Goal: Task Accomplishment & Management: Manage account settings

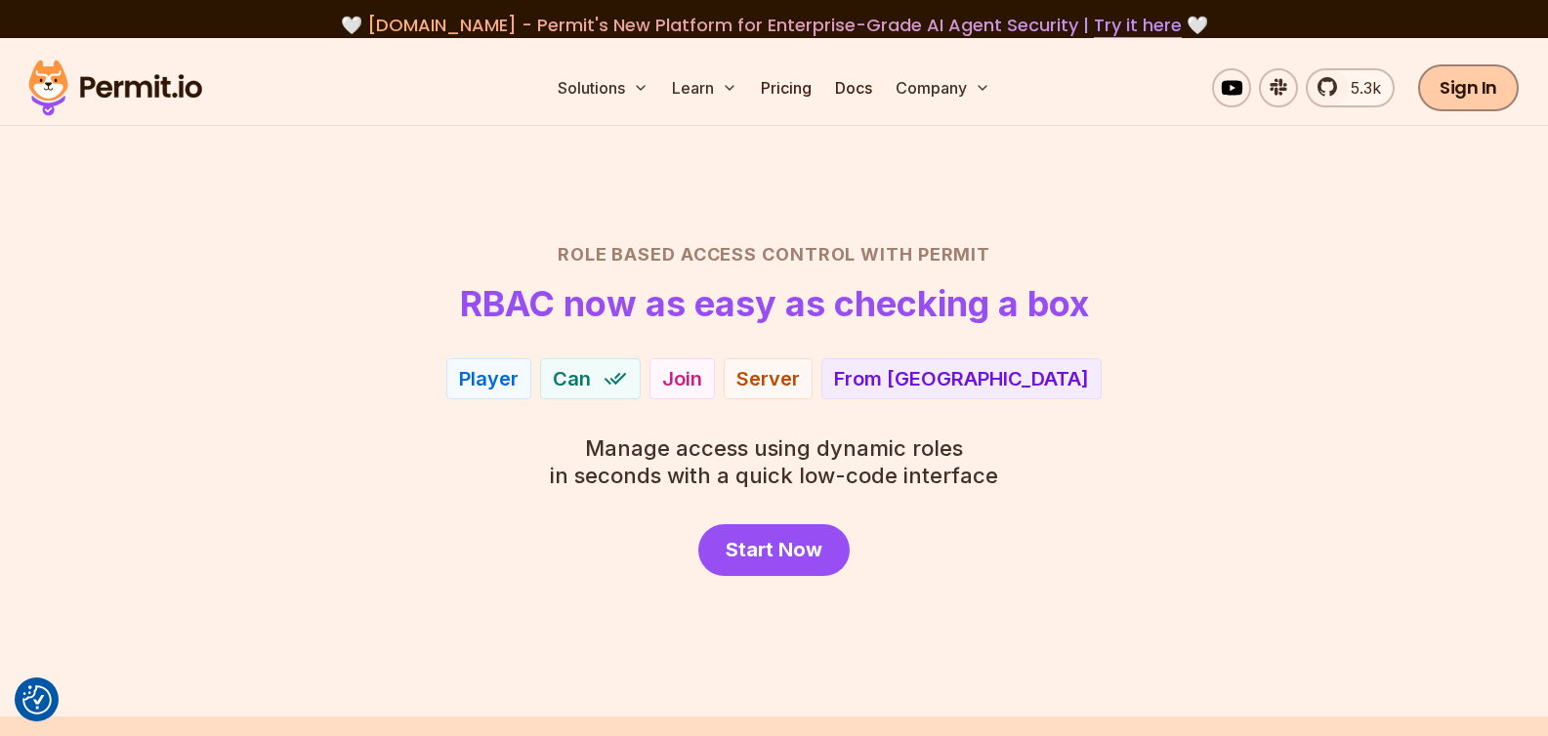
click at [1485, 95] on link "Sign In" at bounding box center [1468, 87] width 101 height 47
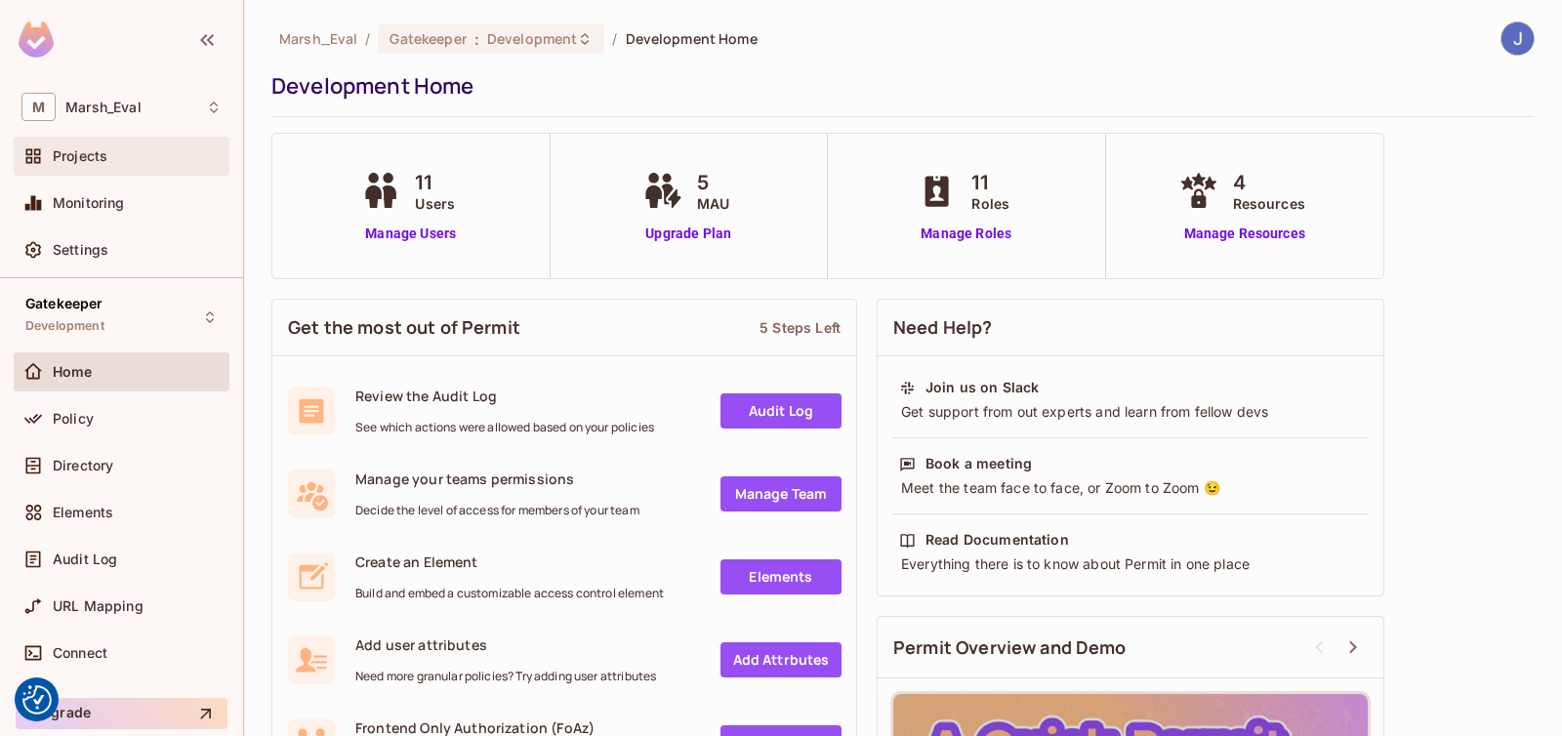
click at [93, 149] on span "Projects" at bounding box center [80, 156] width 55 height 16
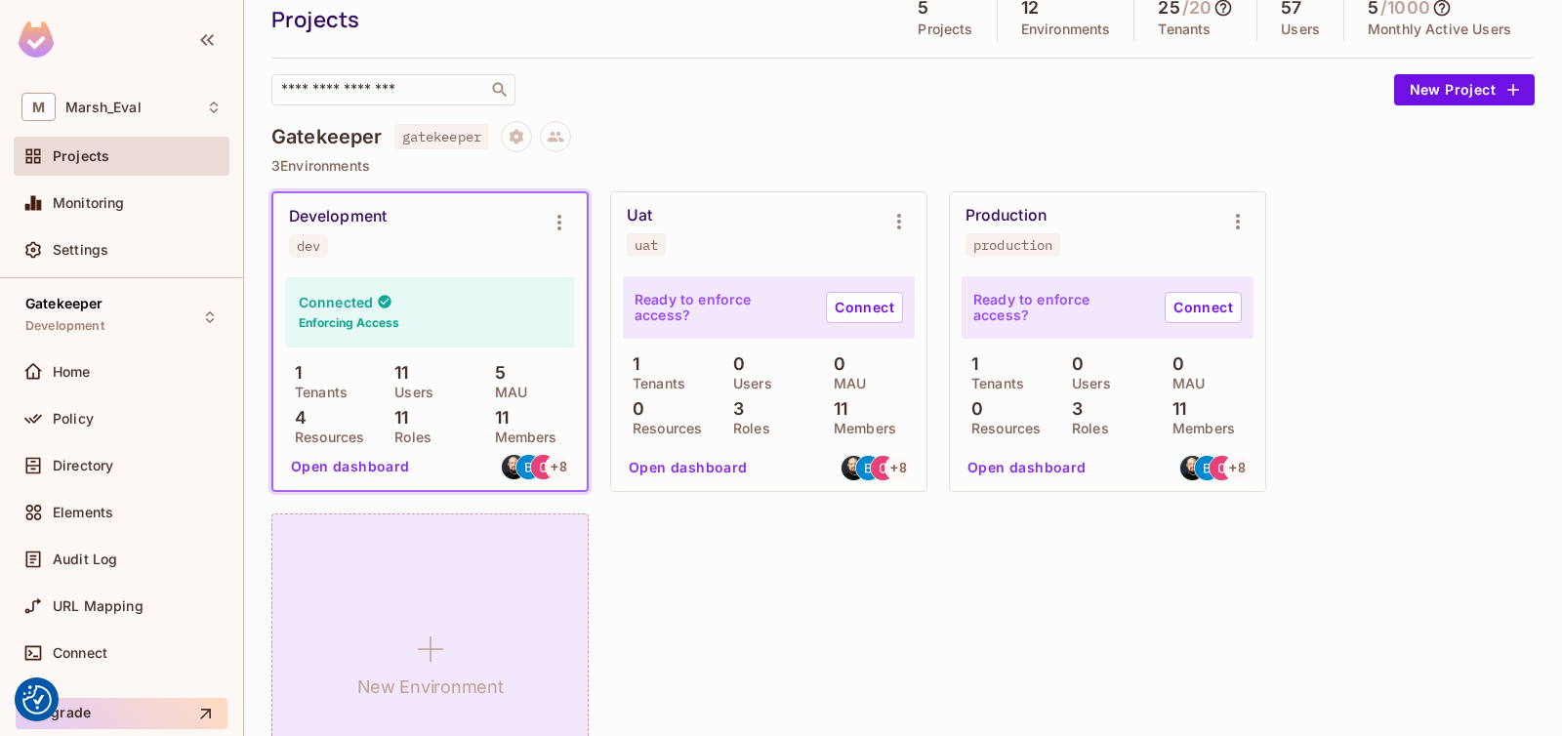
scroll to position [79, 0]
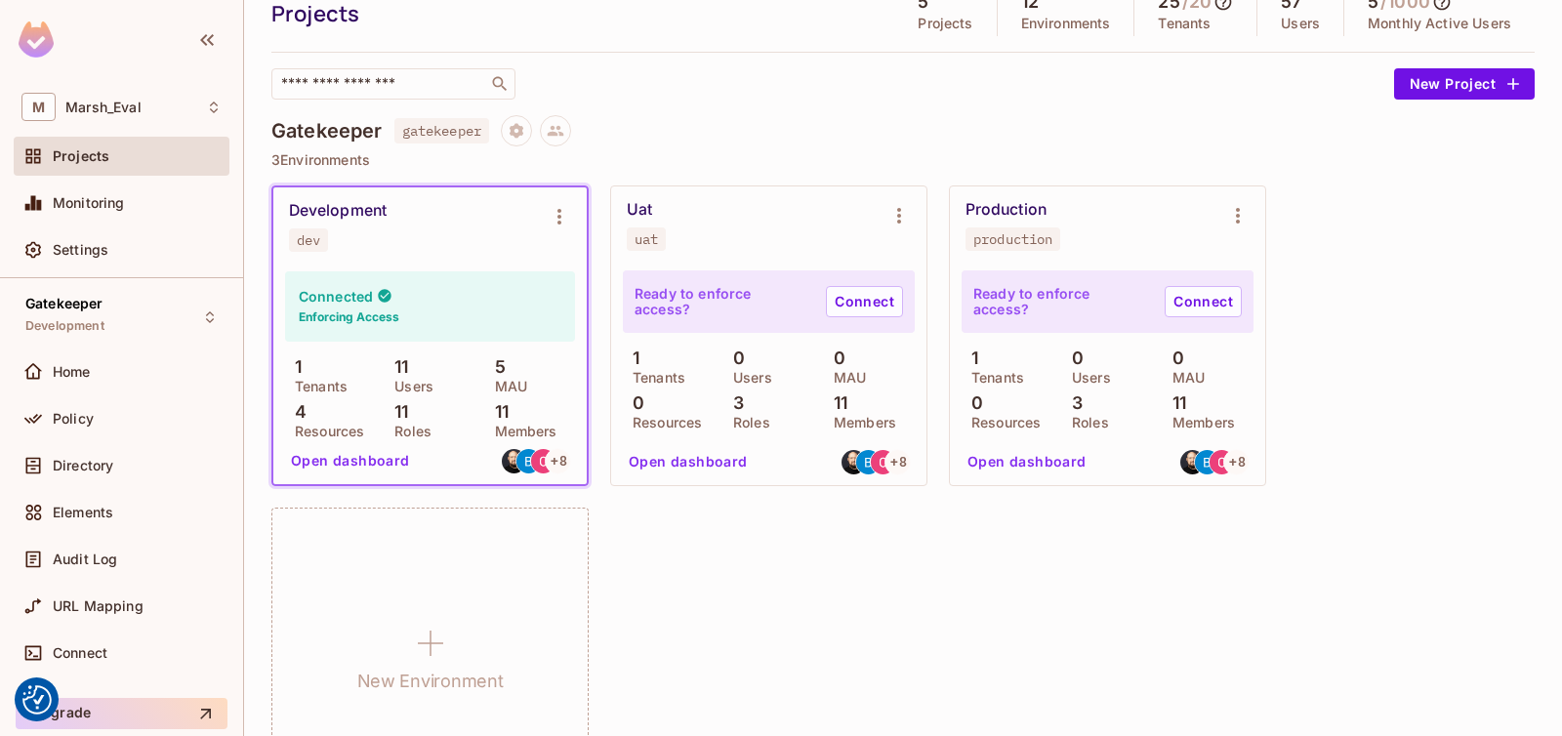
click at [347, 453] on button "Open dashboard" at bounding box center [350, 460] width 135 height 31
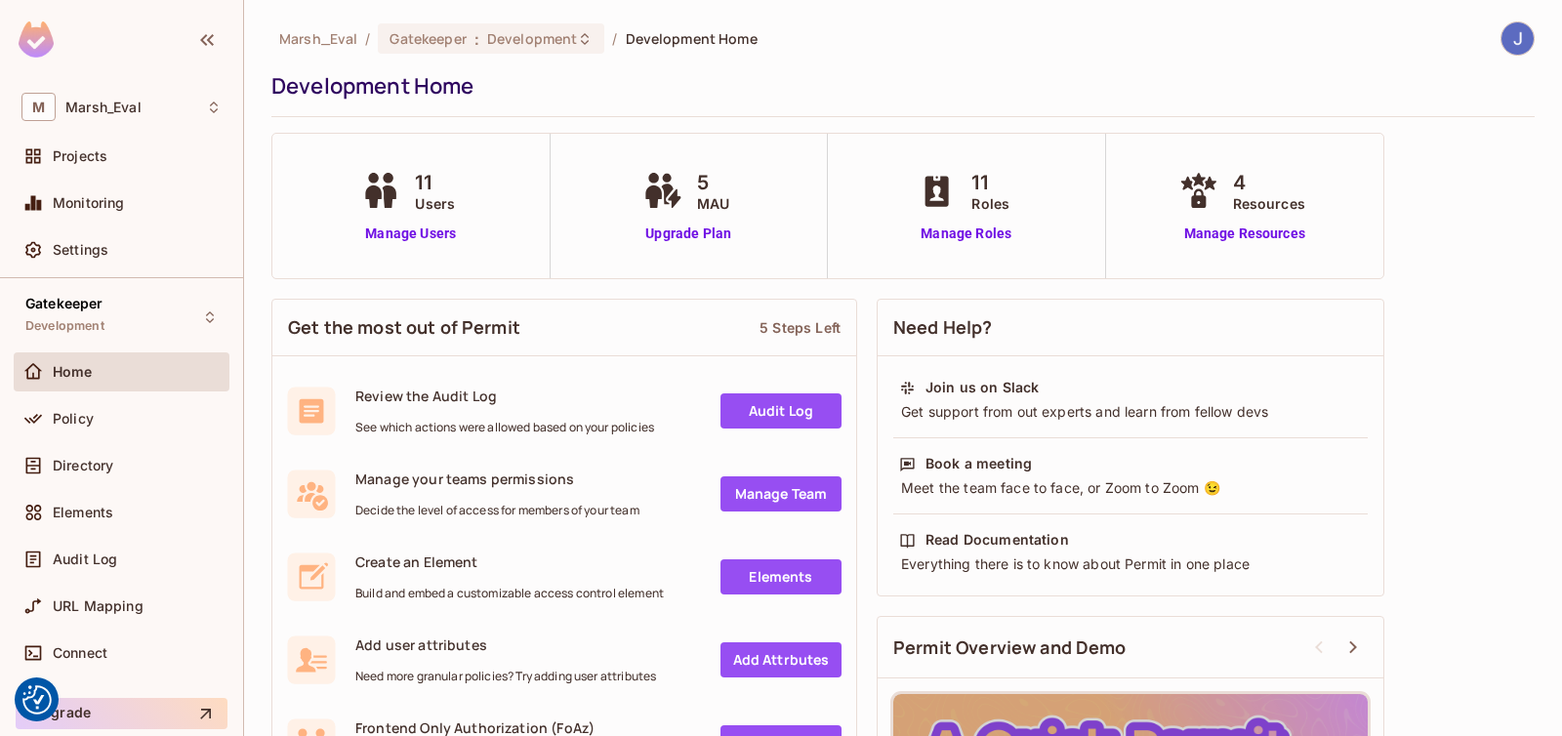
click at [114, 178] on div "Projects" at bounding box center [122, 160] width 216 height 47
click at [109, 168] on div "Projects" at bounding box center [122, 156] width 216 height 39
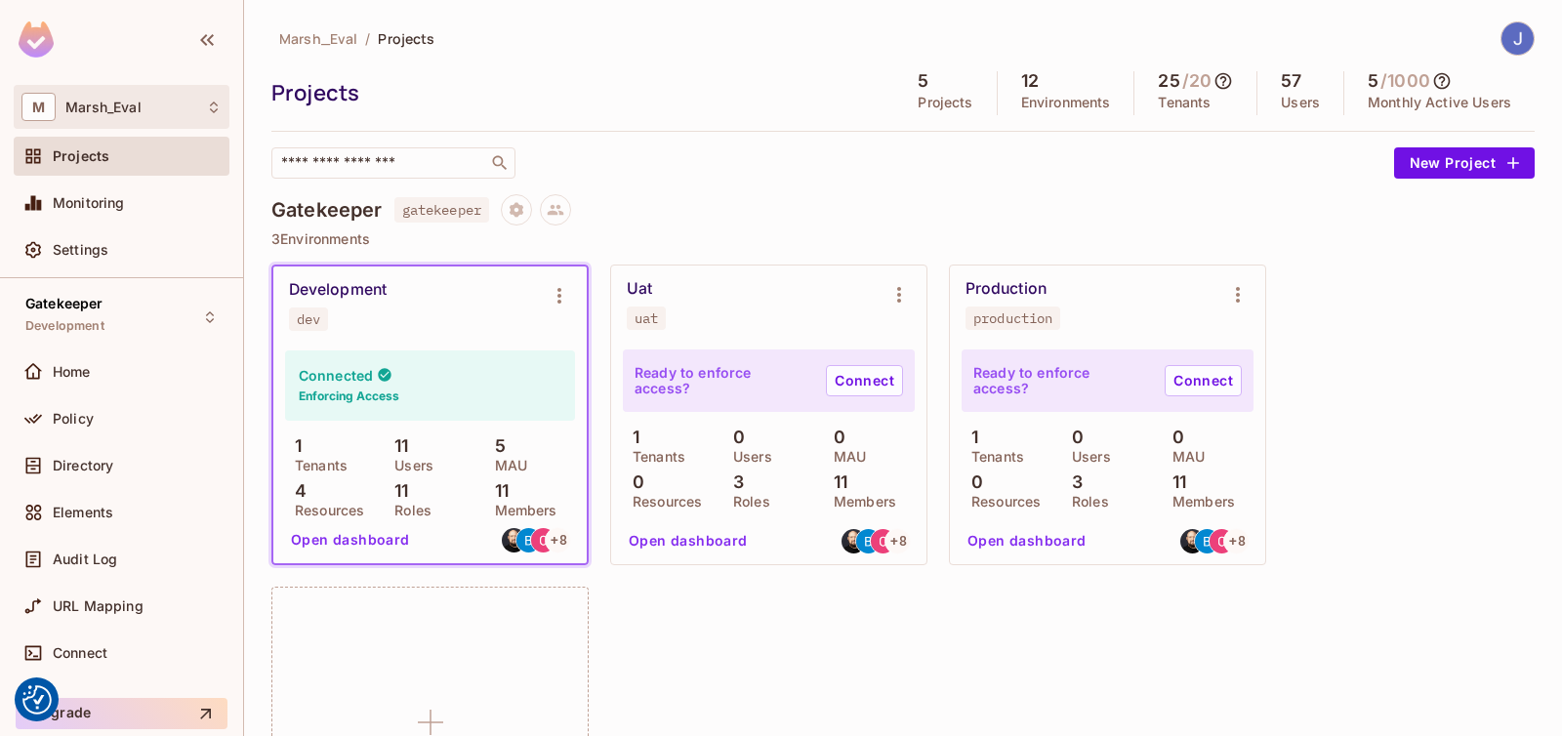
click at [136, 116] on div "M [PERSON_NAME]" at bounding box center [121, 107] width 200 height 28
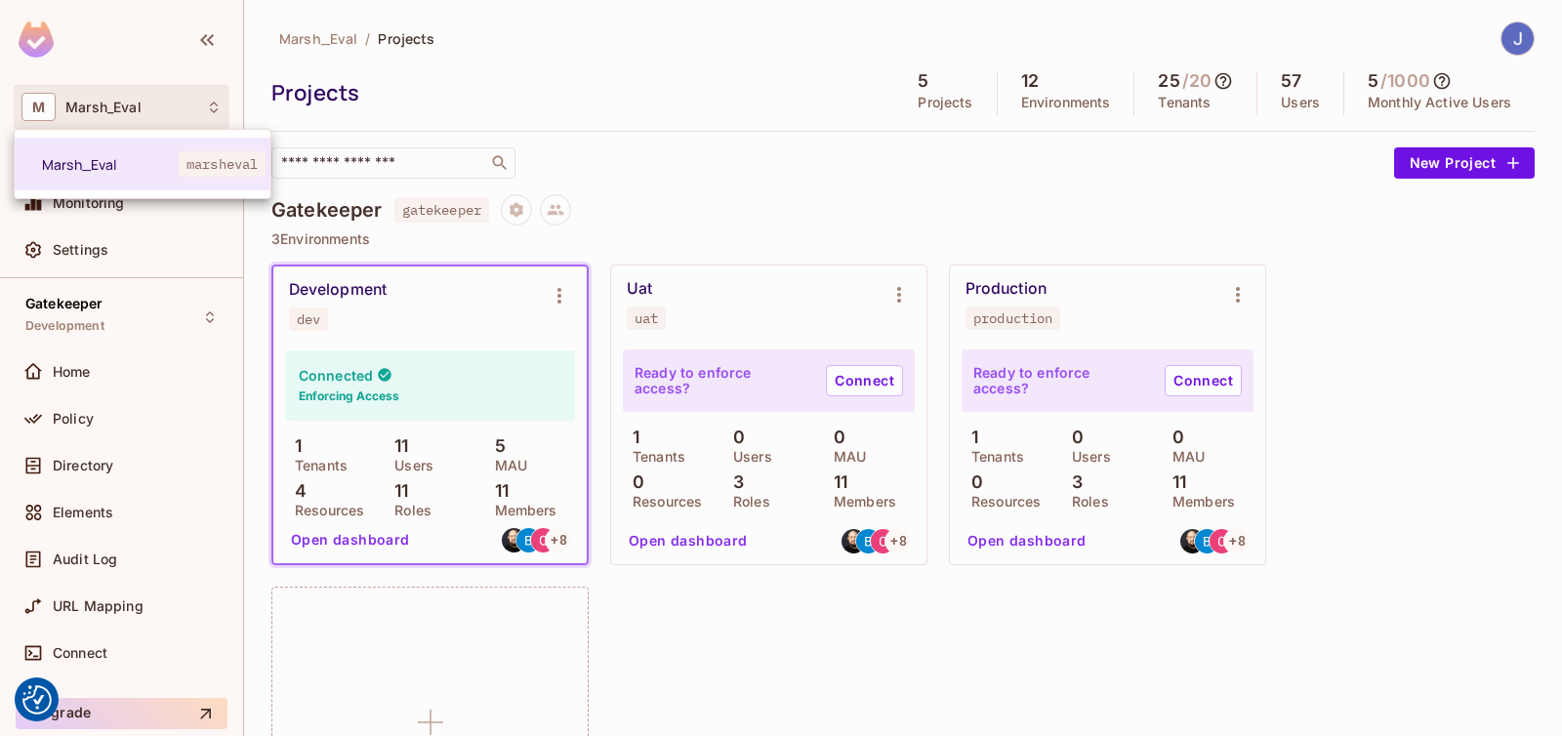
click at [121, 433] on div at bounding box center [781, 368] width 1562 height 736
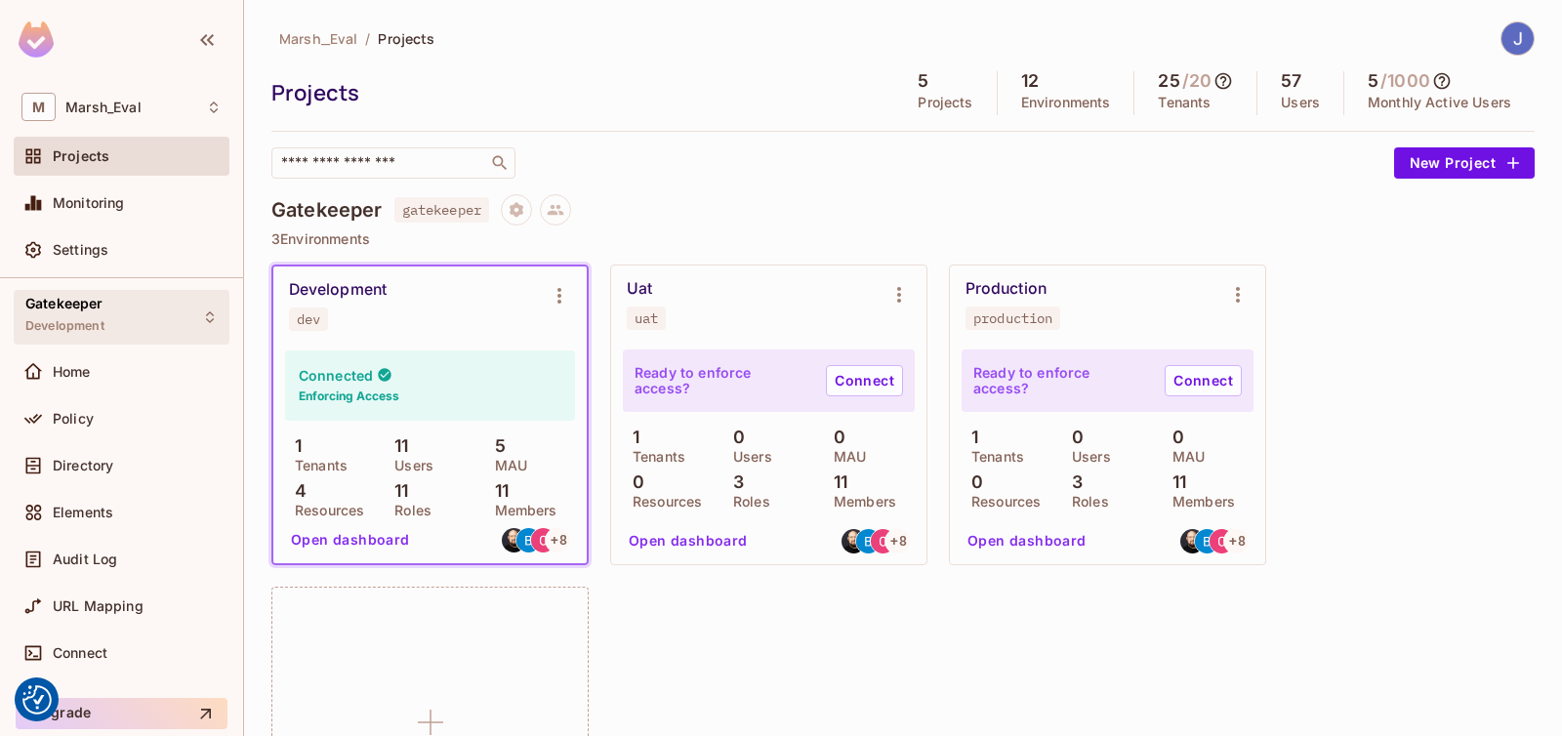
click at [91, 335] on div "Gatekeeper Development" at bounding box center [64, 317] width 79 height 42
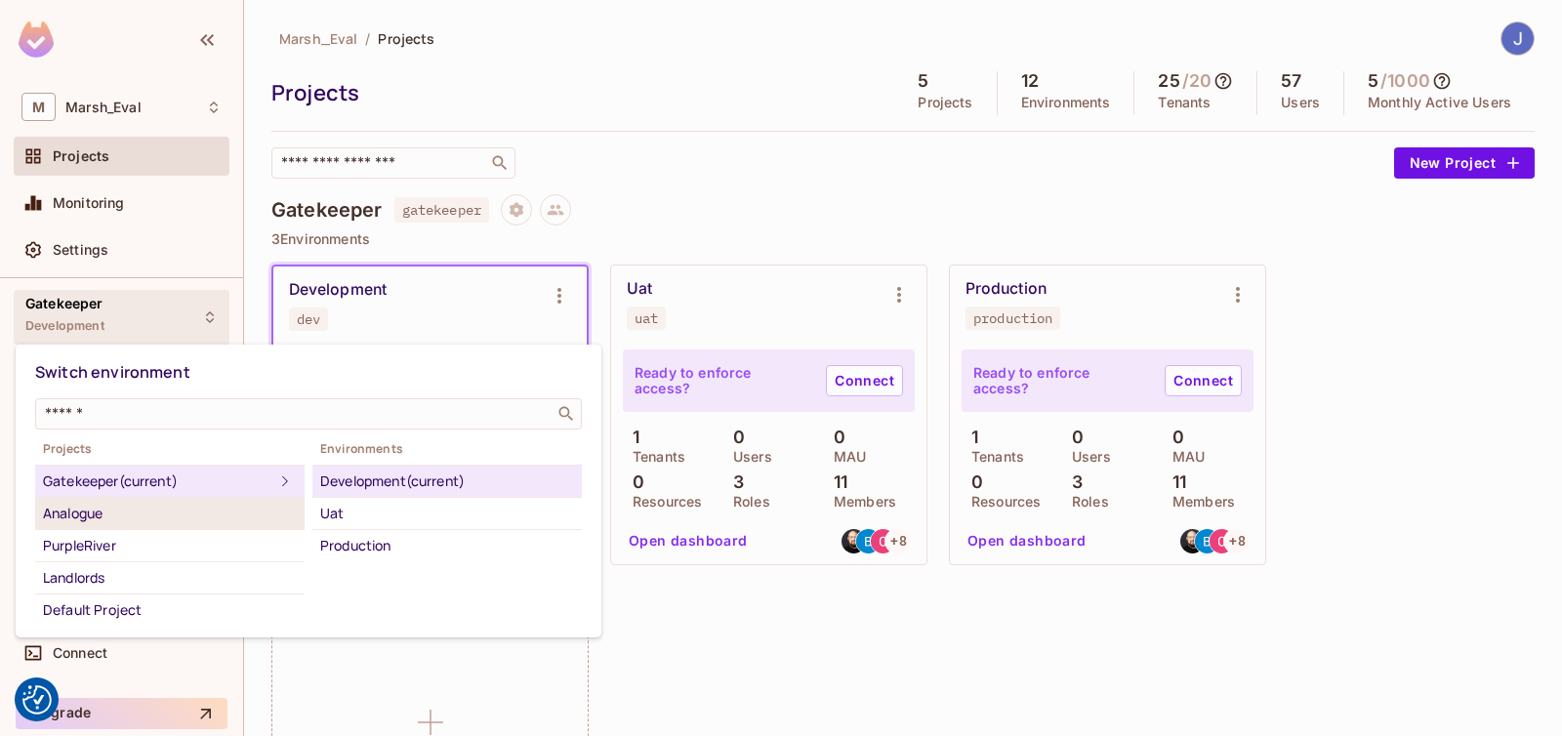
click at [113, 506] on div "Analogue" at bounding box center [170, 513] width 254 height 23
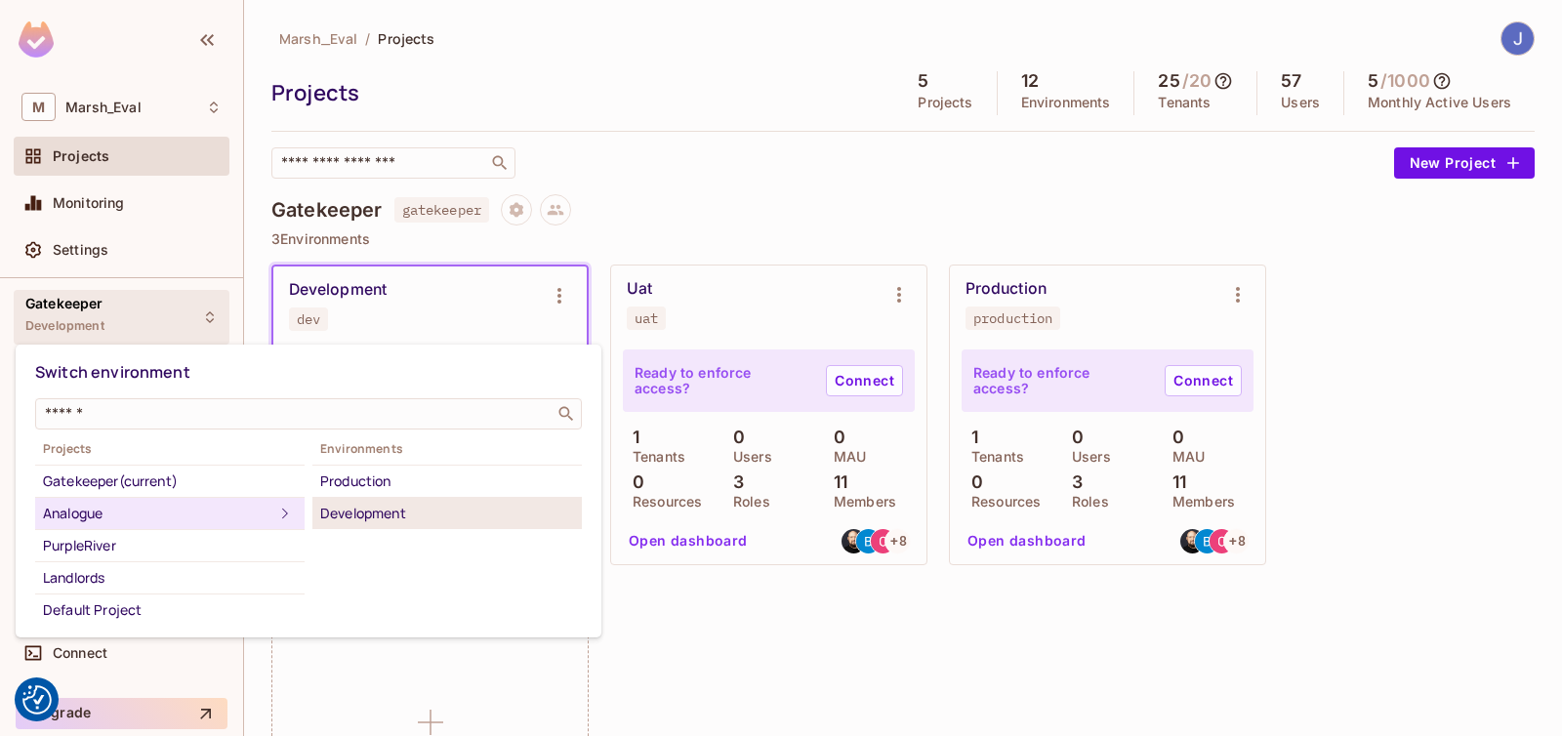
click at [351, 512] on div "Development" at bounding box center [447, 513] width 254 height 23
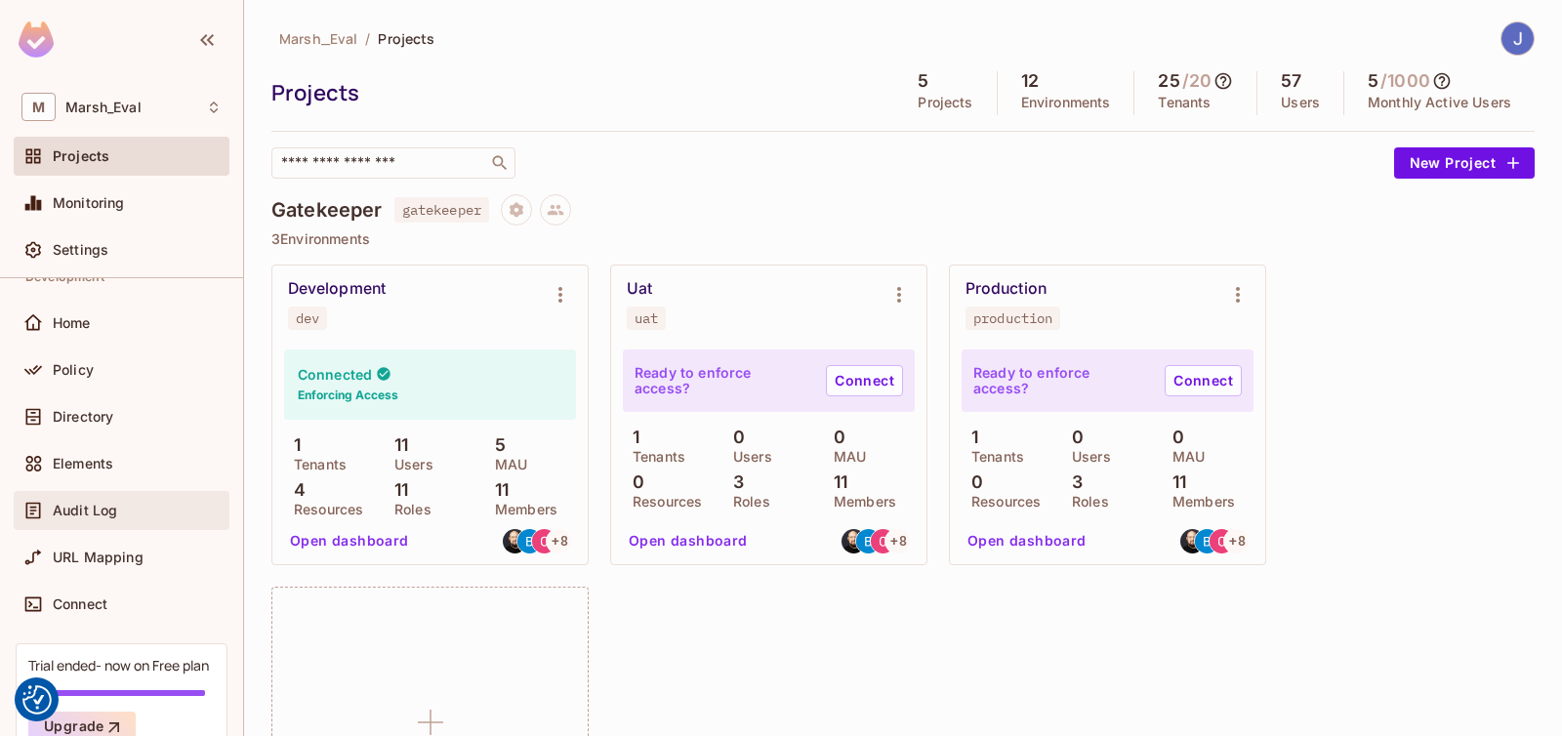
scroll to position [61, 0]
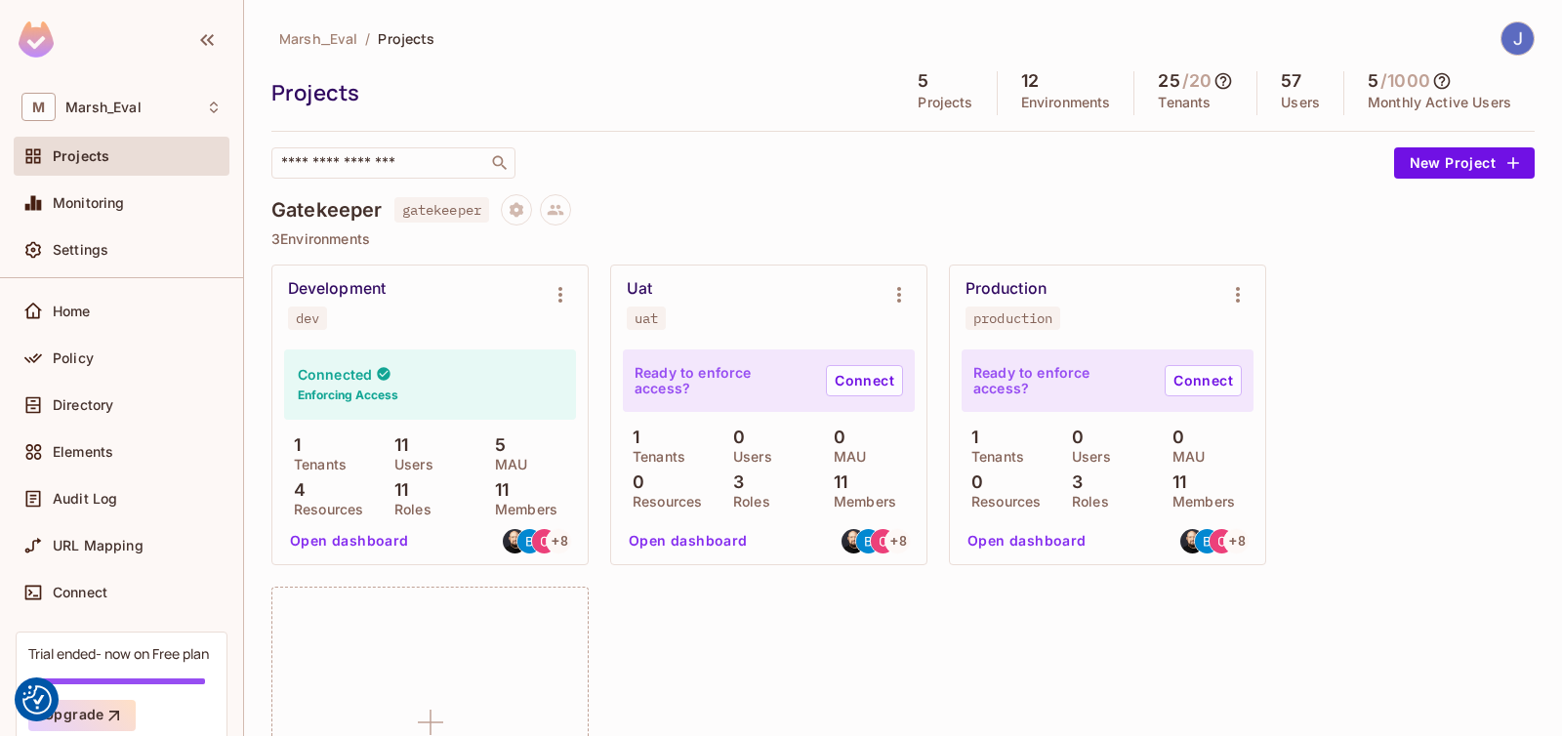
click at [110, 426] on div "Directory" at bounding box center [122, 409] width 216 height 47
click at [107, 420] on div "Directory" at bounding box center [122, 405] width 216 height 39
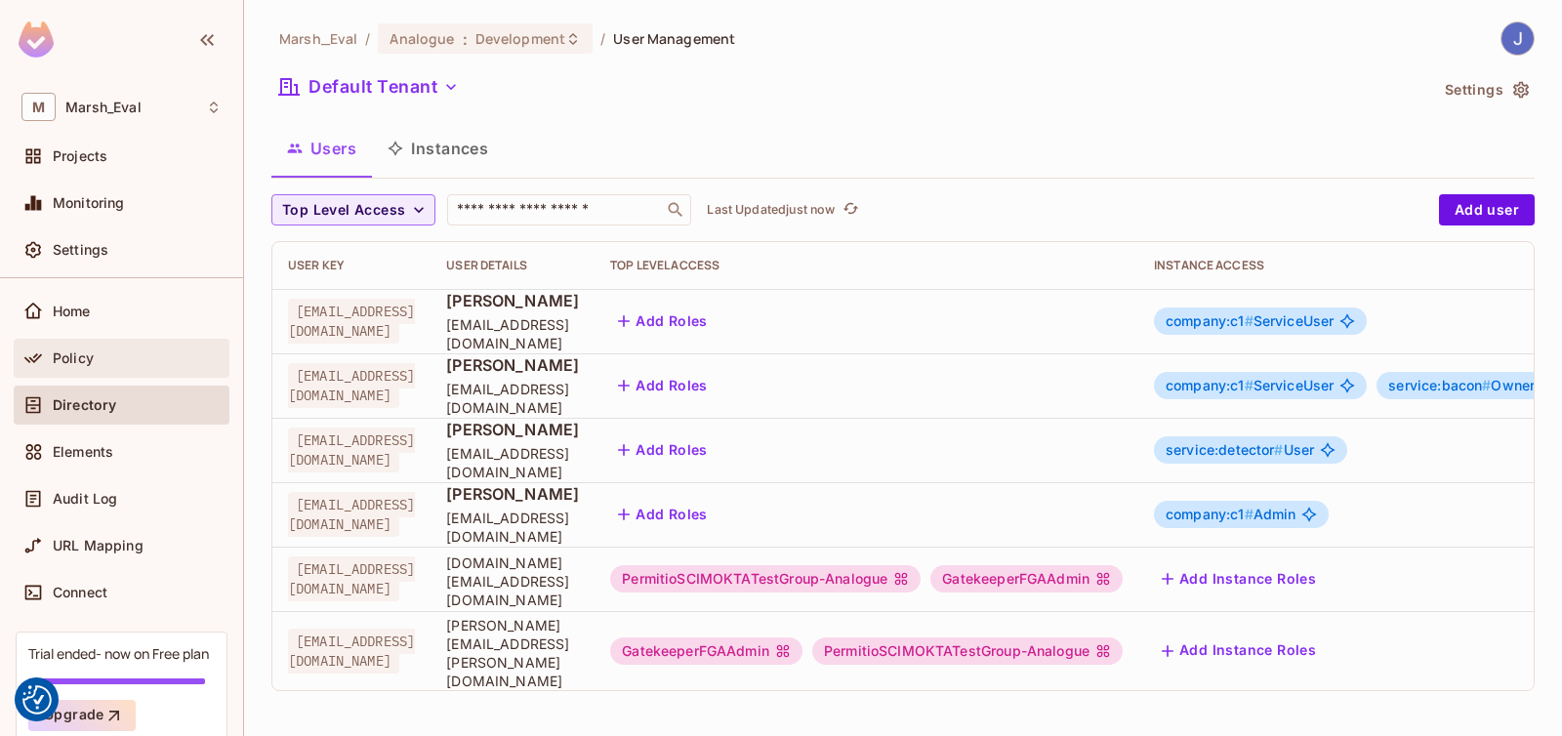
click at [62, 351] on span "Policy" at bounding box center [73, 359] width 41 height 16
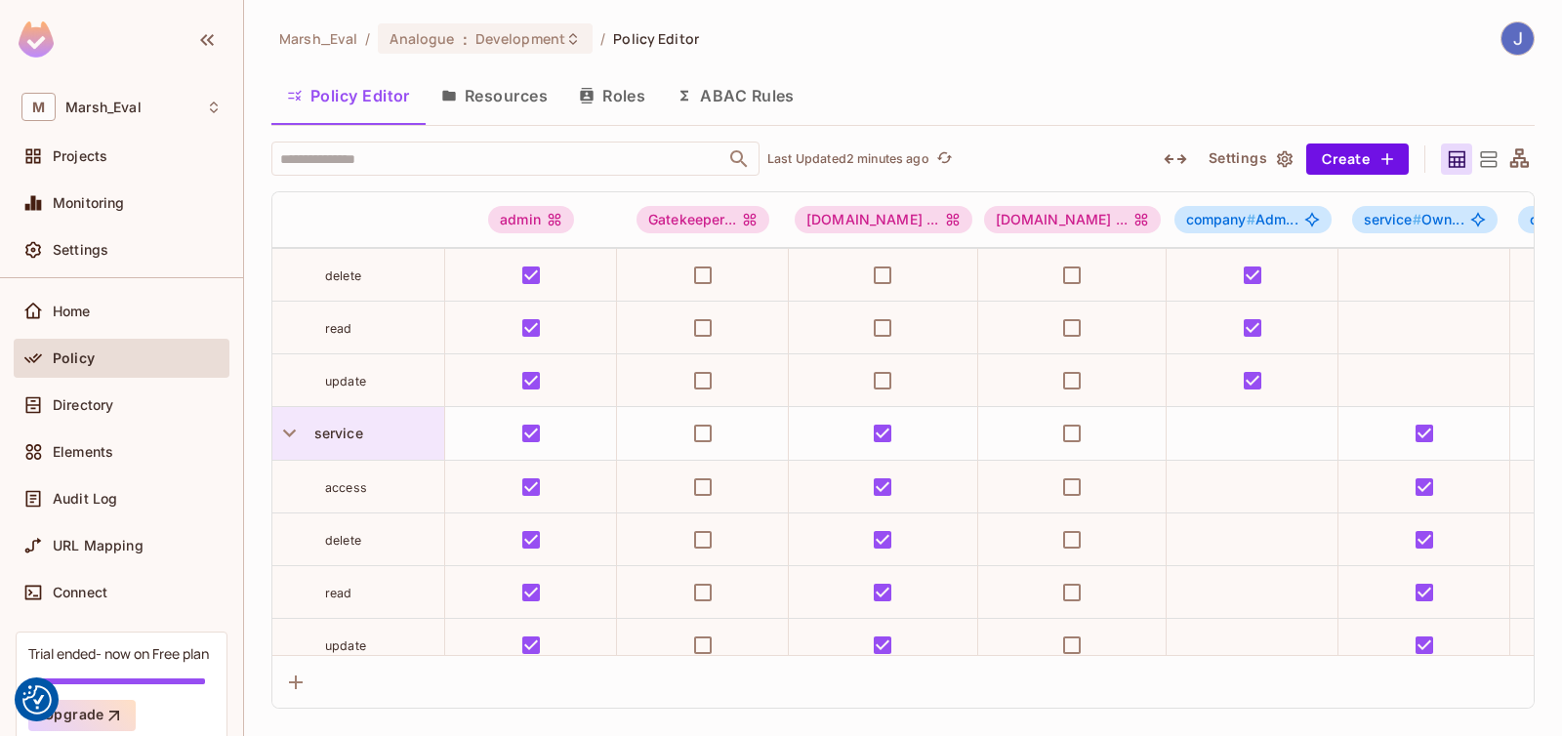
scroll to position [84, 0]
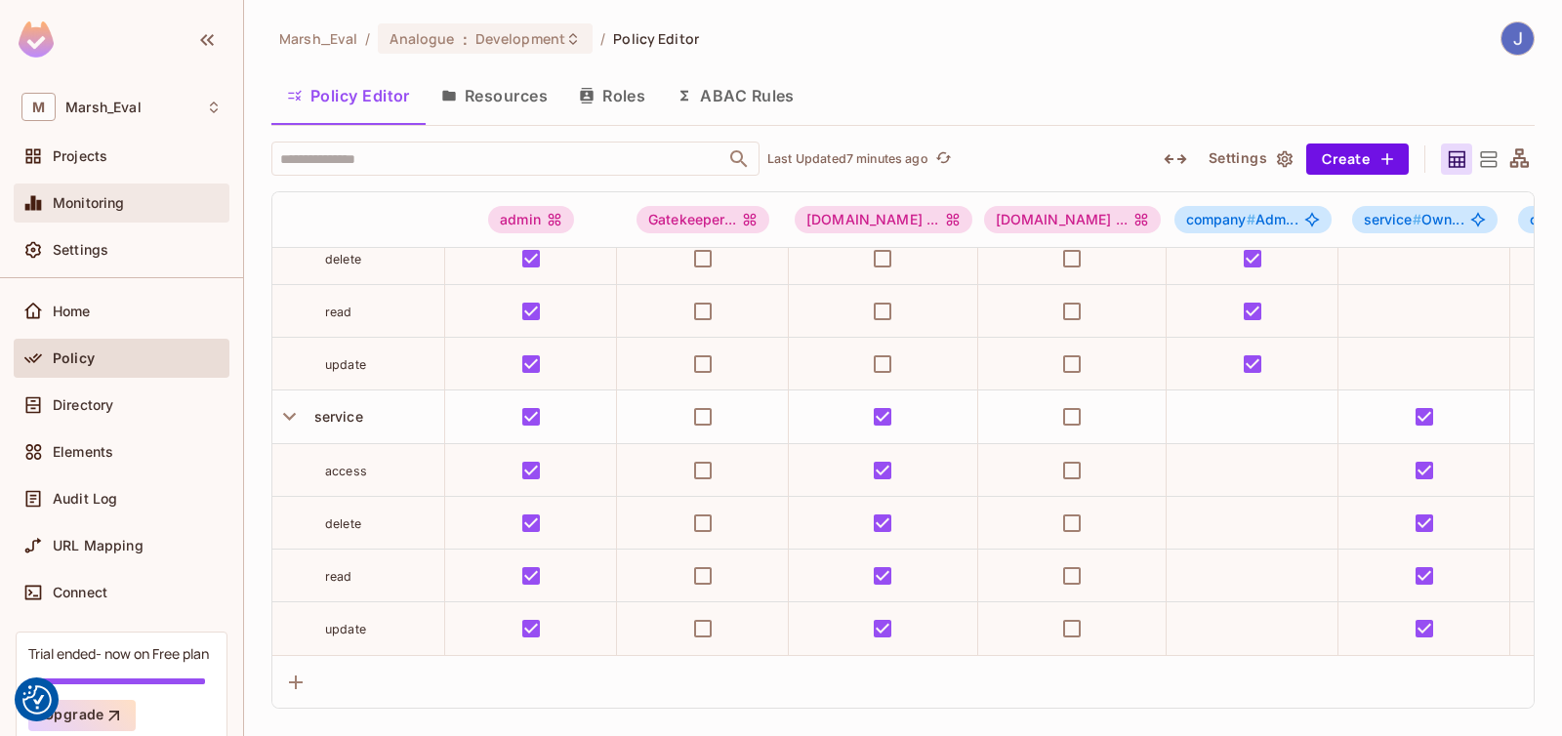
click at [125, 215] on div "Monitoring" at bounding box center [121, 202] width 200 height 23
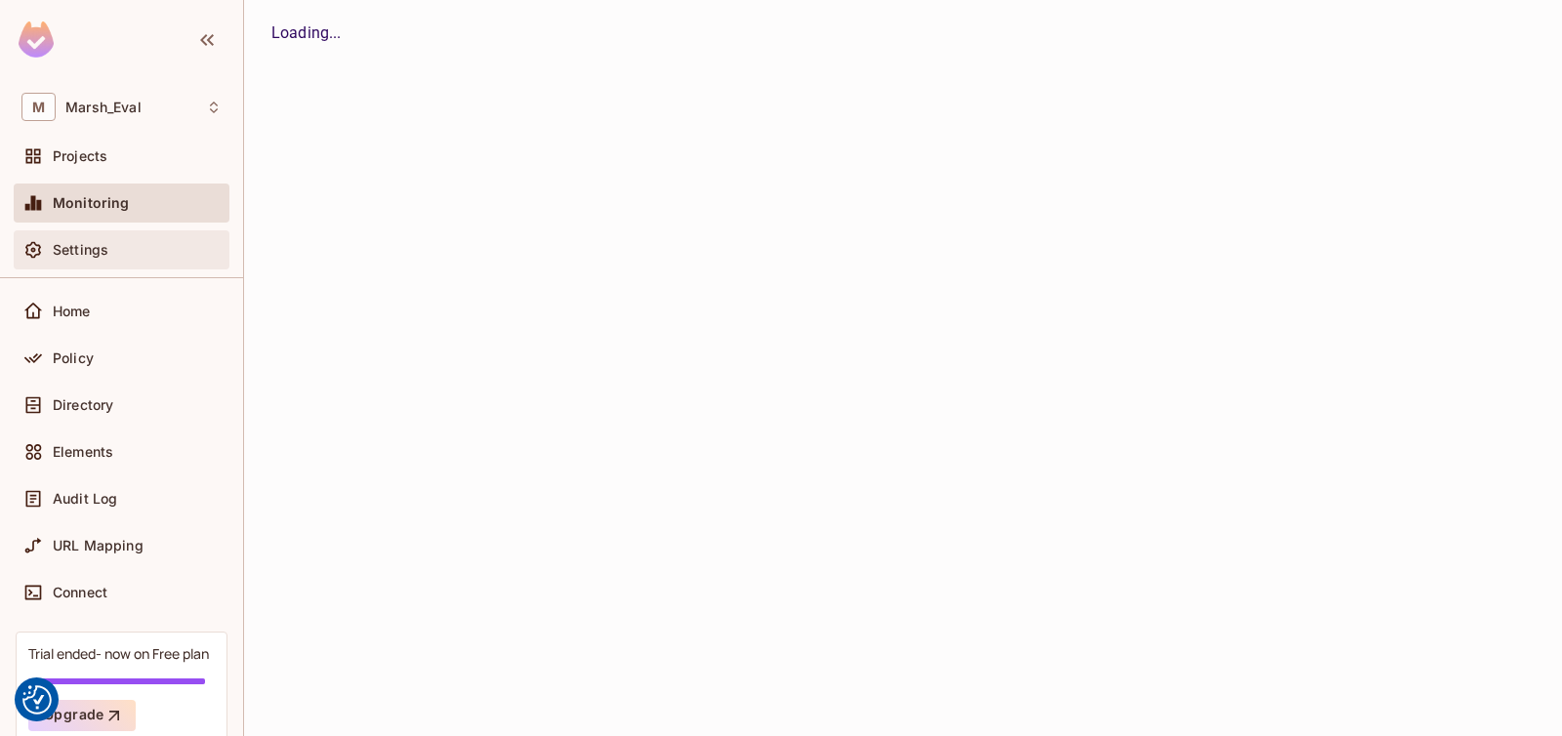
click at [123, 260] on div "Settings" at bounding box center [121, 249] width 200 height 23
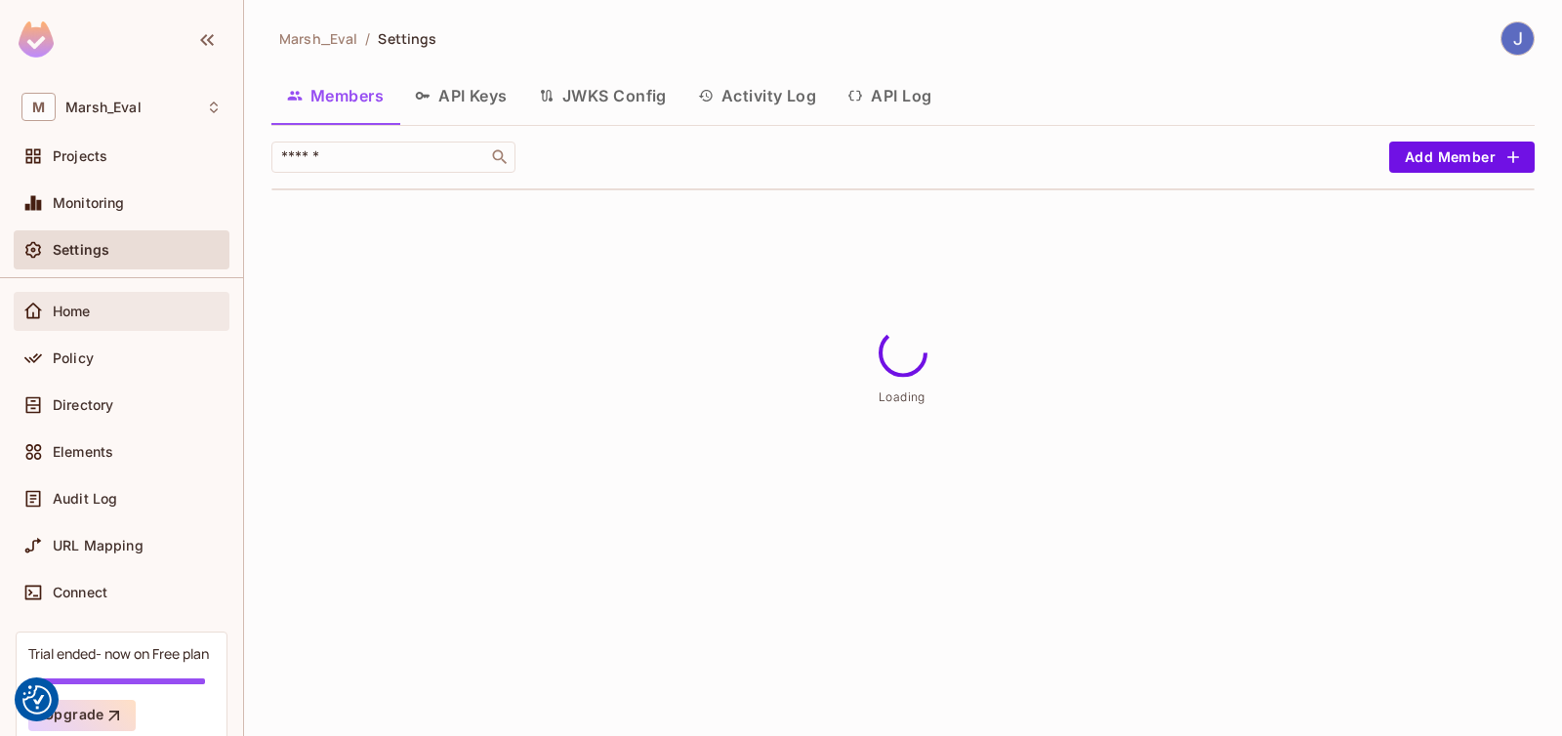
click at [104, 325] on div "Home" at bounding box center [122, 311] width 216 height 39
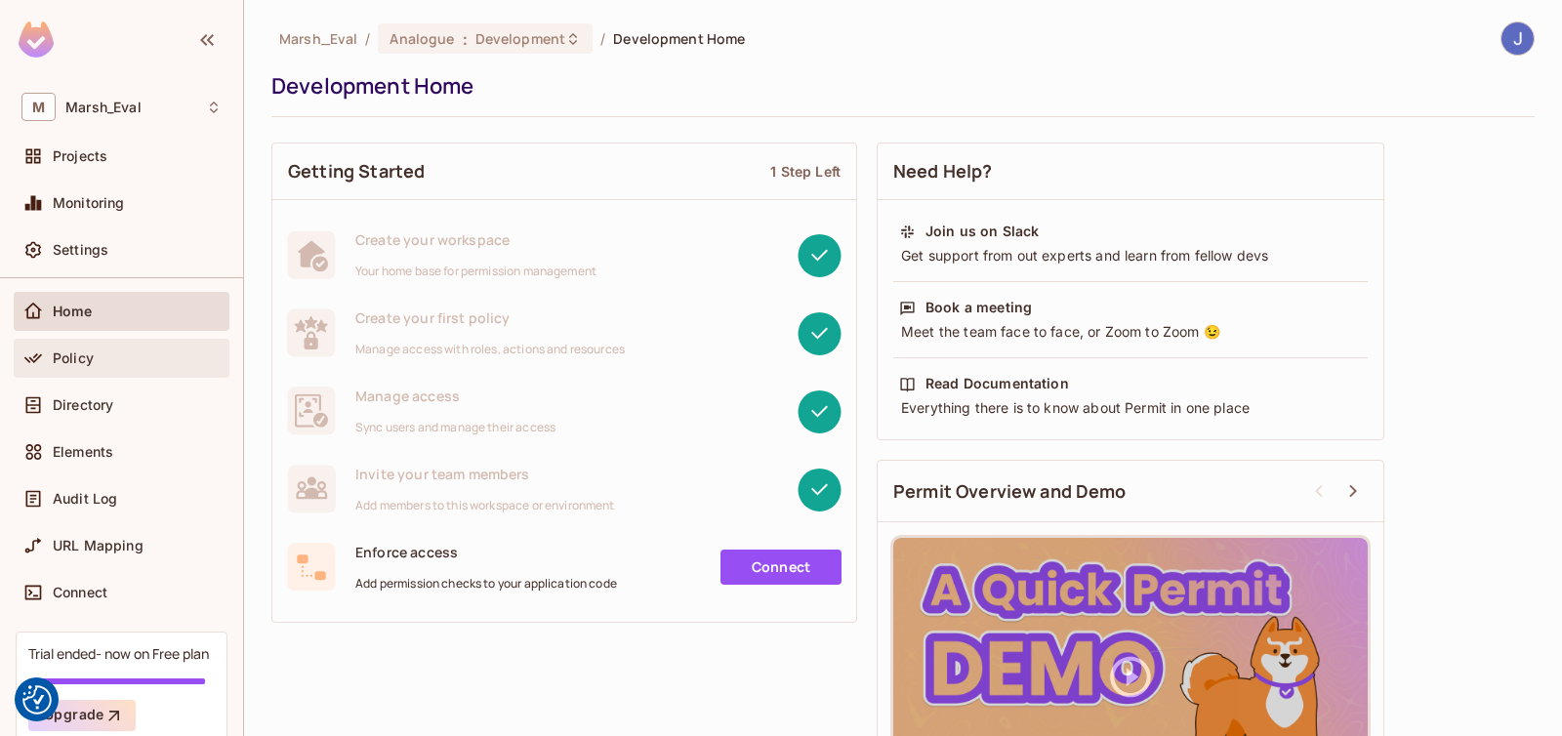
click at [89, 356] on span "Policy" at bounding box center [73, 359] width 41 height 16
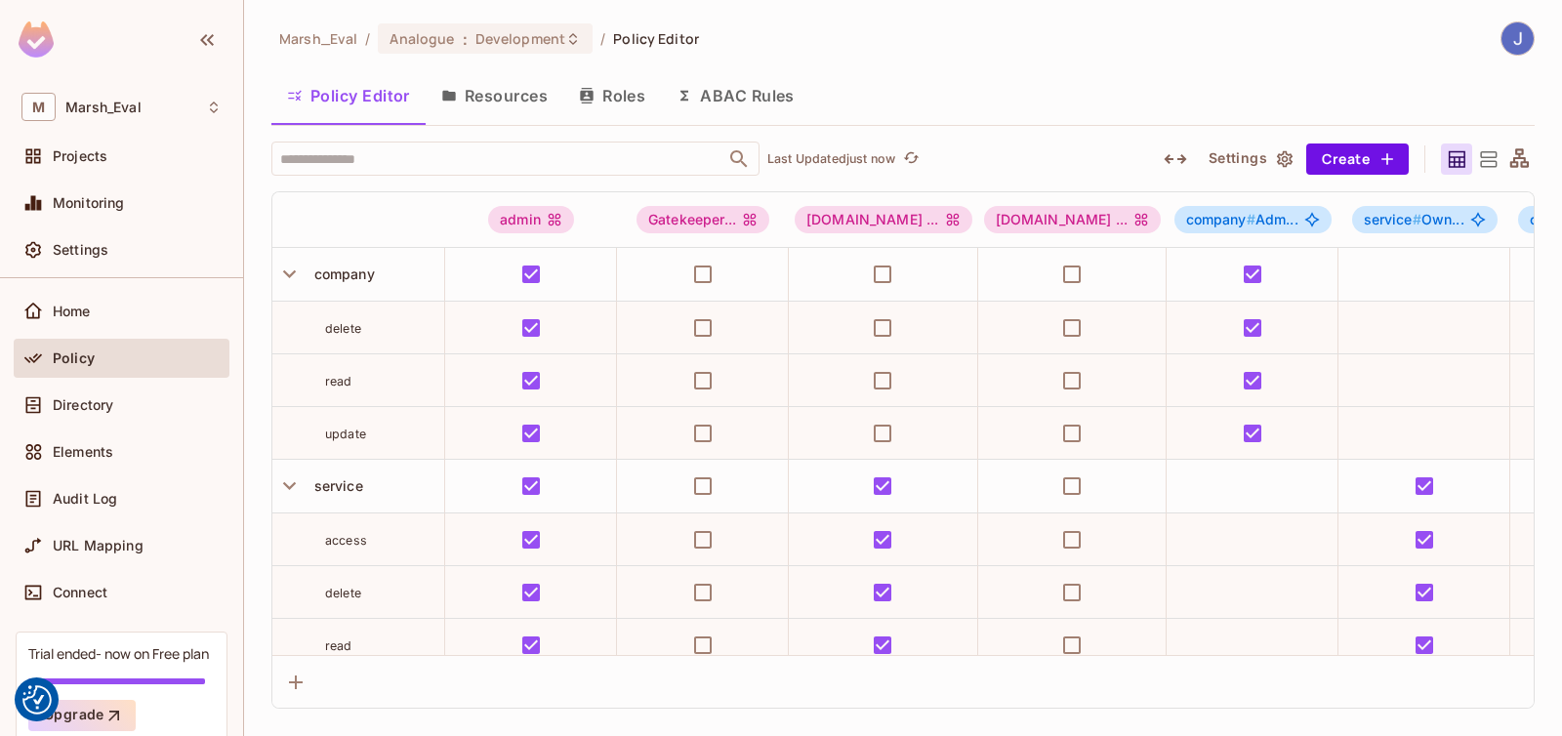
click at [497, 113] on button "Resources" at bounding box center [495, 95] width 138 height 49
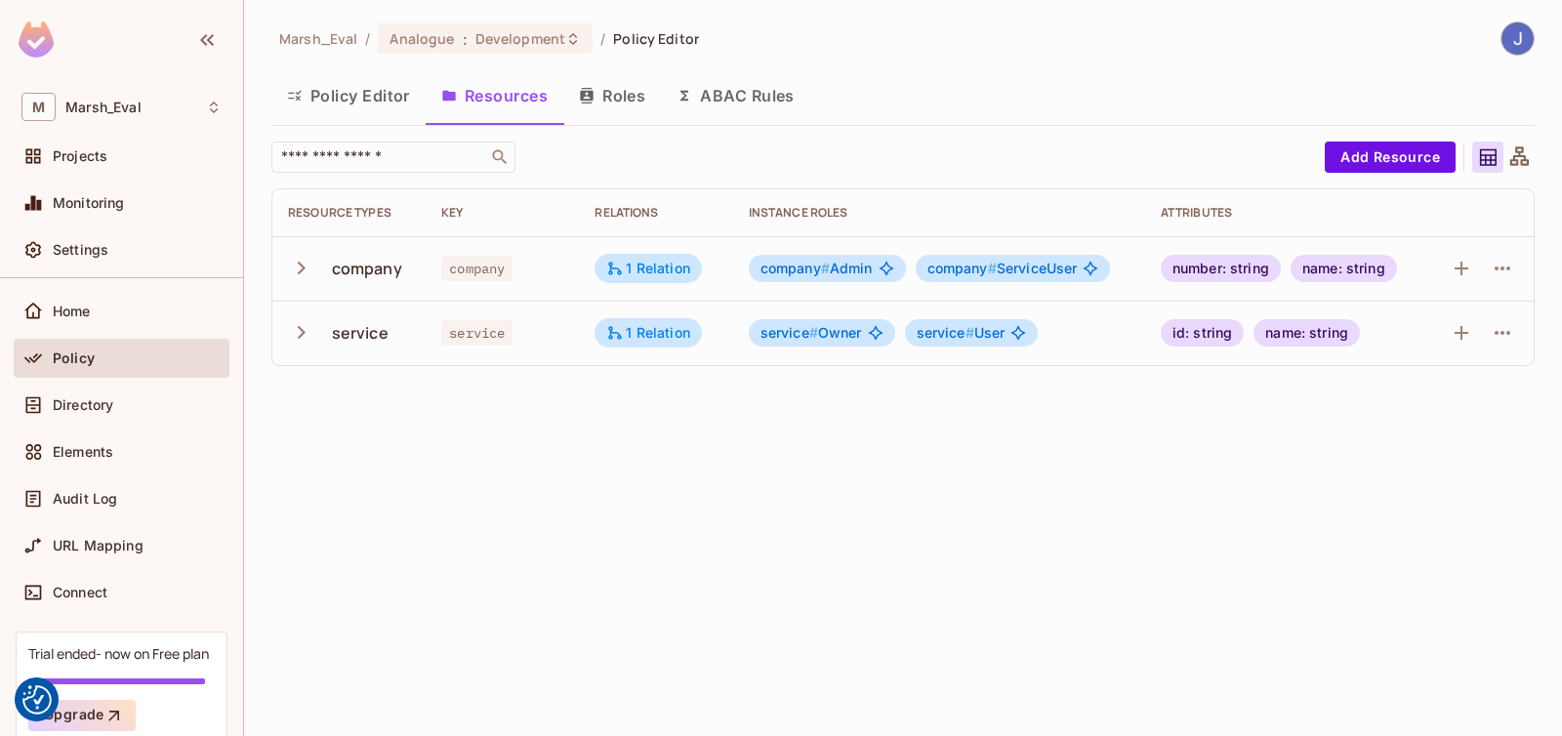
click at [584, 108] on button "Roles" at bounding box center [612, 95] width 98 height 49
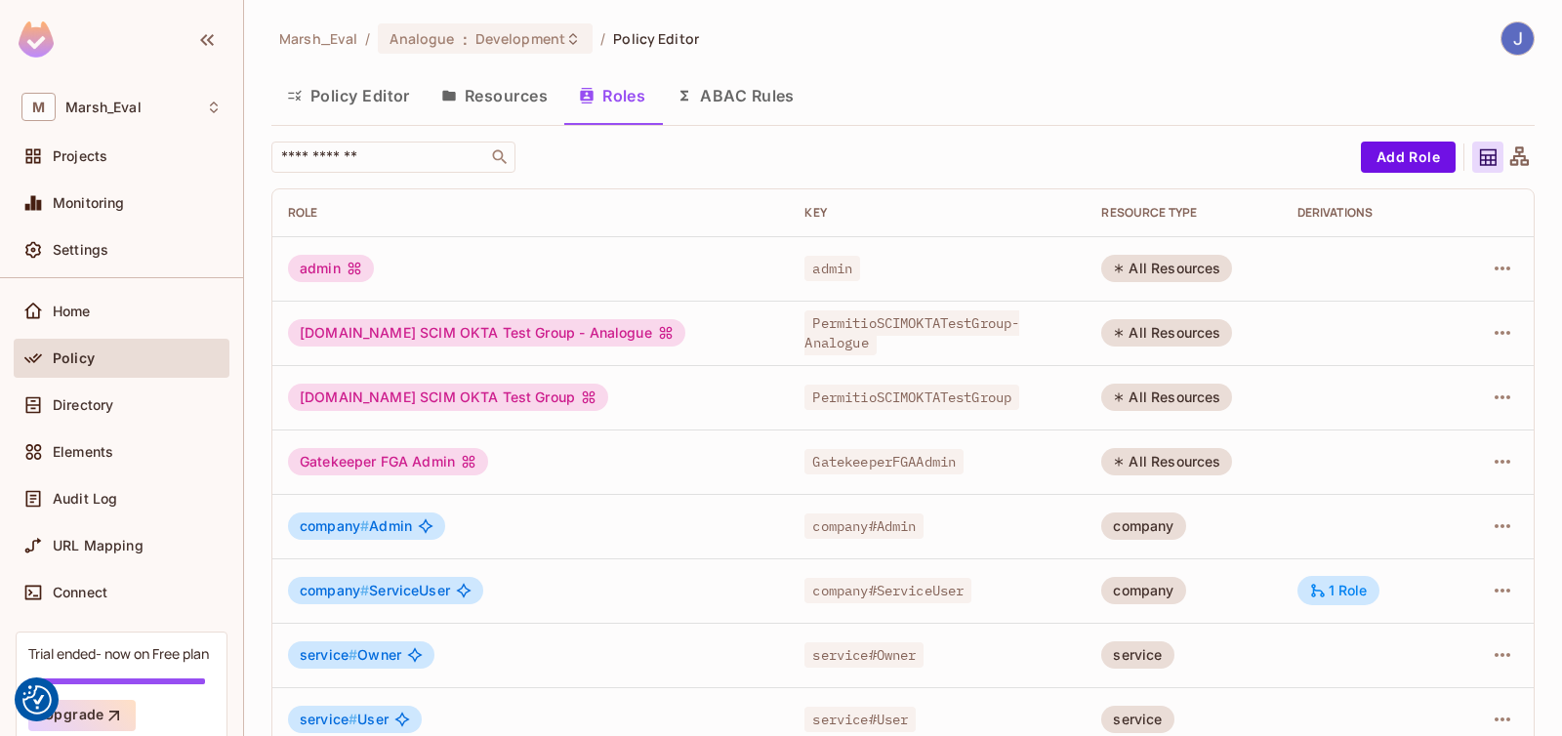
click at [472, 102] on button "Resources" at bounding box center [495, 95] width 138 height 49
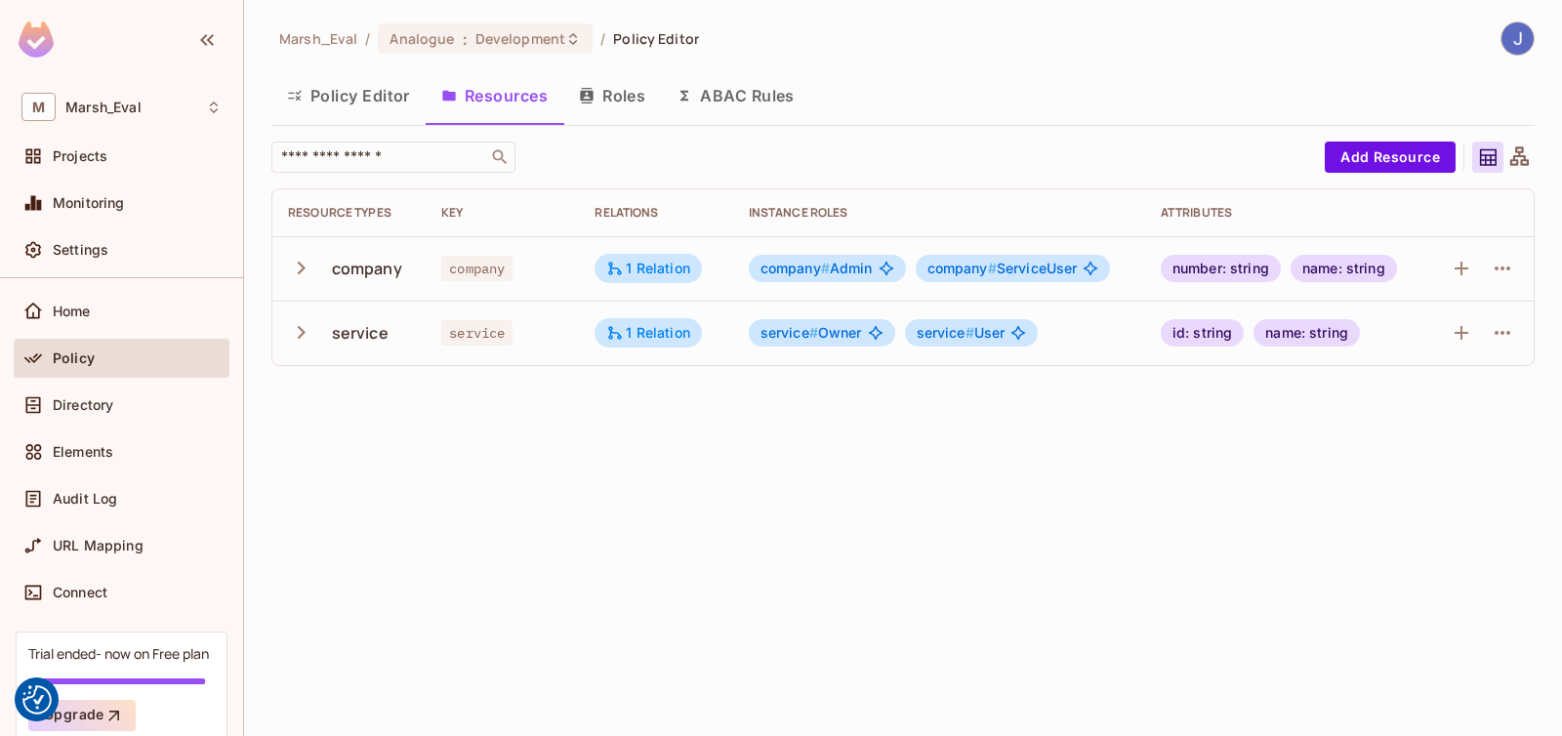
click at [417, 444] on div "Marsh_Eval / Analogue : Development / Policy Editor Policy Editor Resources Rol…" at bounding box center [903, 368] width 1318 height 736
click at [110, 454] on span "Elements" at bounding box center [83, 452] width 61 height 16
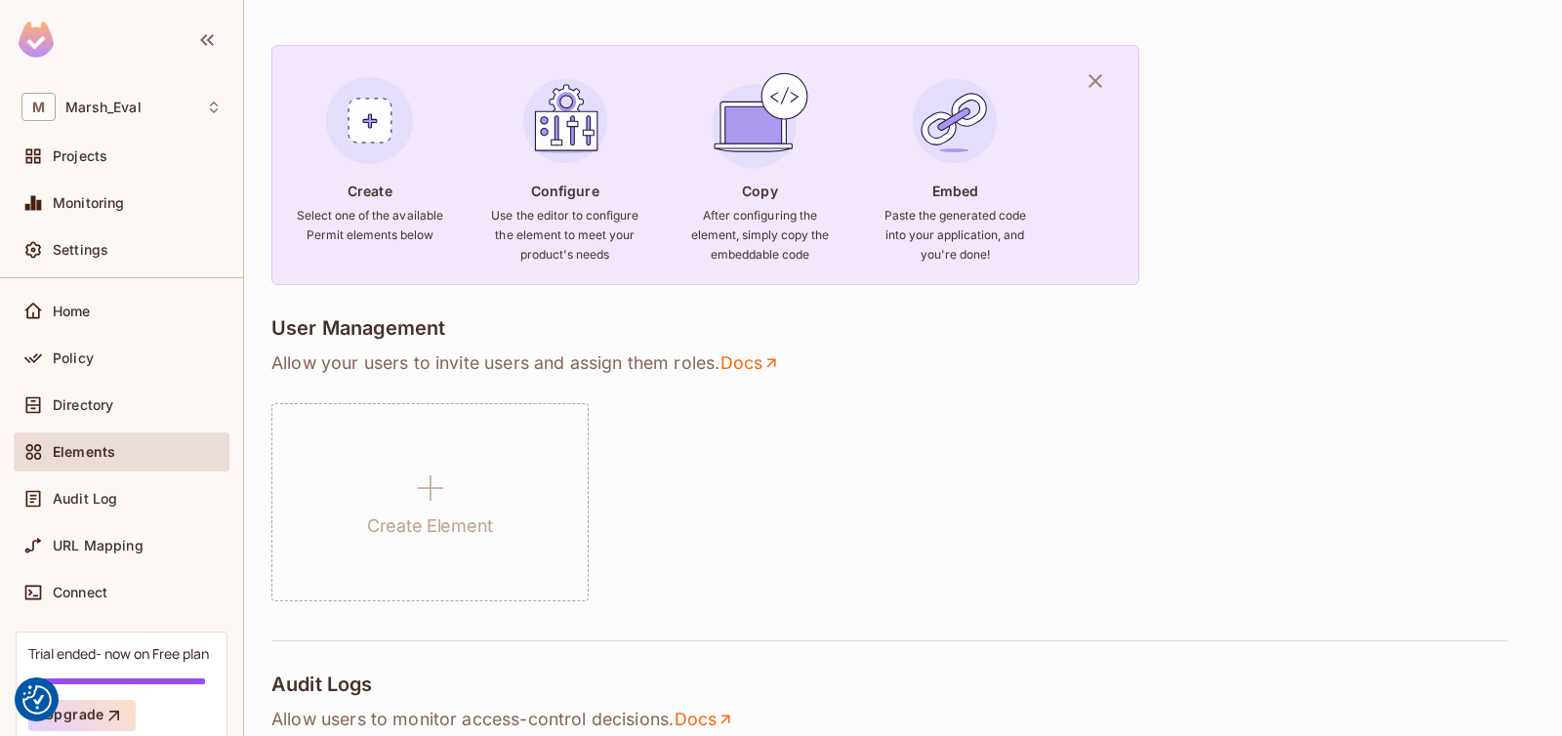
scroll to position [117, 0]
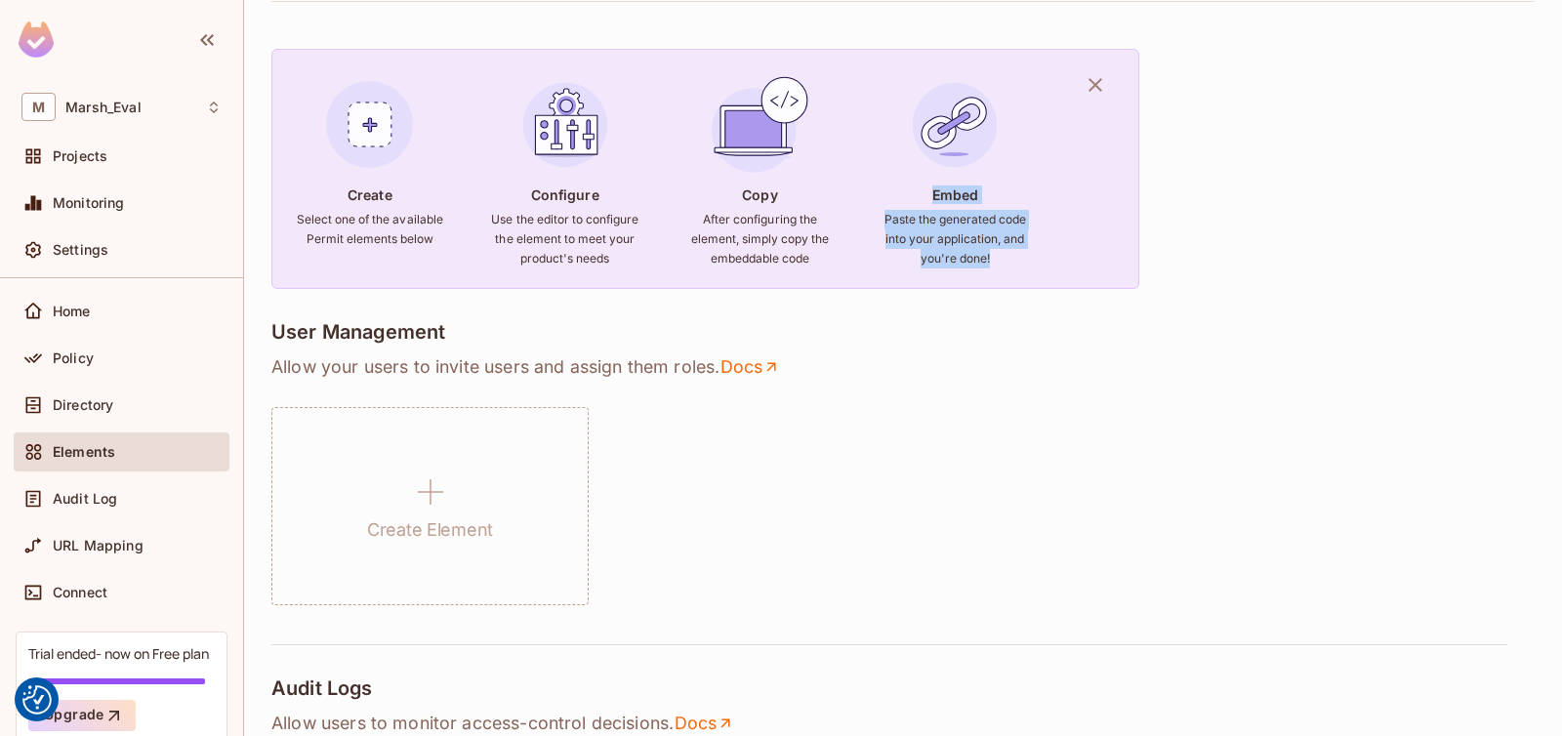
drag, startPoint x: 932, startPoint y: 189, endPoint x: 995, endPoint y: 272, distance: 103.9
click at [995, 272] on div "Embed Paste the generated code into your application, and you're done!" at bounding box center [955, 180] width 148 height 216
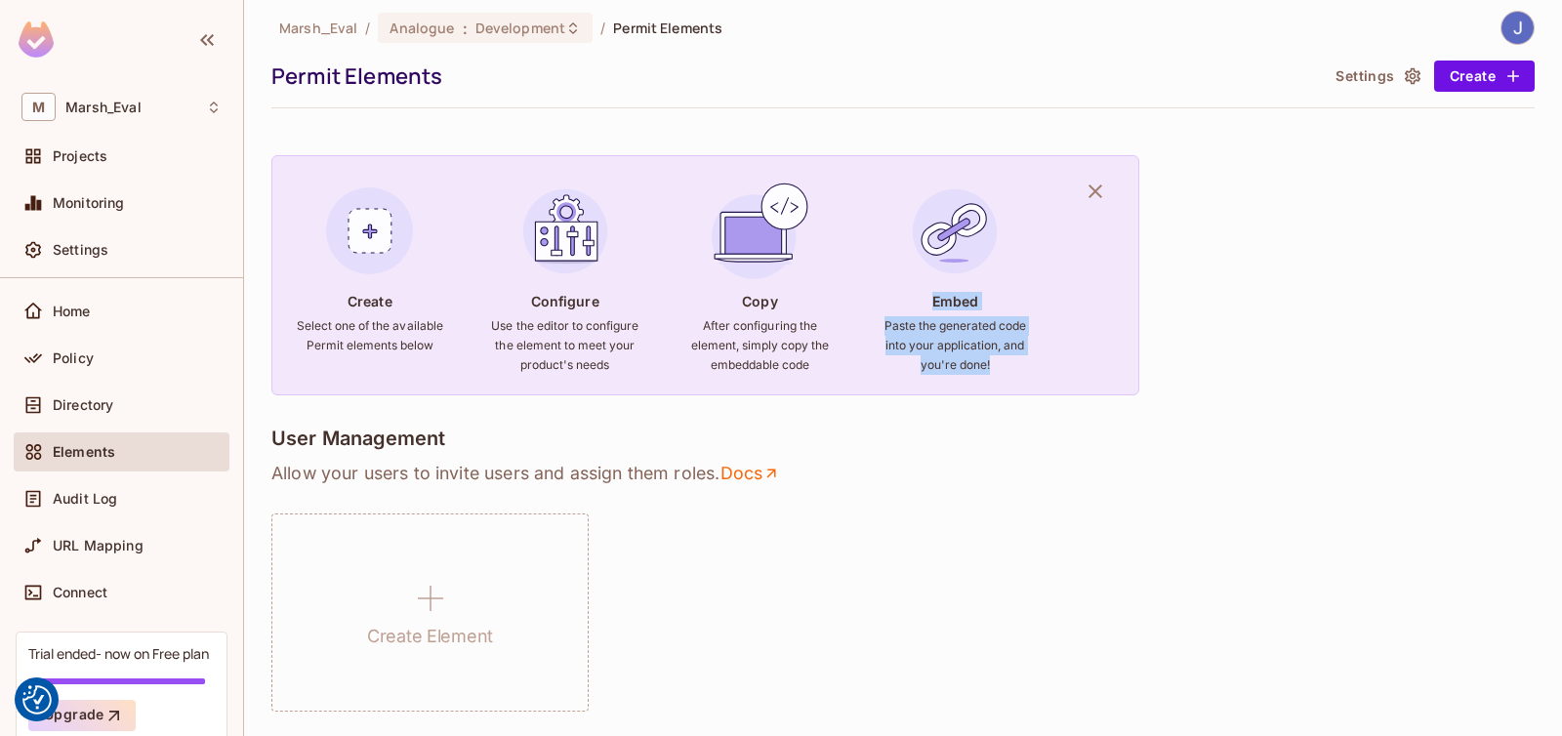
scroll to position [9, 0]
click at [988, 349] on h6 "Paste the generated code into your application, and you're done!" at bounding box center [955, 347] width 148 height 59
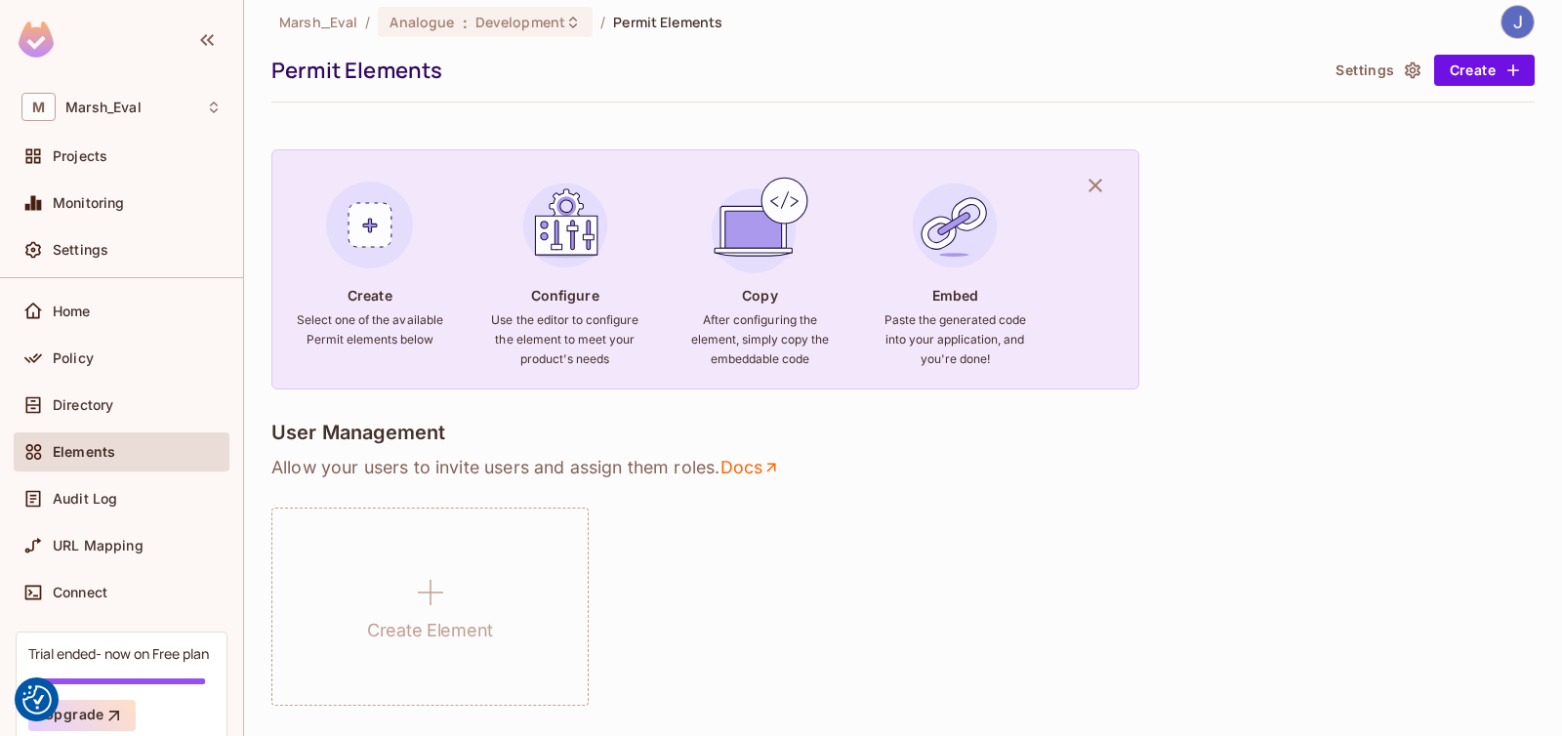
scroll to position [18, 0]
click at [982, 304] on div "Embed Paste the generated code into your application, and you're done!" at bounding box center [955, 280] width 148 height 216
click at [97, 395] on div "Directory" at bounding box center [121, 404] width 200 height 23
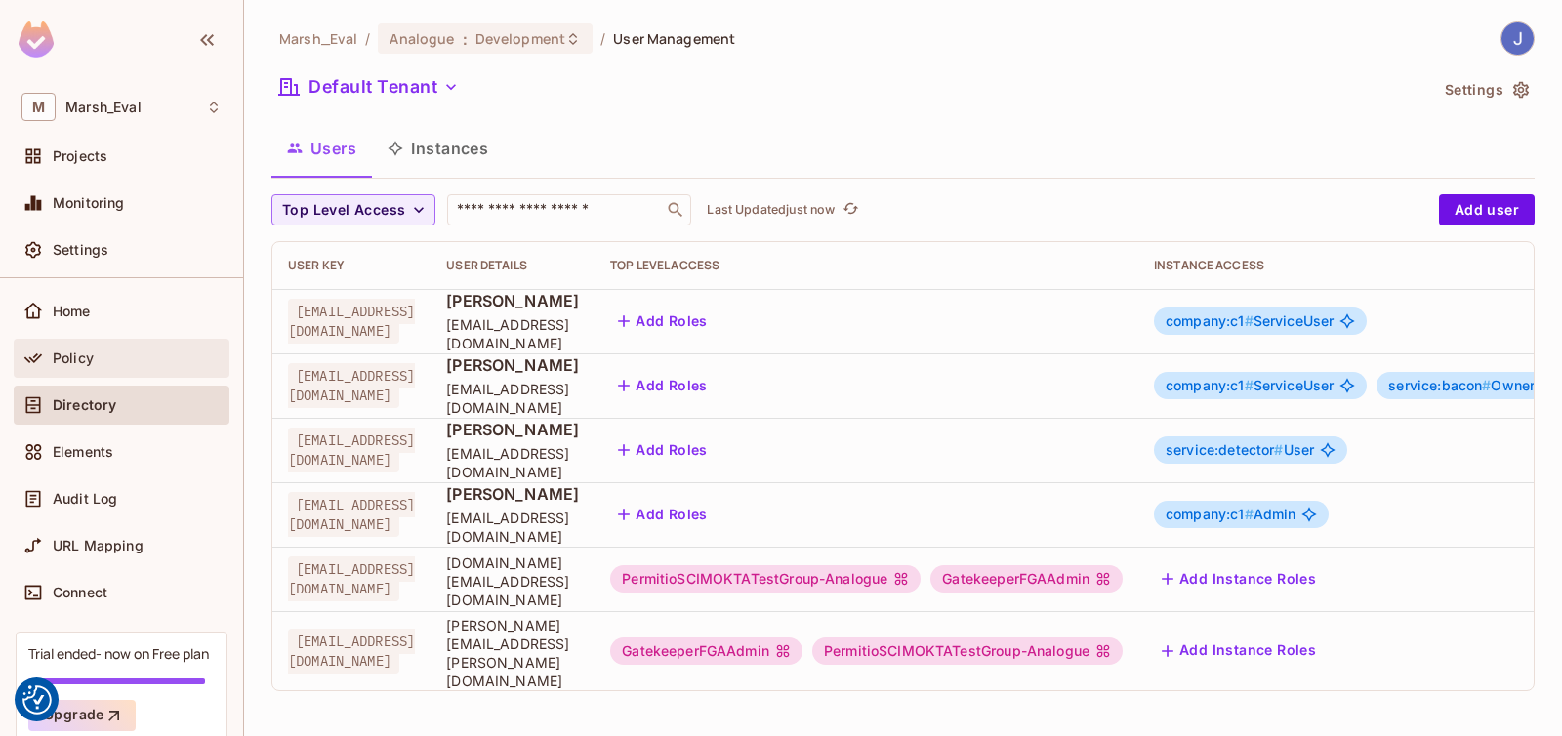
click at [92, 361] on span "Policy" at bounding box center [73, 359] width 41 height 16
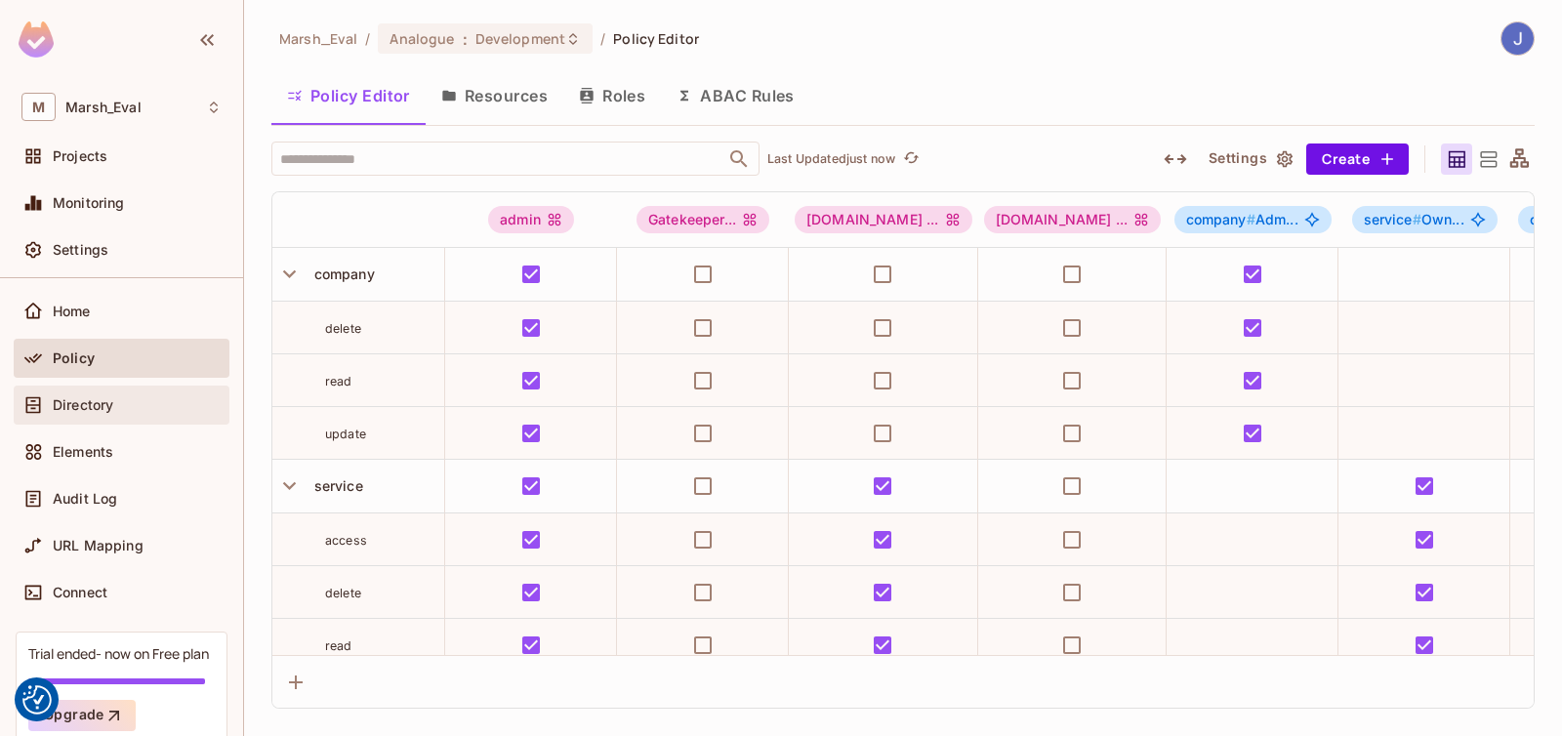
click at [84, 408] on span "Directory" at bounding box center [83, 405] width 61 height 16
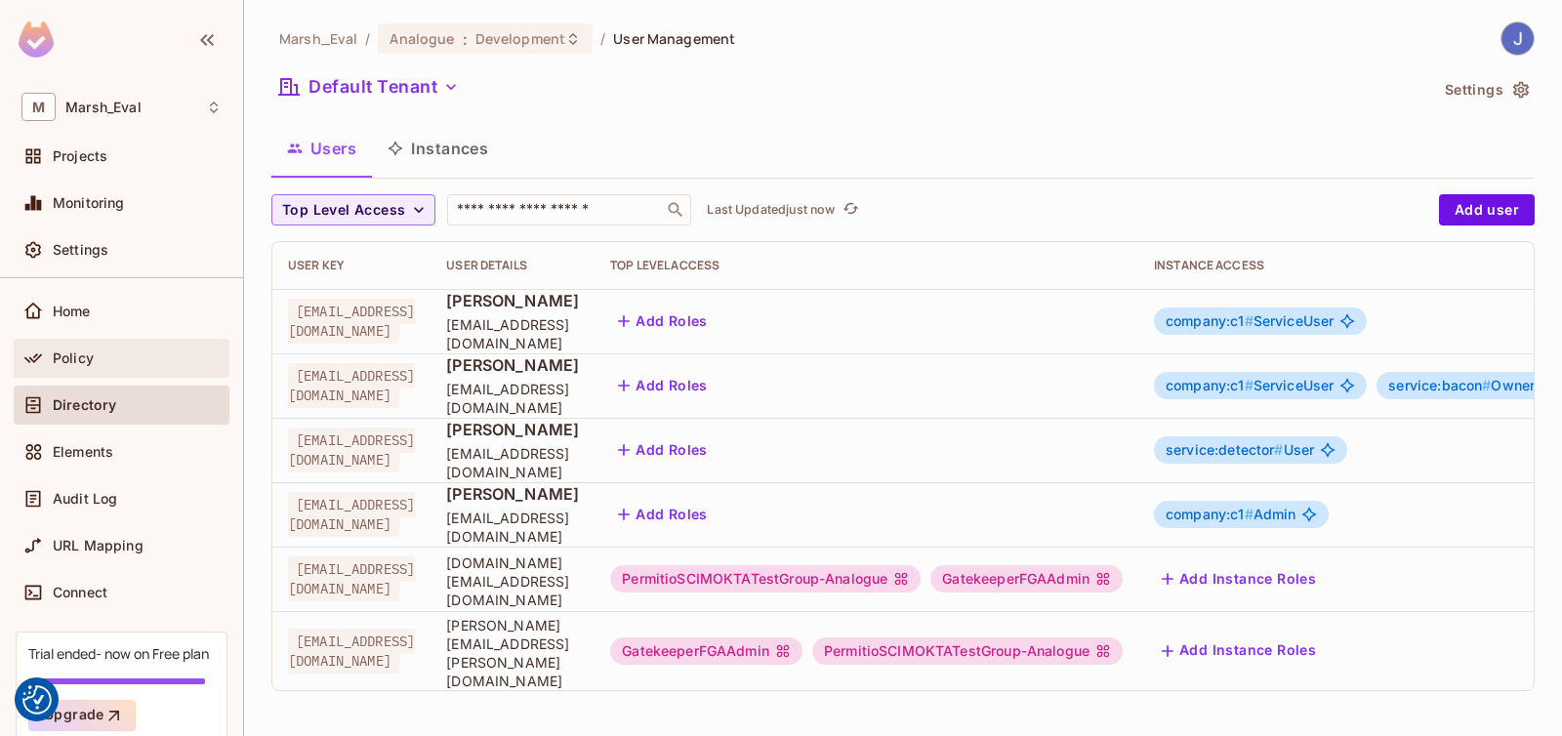
click at [62, 375] on div "Policy" at bounding box center [122, 358] width 216 height 39
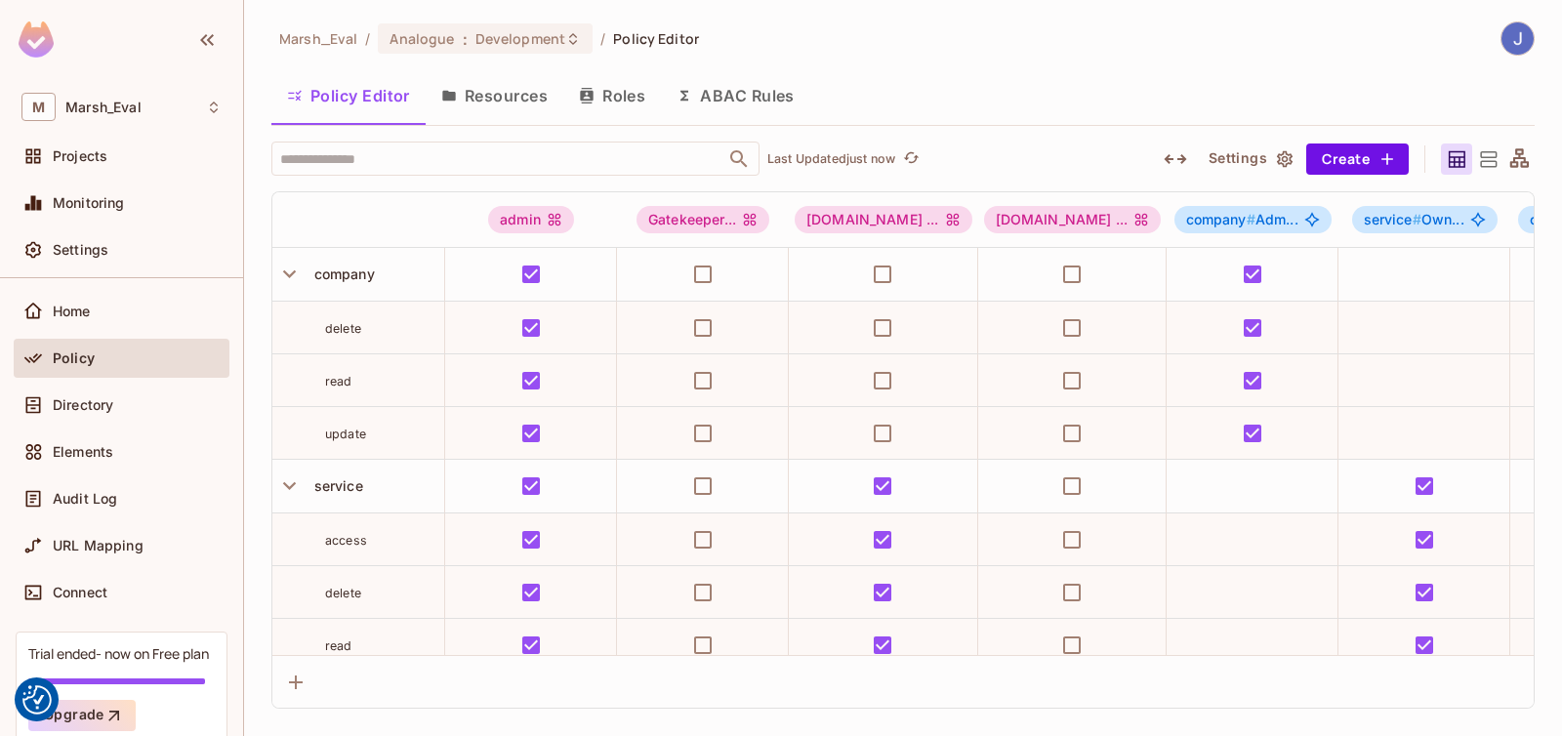
click at [483, 108] on button "Resources" at bounding box center [495, 95] width 138 height 49
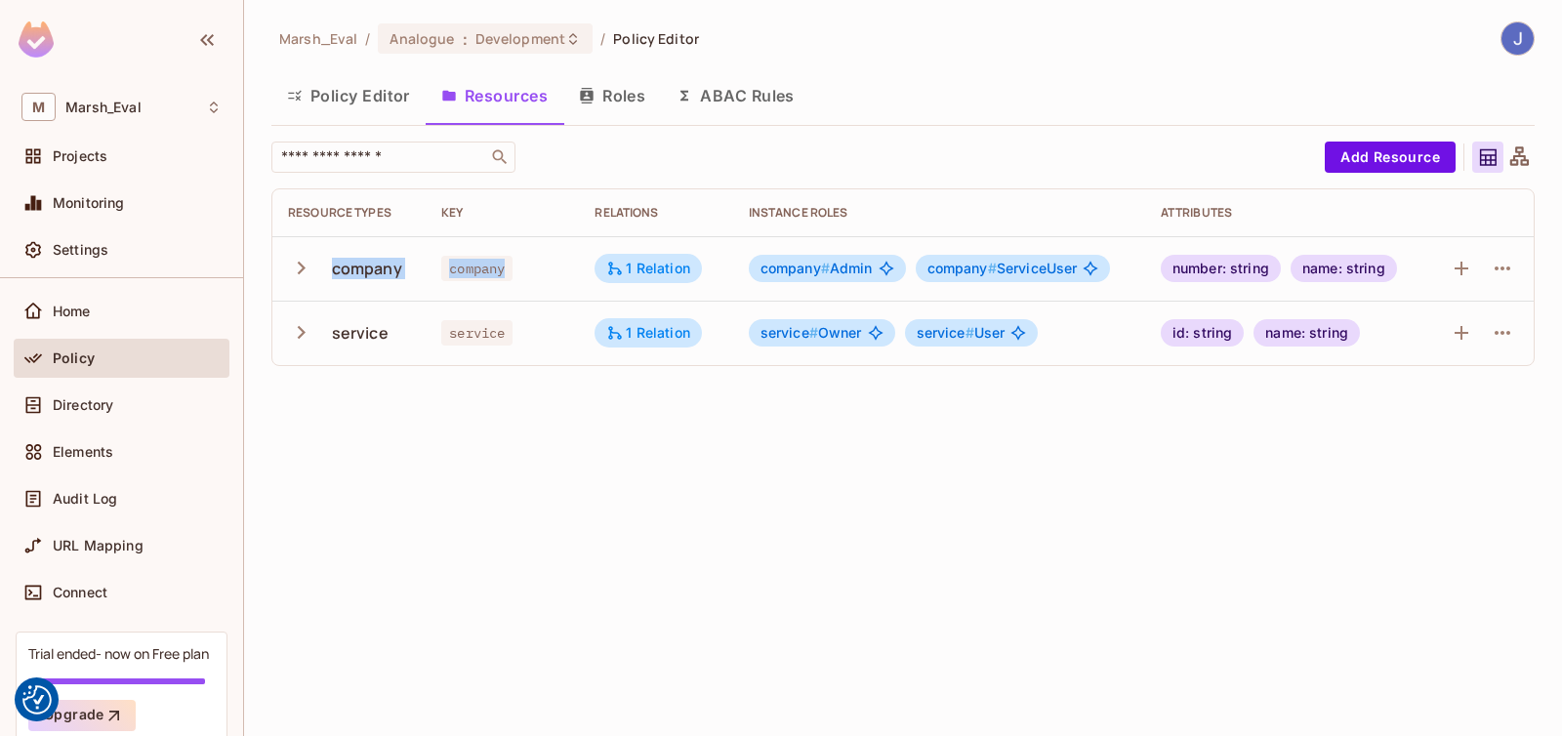
drag, startPoint x: 328, startPoint y: 271, endPoint x: 527, endPoint y: 287, distance: 199.8
click at [527, 287] on tr "company company 1 Relation company # Admin company # ServiceUser number: string…" at bounding box center [902, 268] width 1261 height 64
click at [527, 287] on td "company" at bounding box center [502, 268] width 153 height 64
drag, startPoint x: 820, startPoint y: 272, endPoint x: 874, endPoint y: 272, distance: 53.7
click at [874, 272] on div "company # Admin" at bounding box center [827, 268] width 157 height 27
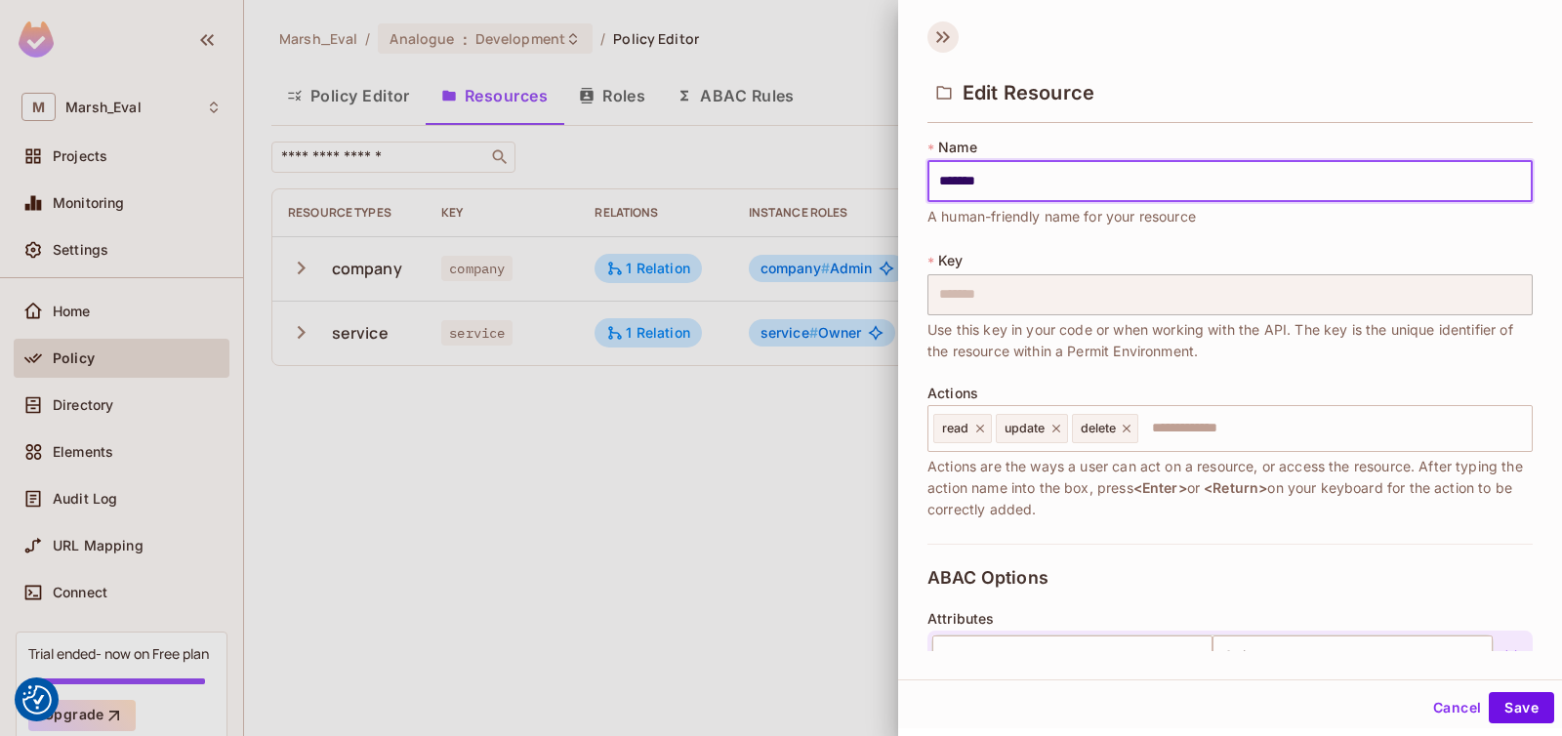
click at [938, 41] on icon at bounding box center [939, 37] width 7 height 12
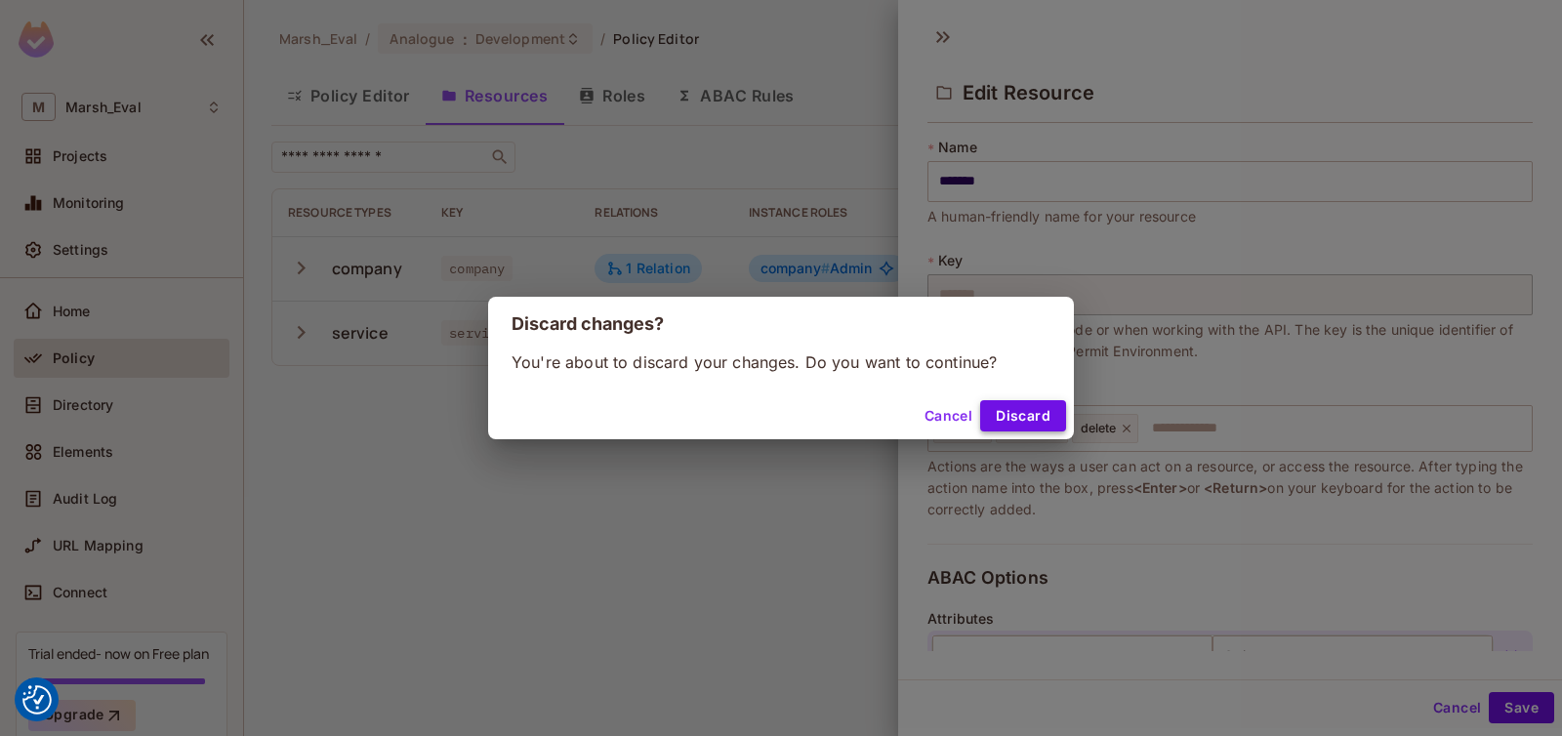
click at [1003, 415] on button "Discard" at bounding box center [1023, 415] width 86 height 31
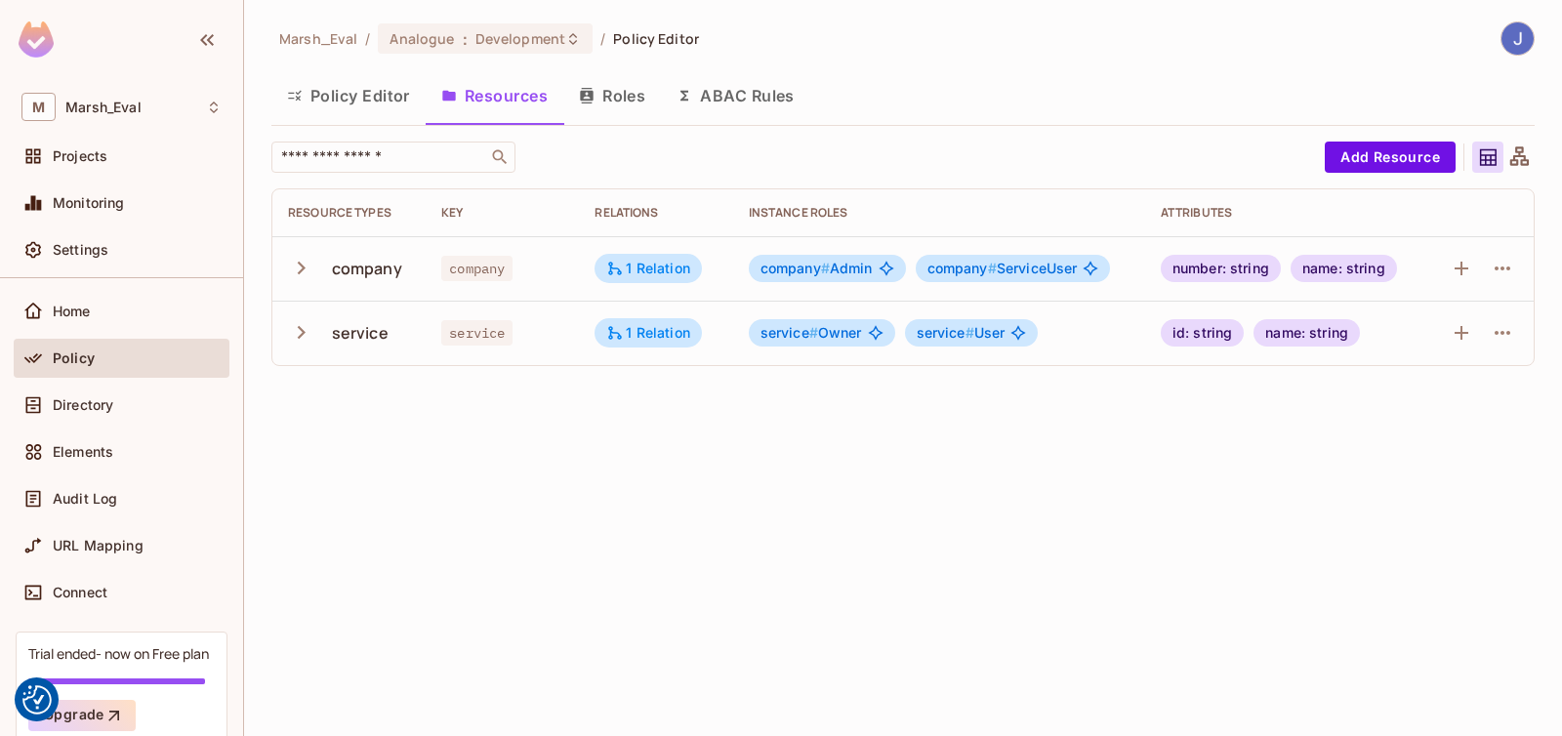
click at [757, 103] on button "ABAC Rules" at bounding box center [735, 95] width 149 height 49
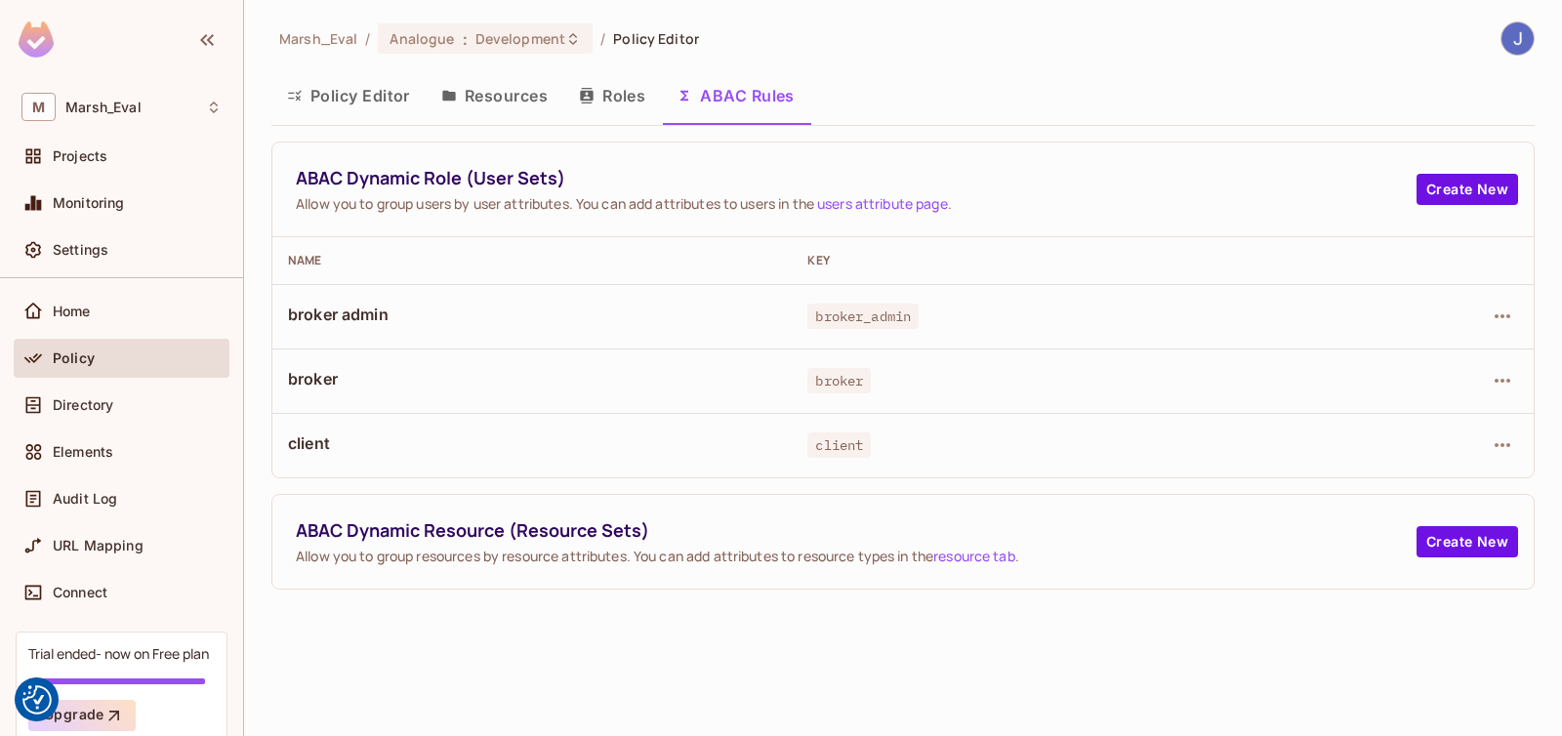
click at [662, 97] on button "ABAC Rules" at bounding box center [735, 95] width 149 height 49
click at [637, 94] on button "Roles" at bounding box center [612, 95] width 98 height 49
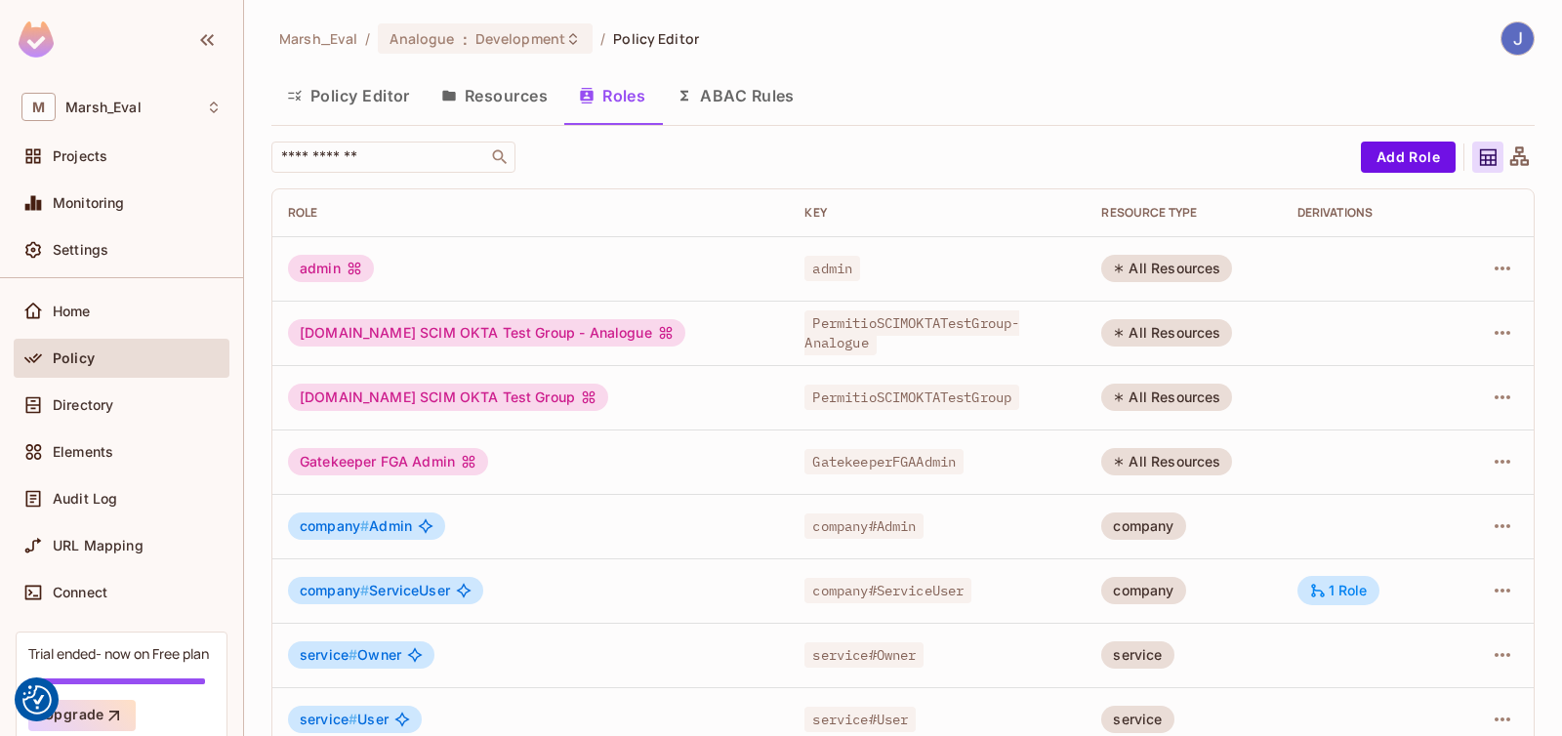
click at [521, 103] on button "Resources" at bounding box center [495, 95] width 138 height 49
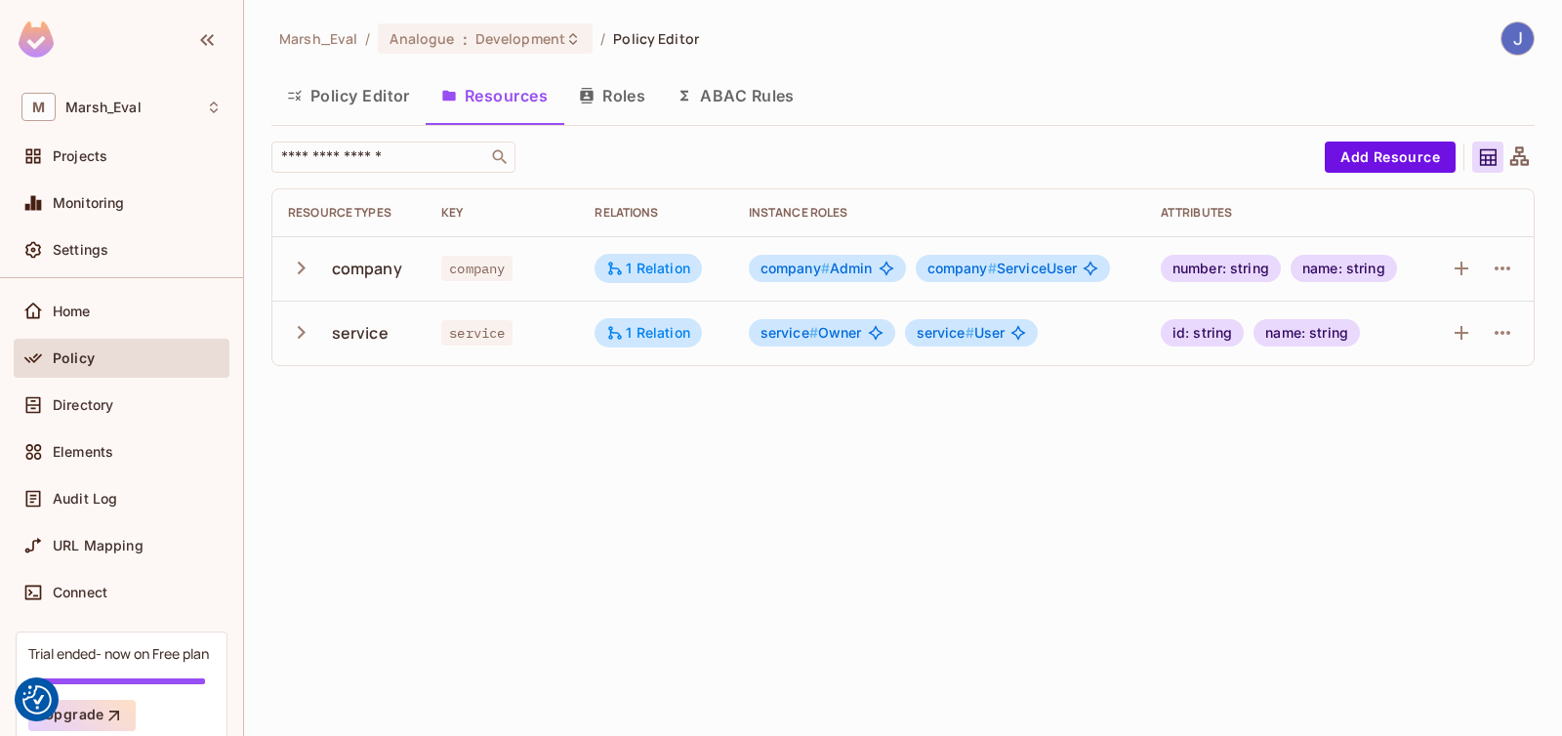
click at [598, 107] on button "Roles" at bounding box center [612, 95] width 98 height 49
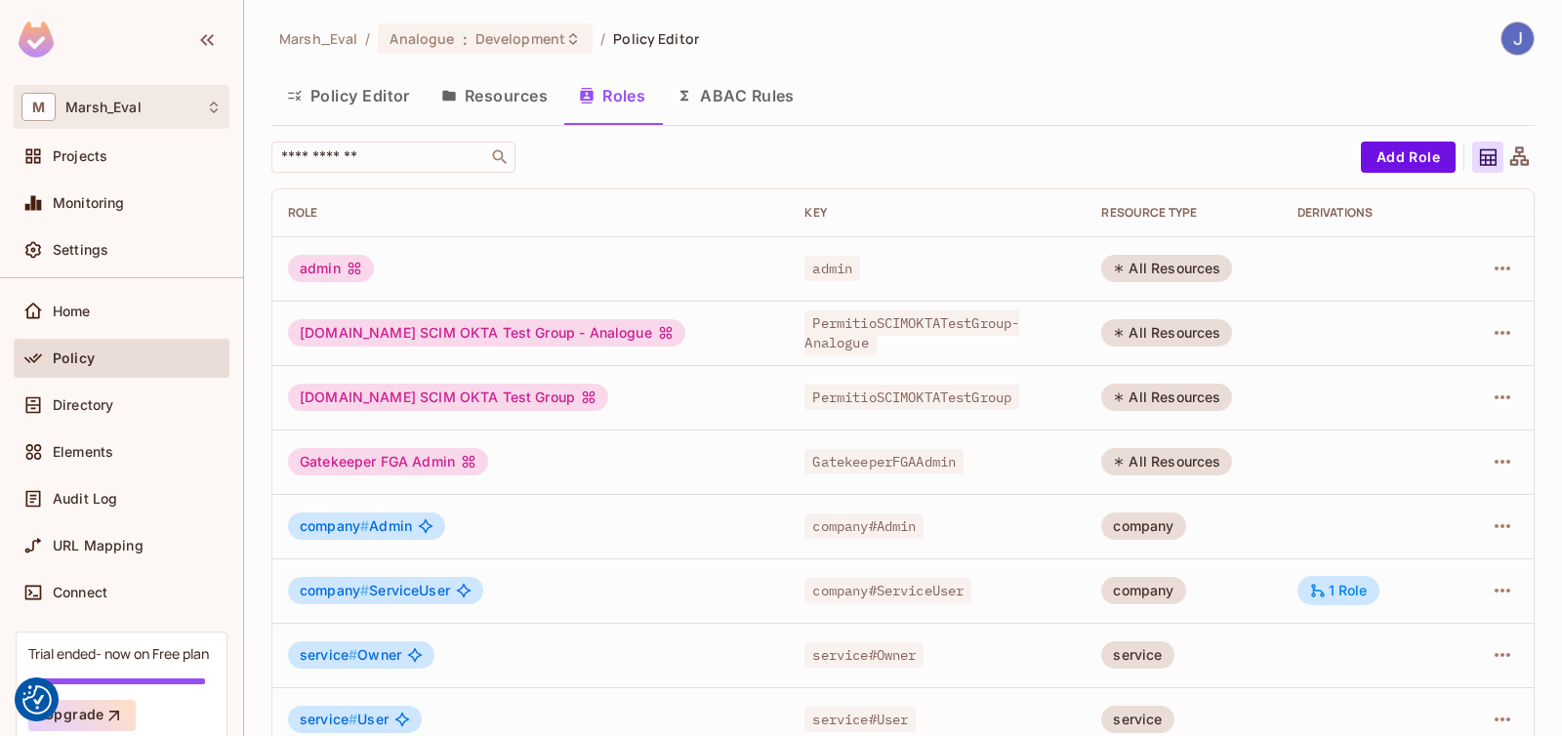
click at [190, 123] on div "M Marsh_Eval" at bounding box center [122, 107] width 216 height 44
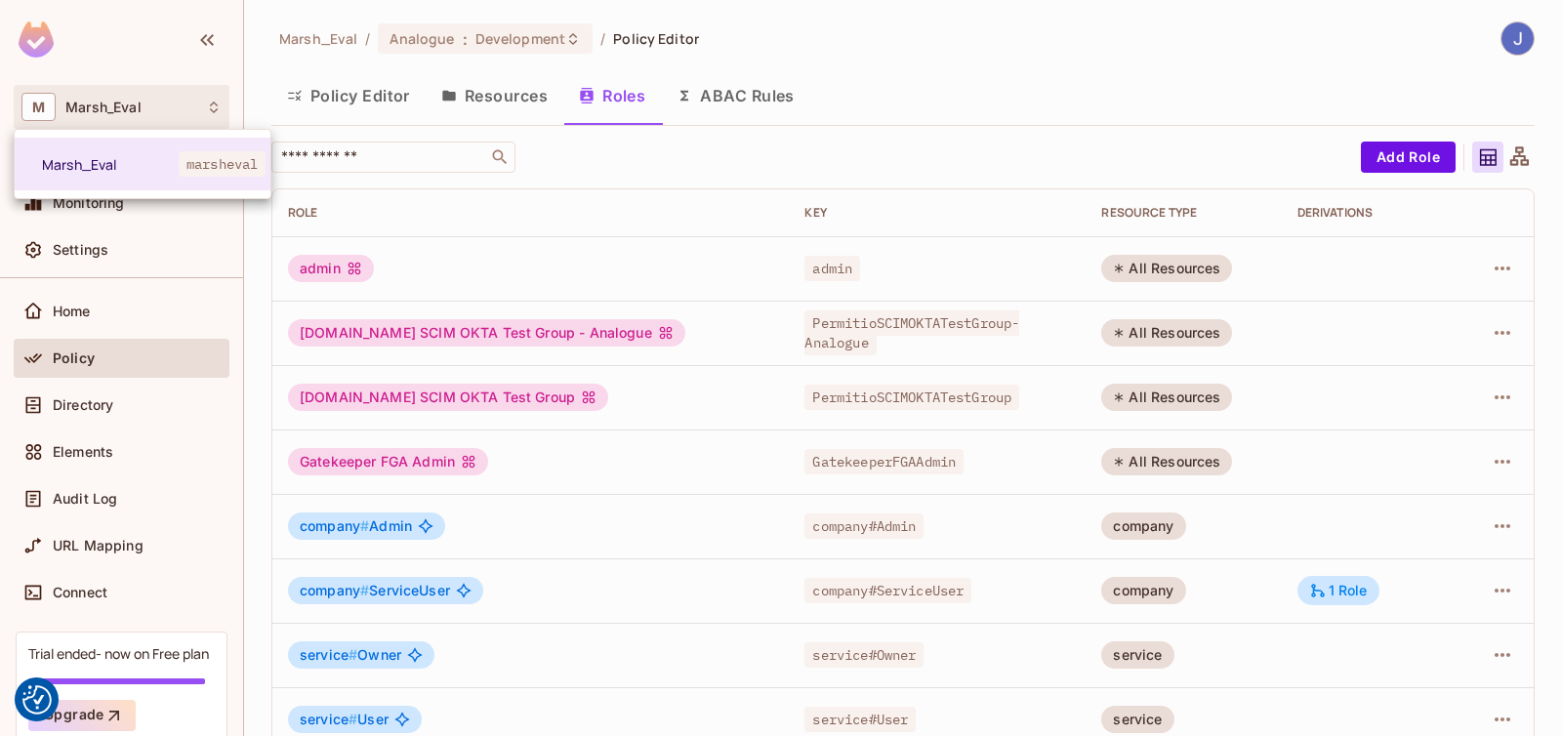
click at [365, 359] on div at bounding box center [781, 368] width 1562 height 736
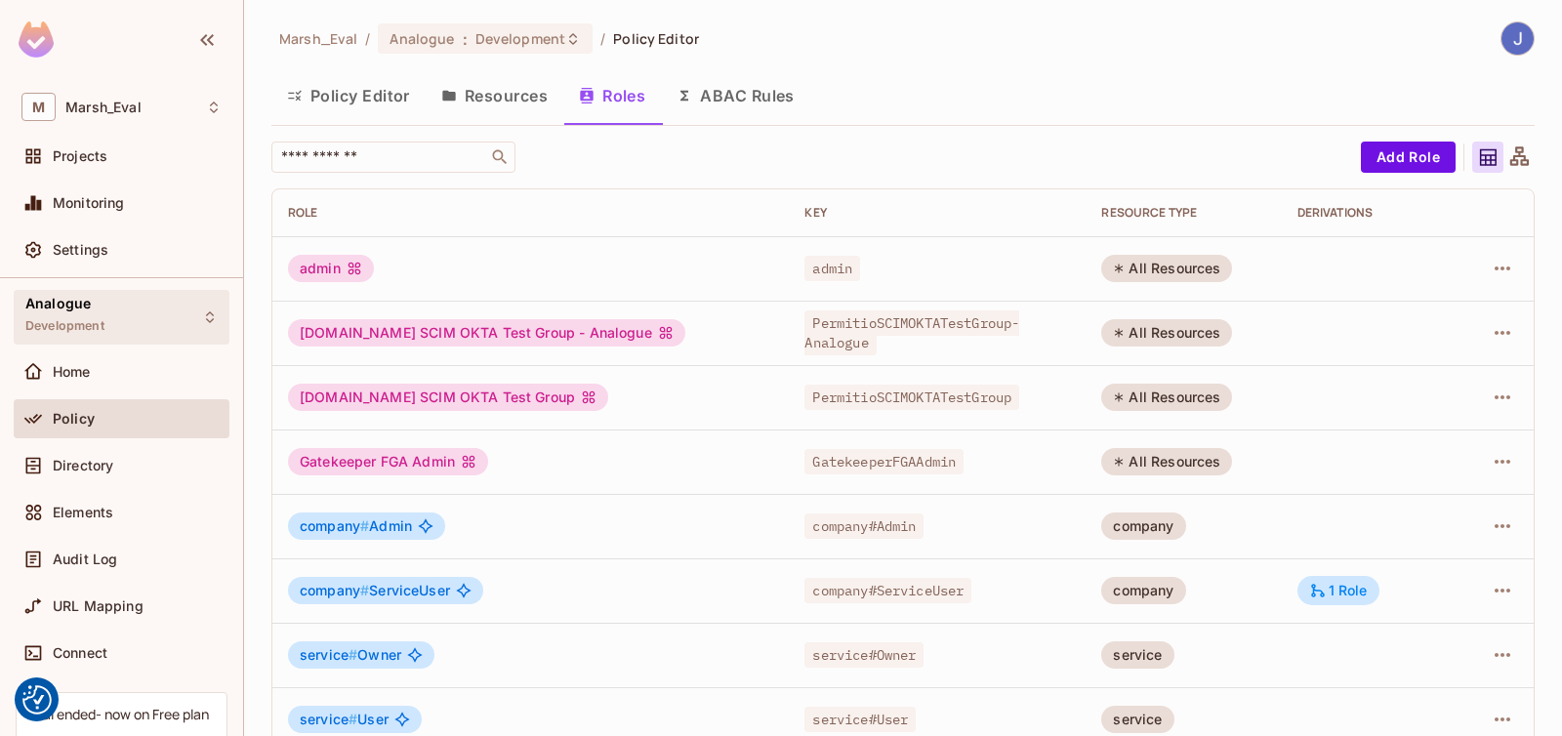
click at [116, 302] on div "Analogue Development" at bounding box center [122, 317] width 216 height 54
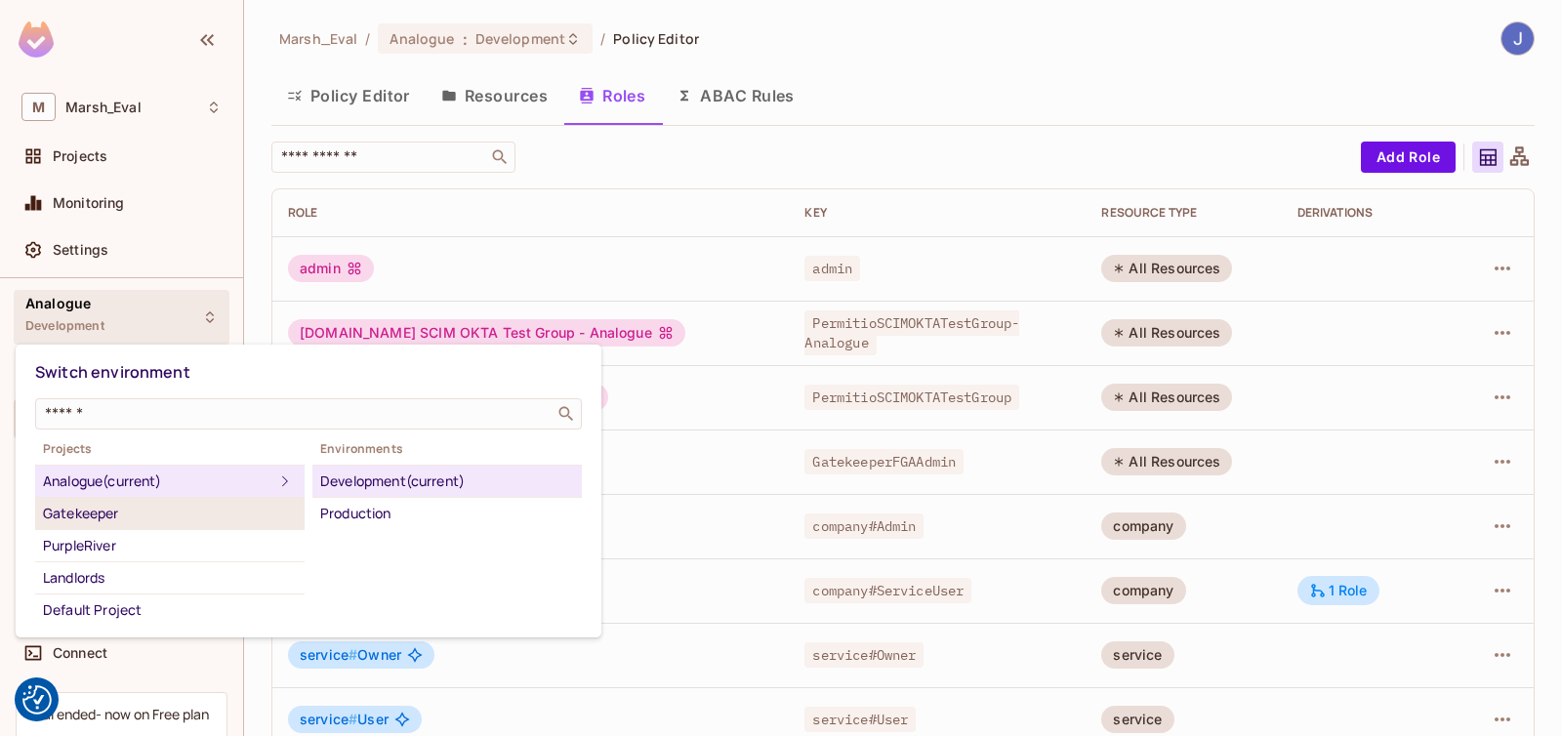
click at [135, 514] on div "Gatekeeper" at bounding box center [170, 513] width 254 height 23
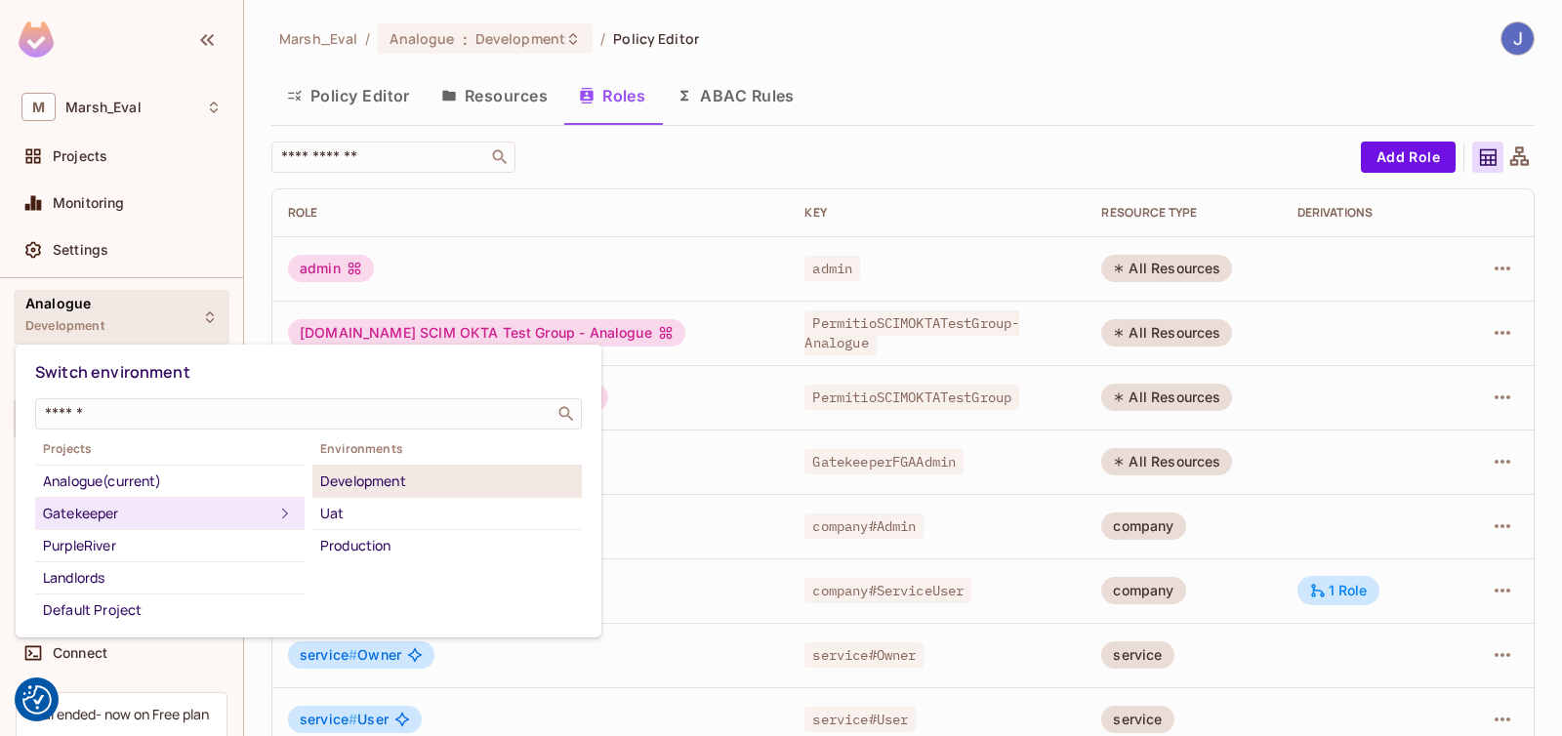
click at [418, 481] on div "Development" at bounding box center [447, 481] width 254 height 23
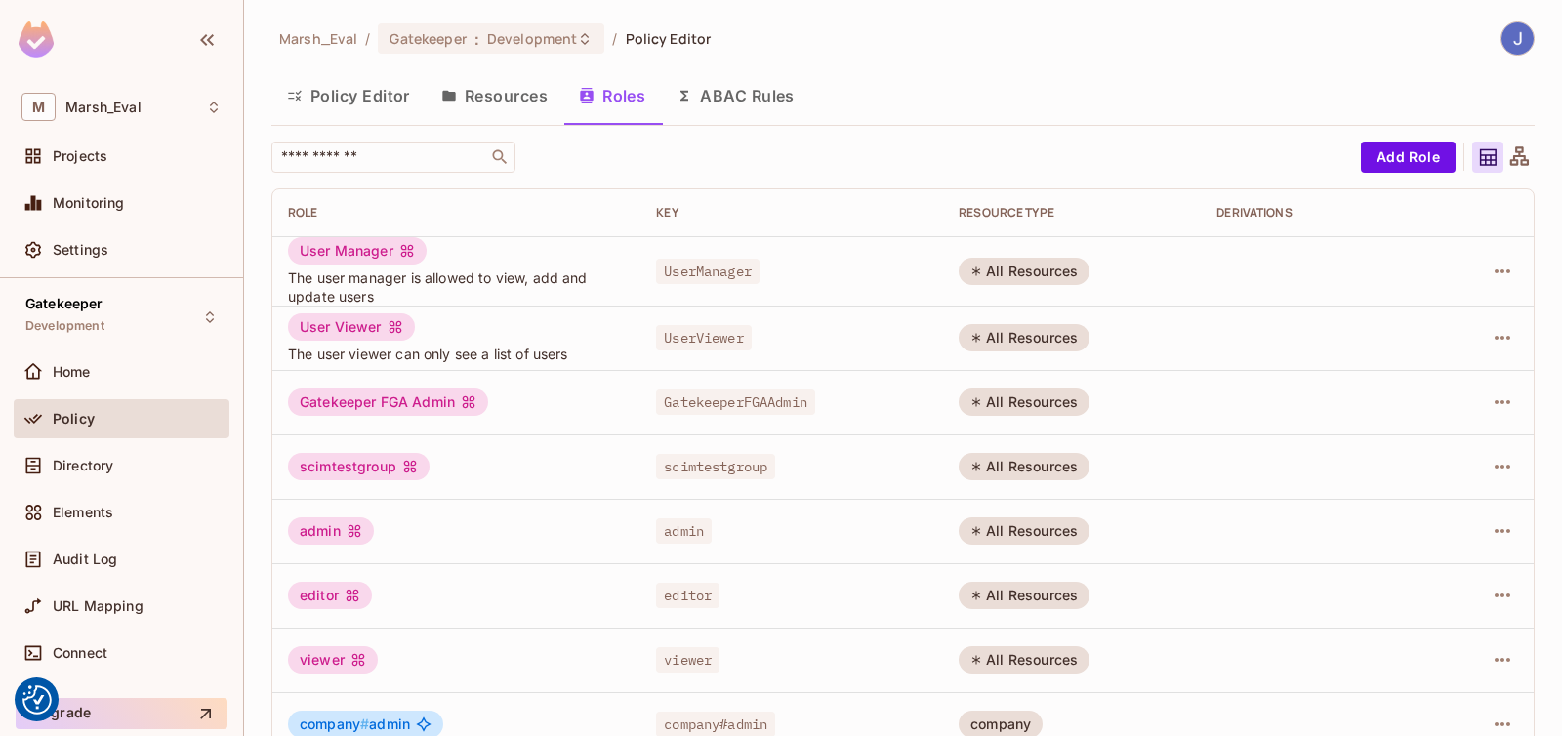
click at [327, 476] on div "scimtestgroup" at bounding box center [359, 466] width 142 height 27
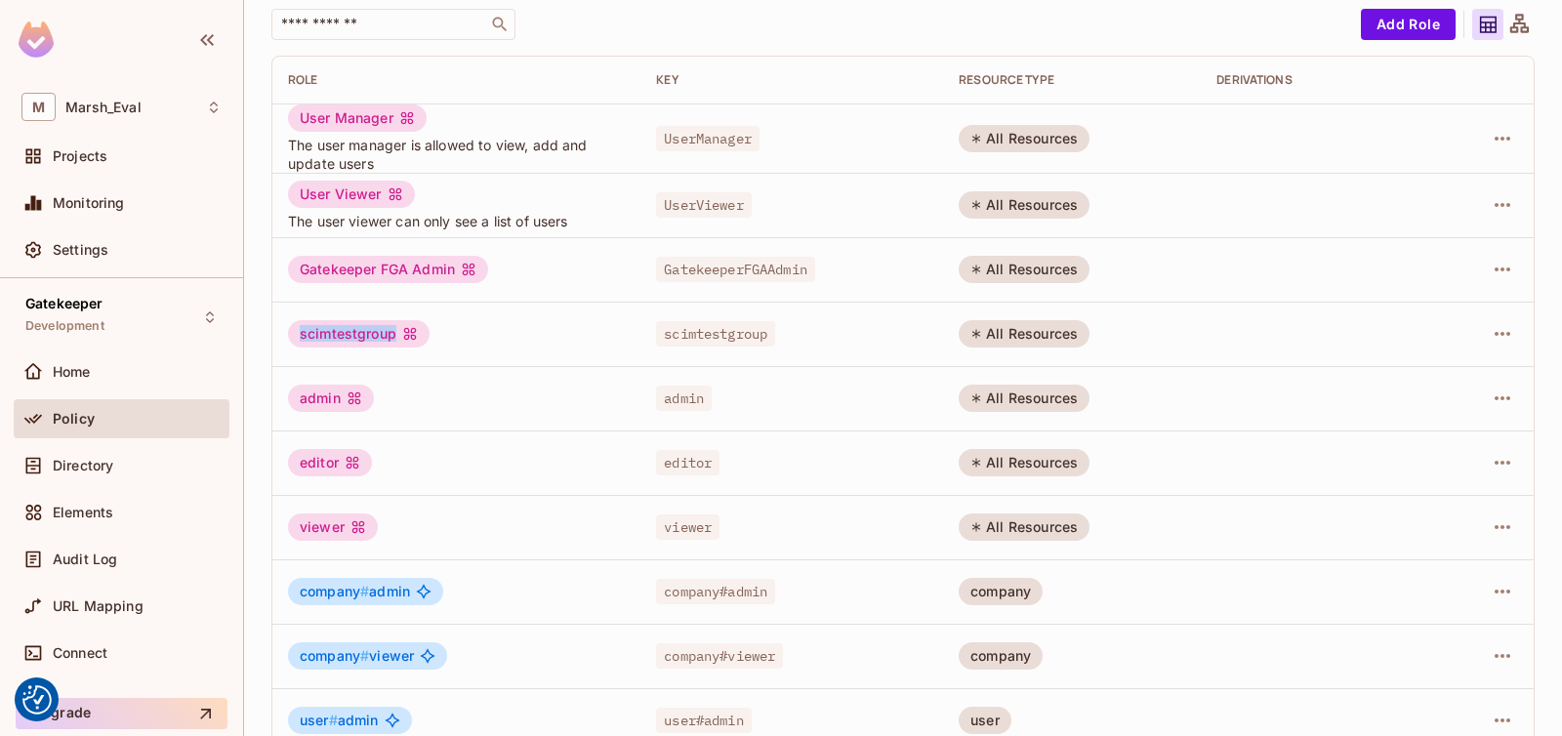
scroll to position [139, 0]
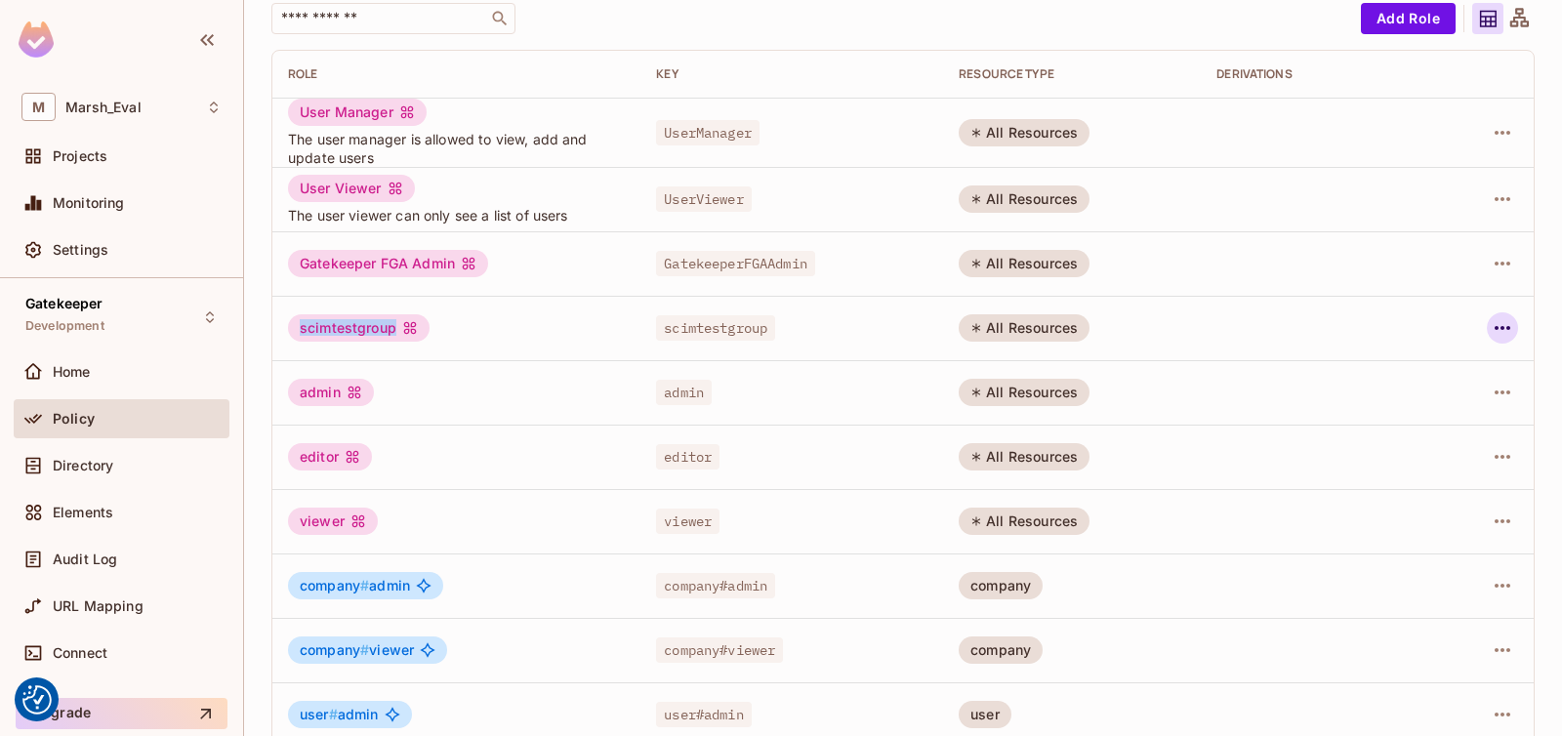
click at [1491, 331] on icon "button" at bounding box center [1502, 327] width 23 height 23
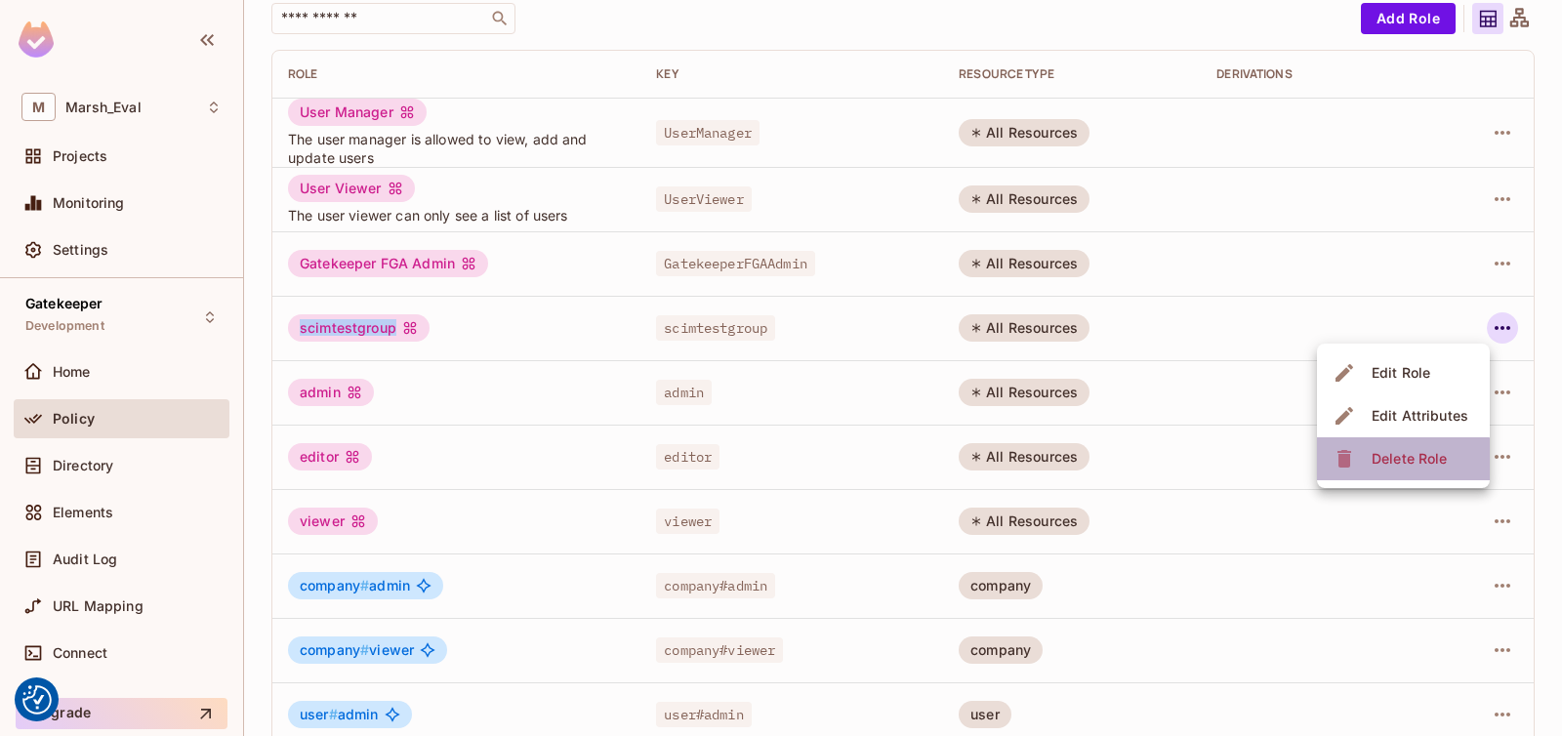
click at [1395, 469] on span "Delete Role" at bounding box center [1409, 458] width 87 height 31
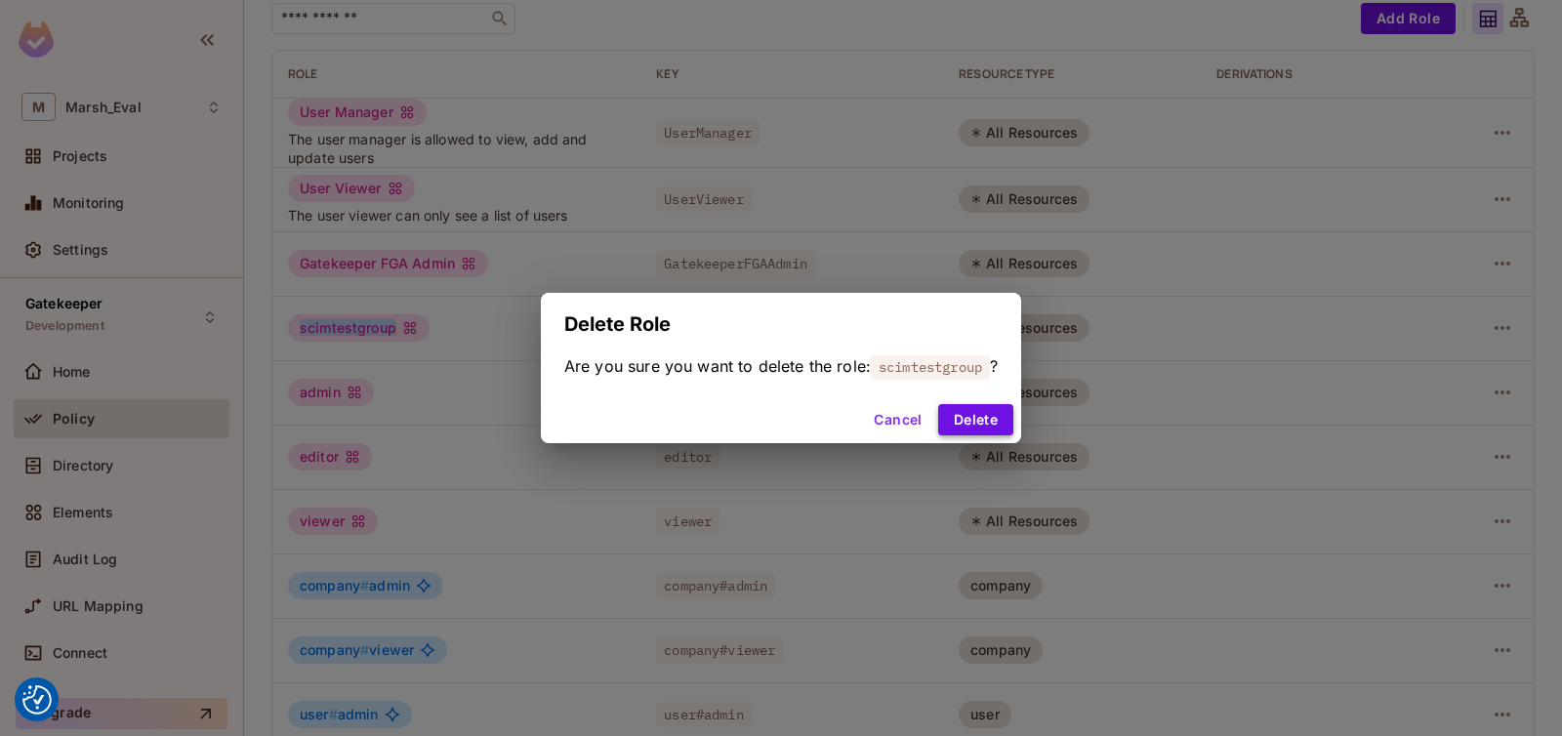
click at [984, 421] on button "Delete" at bounding box center [975, 419] width 75 height 31
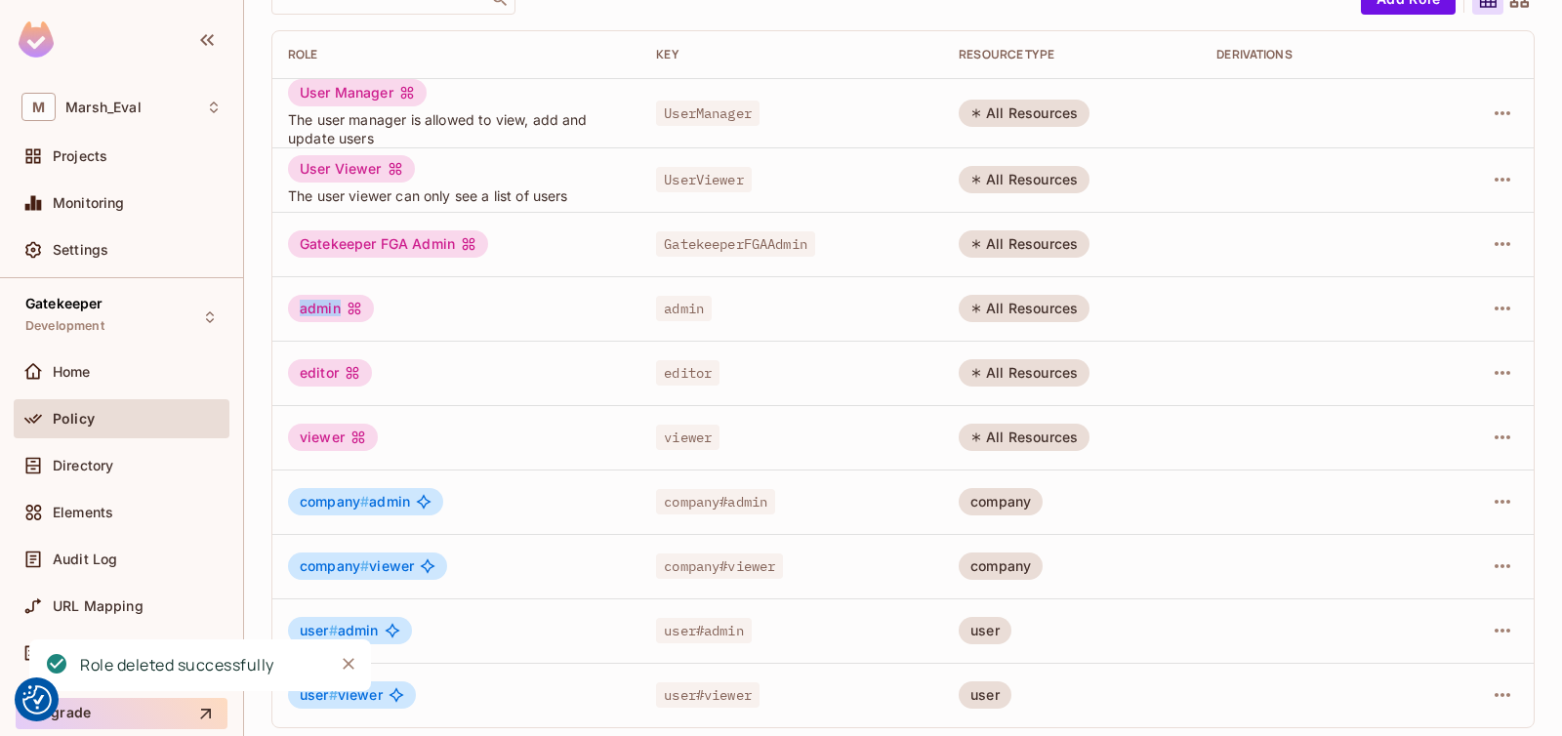
scroll to position [166, 0]
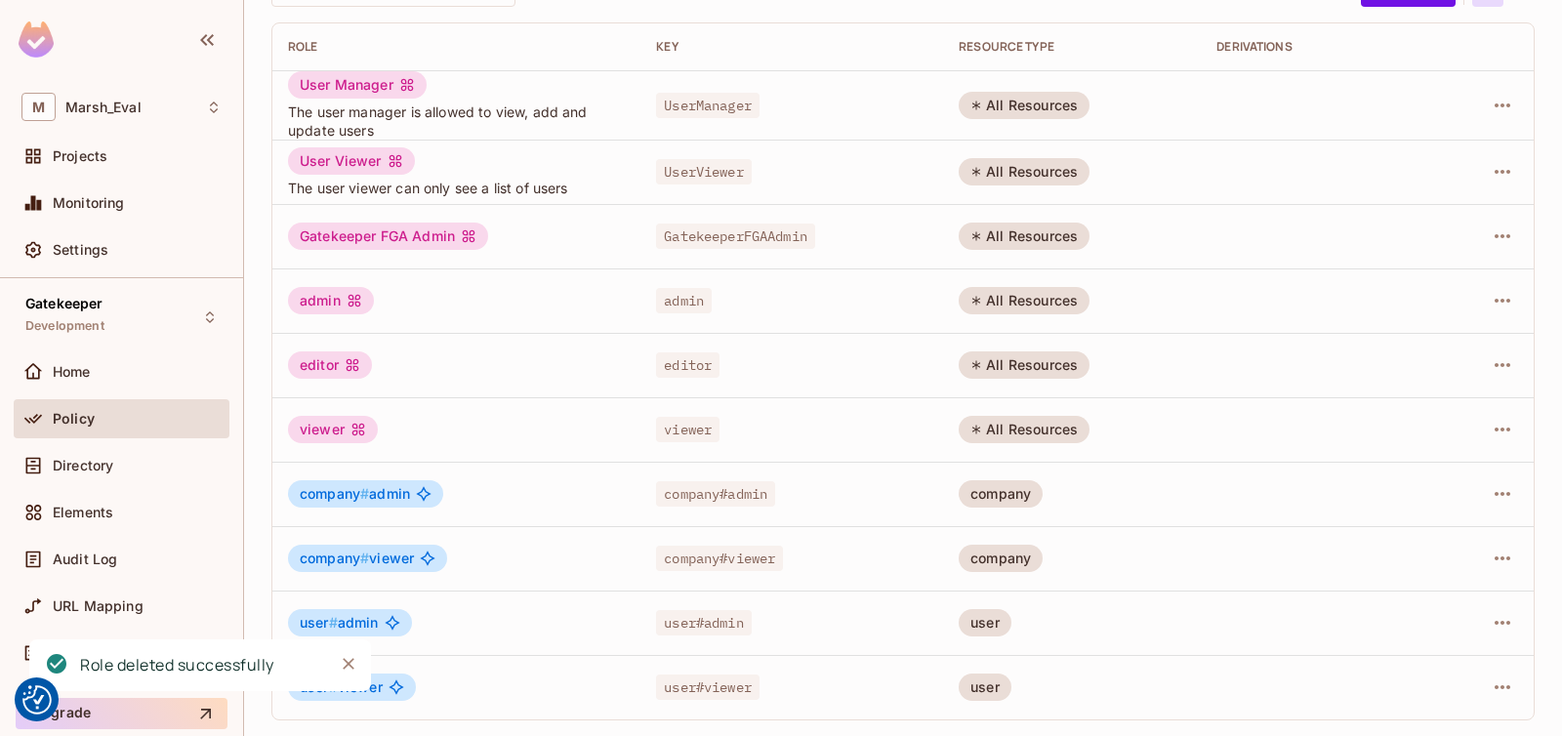
click at [517, 308] on div "admin" at bounding box center [456, 300] width 337 height 27
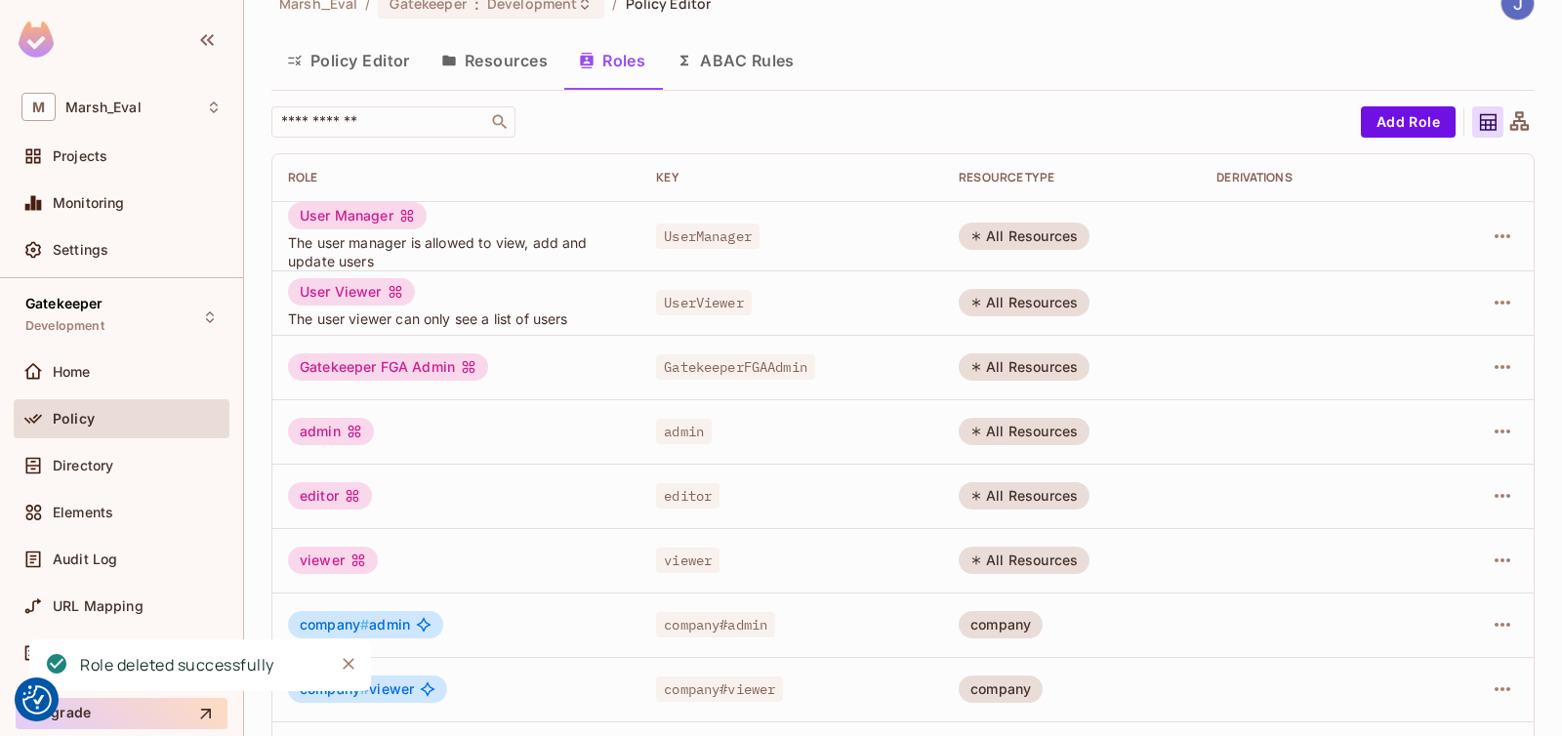
scroll to position [34, 0]
click at [342, 362] on div "Gatekeeper FGA Admin" at bounding box center [388, 367] width 200 height 27
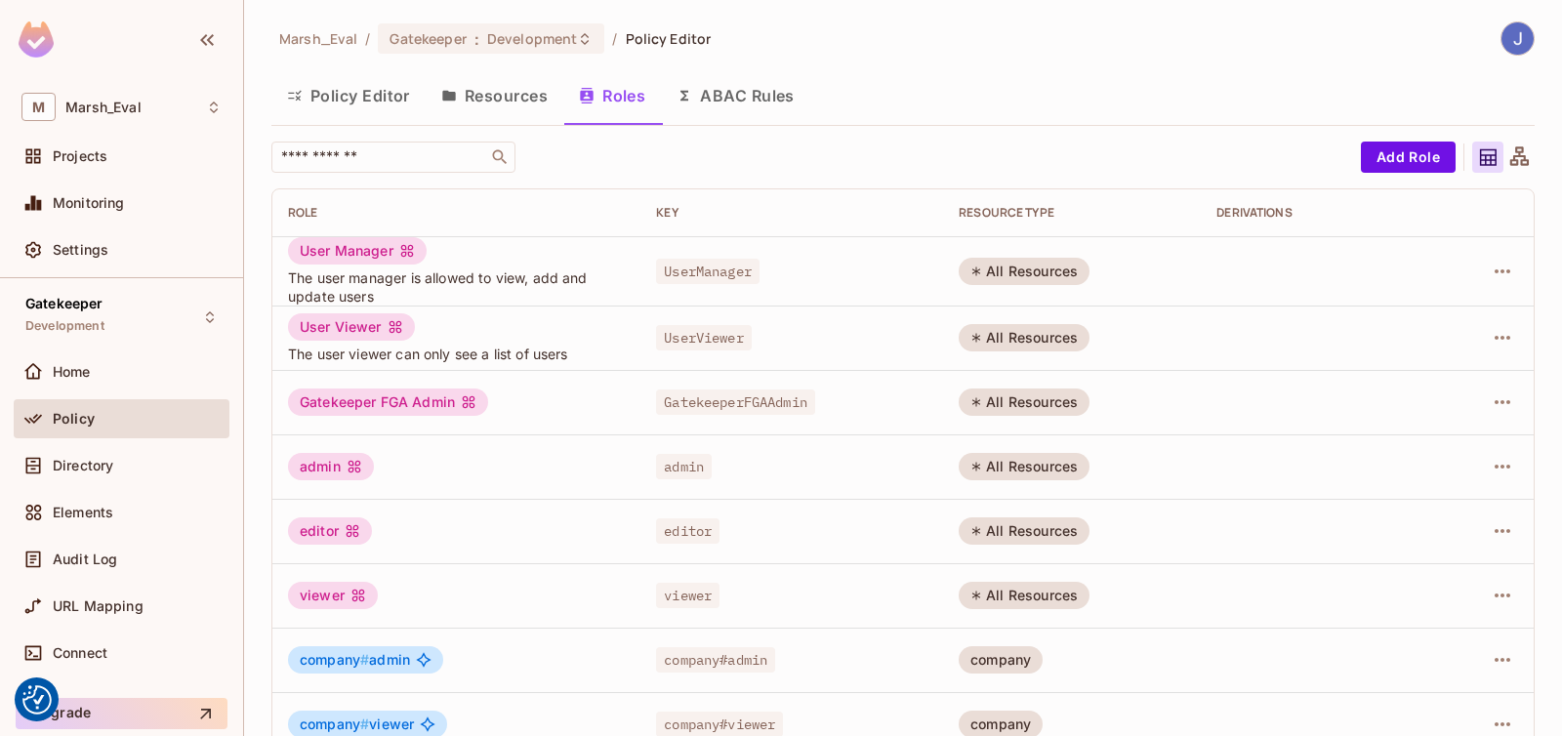
click at [336, 336] on div "User Viewer" at bounding box center [351, 326] width 127 height 27
click at [331, 346] on span "The user viewer can only see a list of users" at bounding box center [456, 354] width 337 height 19
click at [345, 101] on button "Policy Editor" at bounding box center [348, 95] width 154 height 49
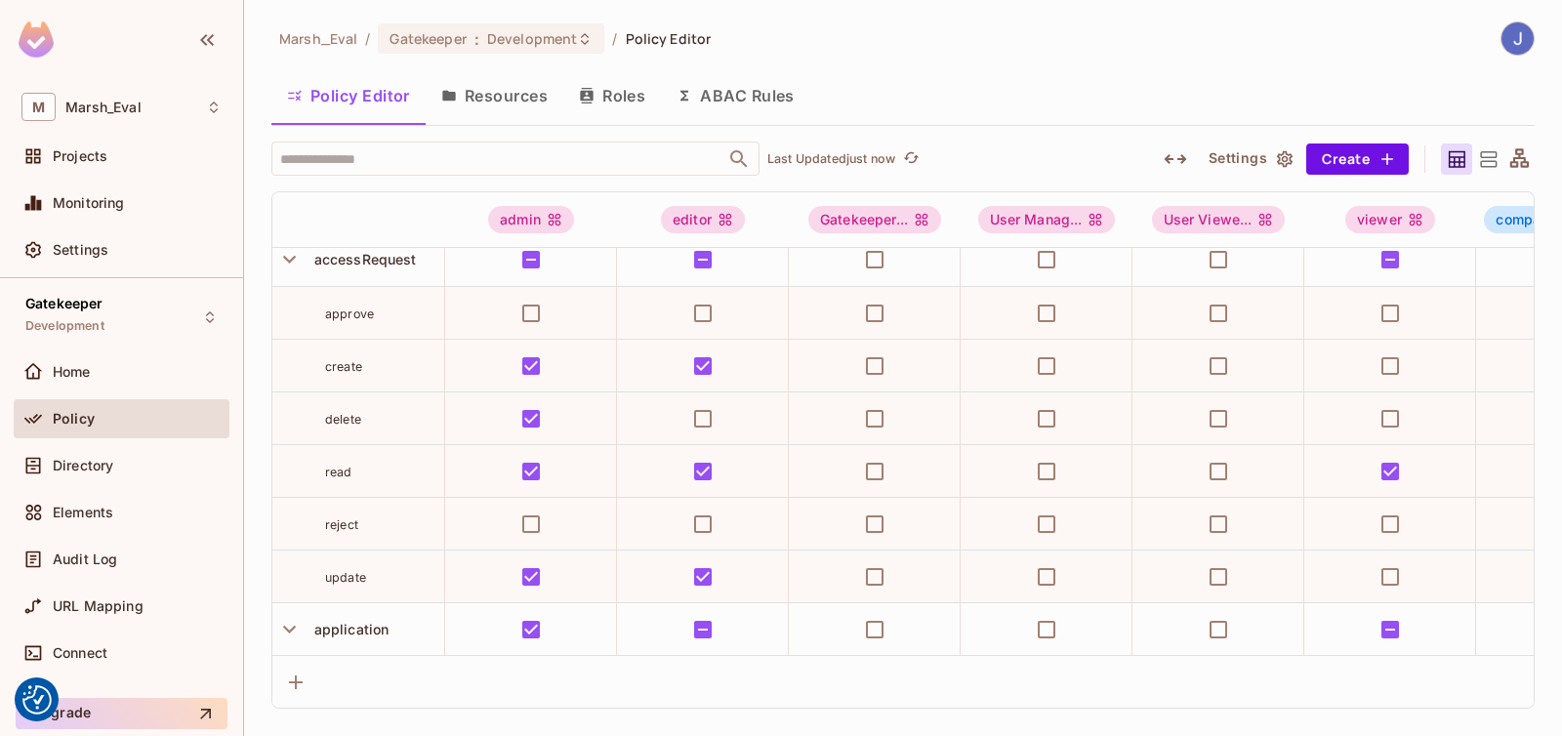
scroll to position [8, 0]
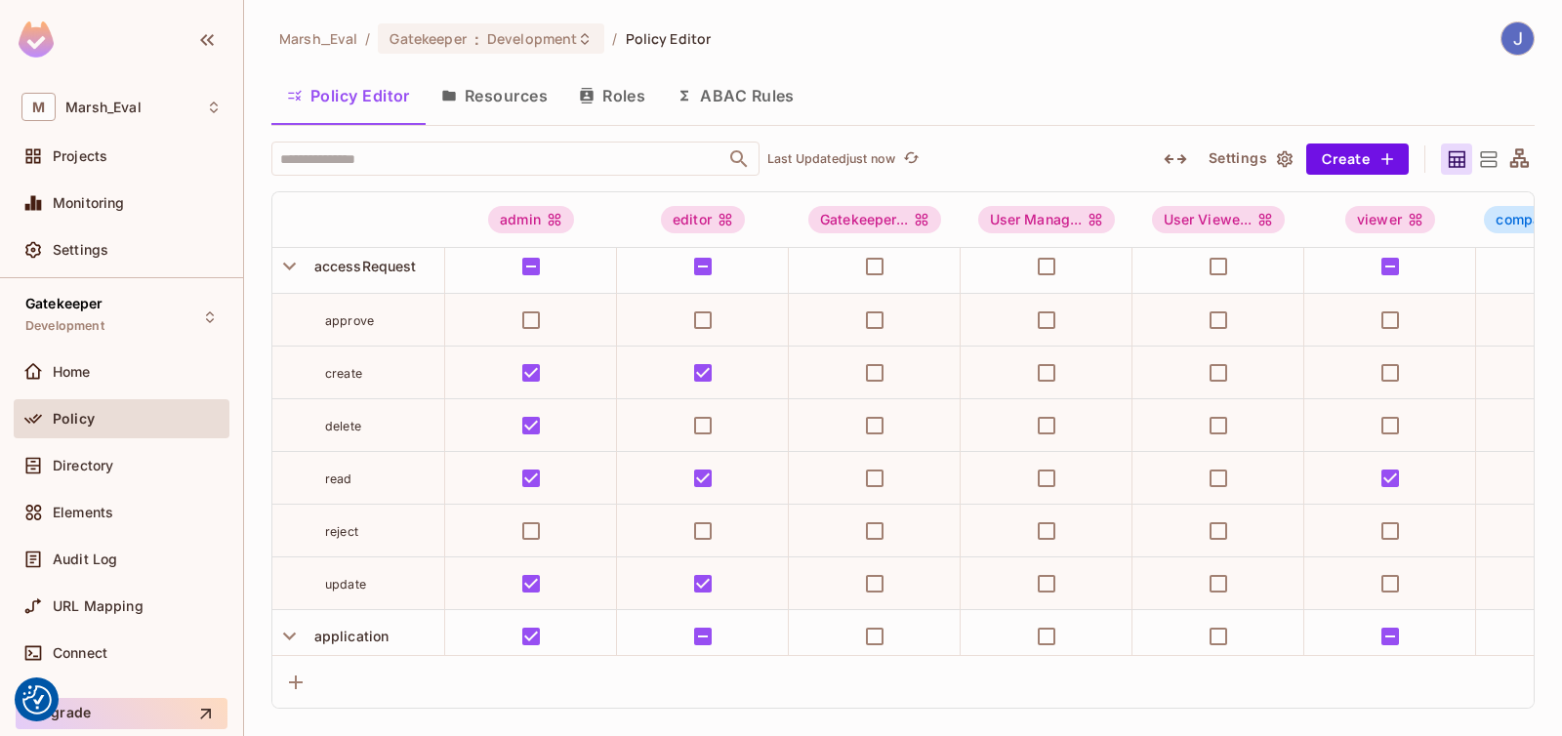
click at [327, 583] on span "update" at bounding box center [345, 584] width 41 height 15
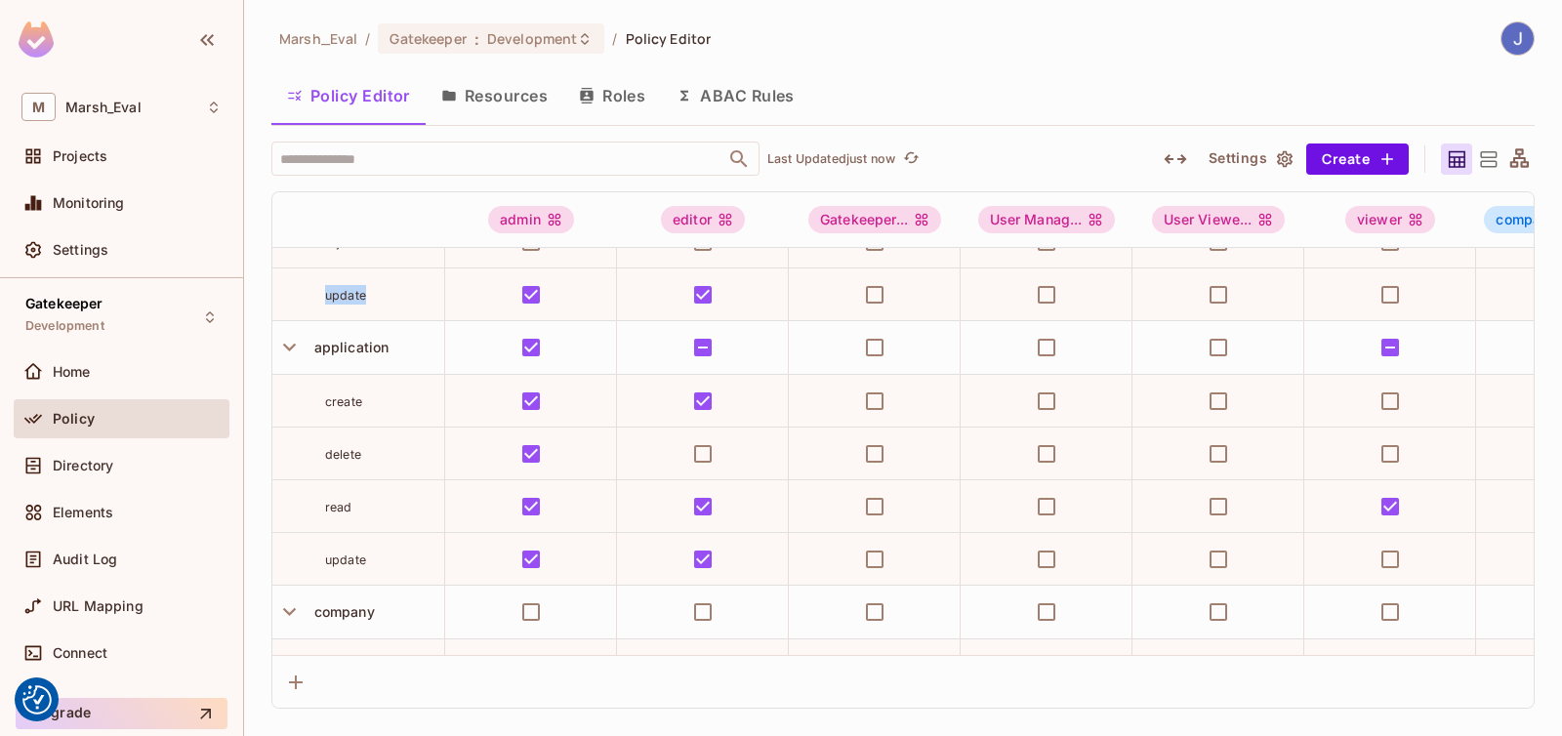
scroll to position [297, 0]
click at [316, 392] on div "create" at bounding box center [358, 402] width 172 height 20
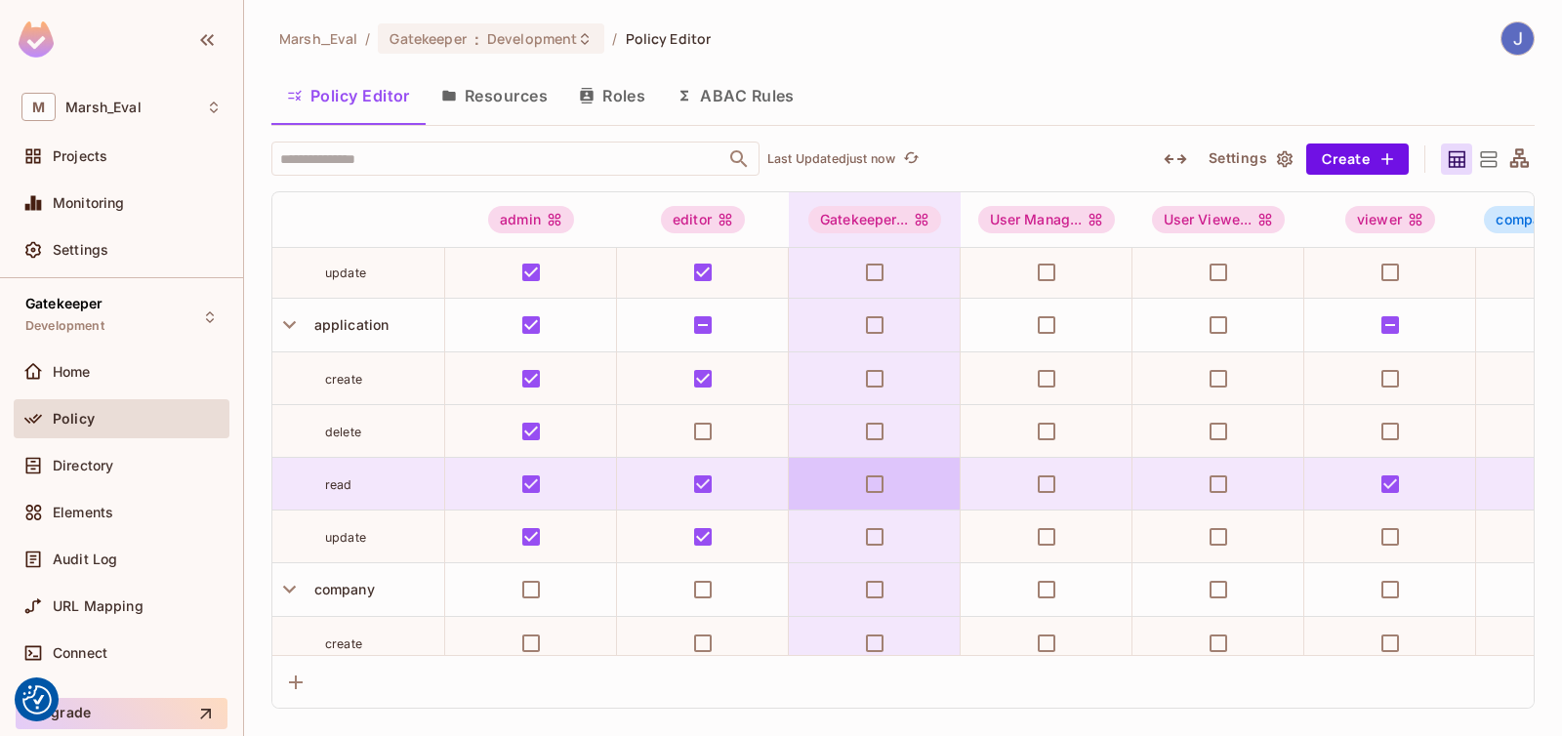
scroll to position [324, 0]
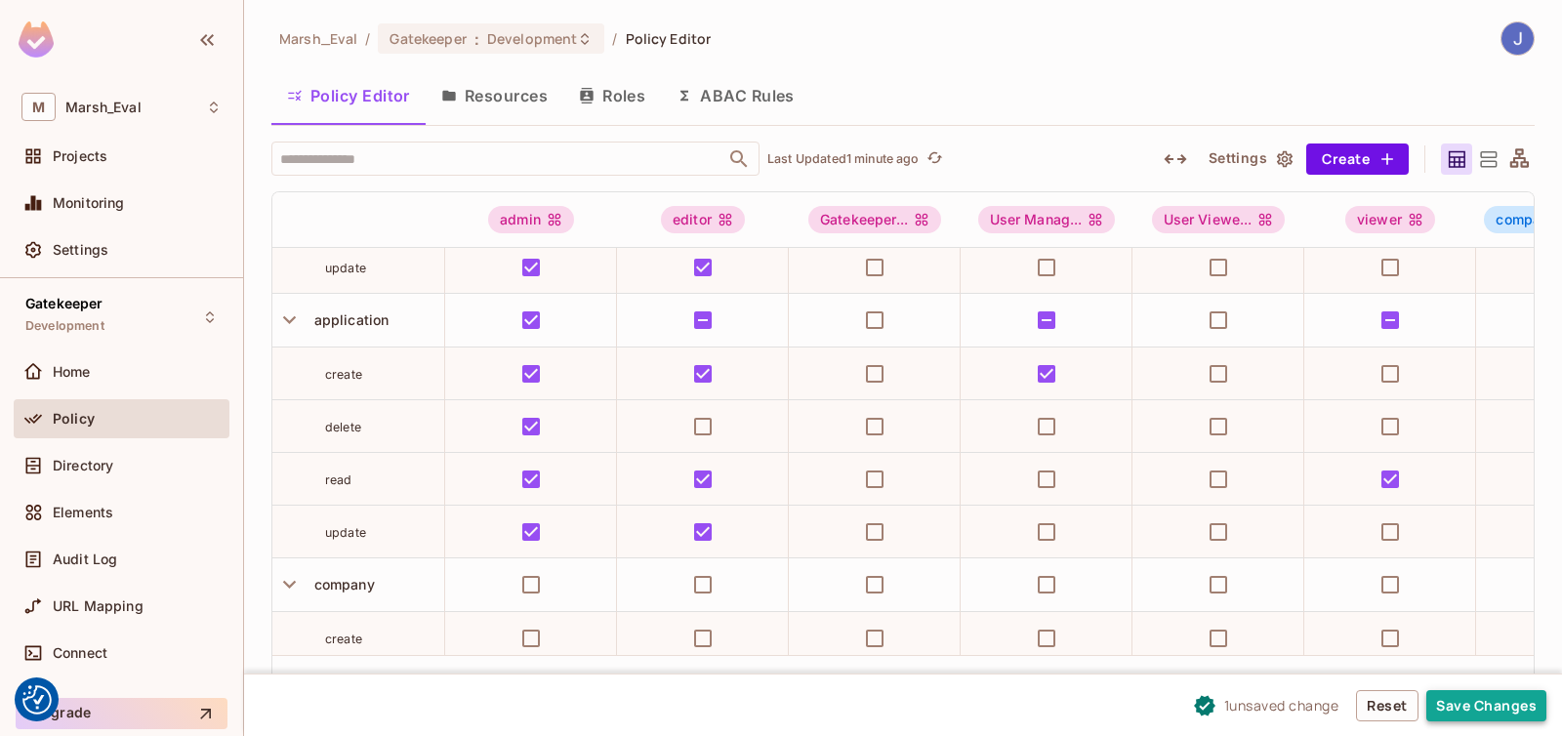
click at [1475, 712] on button "Save Changes" at bounding box center [1486, 705] width 120 height 31
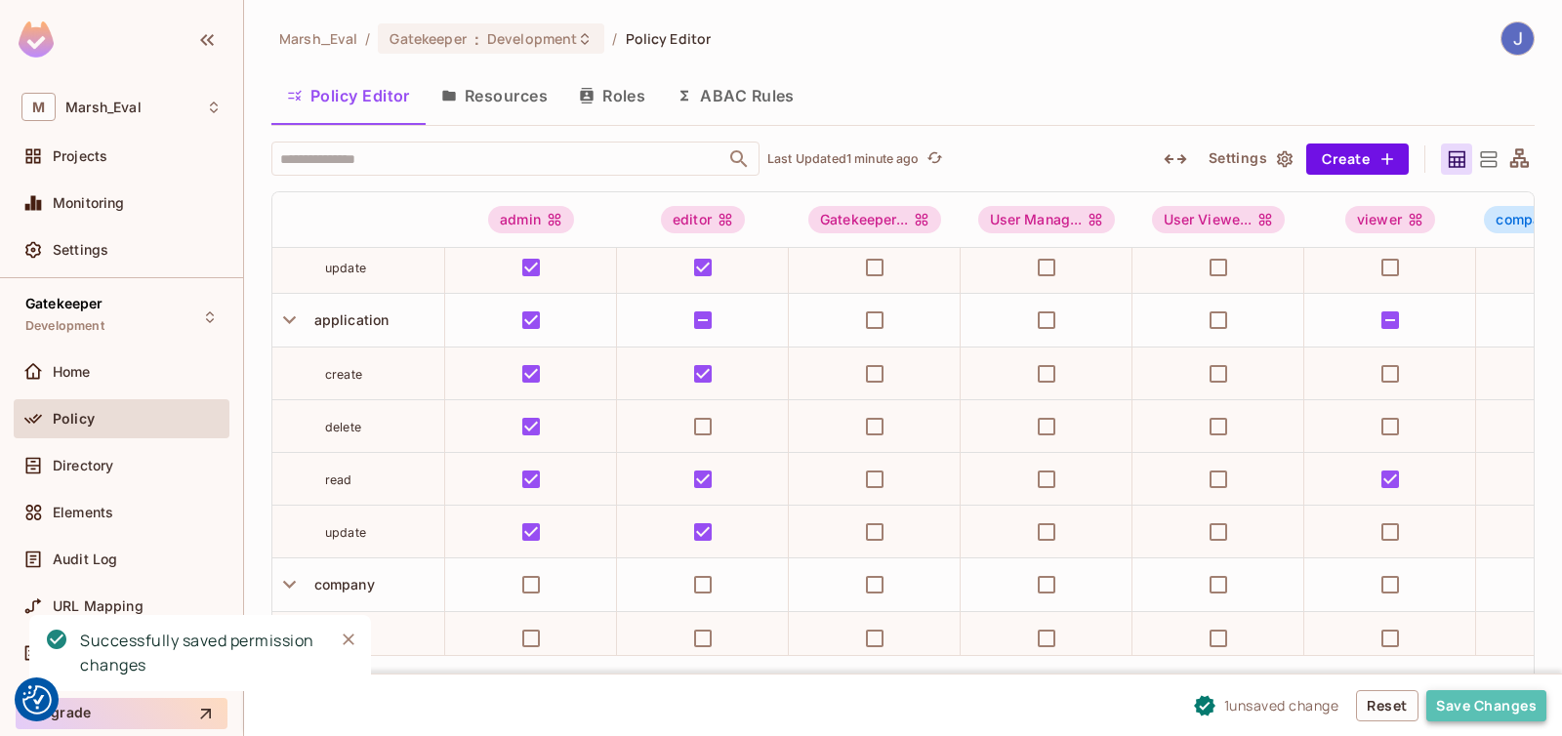
click at [1446, 703] on button "Save Changes" at bounding box center [1486, 705] width 120 height 31
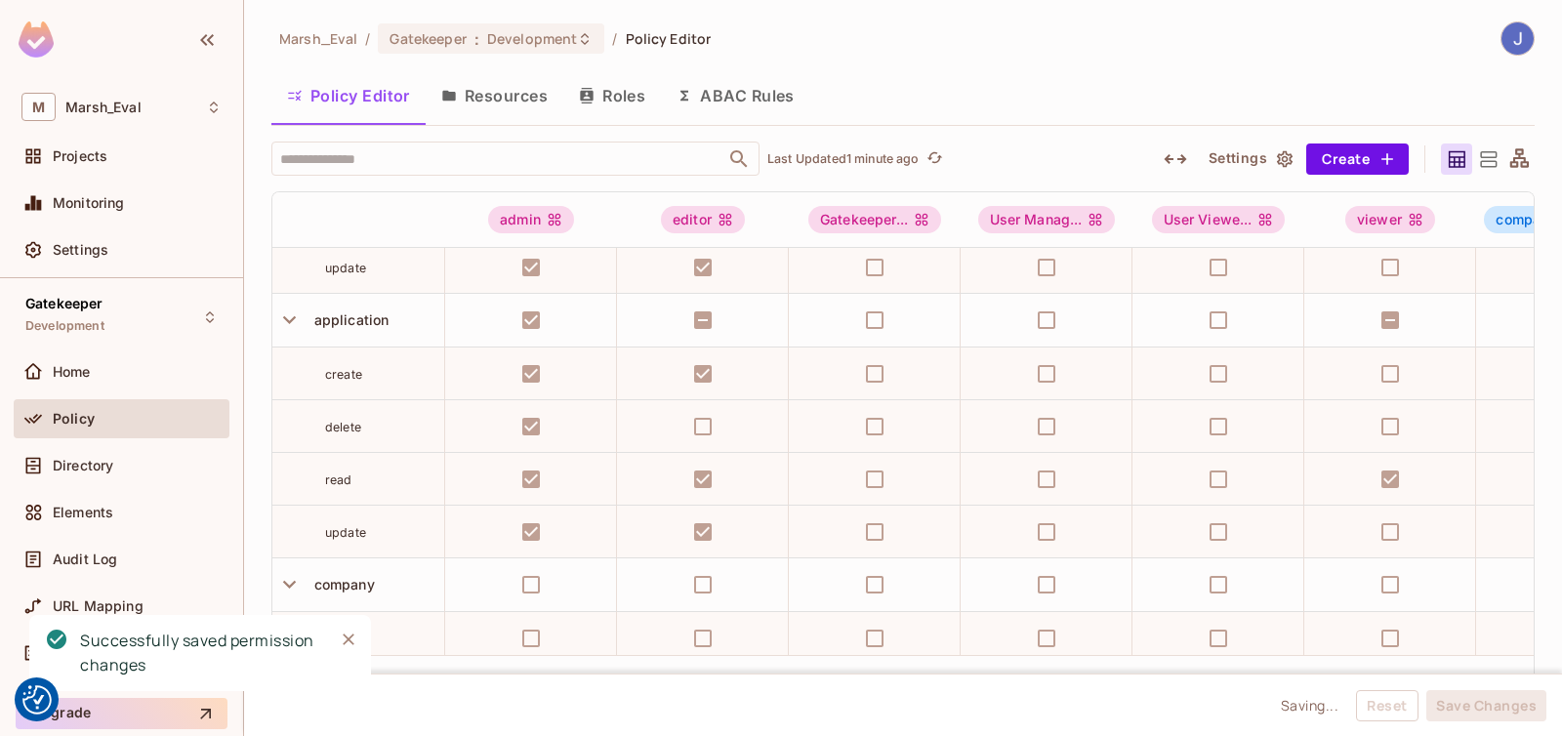
click at [1521, 160] on icon at bounding box center [1519, 159] width 24 height 24
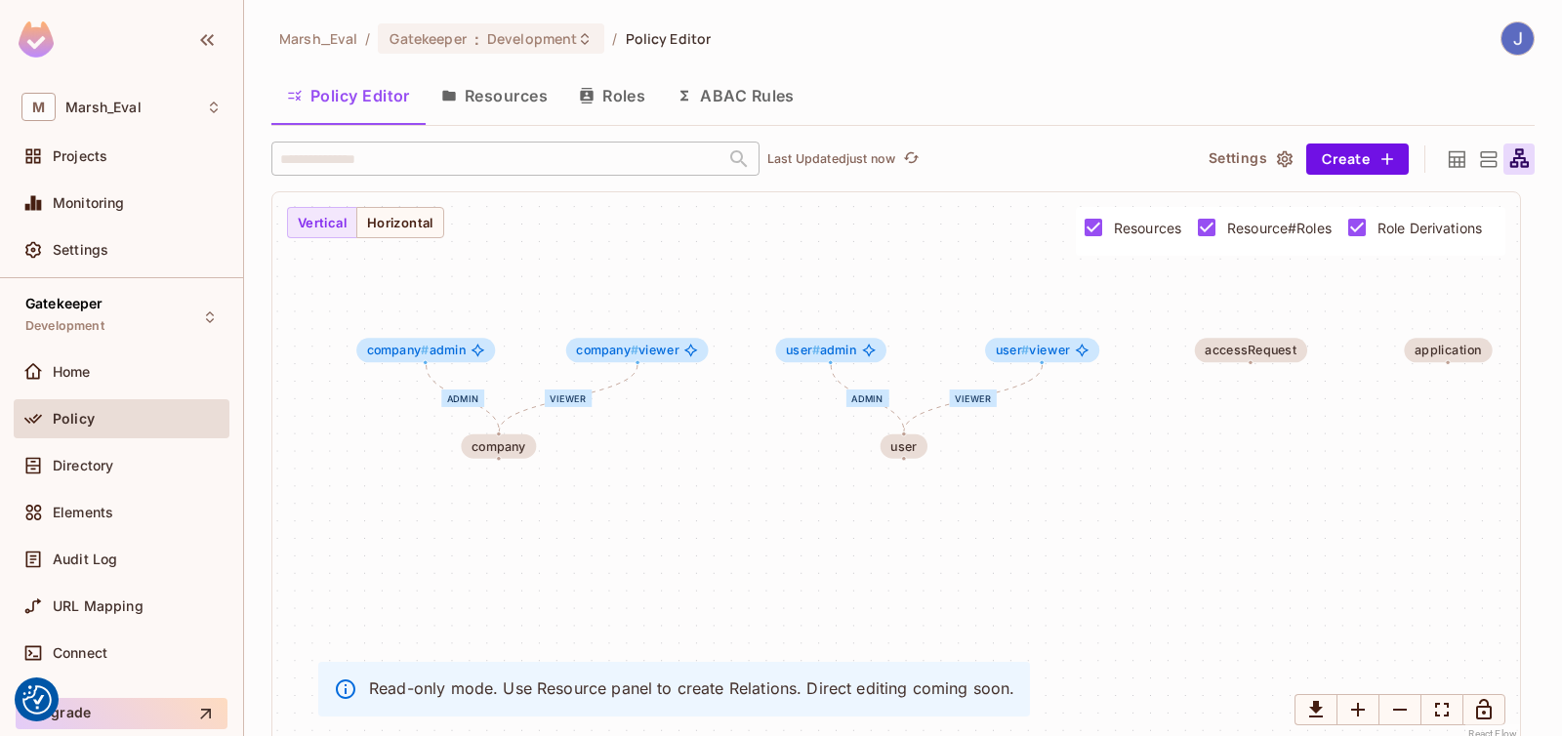
drag, startPoint x: 743, startPoint y: 526, endPoint x: 777, endPoint y: 455, distance: 79.0
click at [777, 455] on div "admin viewer admin viewer company company # admin company # viewer user user # …" at bounding box center [896, 467] width 1248 height 551
click at [399, 236] on button "Horizontal" at bounding box center [400, 222] width 88 height 31
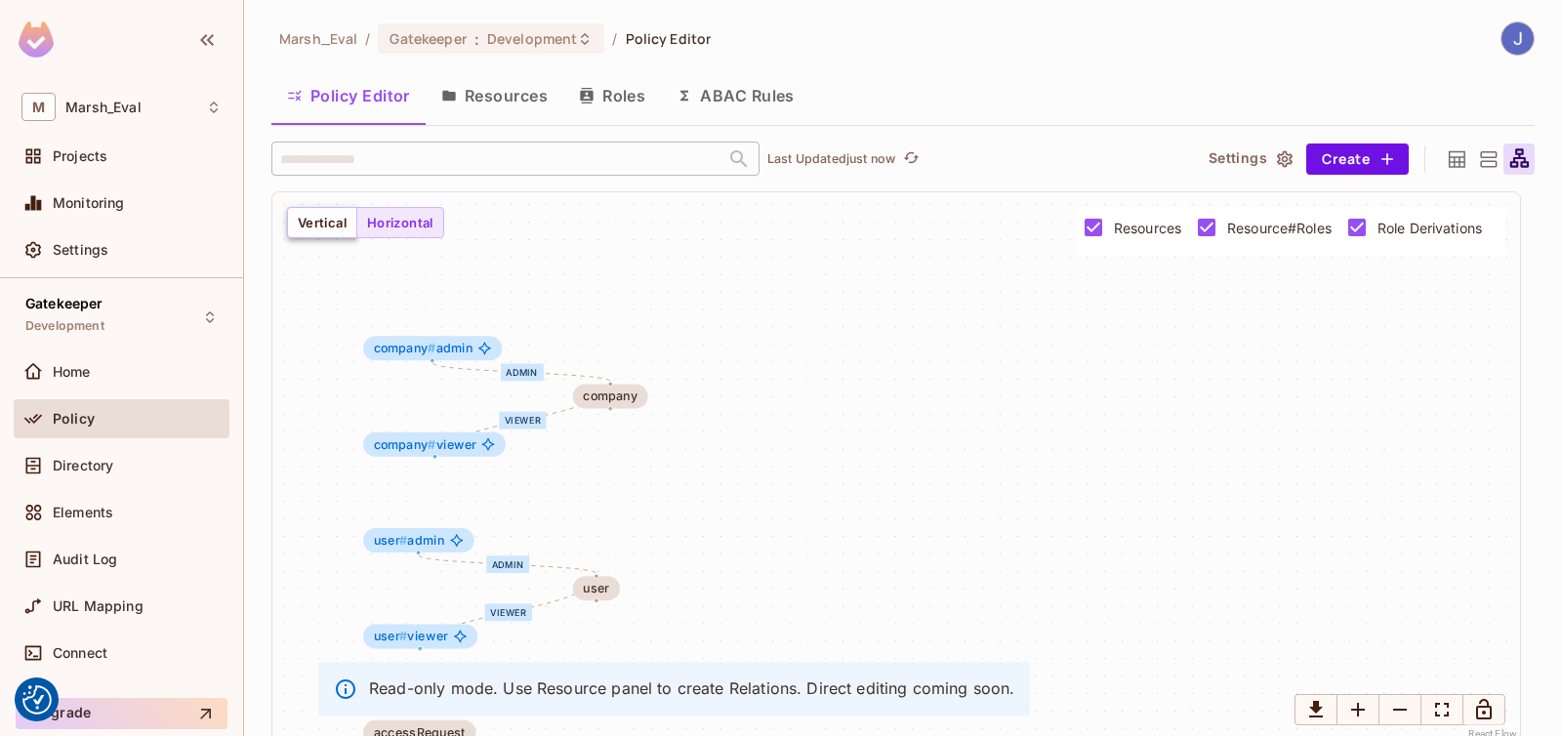
click at [325, 218] on button "Vertical" at bounding box center [322, 222] width 70 height 31
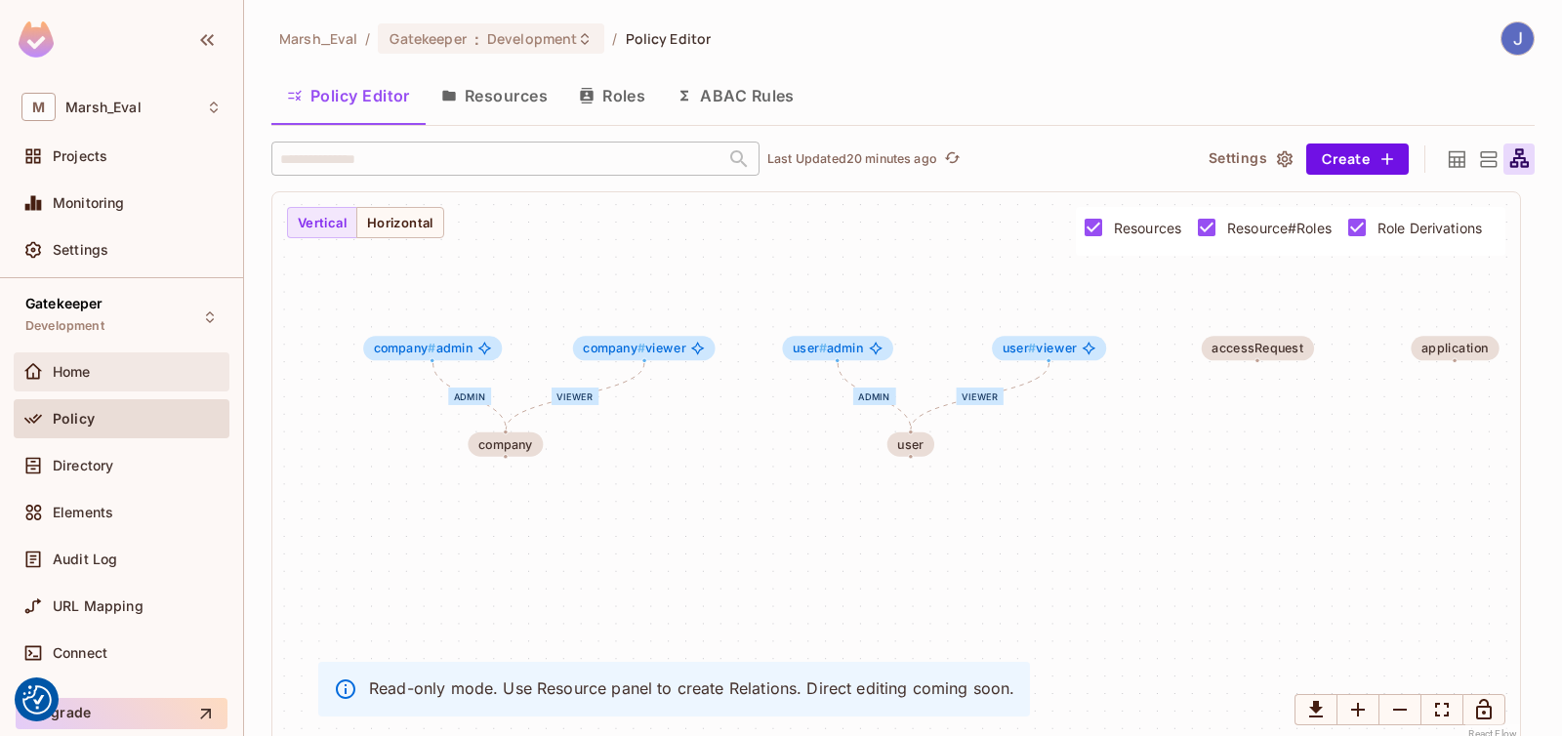
click at [96, 388] on div "Home" at bounding box center [122, 371] width 216 height 39
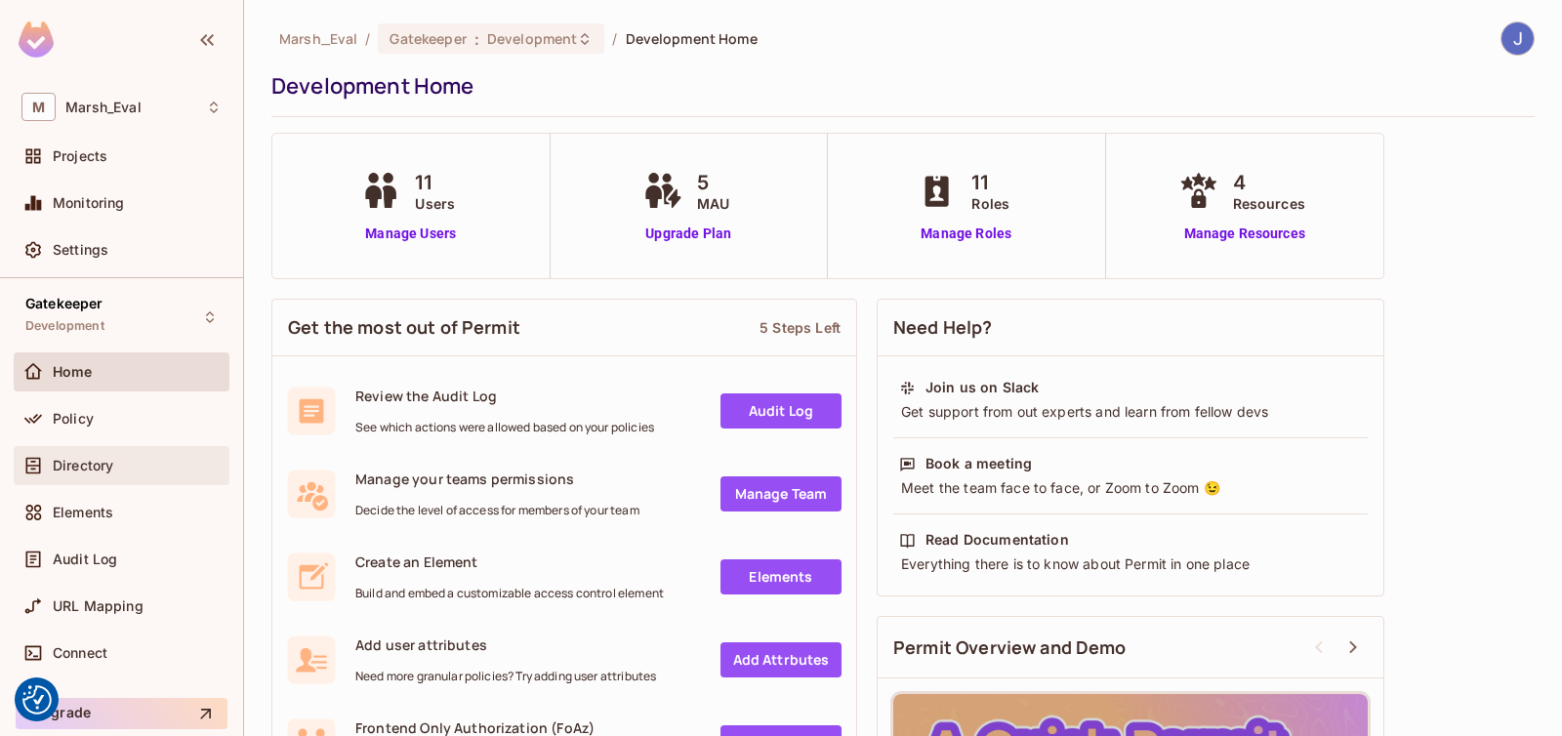
click at [102, 481] on div "Directory" at bounding box center [122, 465] width 216 height 39
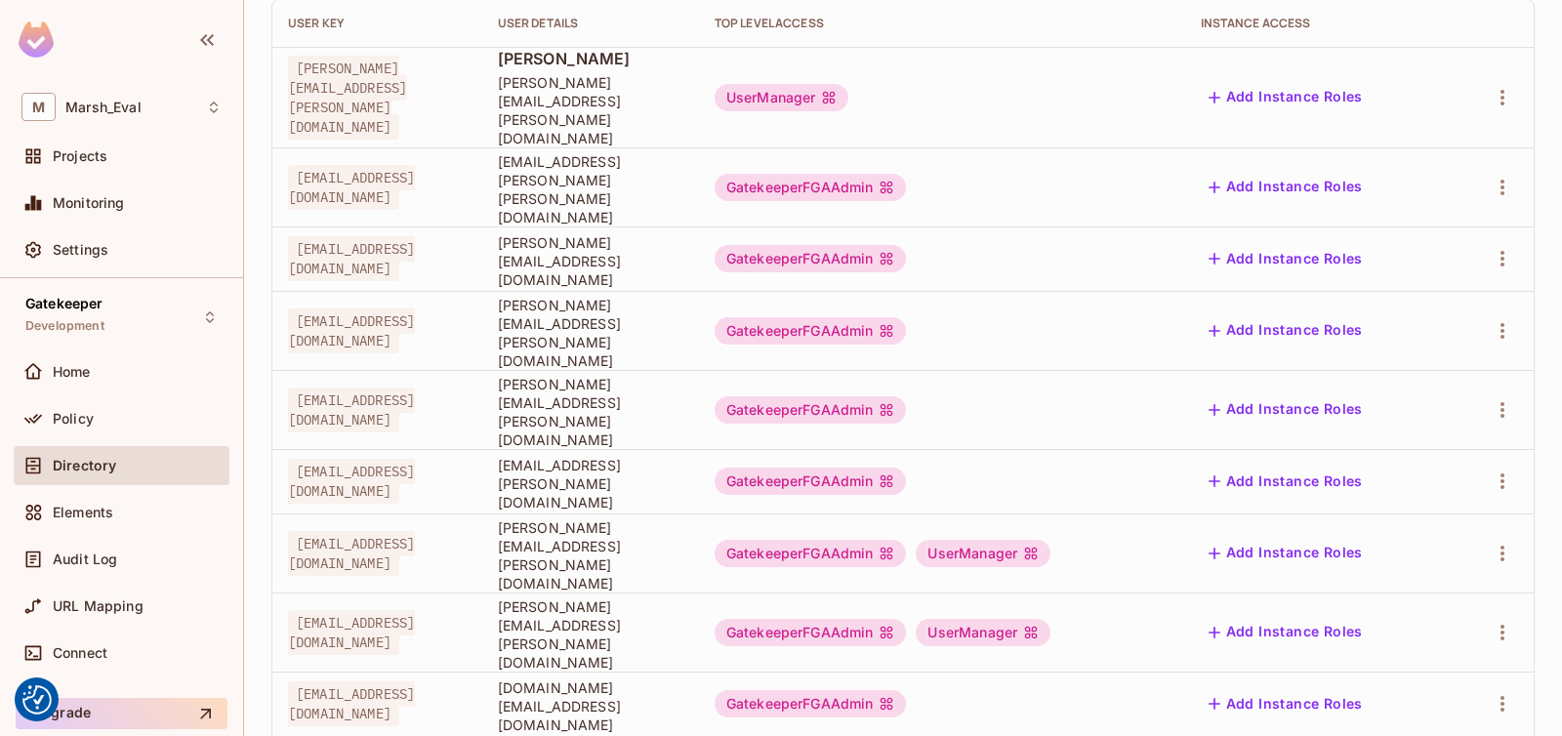
scroll to position [367, 0]
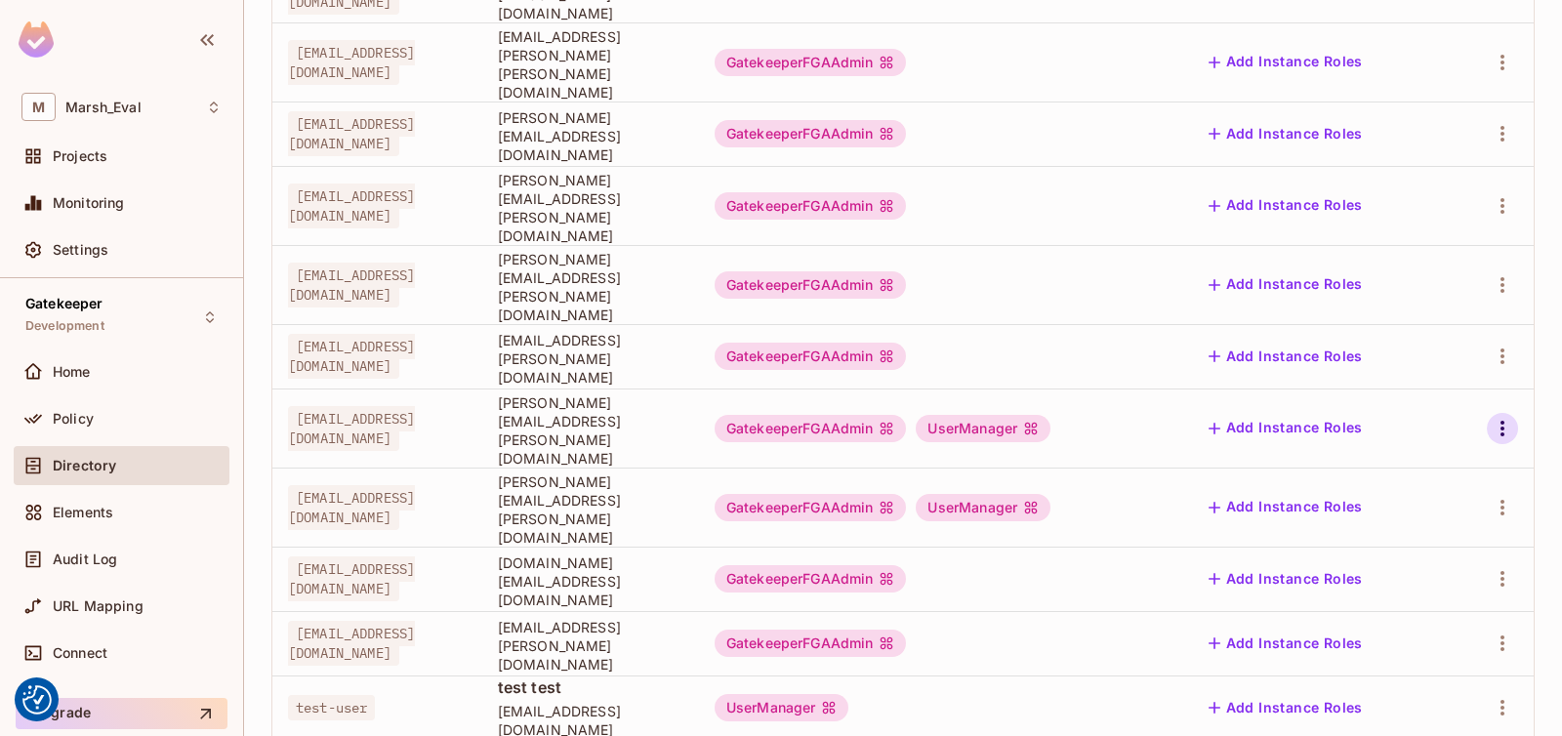
click at [1501, 421] on icon "button" at bounding box center [1503, 429] width 4 height 16
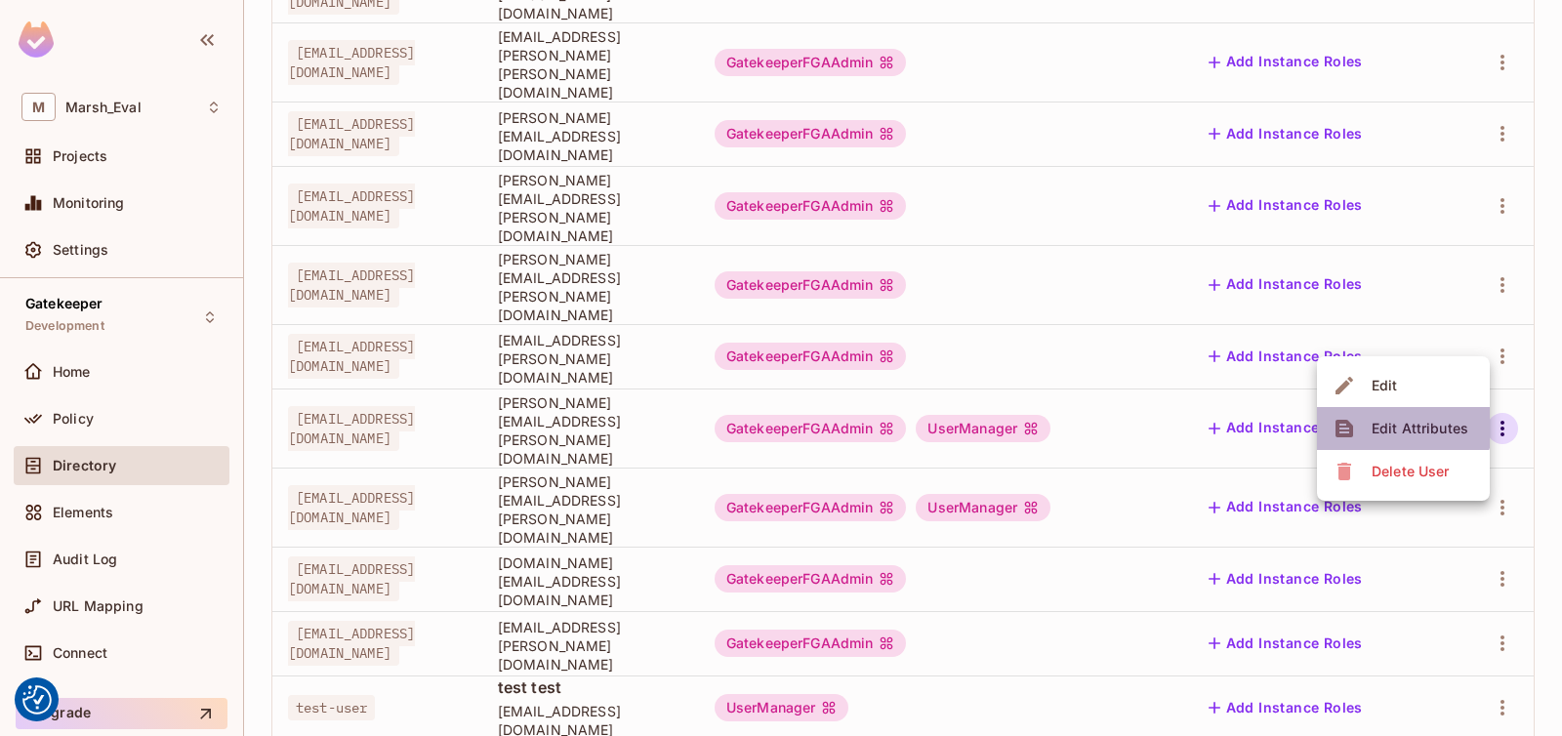
click at [1375, 414] on span "Edit Attributes" at bounding box center [1420, 428] width 108 height 31
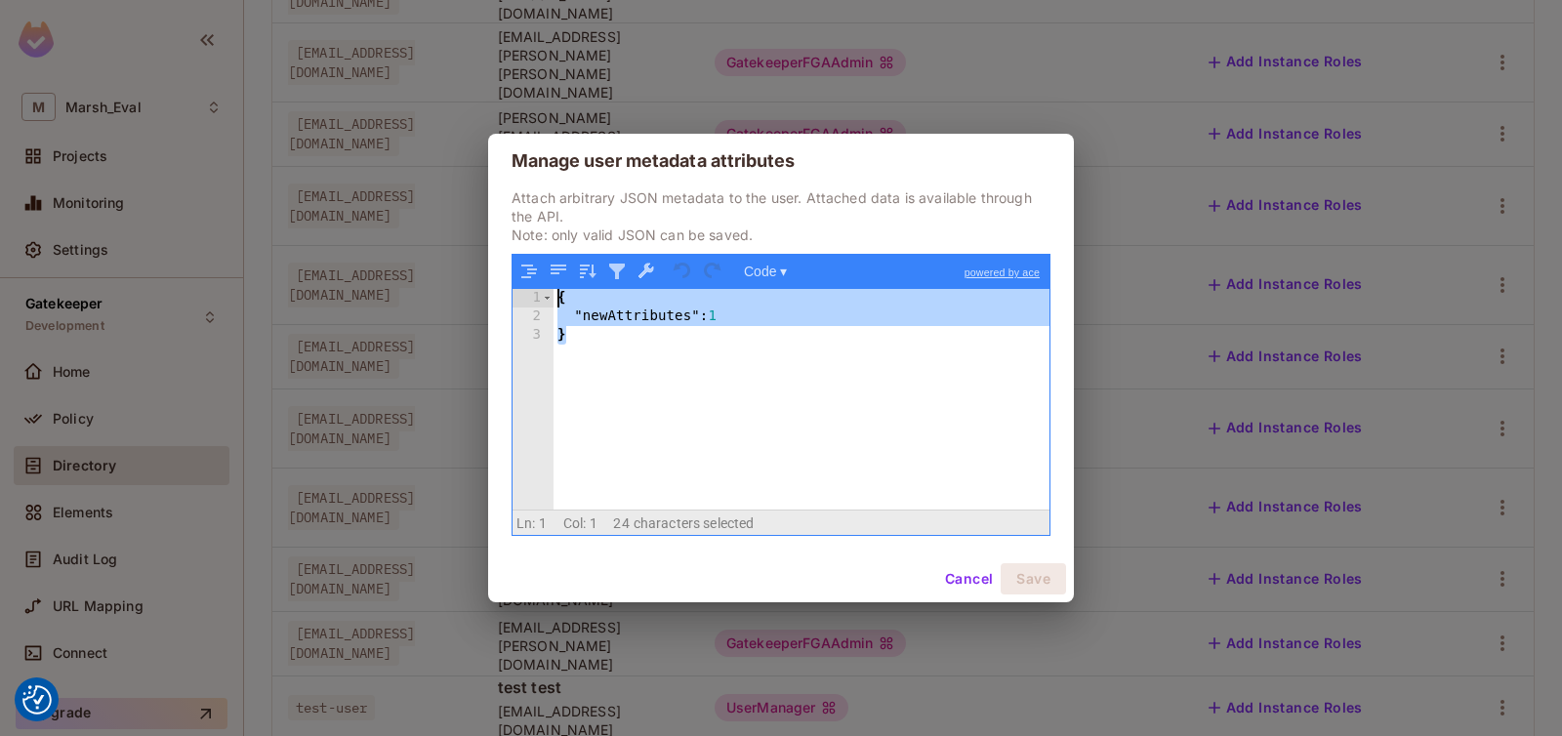
drag, startPoint x: 735, startPoint y: 355, endPoint x: 488, endPoint y: 300, distance: 253.2
click at [488, 300] on div "Attach arbitrary JSON metadata to the user. Attached data is available through …" at bounding box center [781, 371] width 586 height 367
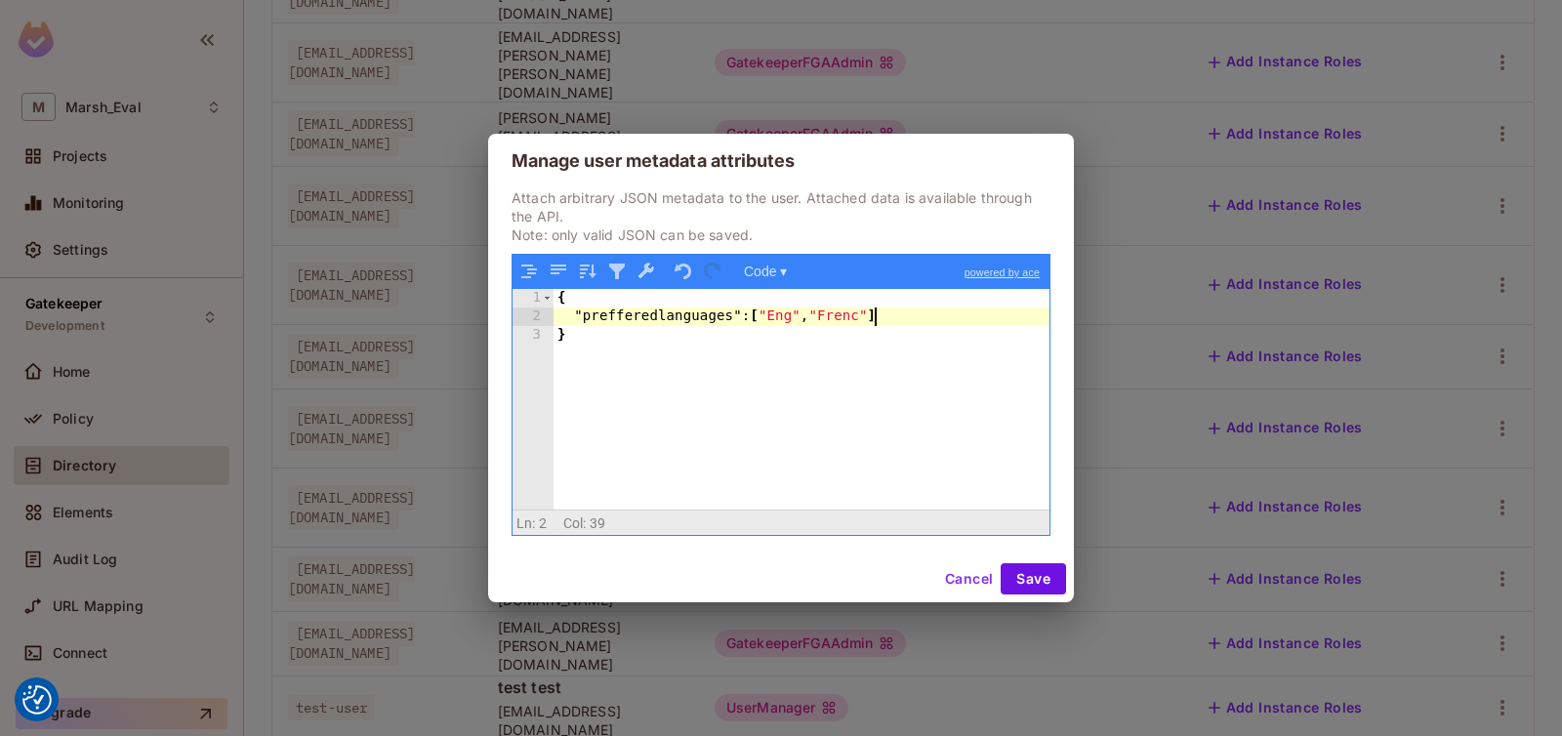
click at [937, 589] on button "Cancel" at bounding box center [968, 578] width 63 height 31
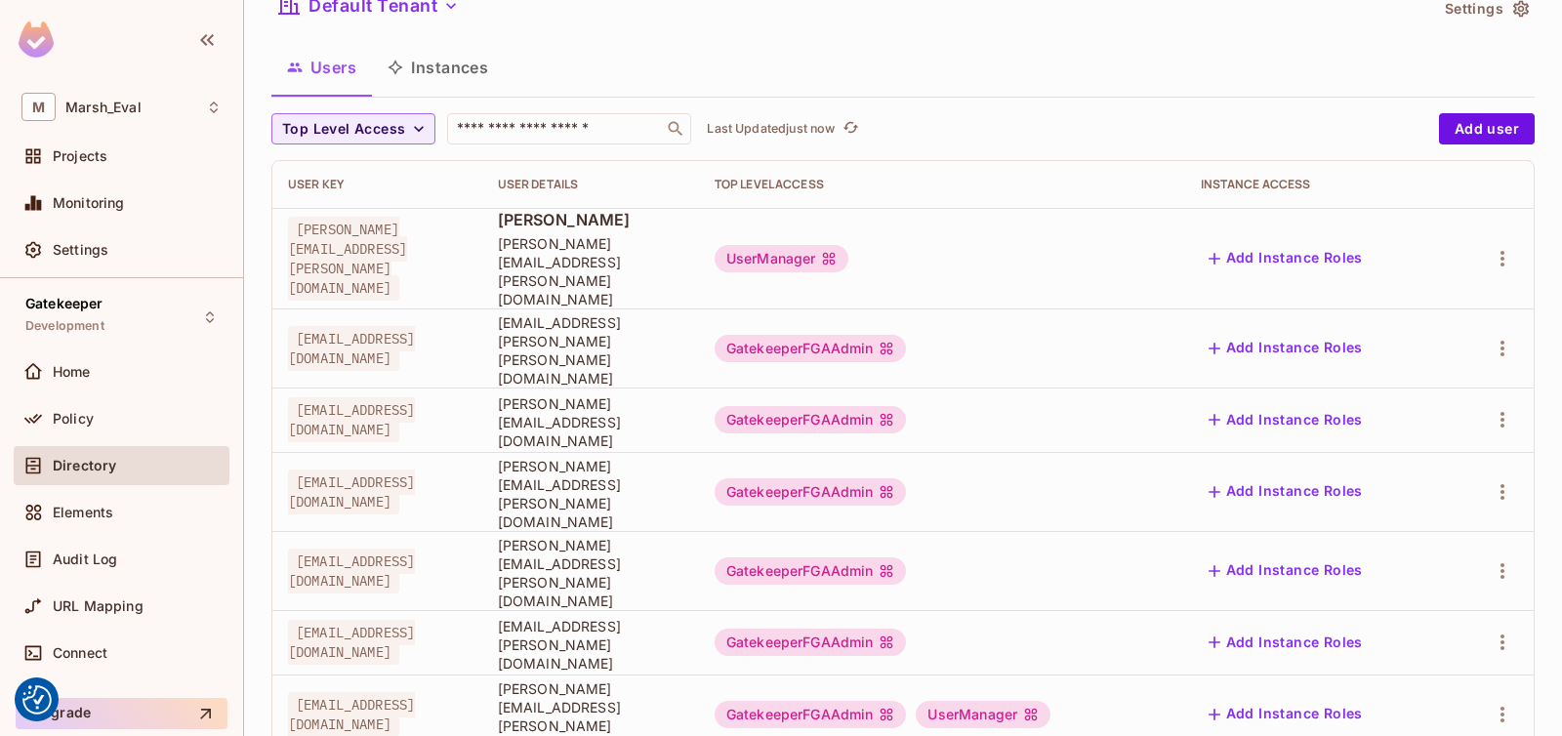
scroll to position [90, 0]
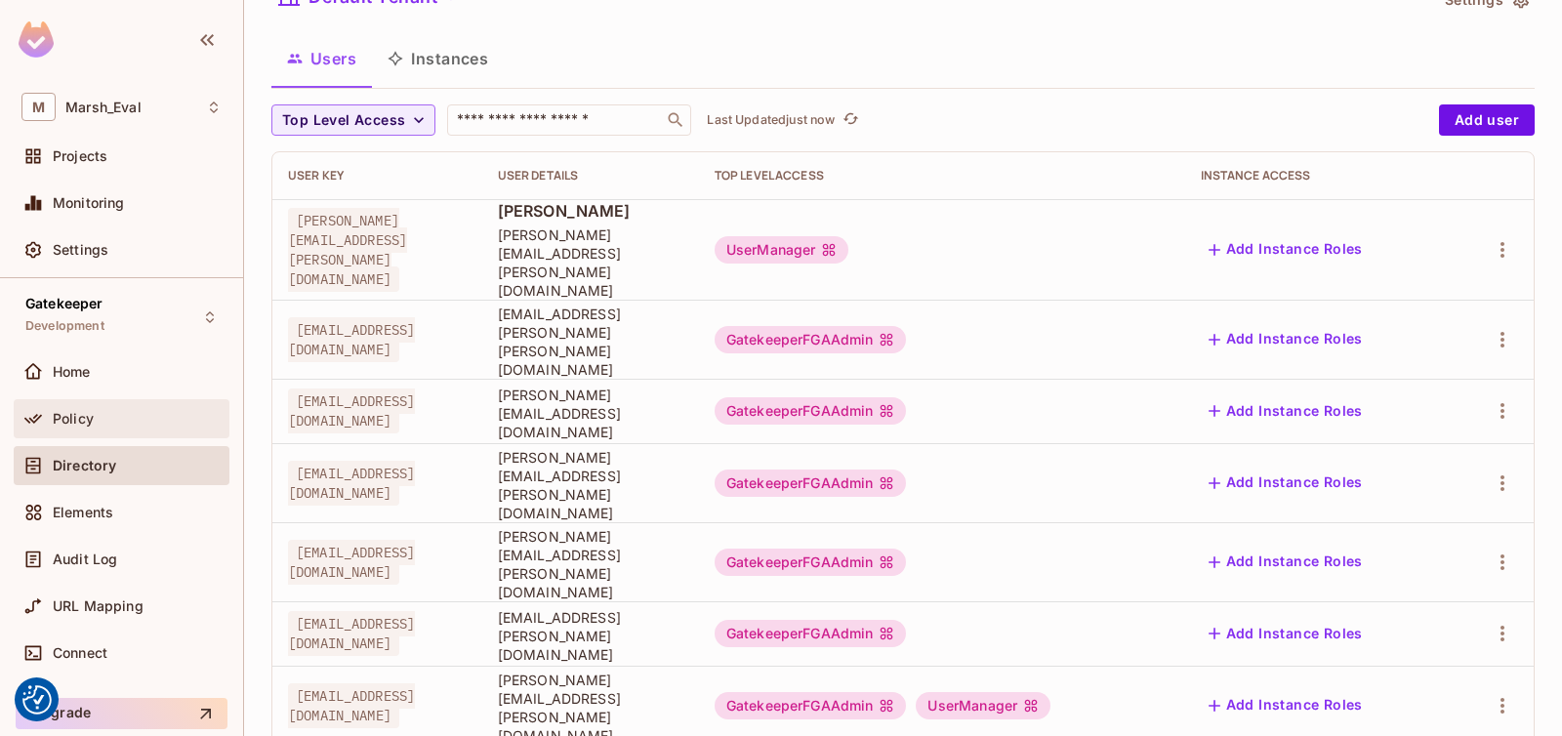
click at [102, 413] on div "Policy" at bounding box center [137, 419] width 169 height 16
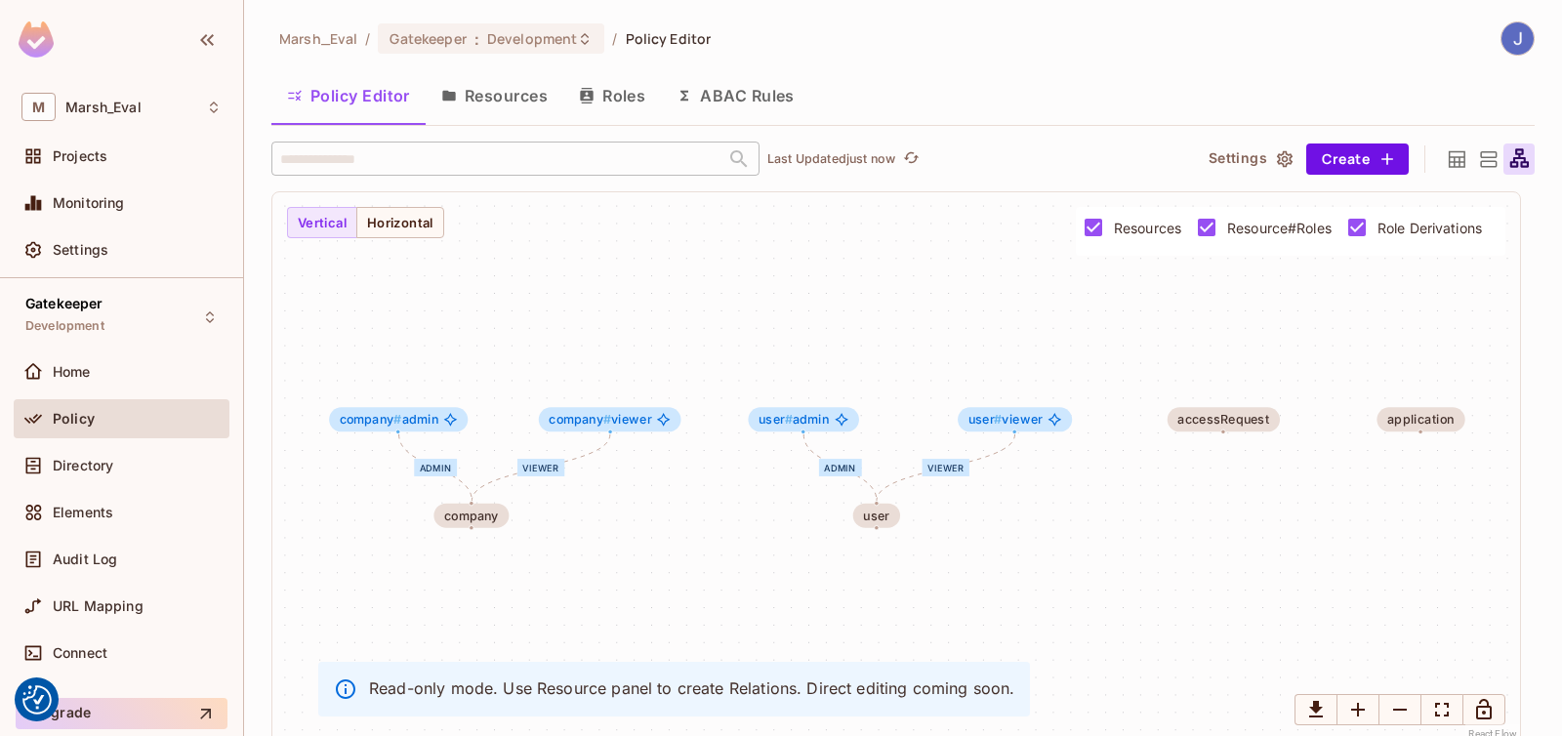
click at [617, 90] on button "Roles" at bounding box center [612, 95] width 98 height 49
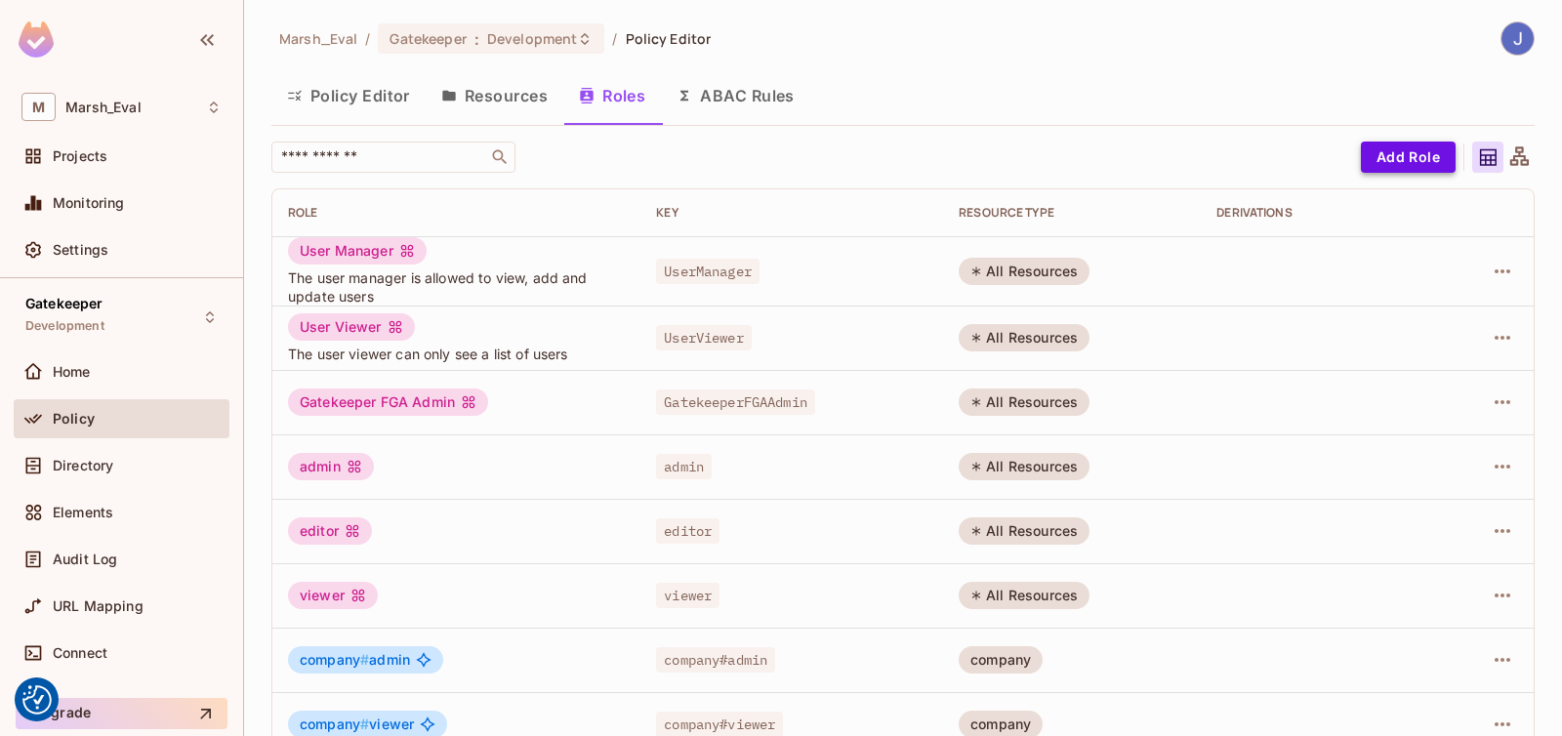
click at [1376, 170] on button "Add Role" at bounding box center [1408, 157] width 95 height 31
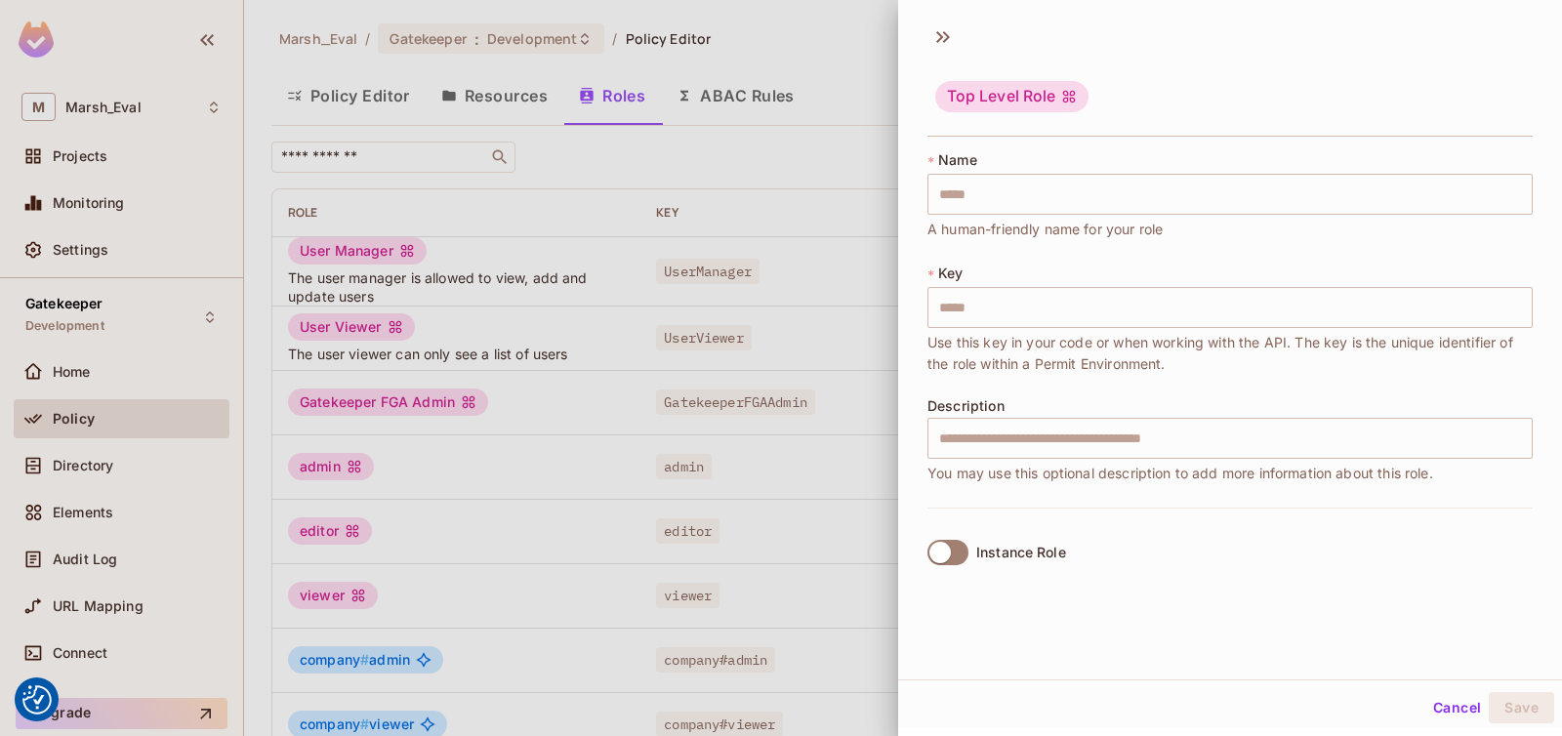
click at [890, 329] on div at bounding box center [781, 368] width 1562 height 736
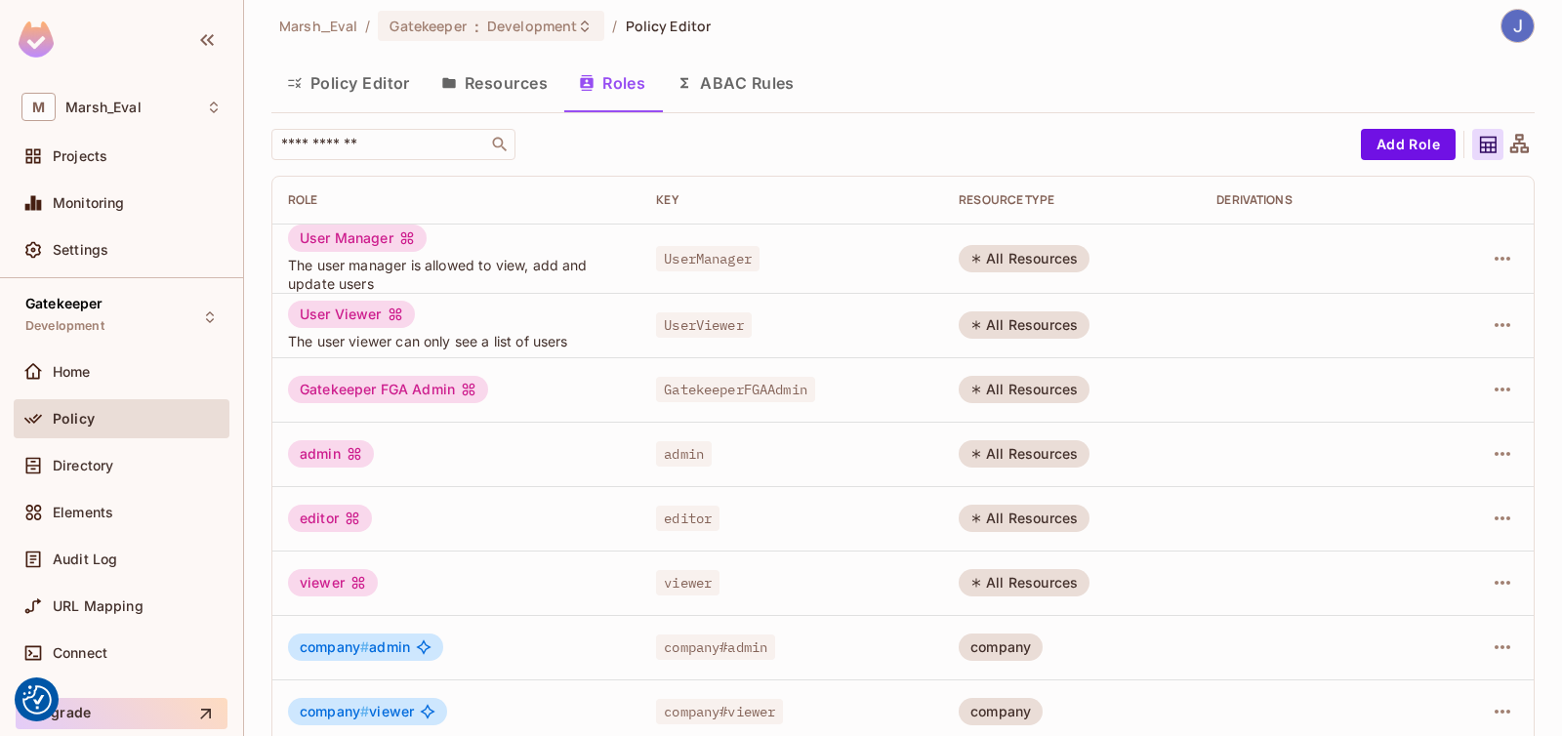
scroll to position [11, 0]
click at [738, 90] on button "ABAC Rules" at bounding box center [735, 85] width 149 height 49
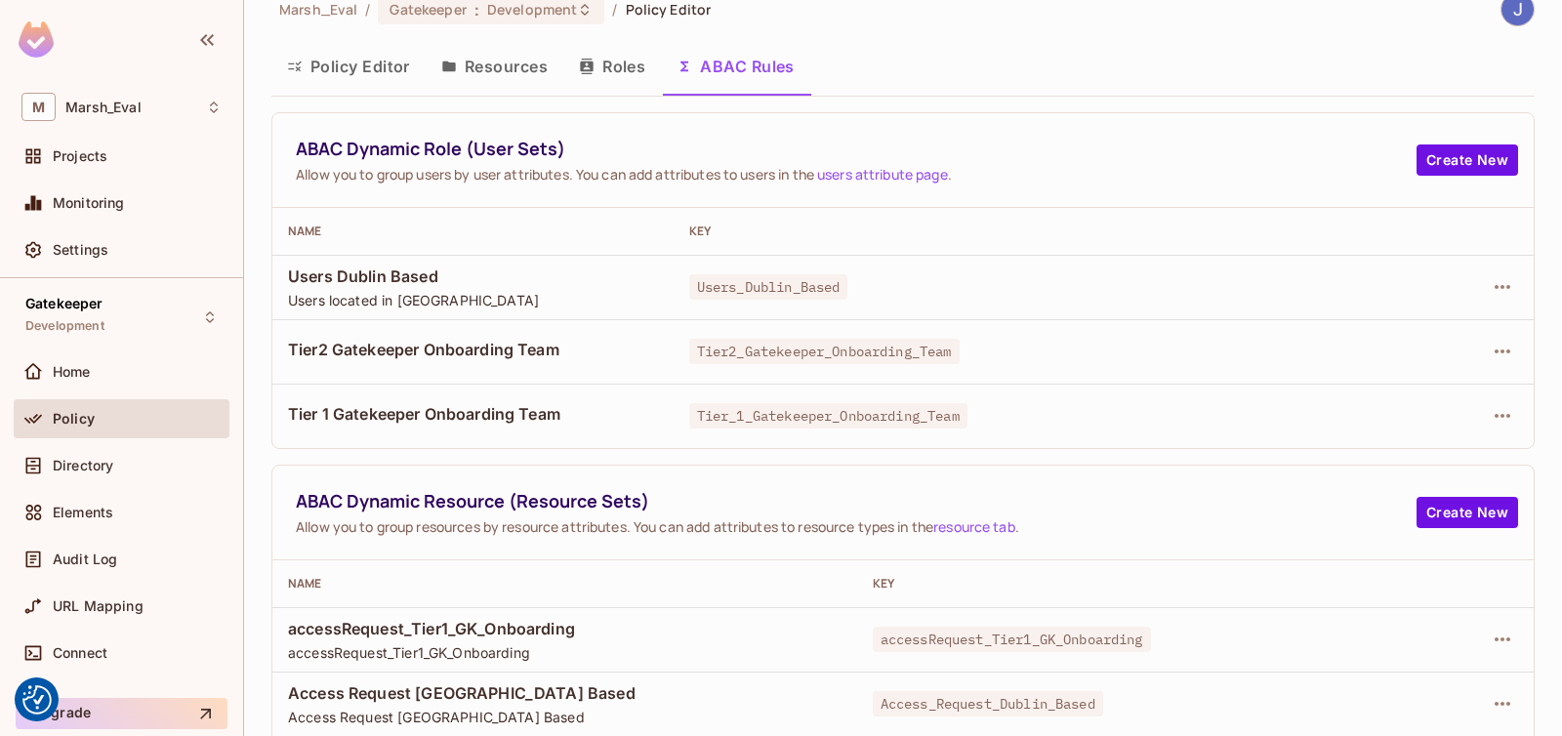
scroll to position [24, 0]
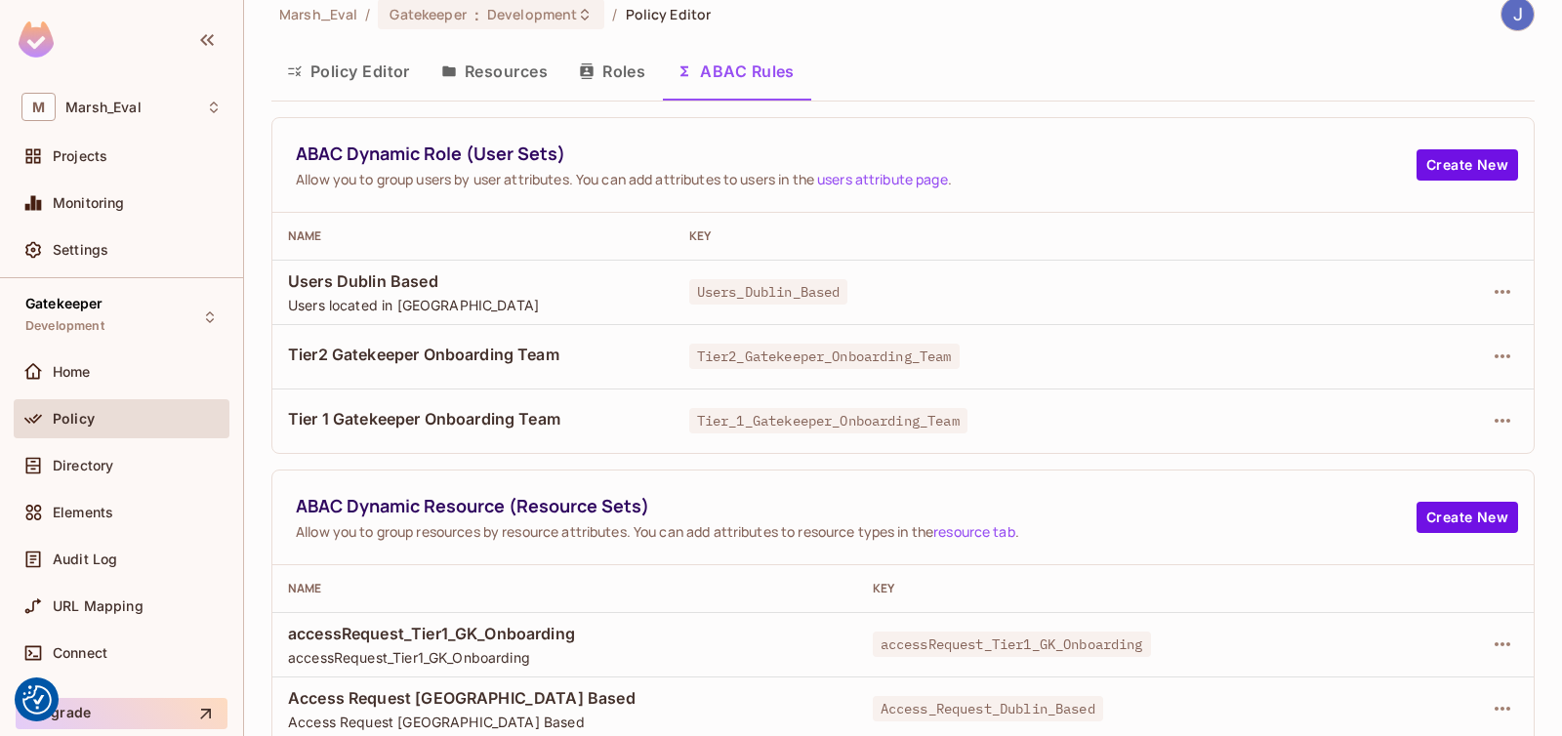
click at [532, 75] on button "Resources" at bounding box center [495, 71] width 138 height 49
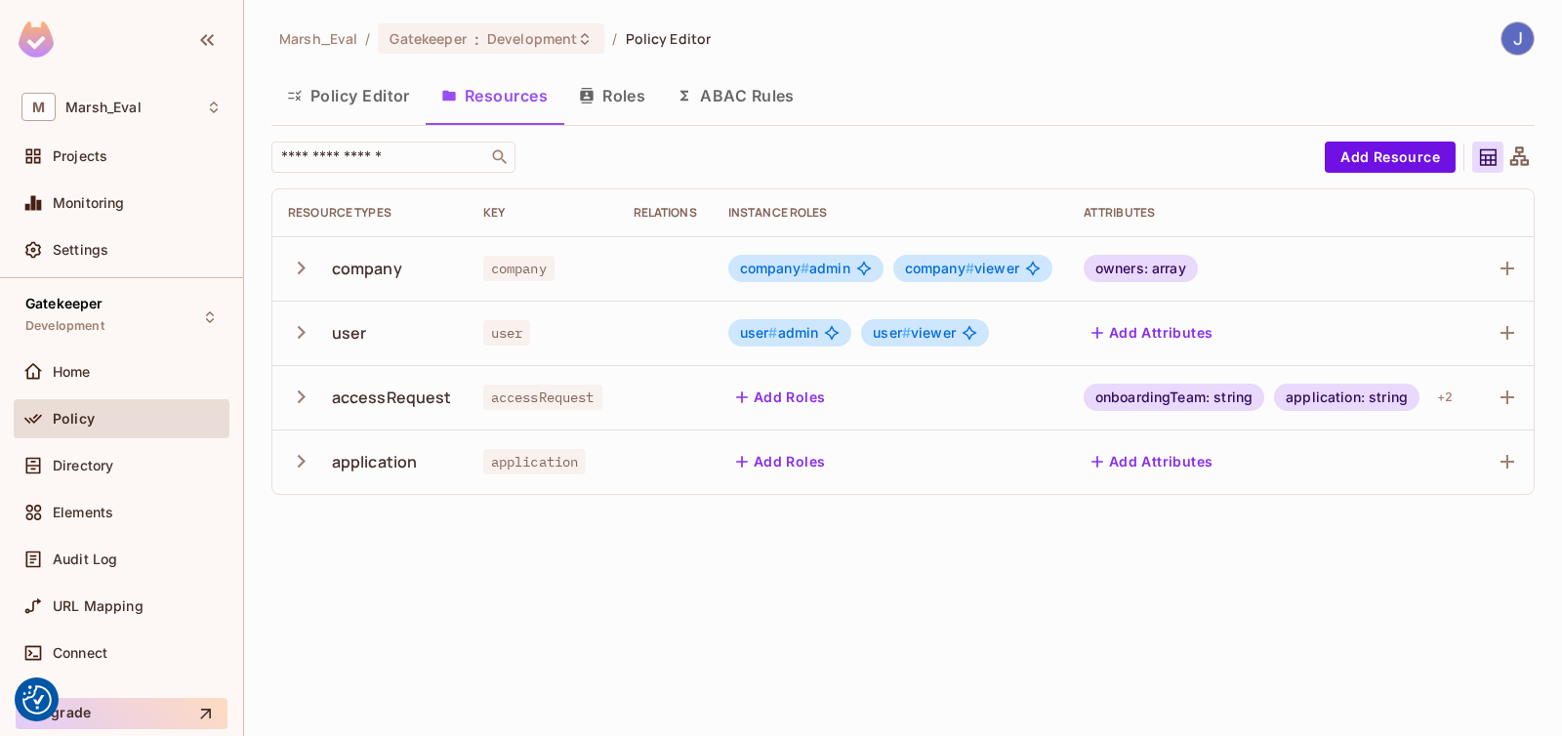
click at [615, 107] on button "Roles" at bounding box center [612, 95] width 98 height 49
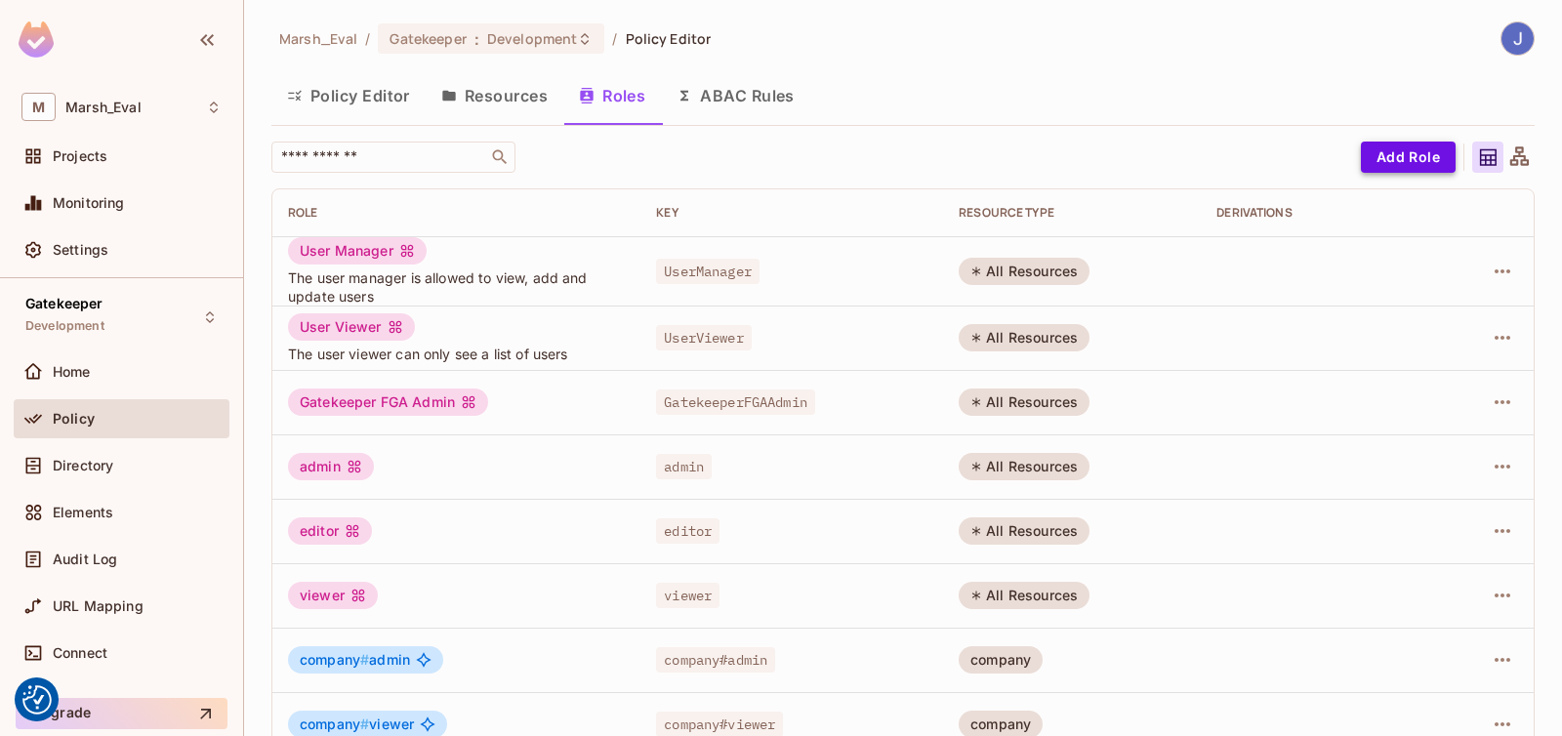
click at [1370, 152] on button "Add Role" at bounding box center [1408, 157] width 95 height 31
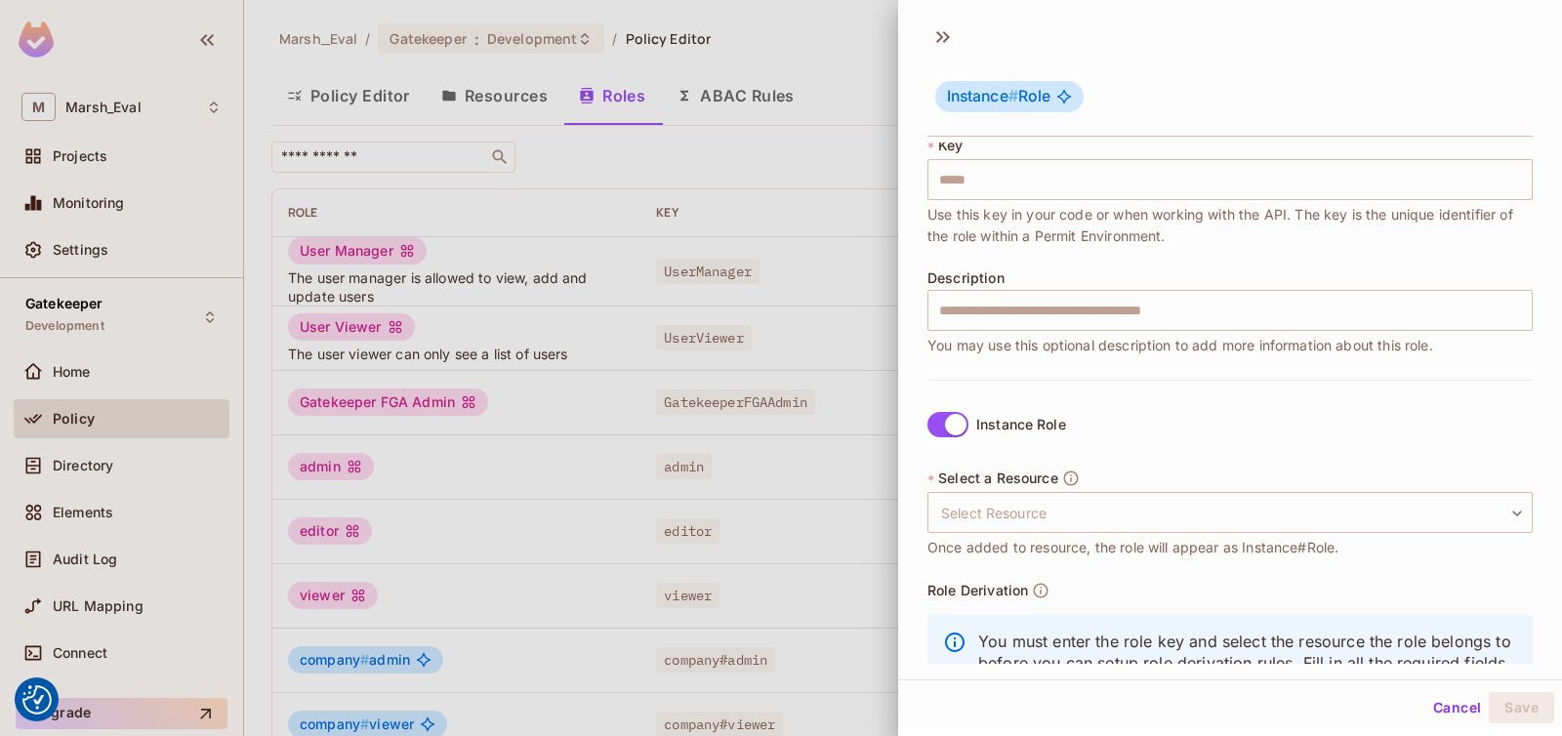
scroll to position [210, 0]
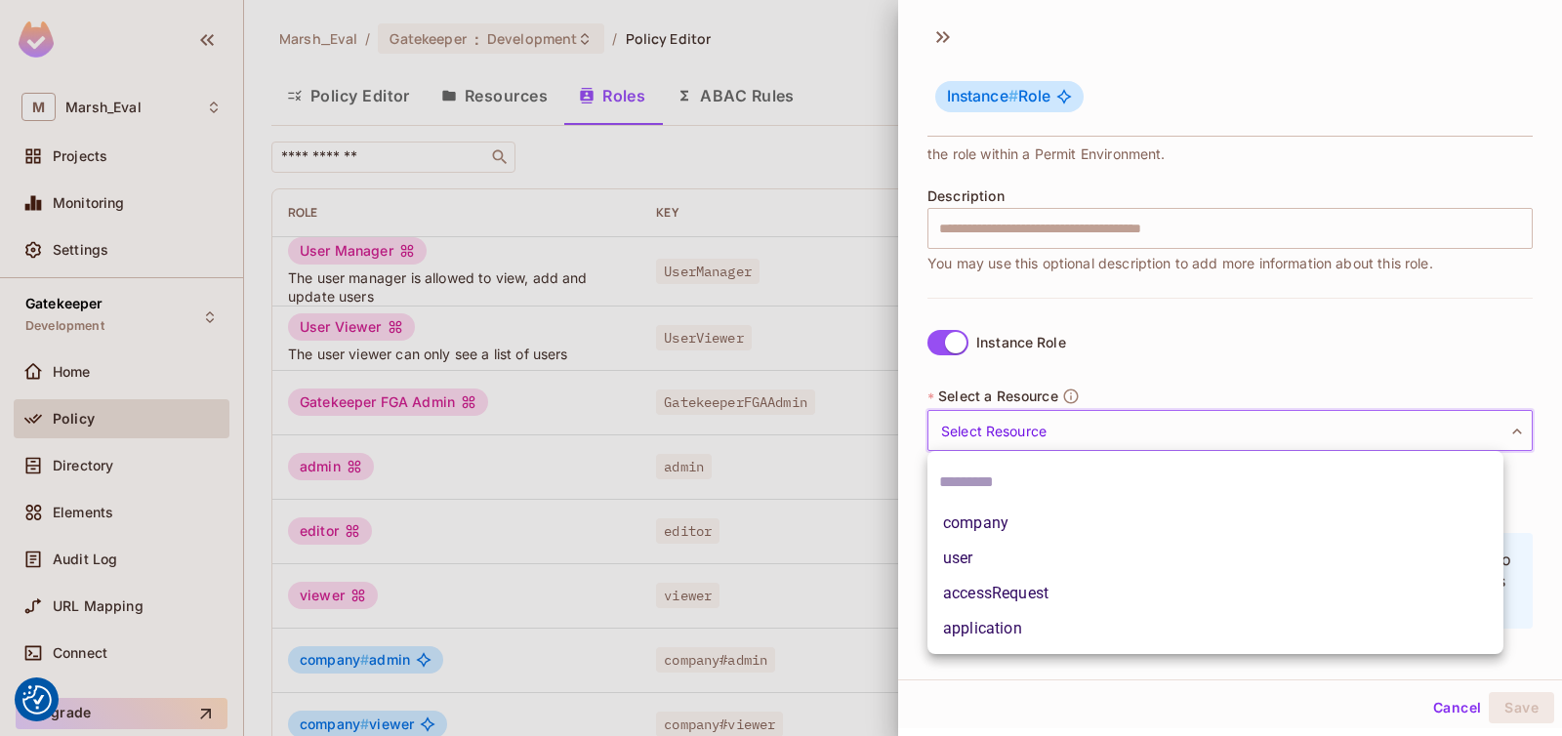
click at [1003, 415] on body "We use cookies to enhance your browsing experience, serve personalized ads or c…" at bounding box center [781, 368] width 1562 height 736
click at [1080, 367] on div at bounding box center [781, 368] width 1562 height 736
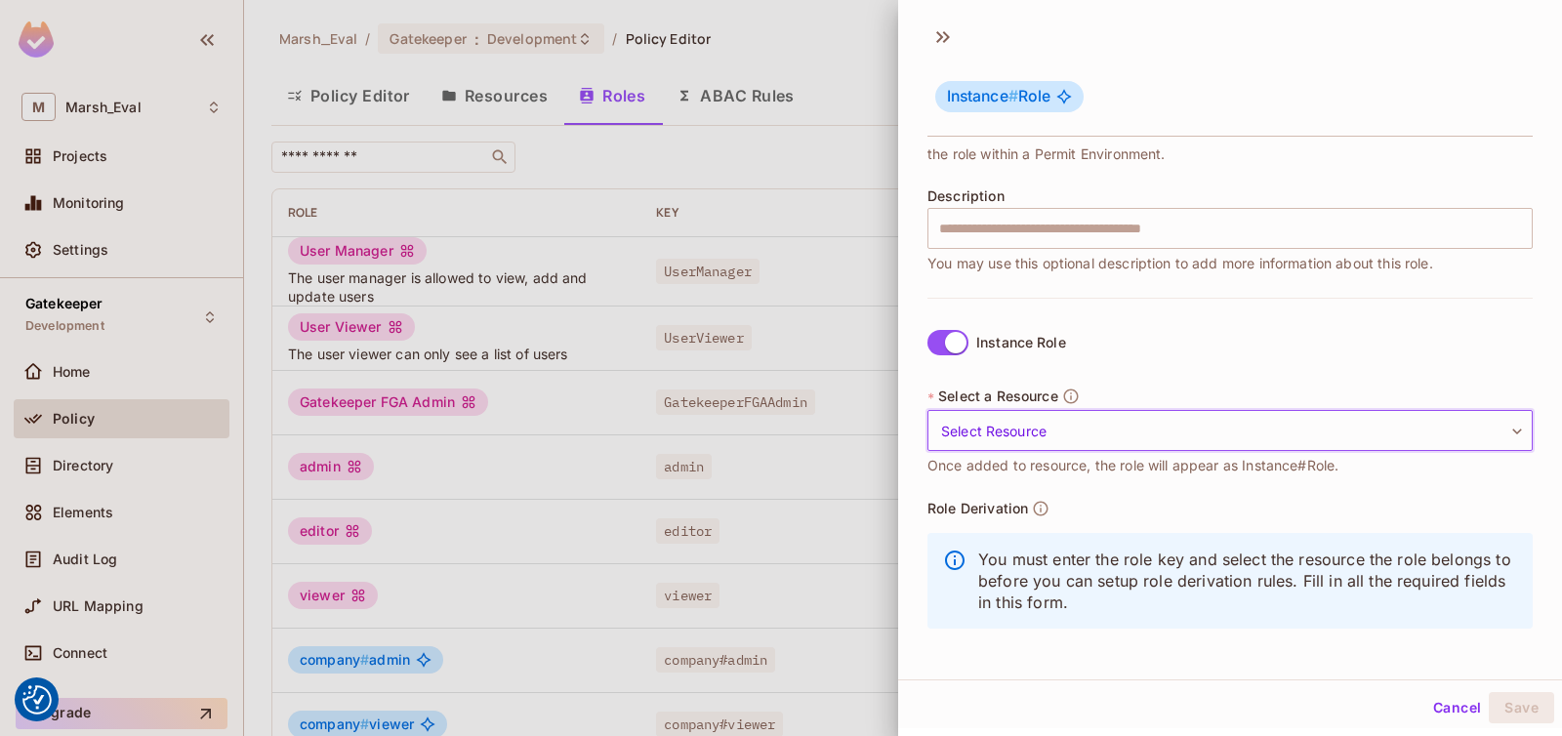
scroll to position [0, 0]
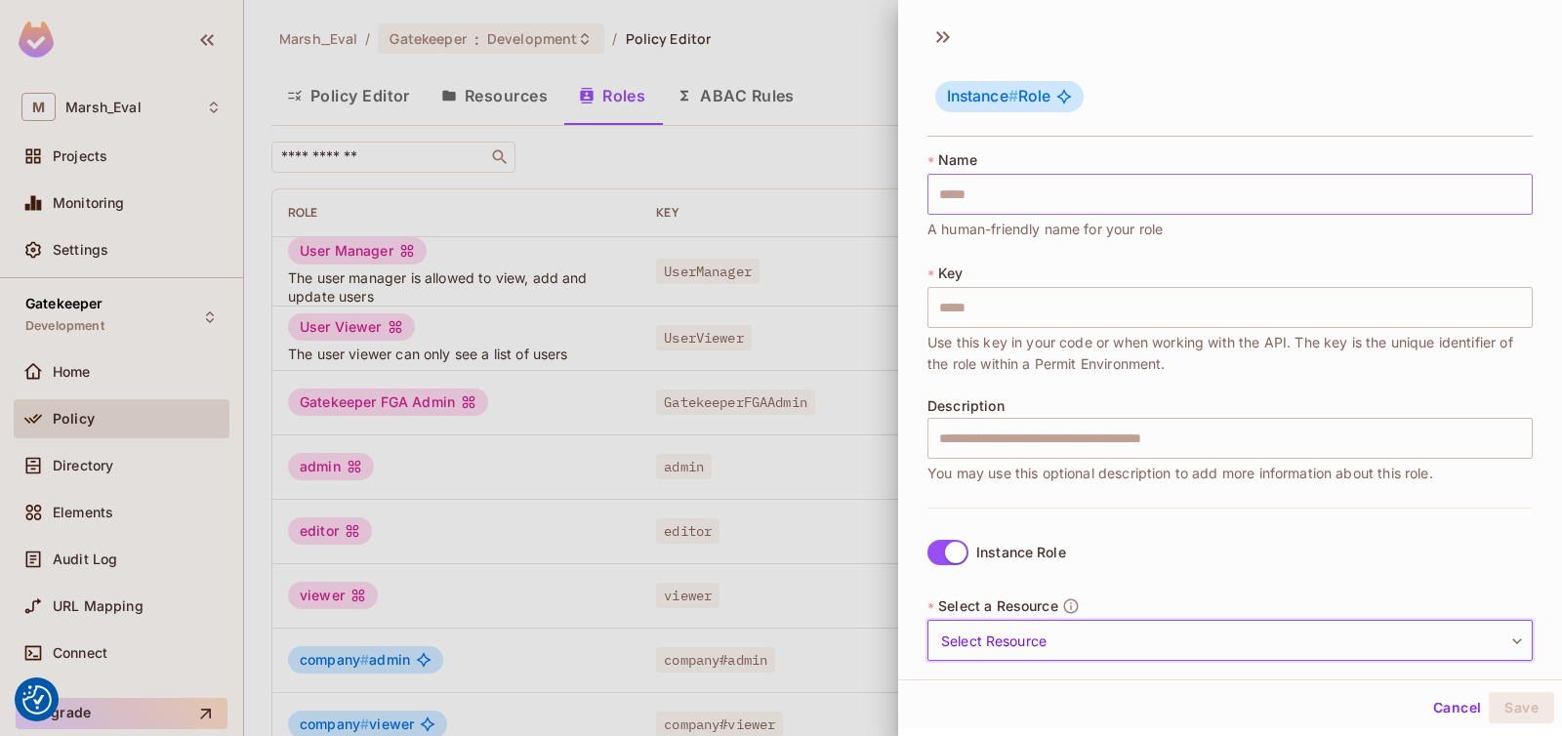
click at [1034, 205] on input "text" at bounding box center [1230, 194] width 605 height 41
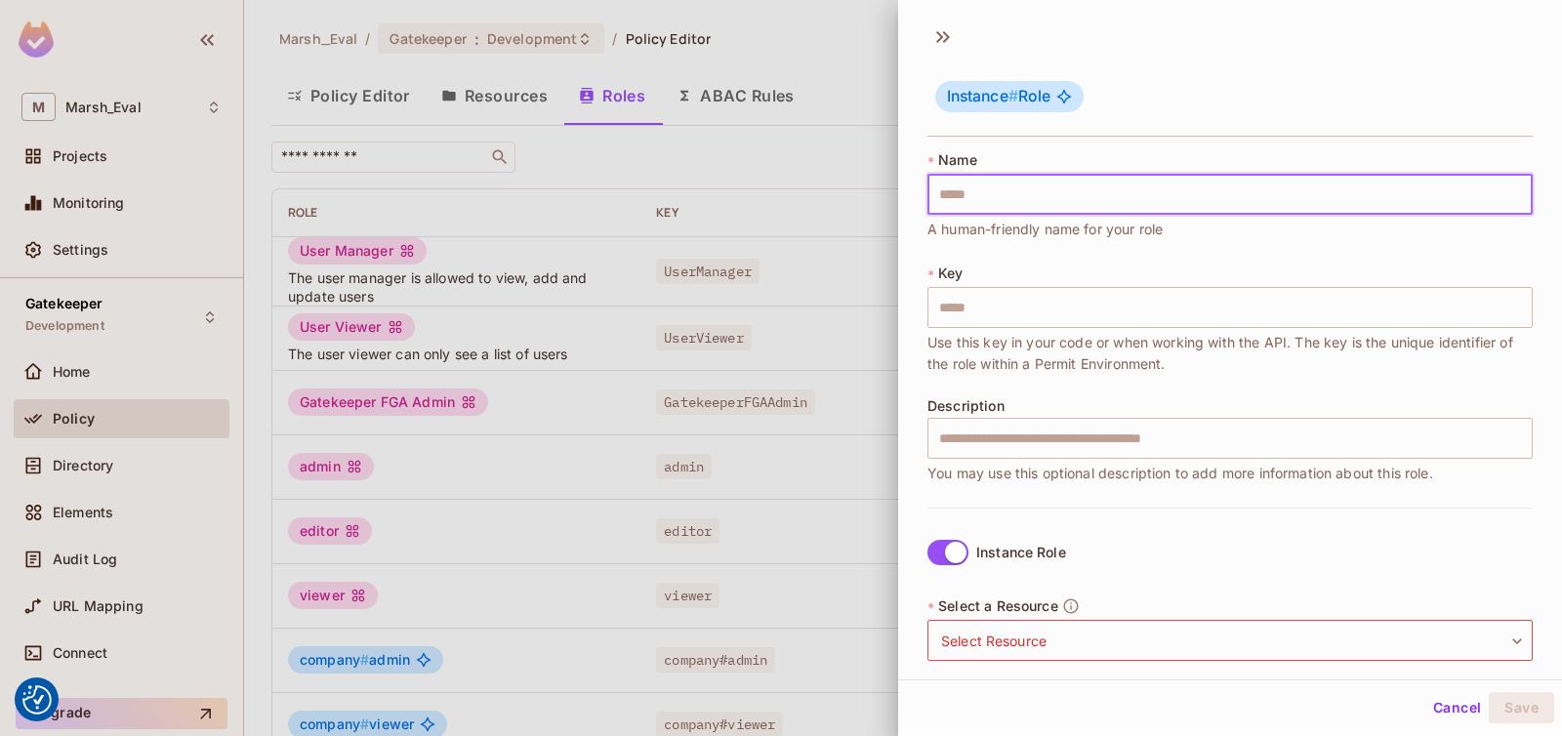
type input "*"
type input "**"
type input "***"
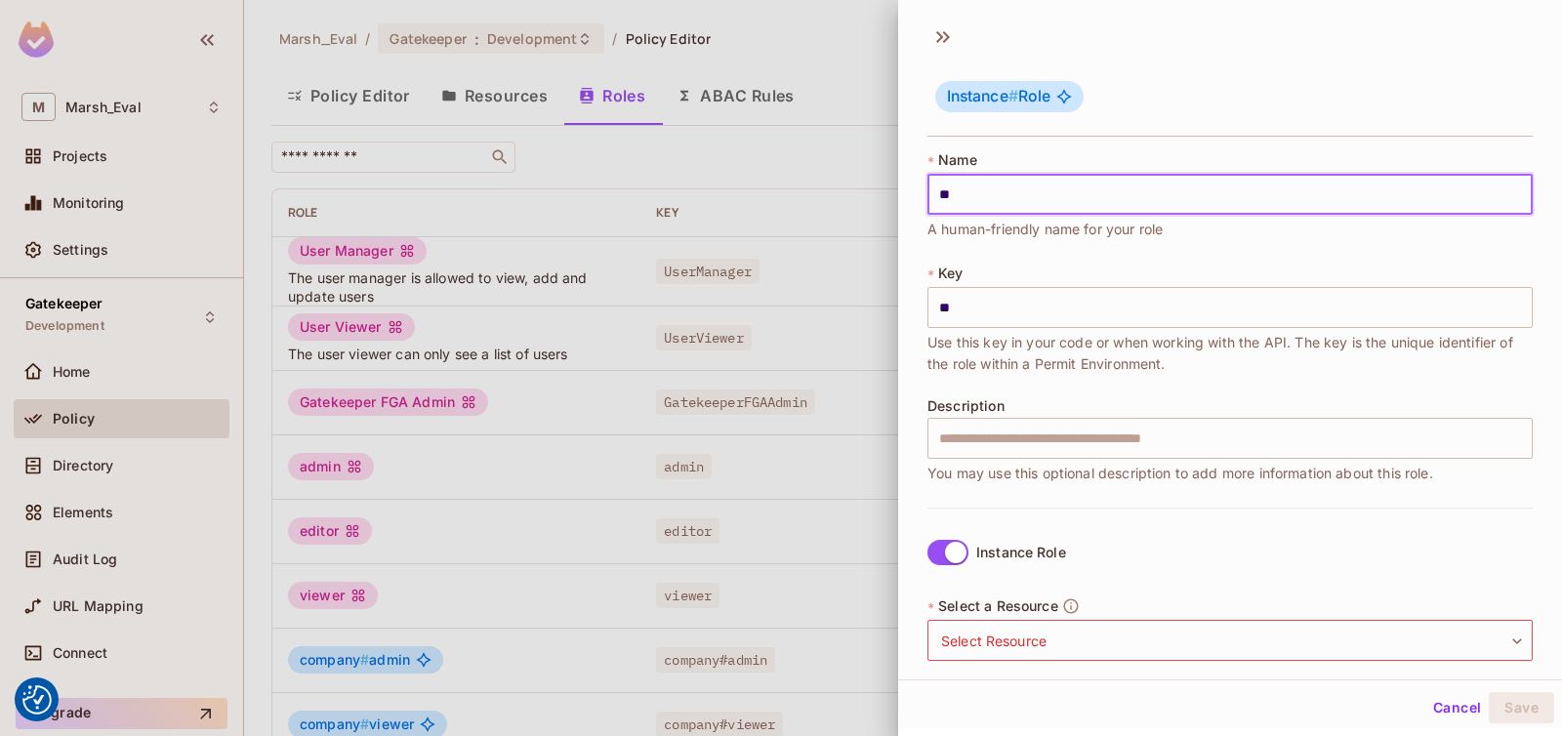
type input "***"
type input "****"
type input "*****"
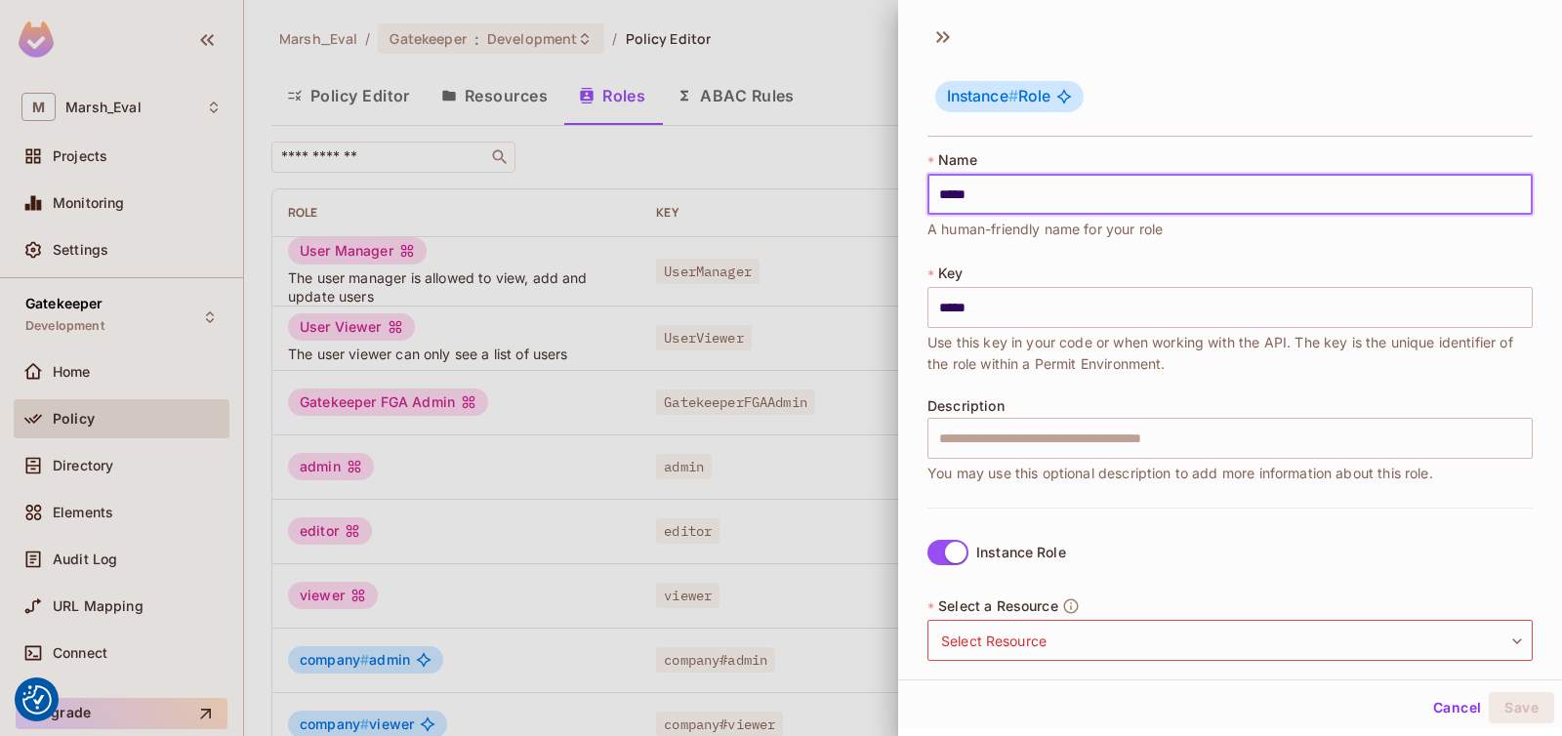
type input "******"
type input "*******"
type input "********"
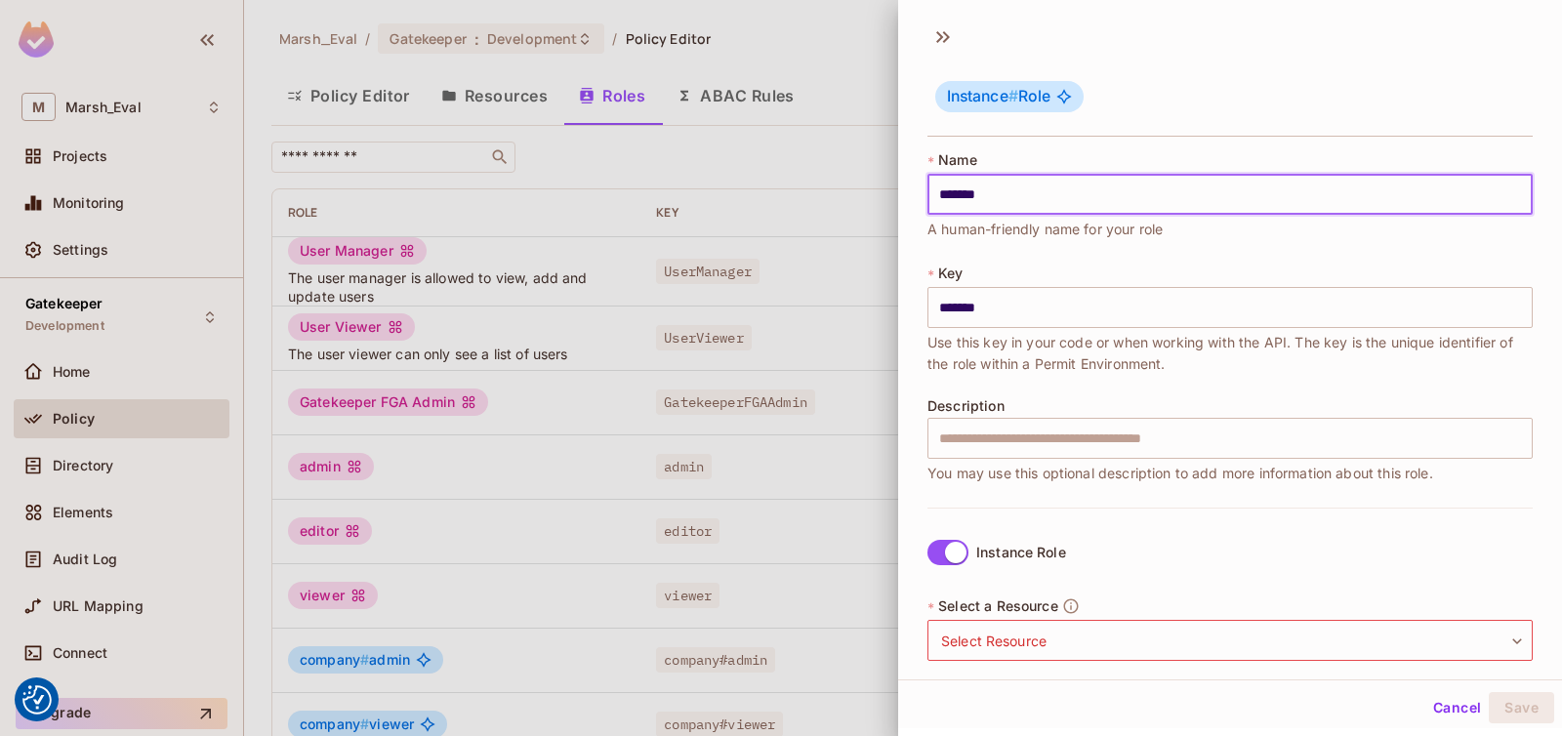
type input "********"
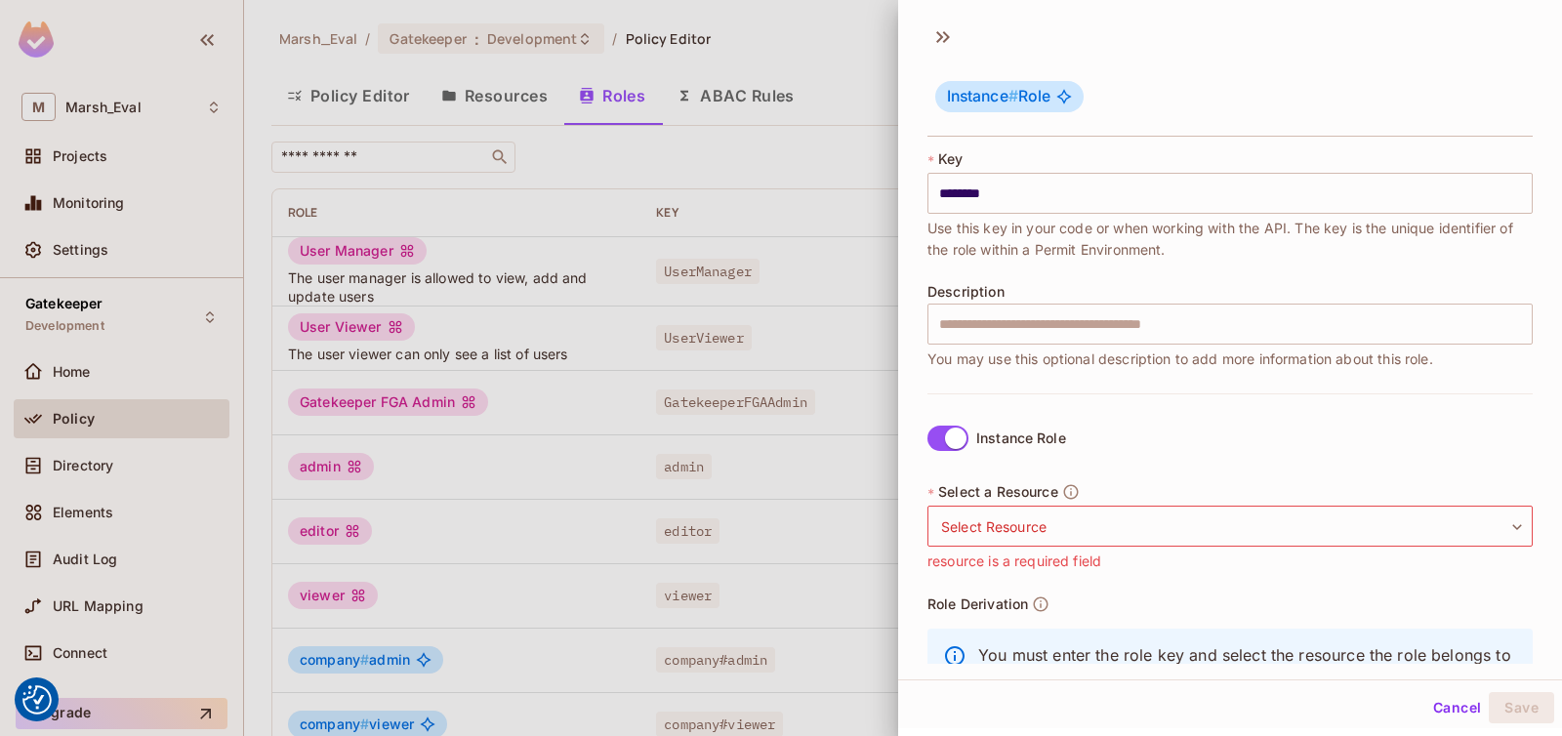
scroll to position [210, 0]
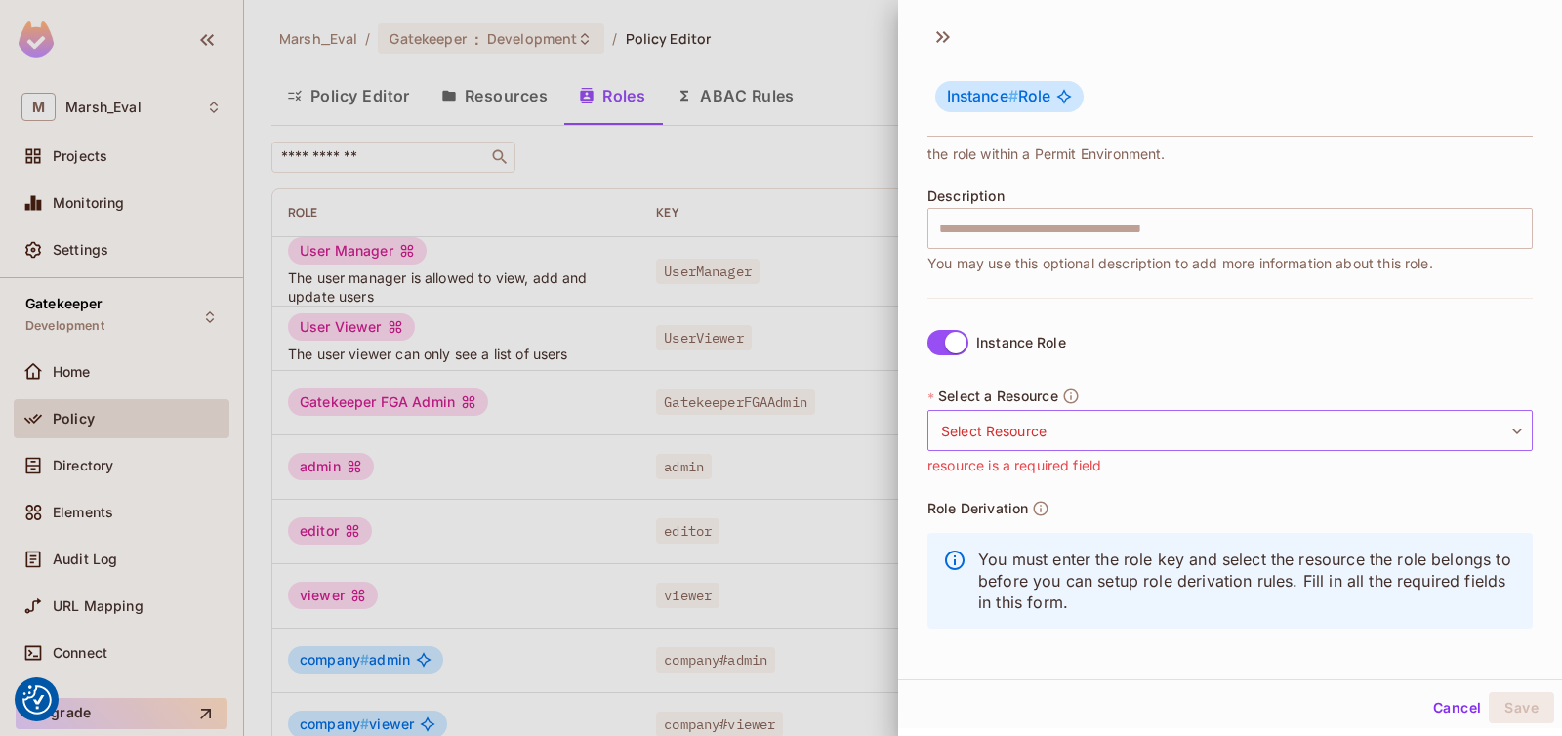
type input "********"
click at [1028, 418] on body "We use cookies to enhance your browsing experience, serve personalized ads or c…" at bounding box center [781, 368] width 1562 height 736
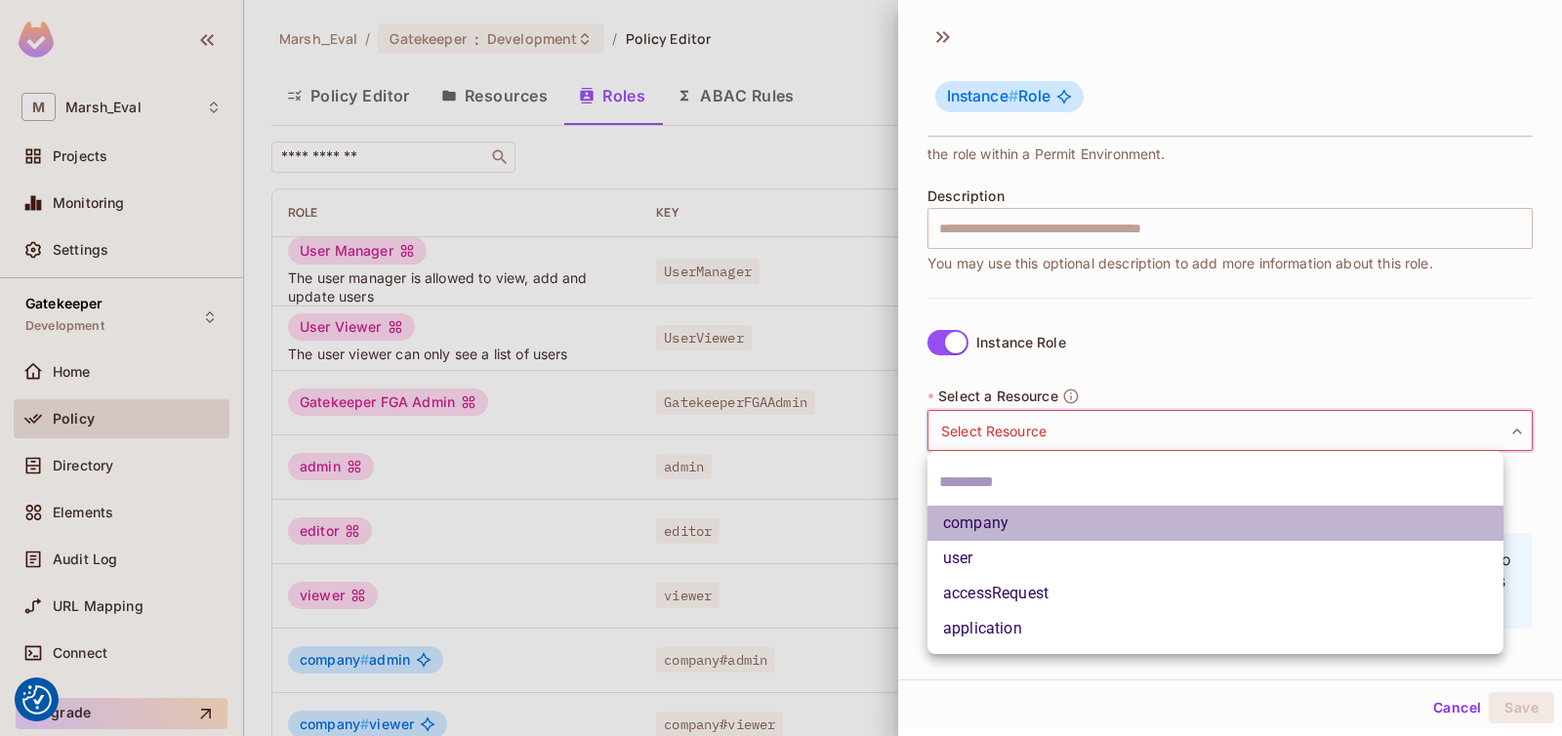
click at [1023, 522] on li "company" at bounding box center [1216, 523] width 576 height 35
type input "*******"
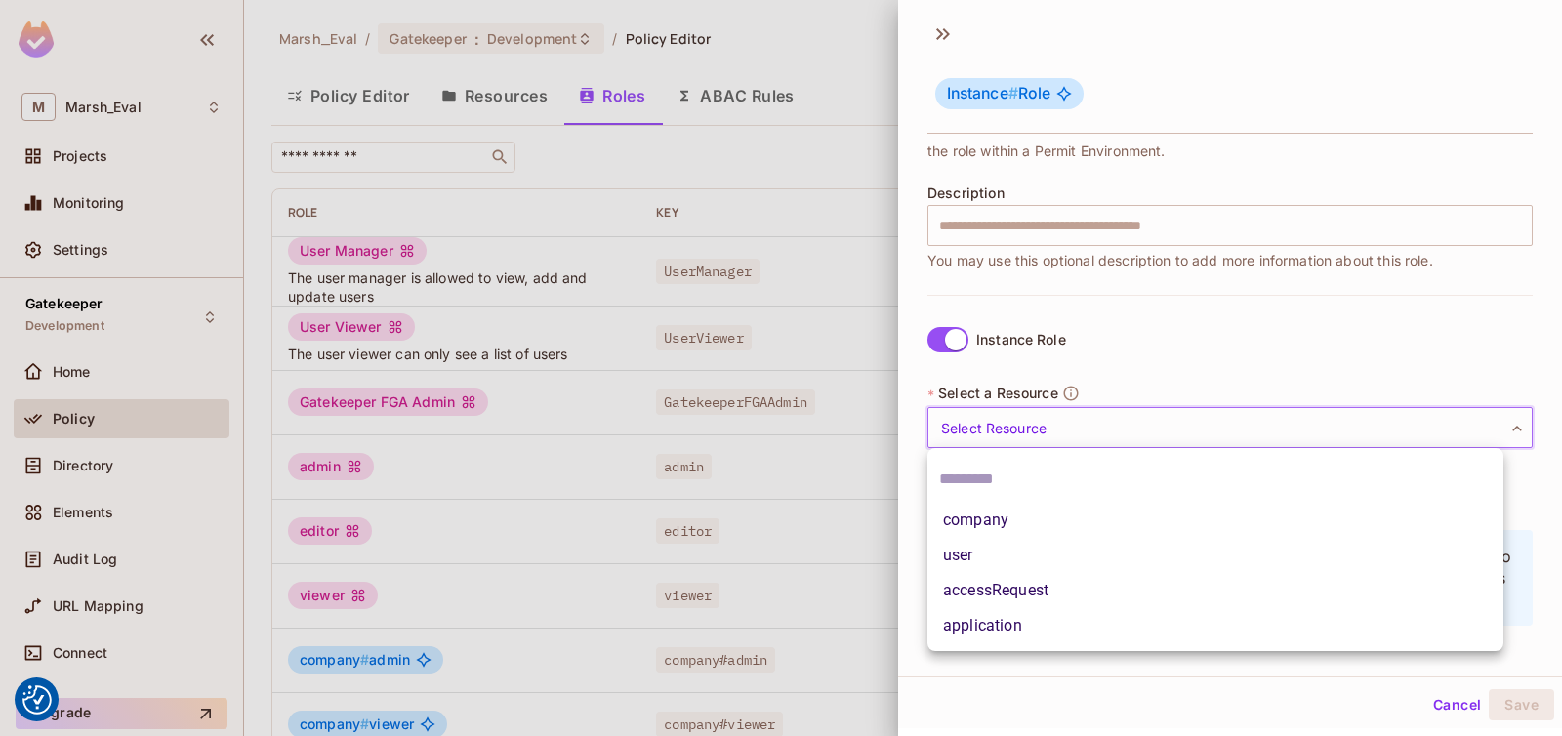
click at [1057, 435] on body "We use cookies to enhance your browsing experience, serve personalized ads or c…" at bounding box center [781, 368] width 1562 height 736
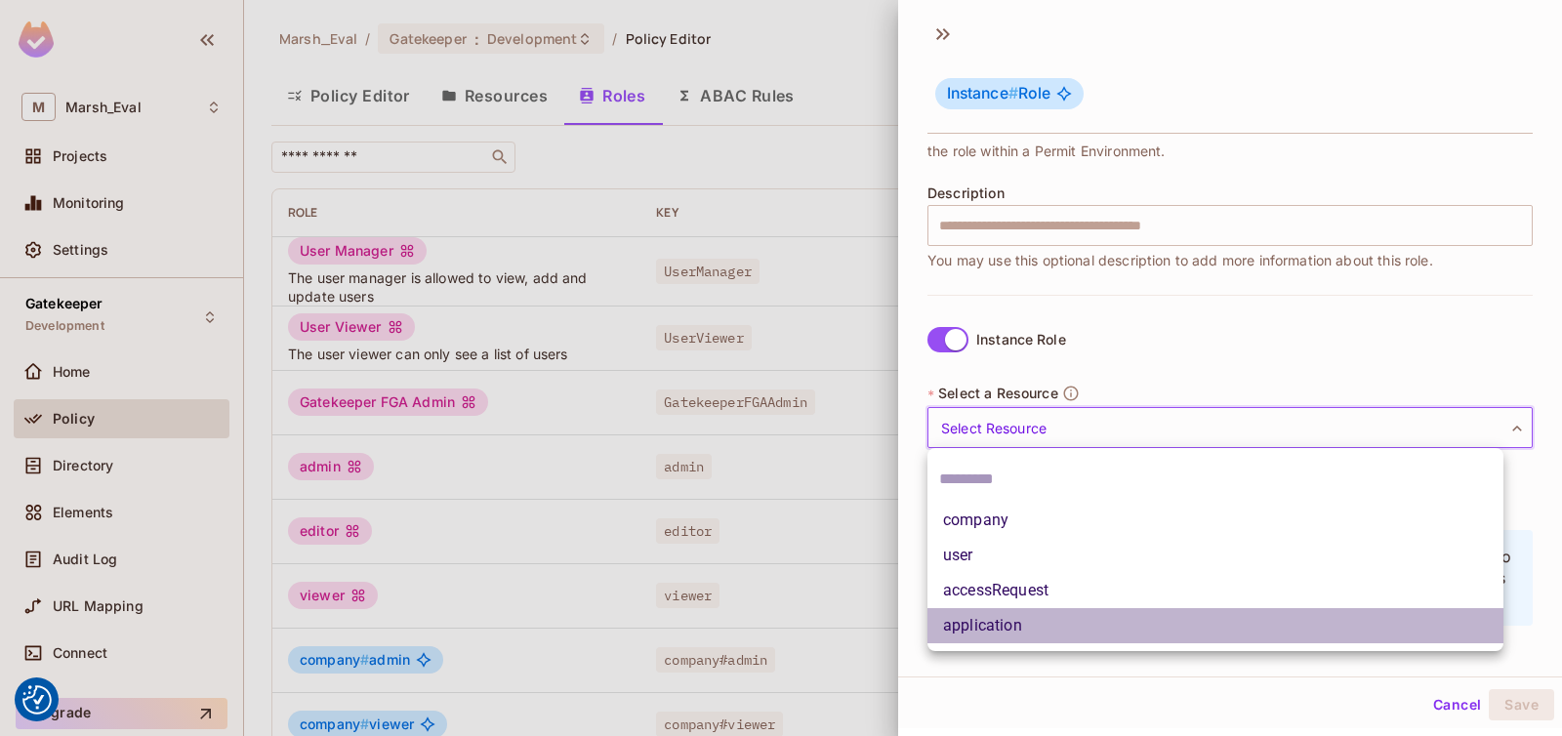
click at [1021, 622] on li "application" at bounding box center [1216, 625] width 576 height 35
type input "**********"
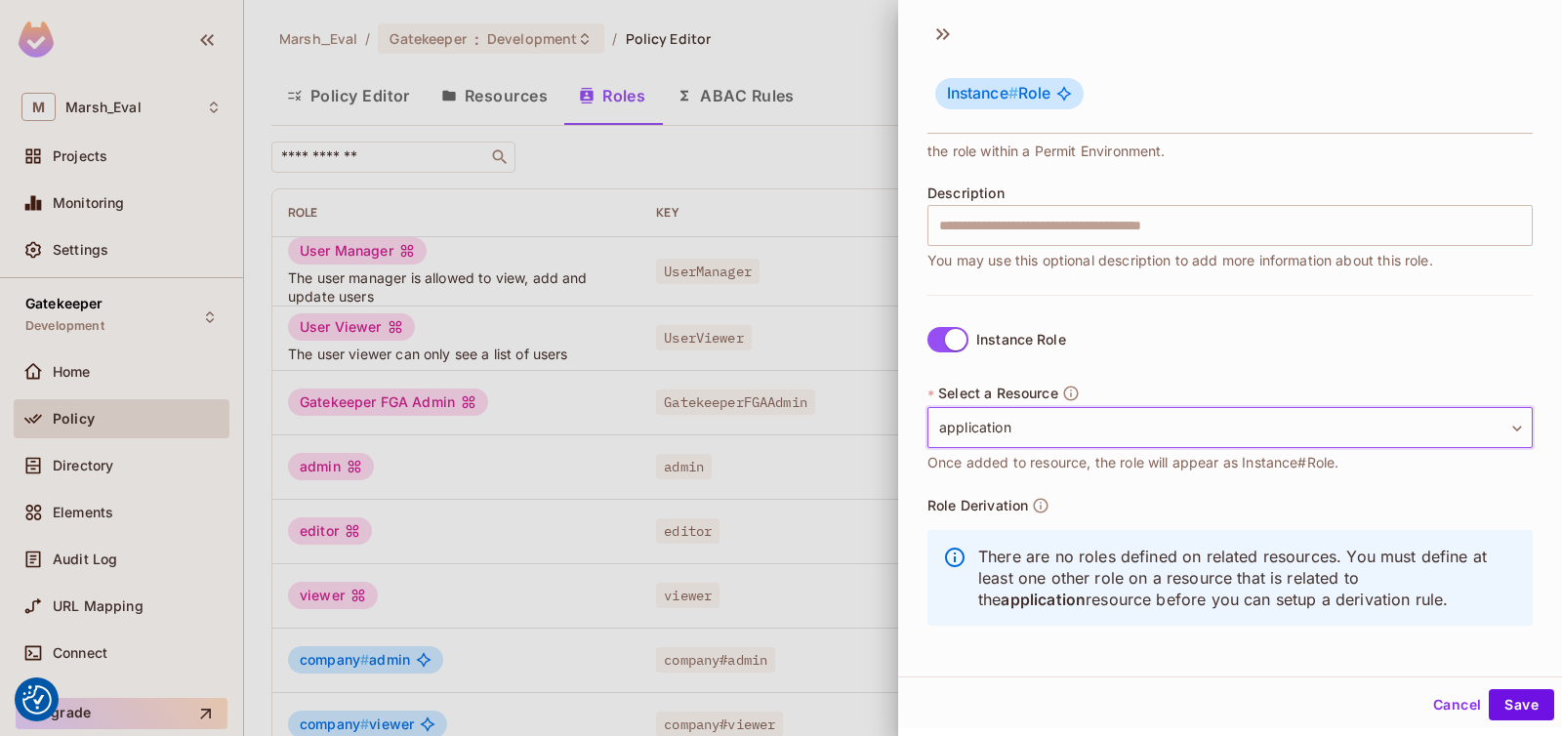
click at [1425, 705] on button "Cancel" at bounding box center [1456, 704] width 63 height 31
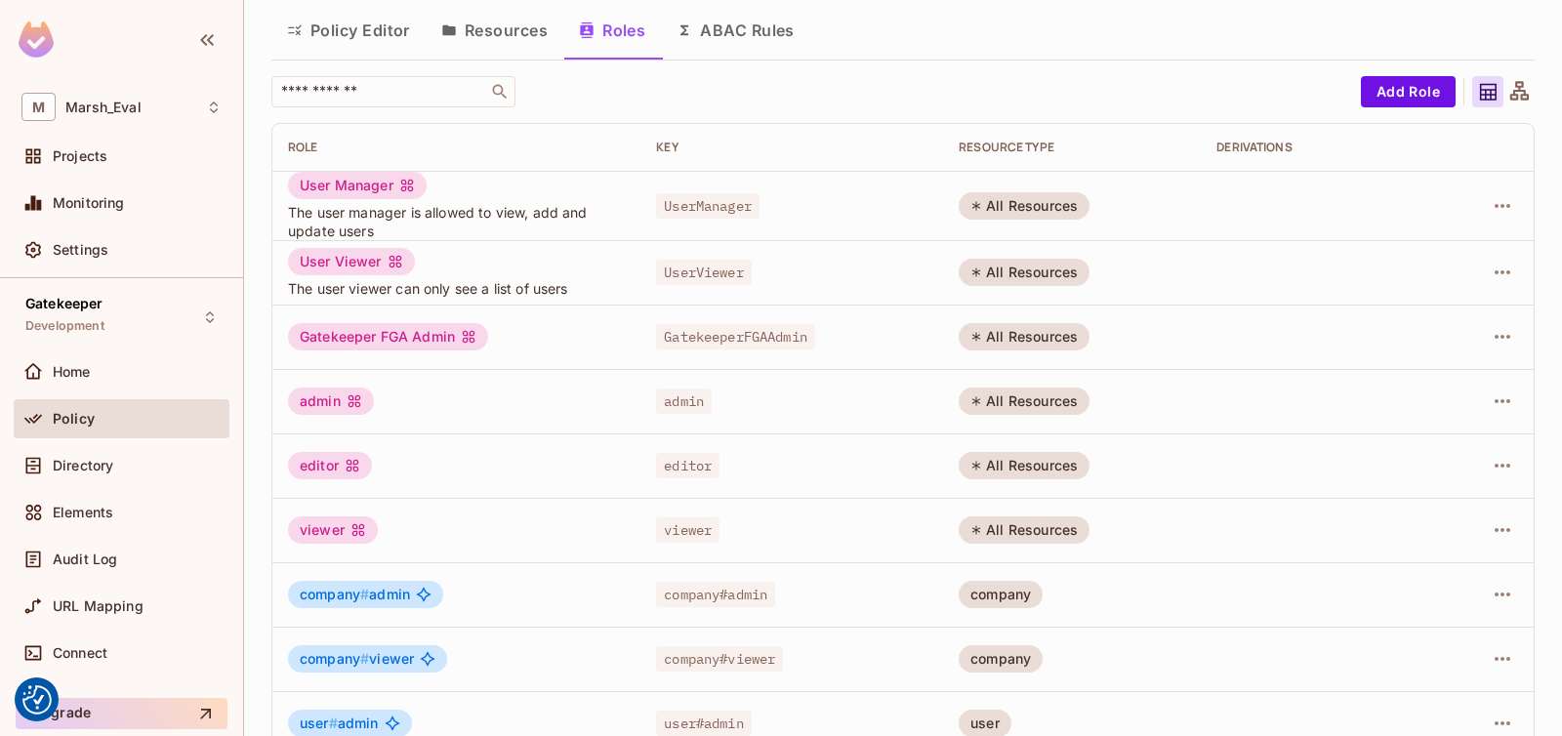
scroll to position [166, 0]
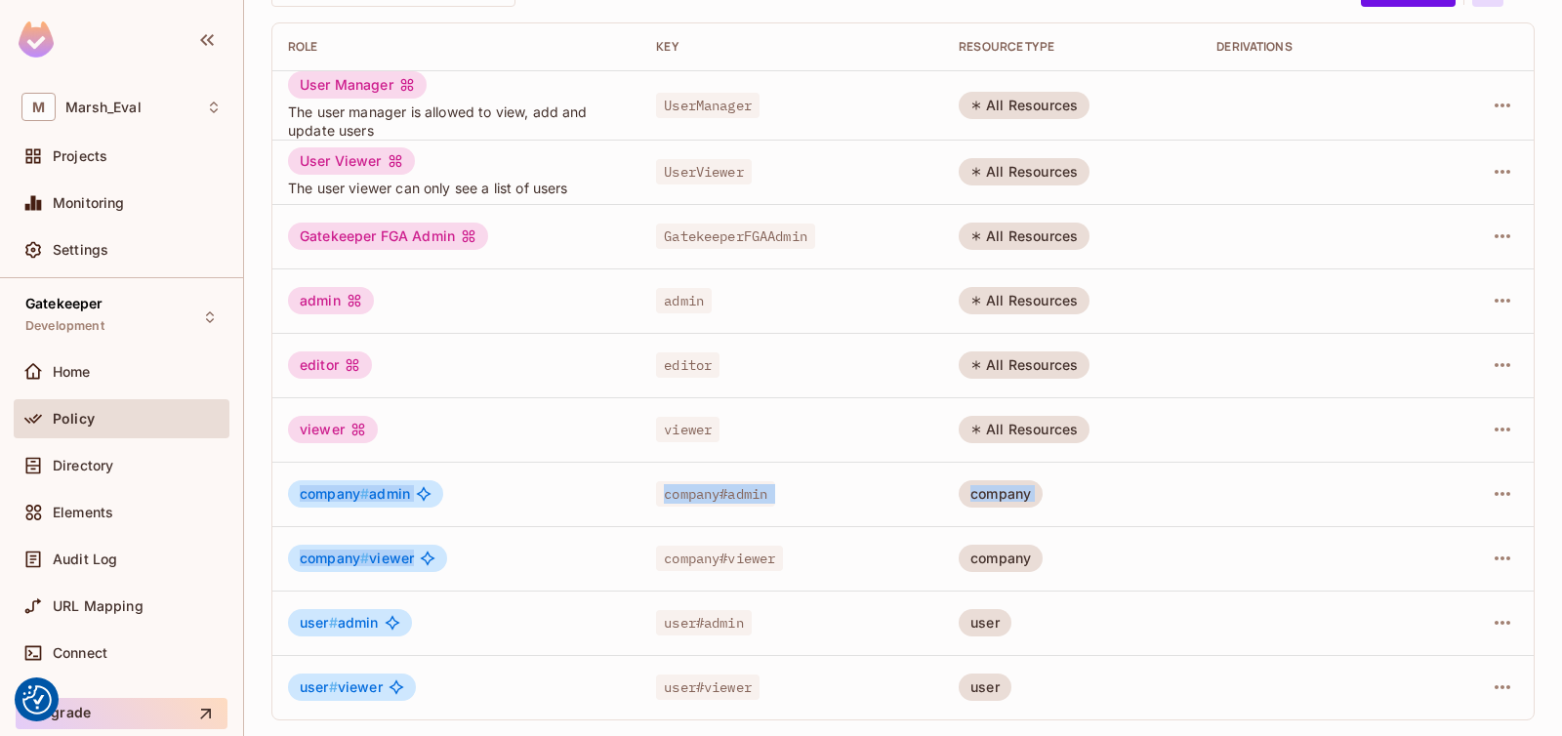
drag, startPoint x: 296, startPoint y: 491, endPoint x: 590, endPoint y: 574, distance: 305.4
click at [590, 574] on tbody "User Manager The user manager is allowed to view, add and update users UserMana…" at bounding box center [902, 394] width 1261 height 649
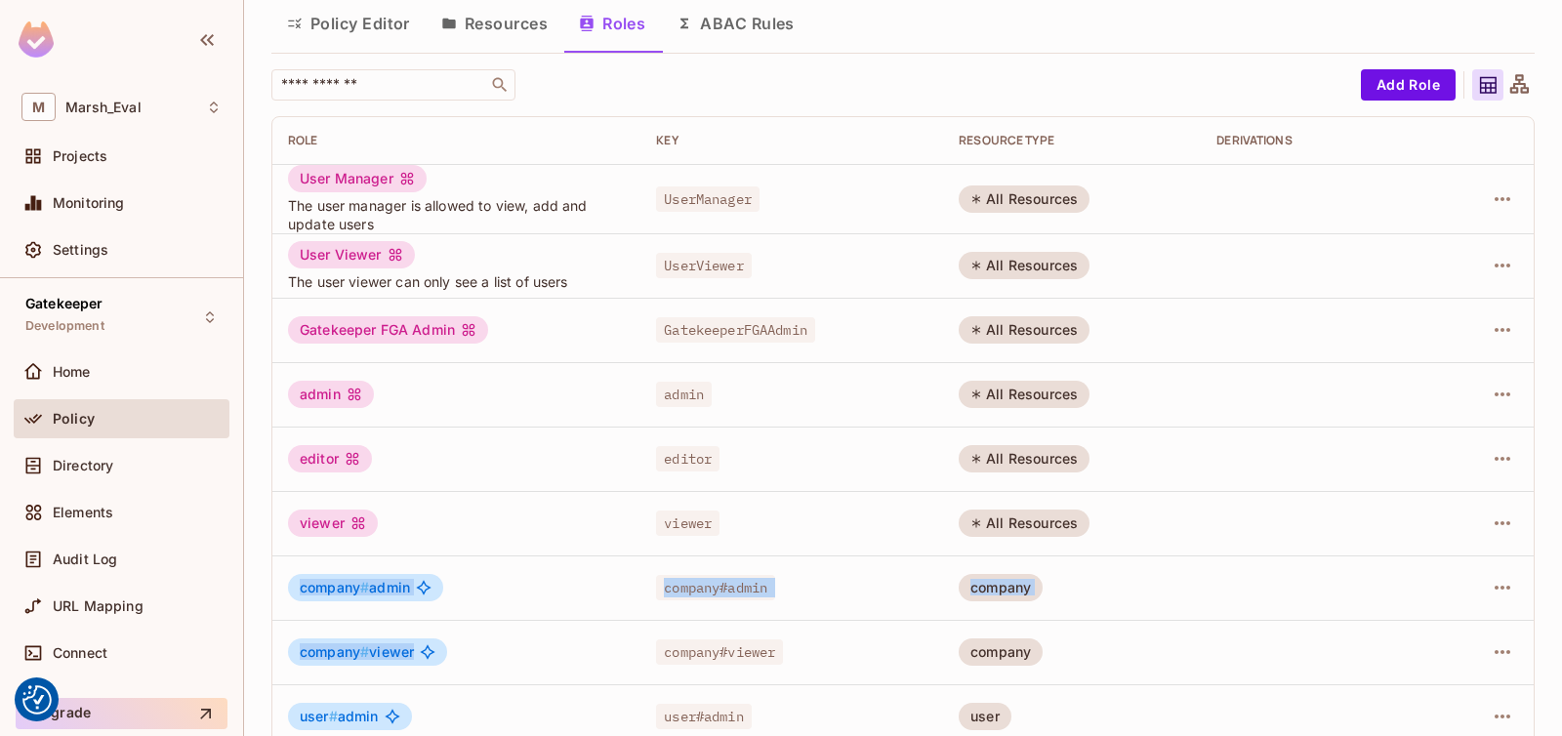
scroll to position [49, 0]
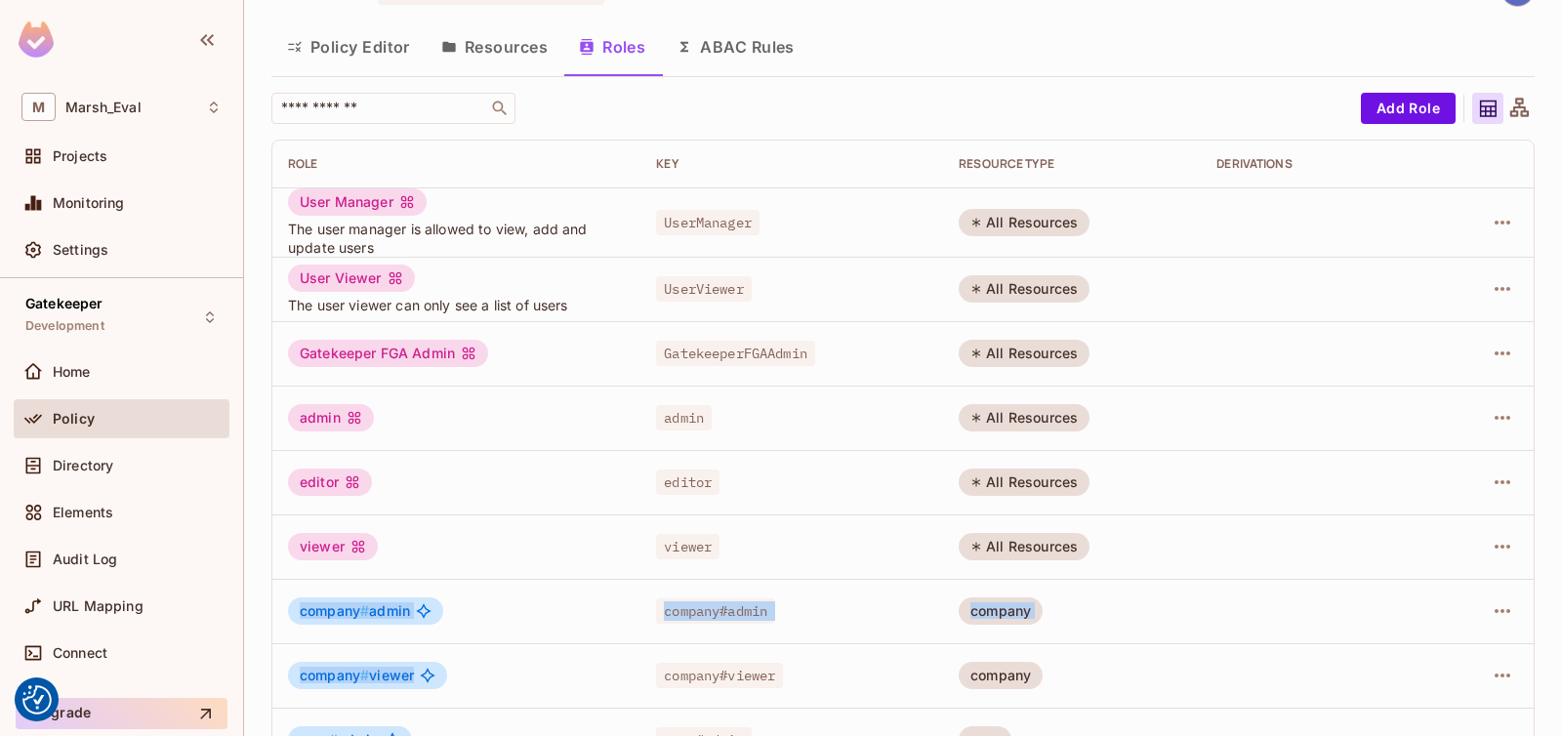
click at [478, 45] on button "Resources" at bounding box center [495, 46] width 138 height 49
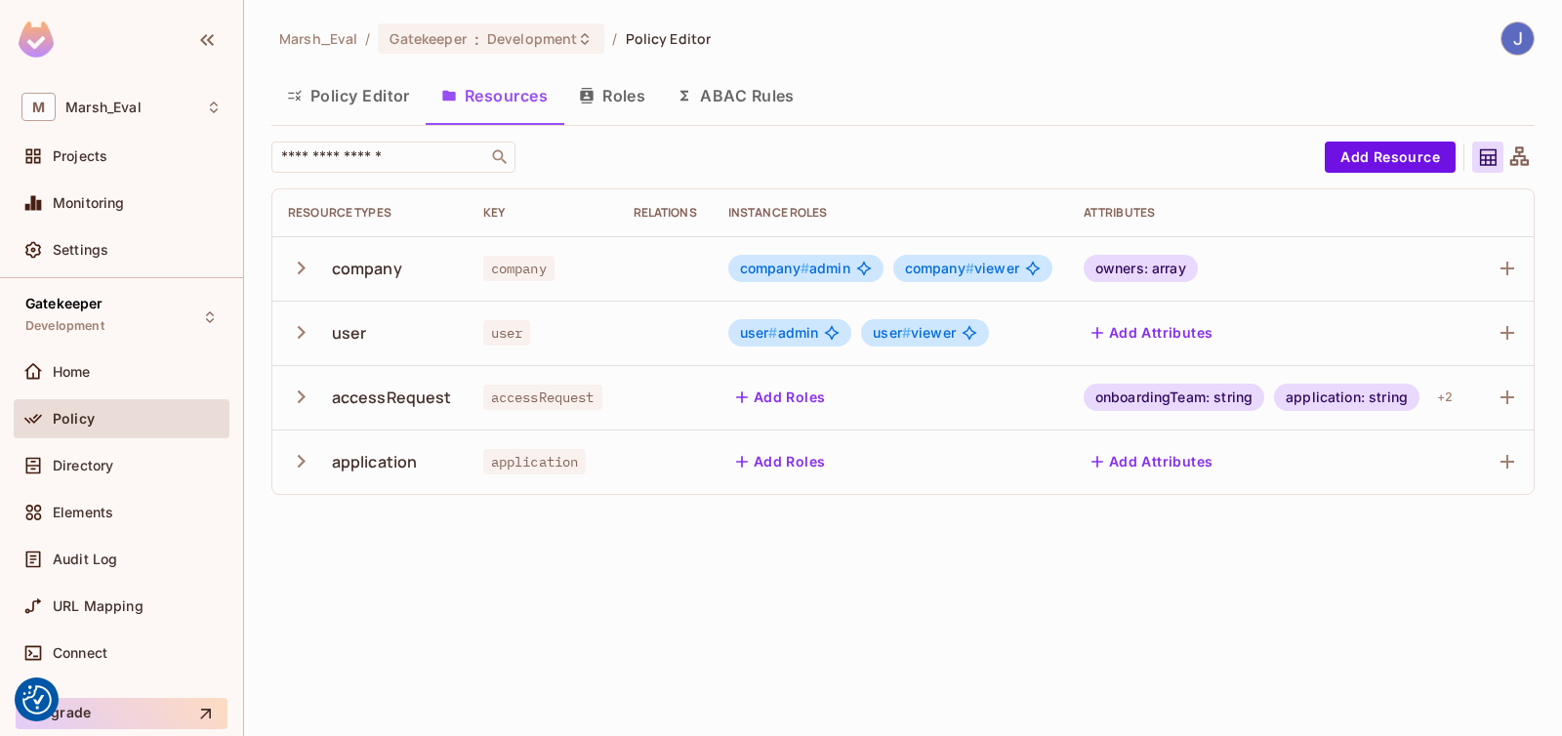
click at [733, 217] on div "Instance roles" at bounding box center [890, 213] width 324 height 16
click at [882, 653] on div "Marsh_Eval / Gatekeeper : Development / Policy Editor Policy Editor Resources R…" at bounding box center [903, 368] width 1318 height 736
click at [353, 97] on button "Policy Editor" at bounding box center [348, 95] width 154 height 49
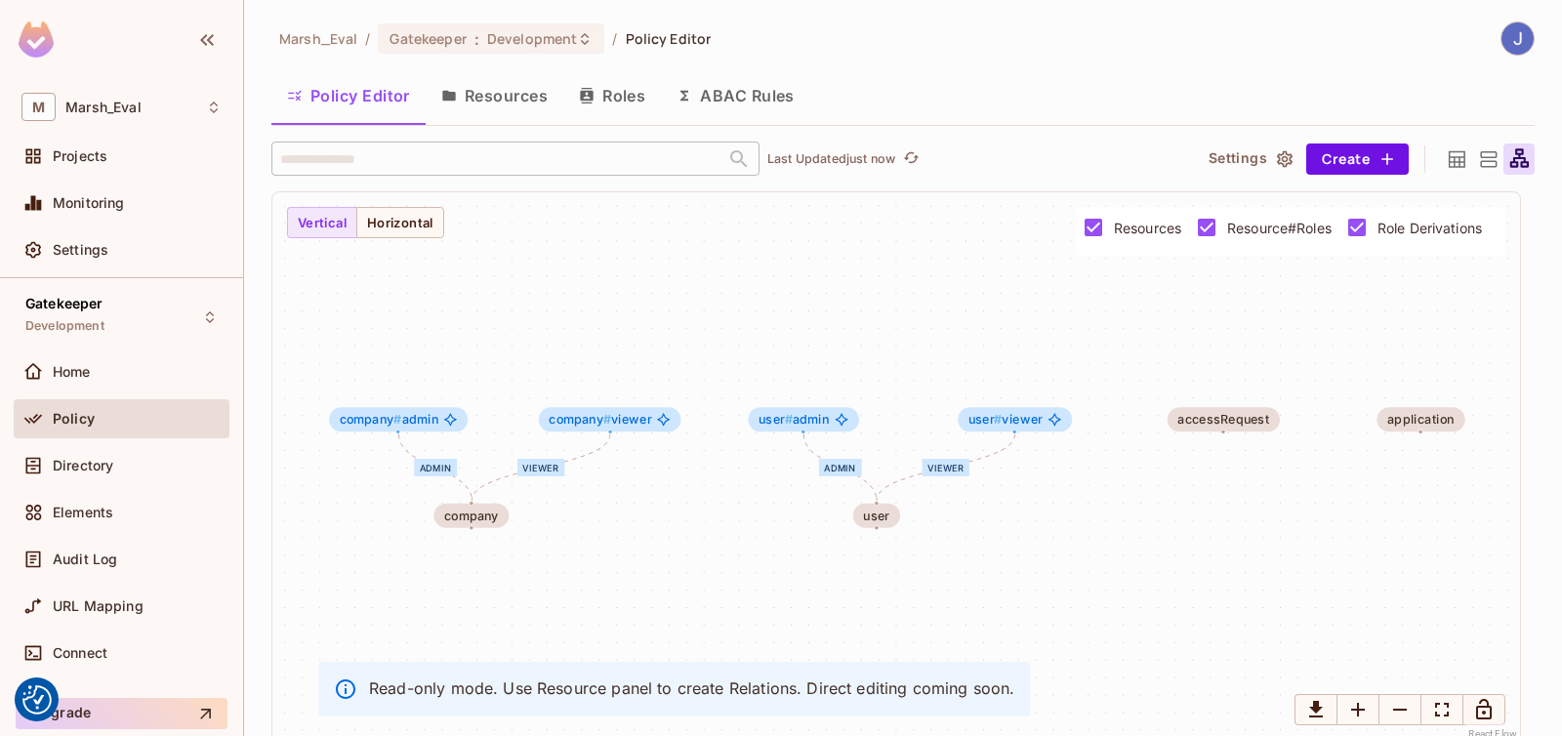
click at [612, 99] on button "Roles" at bounding box center [612, 95] width 98 height 49
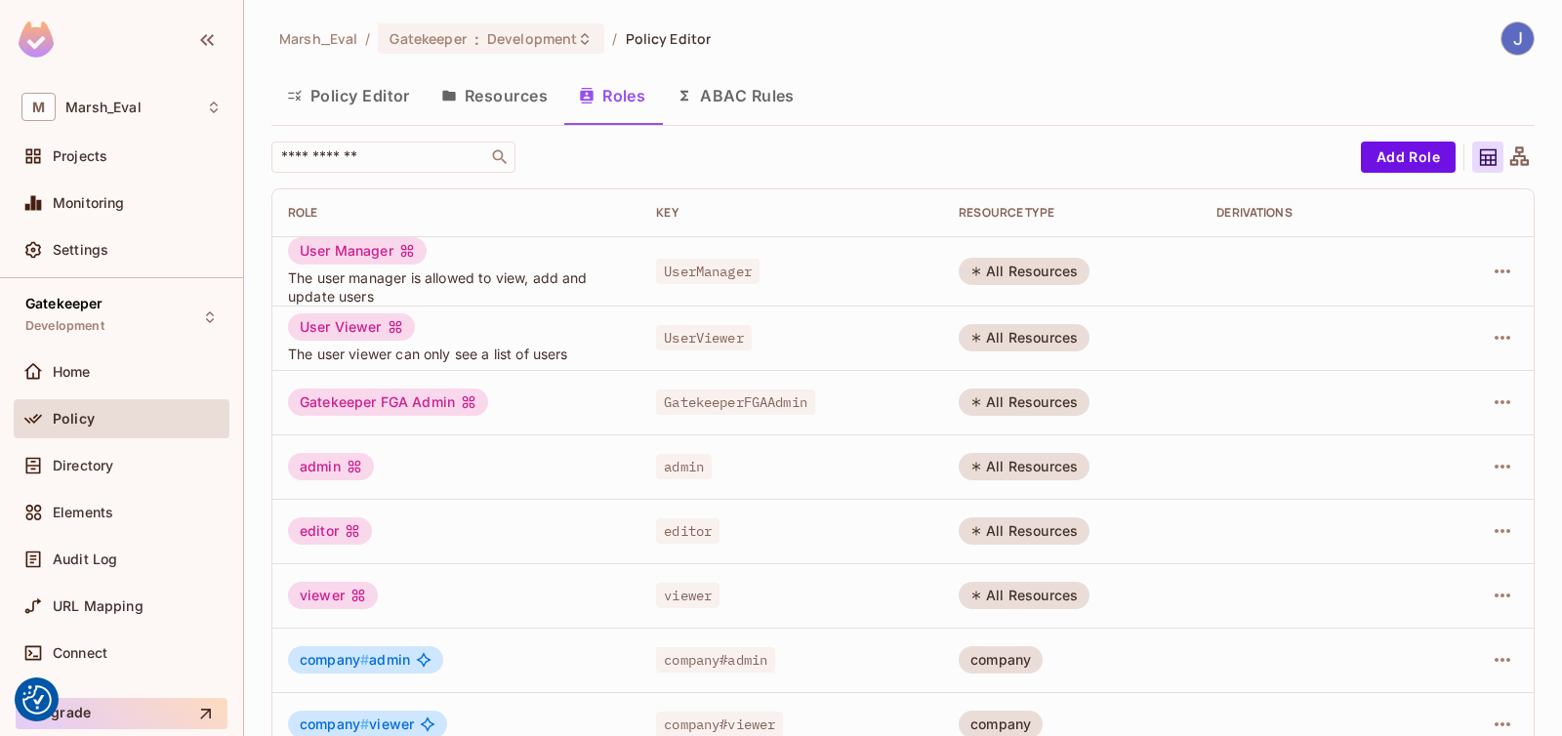
click at [444, 101] on icon "button" at bounding box center [449, 96] width 16 height 16
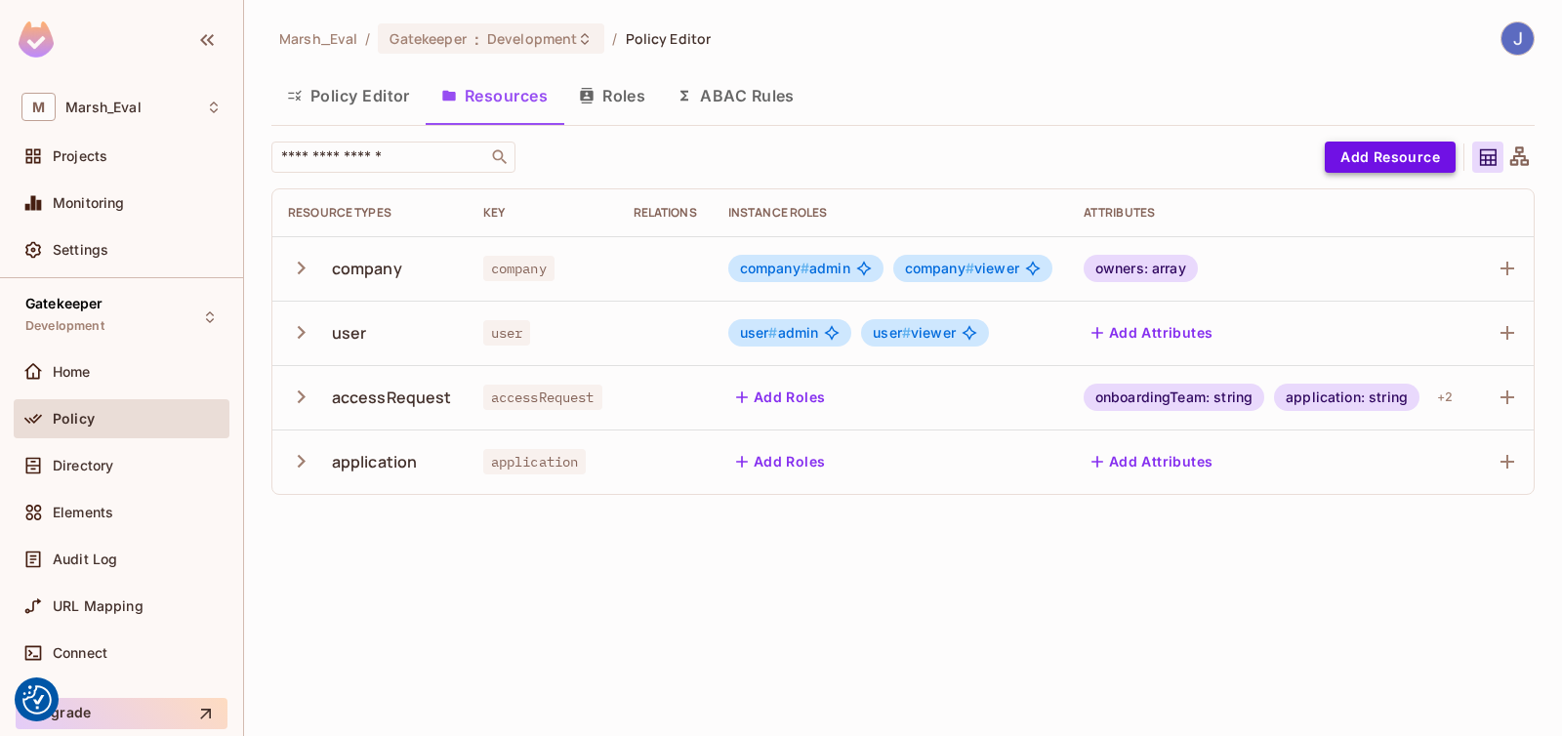
click at [1370, 155] on button "Add Resource" at bounding box center [1390, 157] width 131 height 31
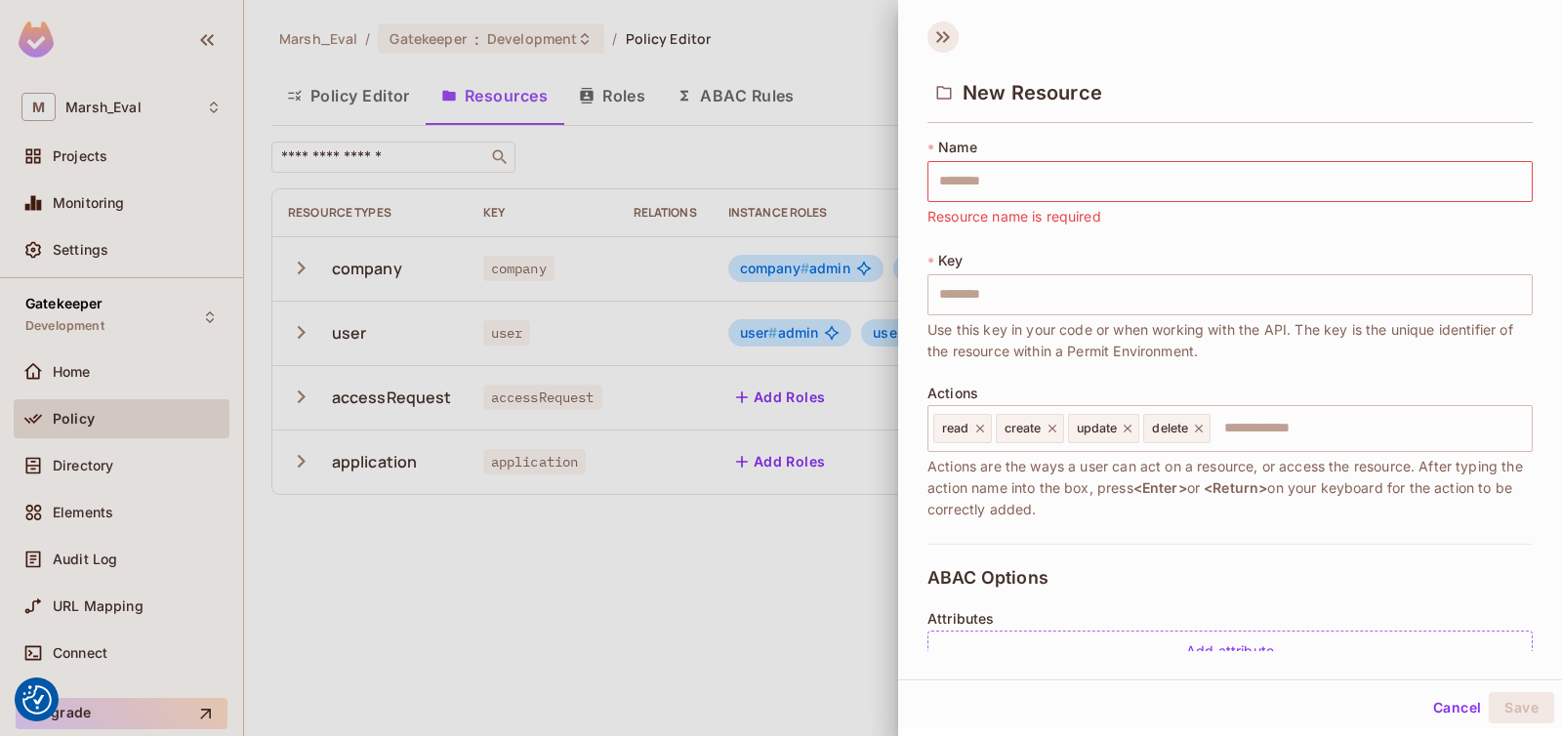
click at [948, 33] on icon at bounding box center [943, 36] width 31 height 31
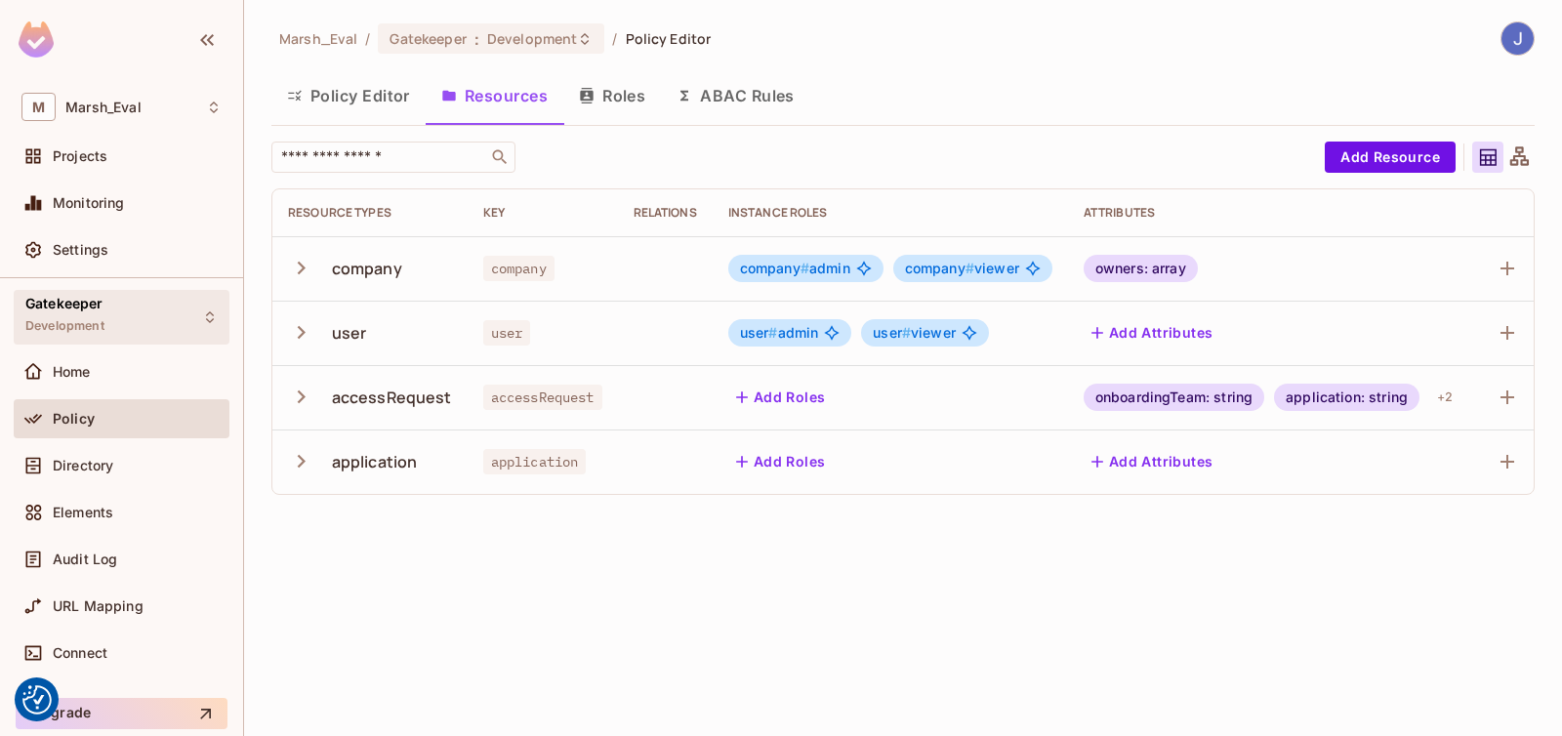
click at [138, 339] on div "Gatekeeper Development" at bounding box center [122, 317] width 216 height 54
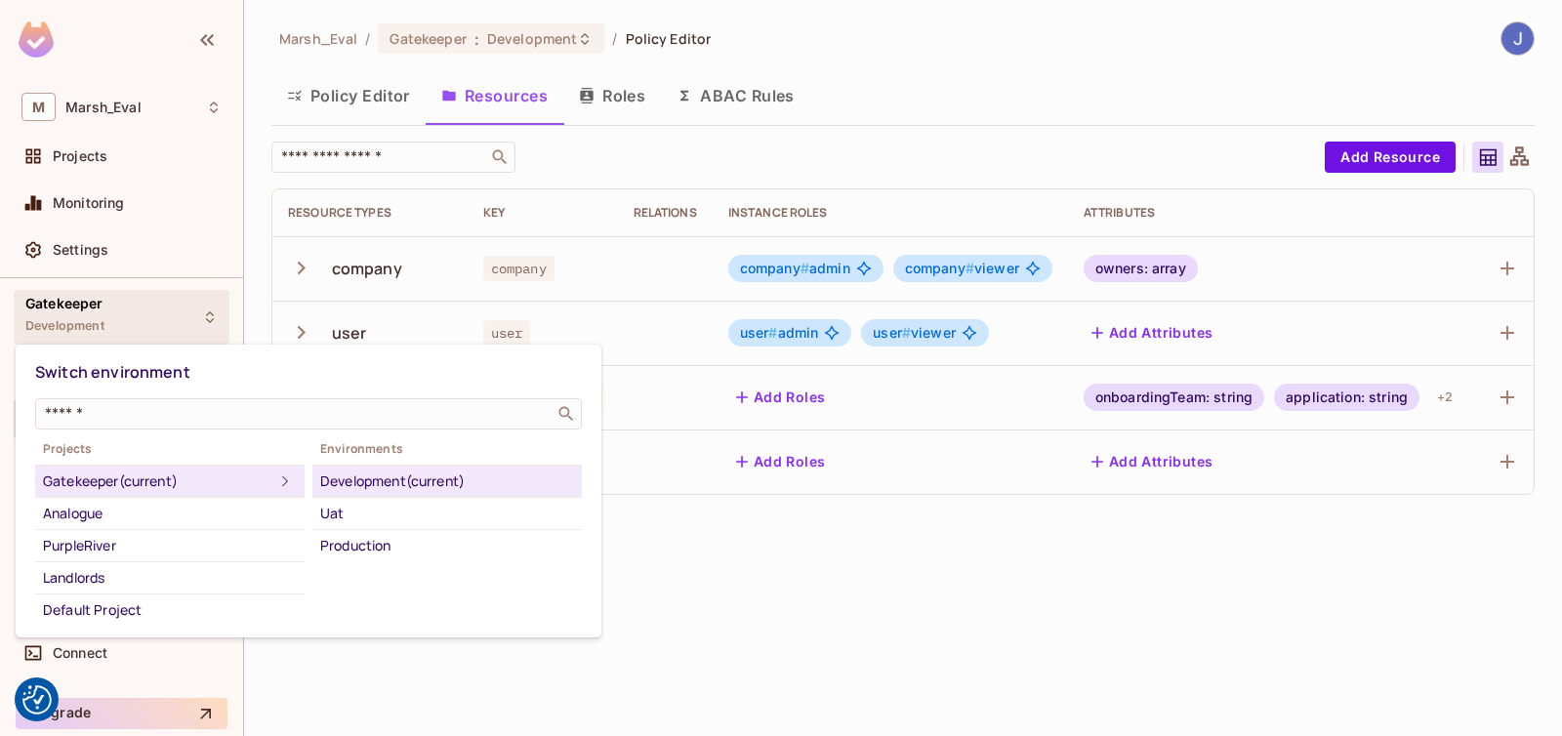
click at [474, 695] on div at bounding box center [781, 368] width 1562 height 736
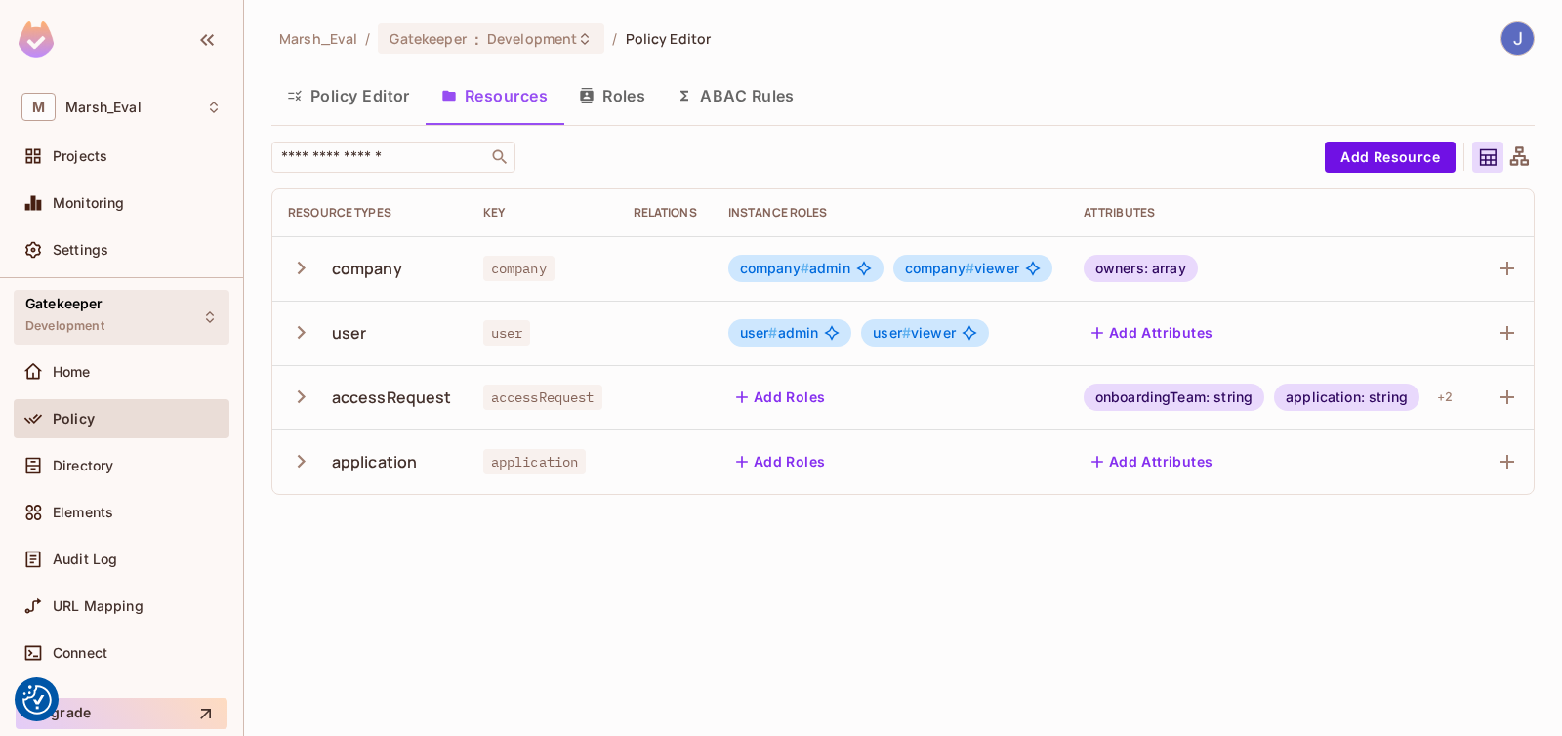
click at [114, 301] on div "Gatekeeper Development" at bounding box center [122, 317] width 216 height 54
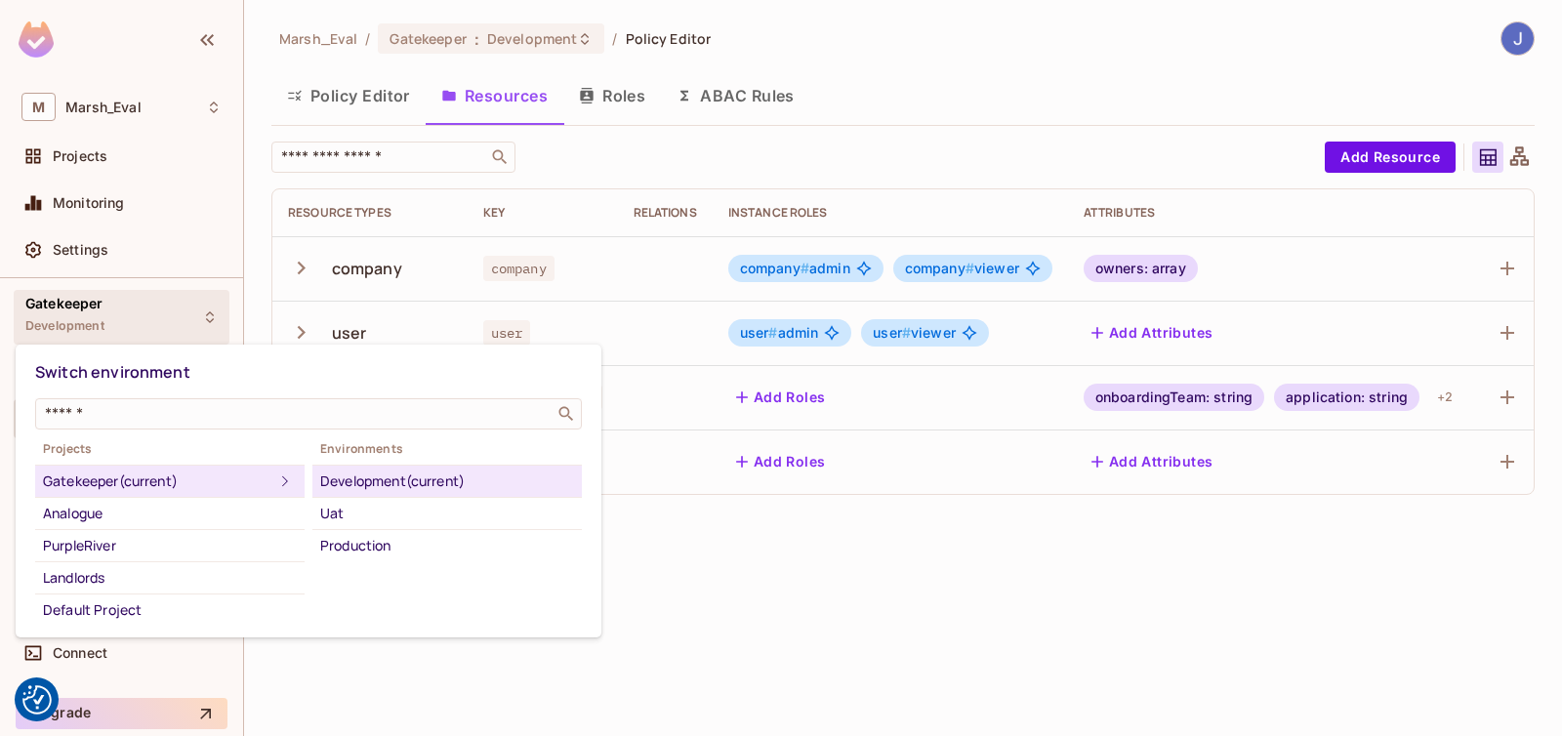
click at [442, 669] on div at bounding box center [781, 368] width 1562 height 736
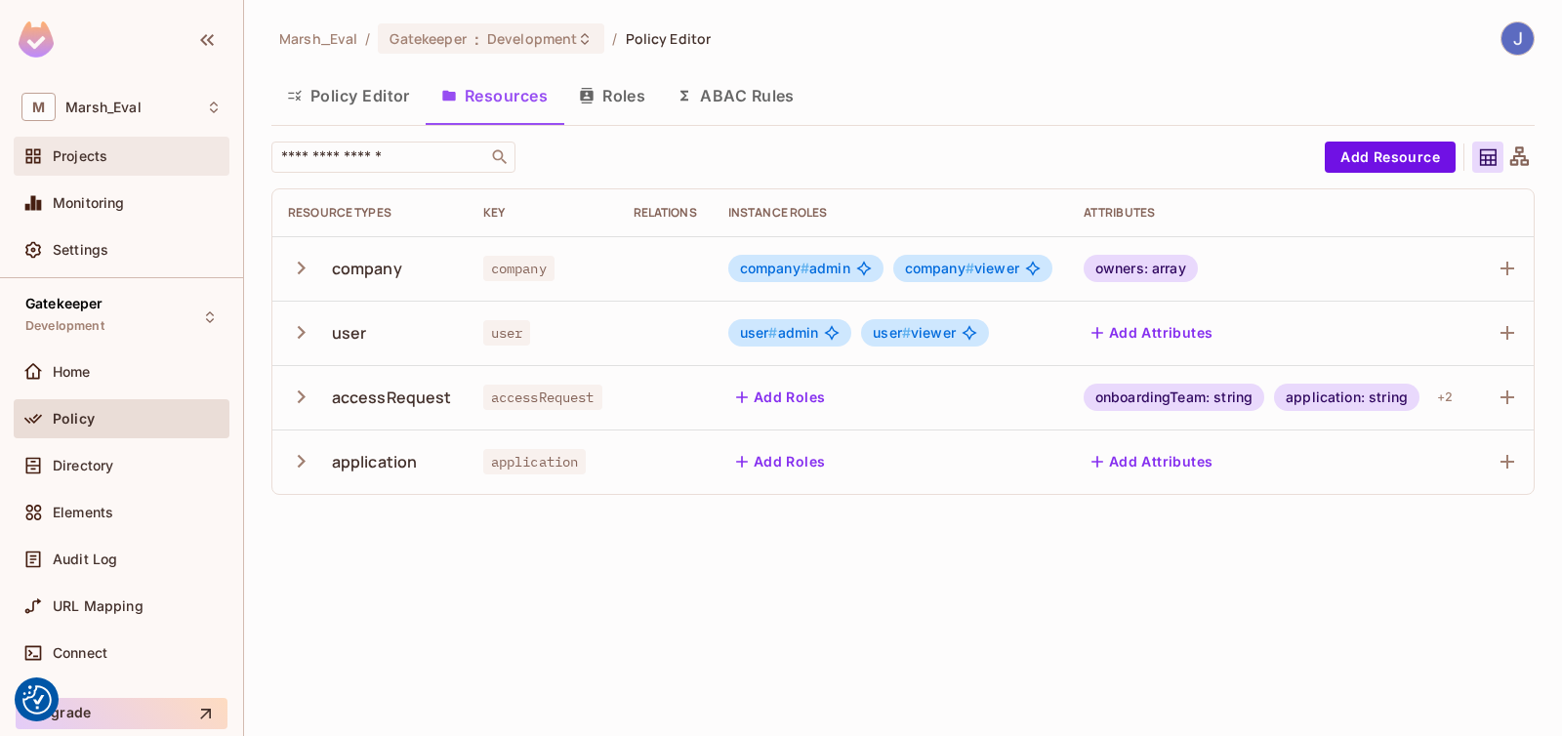
click at [106, 152] on span "Projects" at bounding box center [80, 156] width 55 height 16
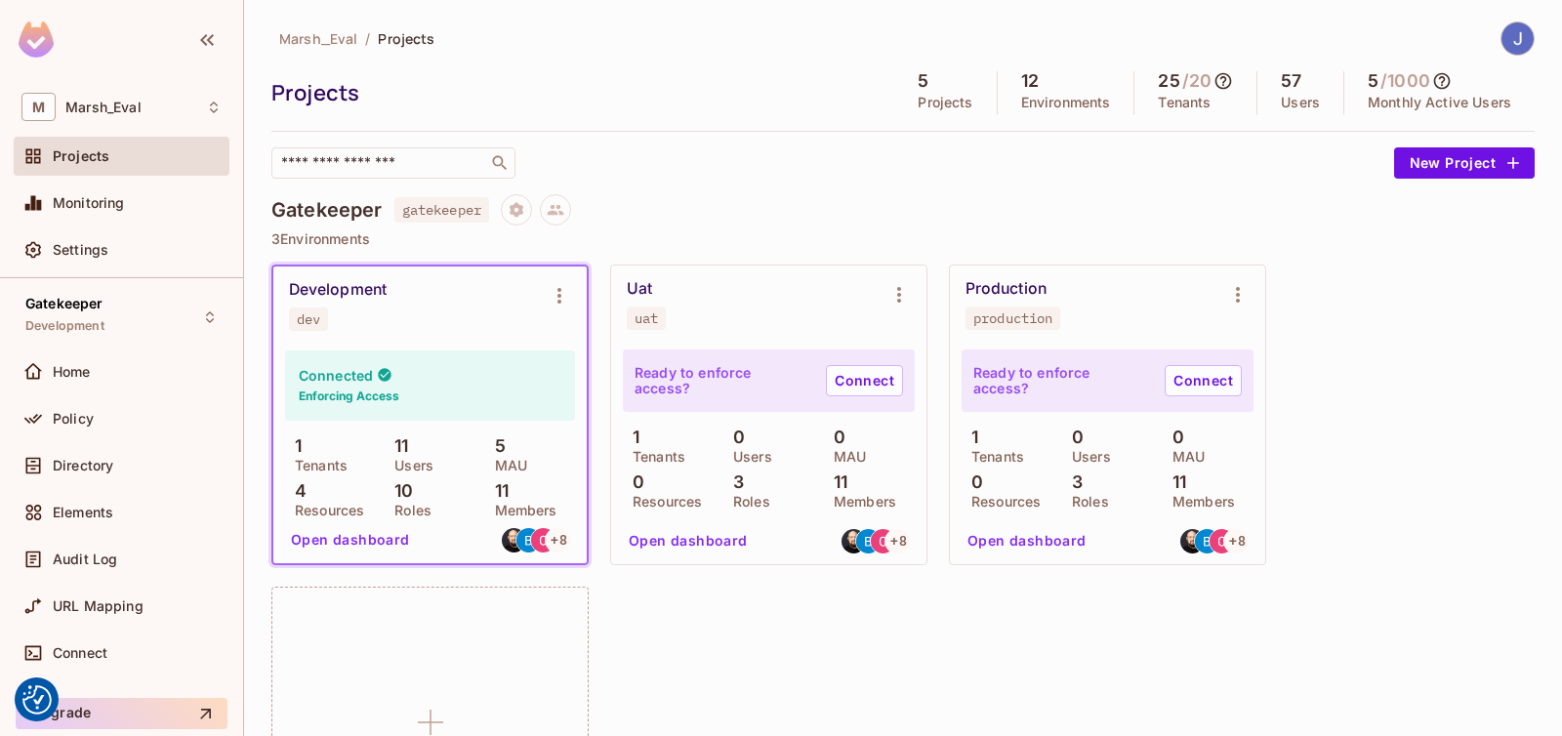
click at [1214, 79] on icon at bounding box center [1224, 81] width 20 height 20
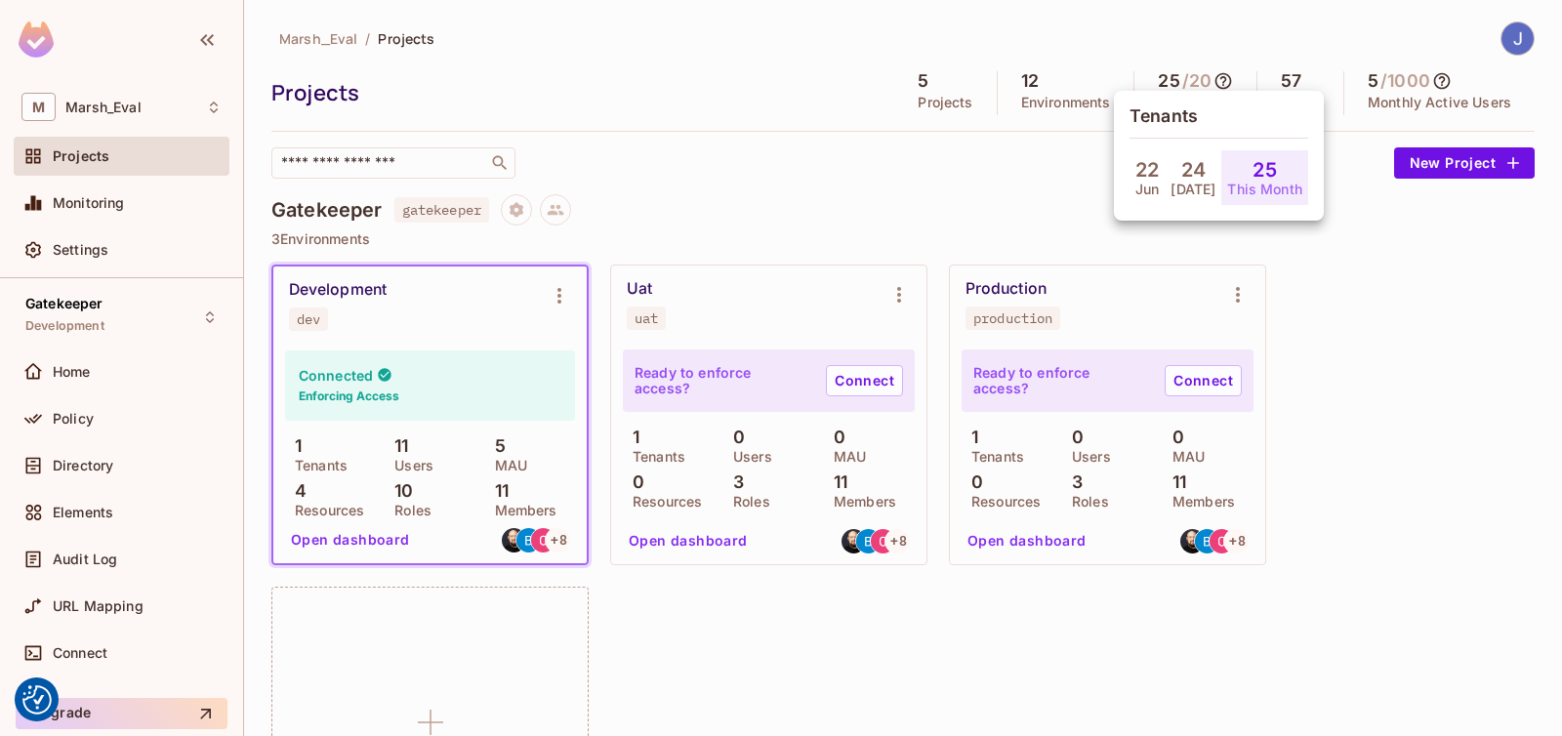
click at [841, 268] on div at bounding box center [781, 368] width 1562 height 736
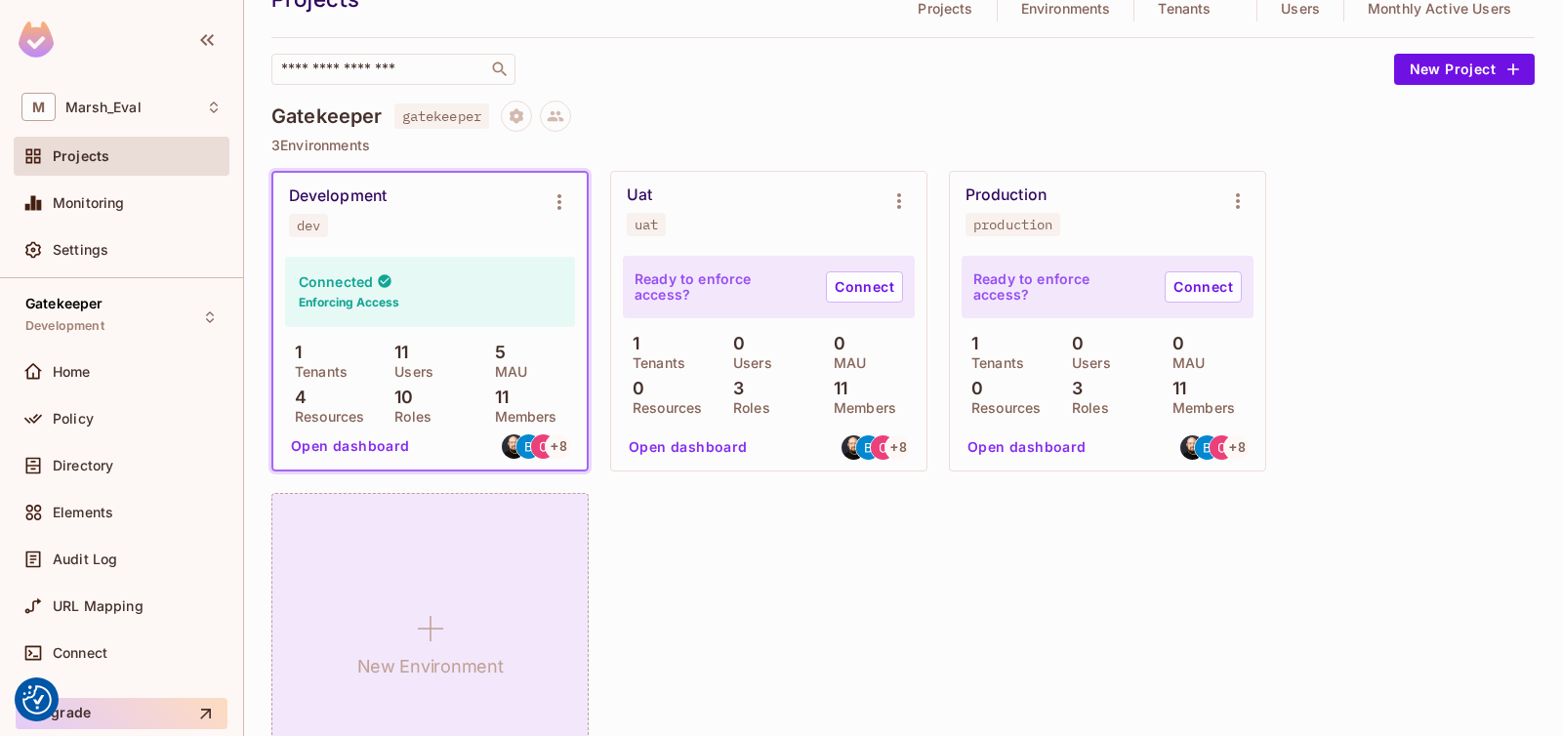
scroll to position [191, 0]
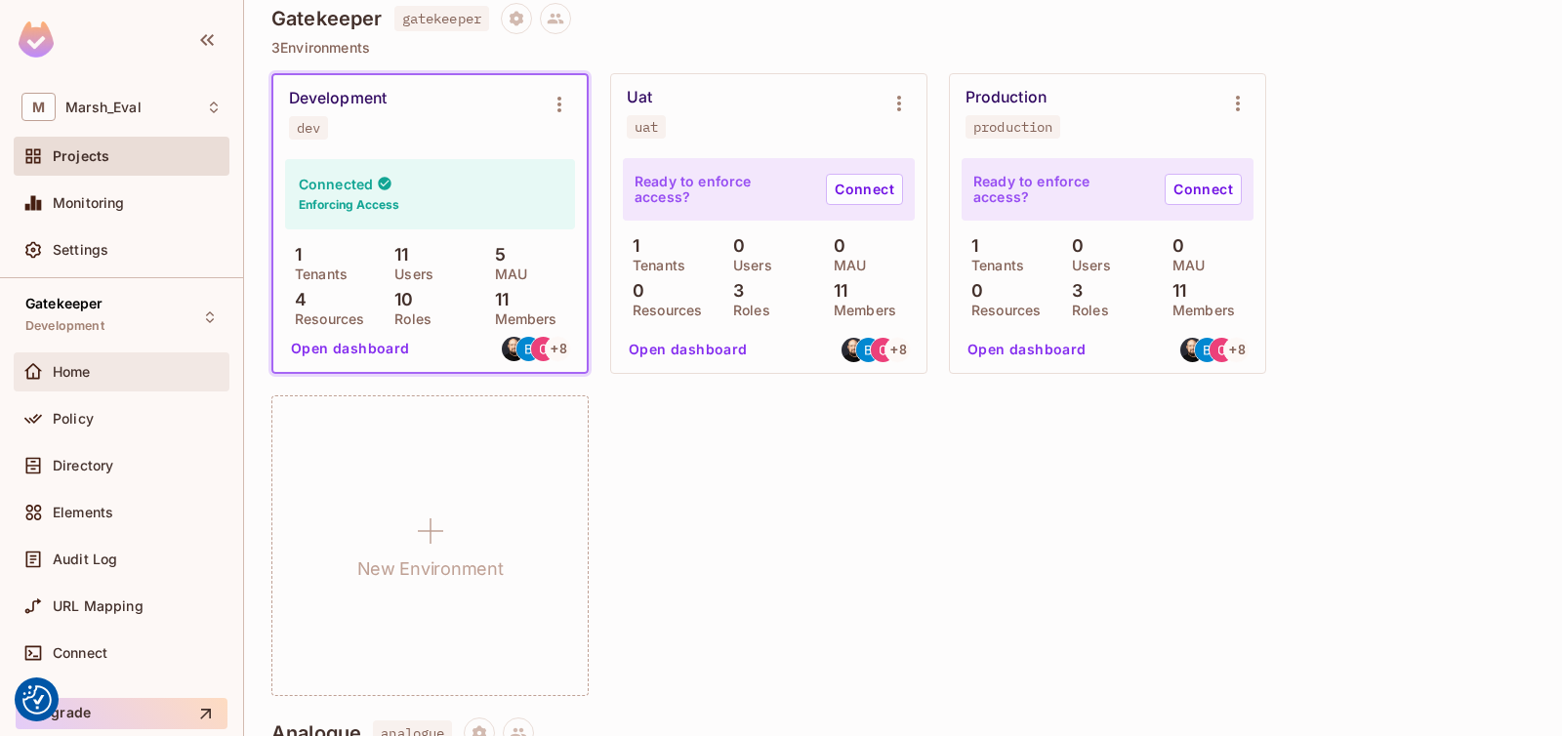
click at [113, 383] on div "Home" at bounding box center [121, 371] width 200 height 23
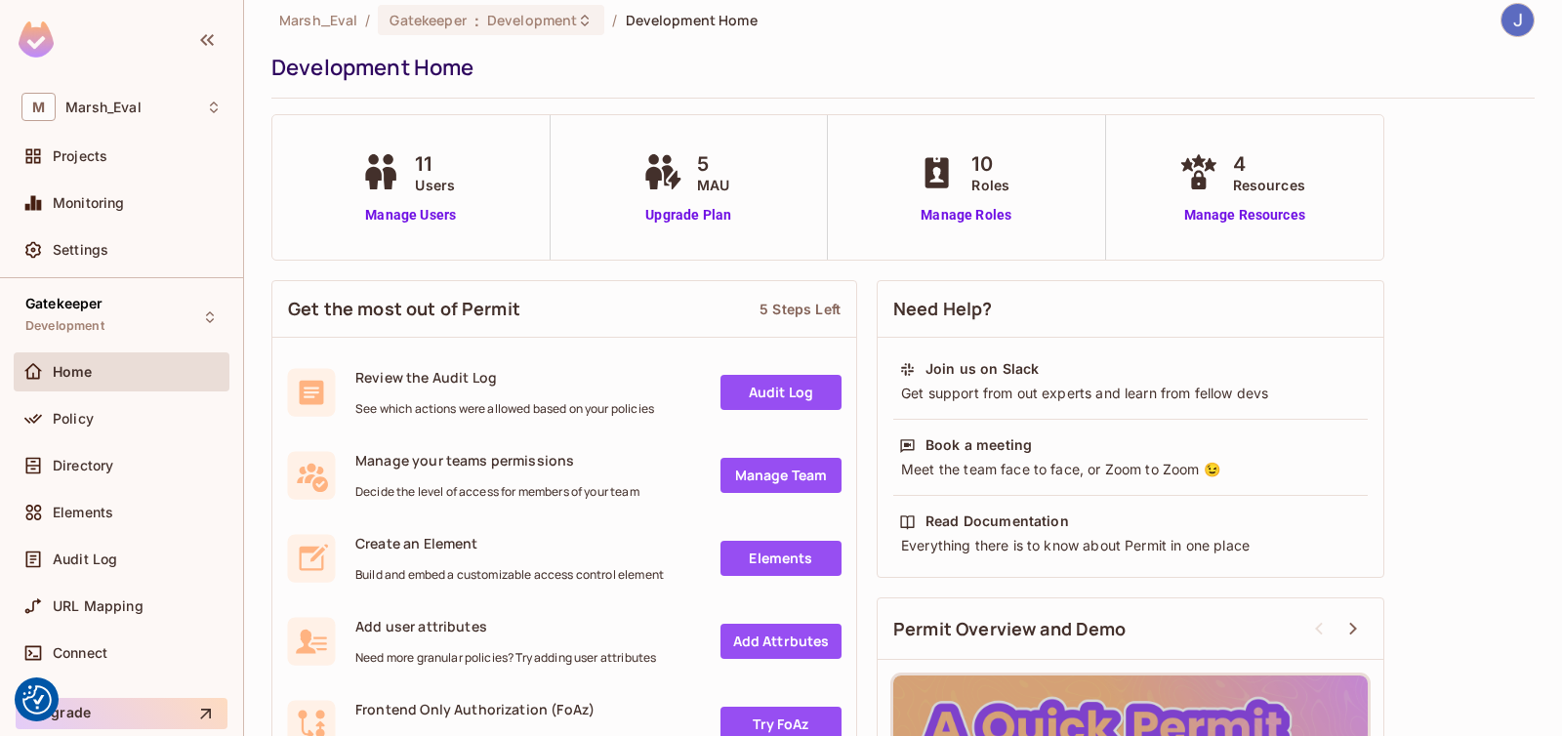
scroll to position [34, 0]
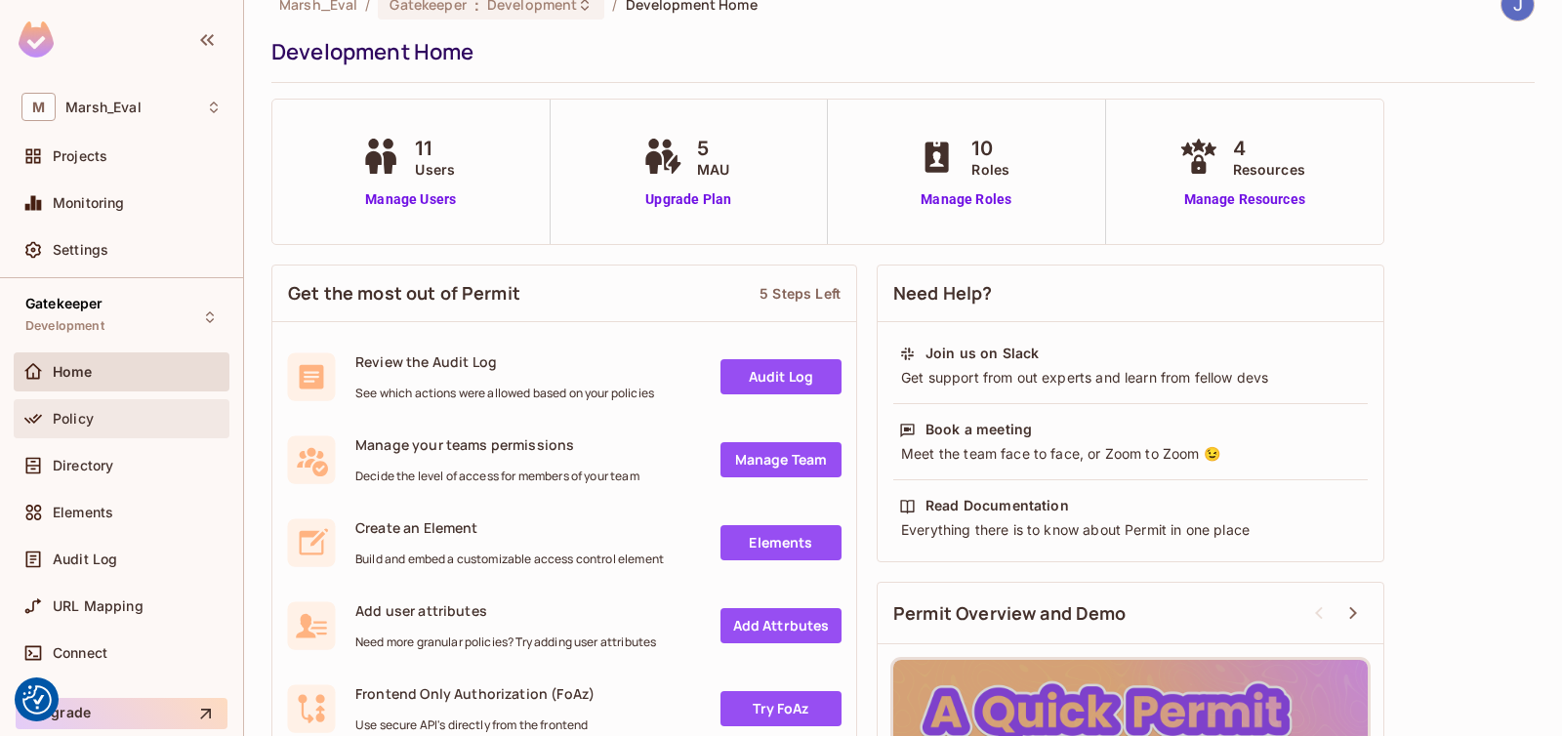
click at [95, 431] on div "Policy" at bounding box center [122, 418] width 216 height 39
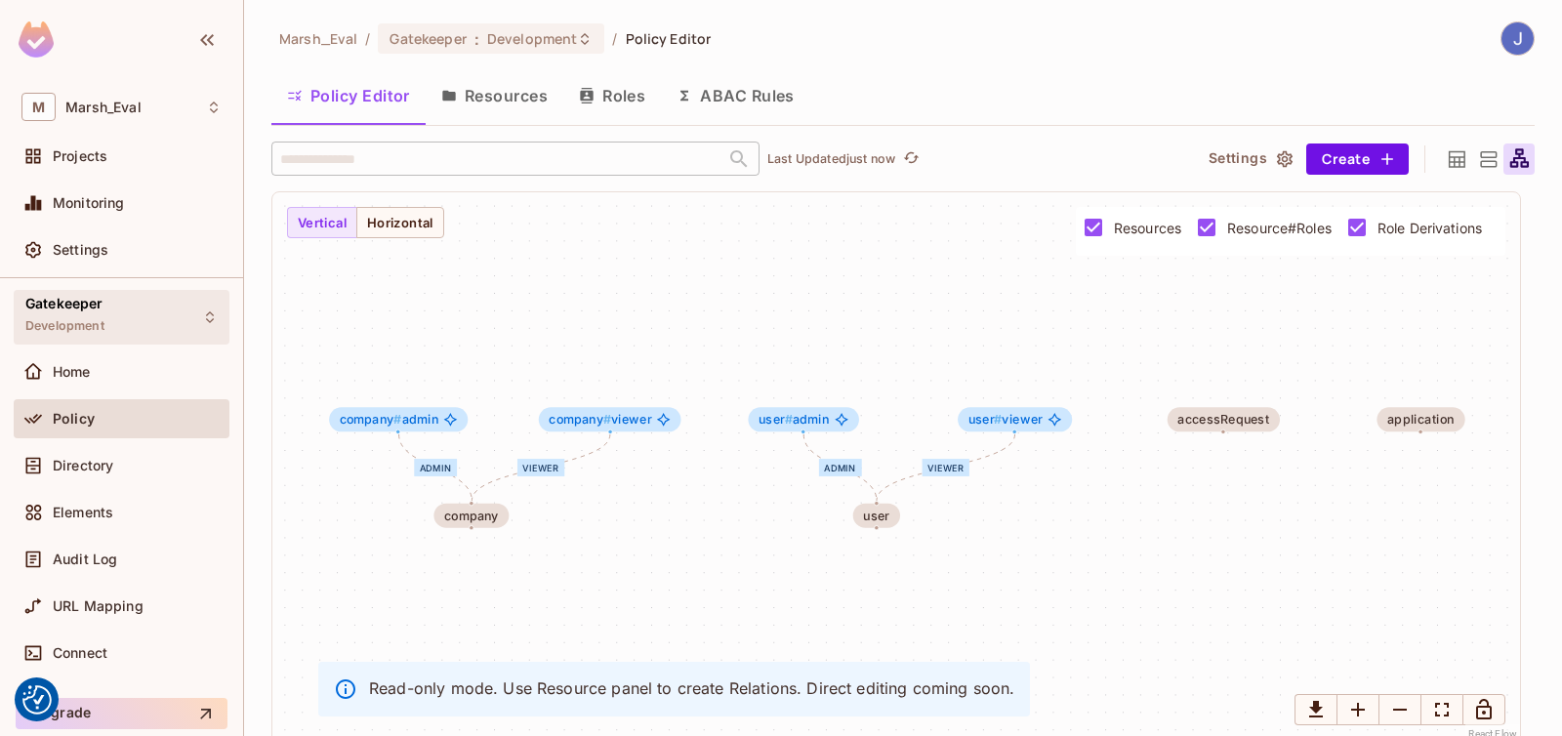
click at [157, 321] on div "Gatekeeper Development" at bounding box center [122, 317] width 216 height 54
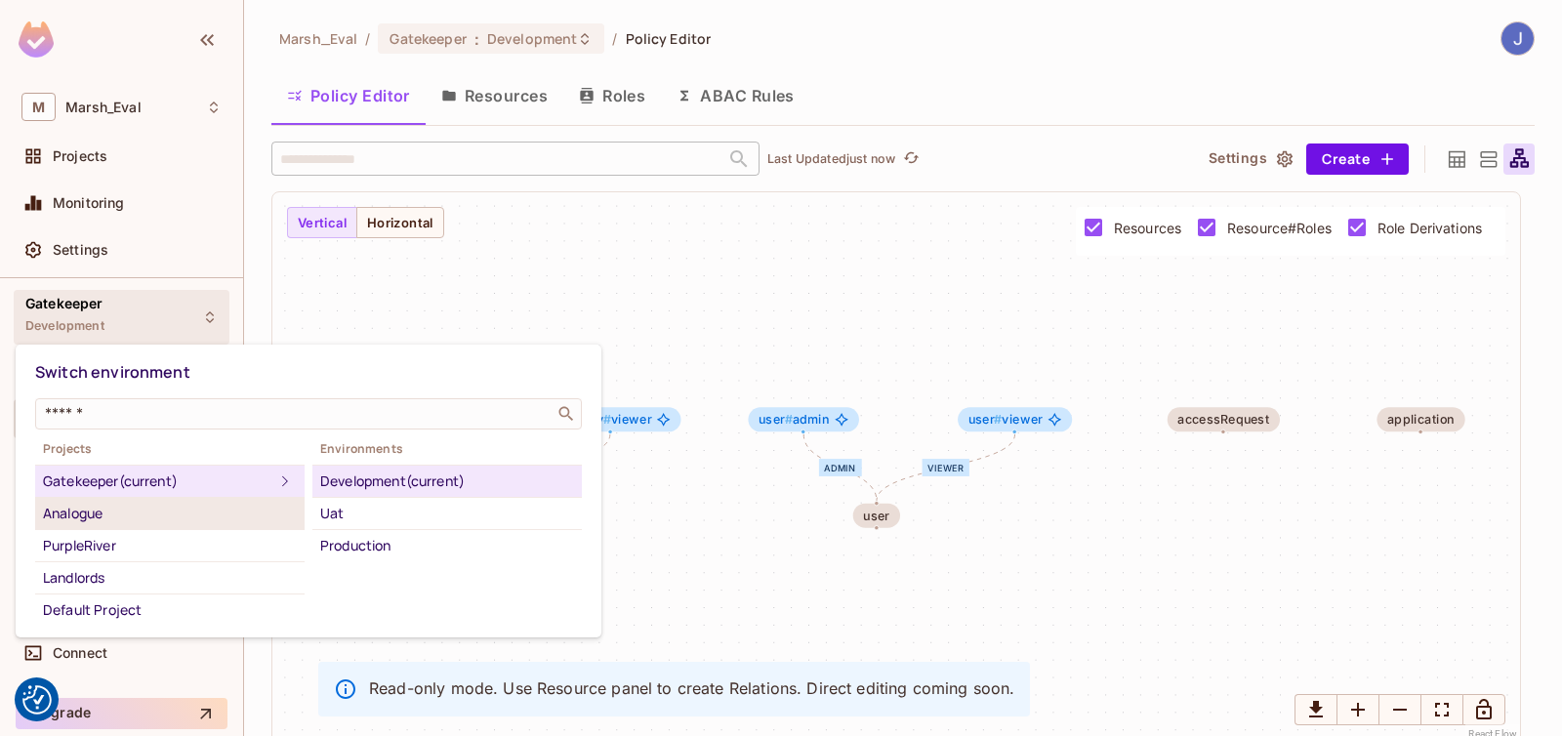
click at [240, 517] on div "Analogue" at bounding box center [170, 513] width 254 height 23
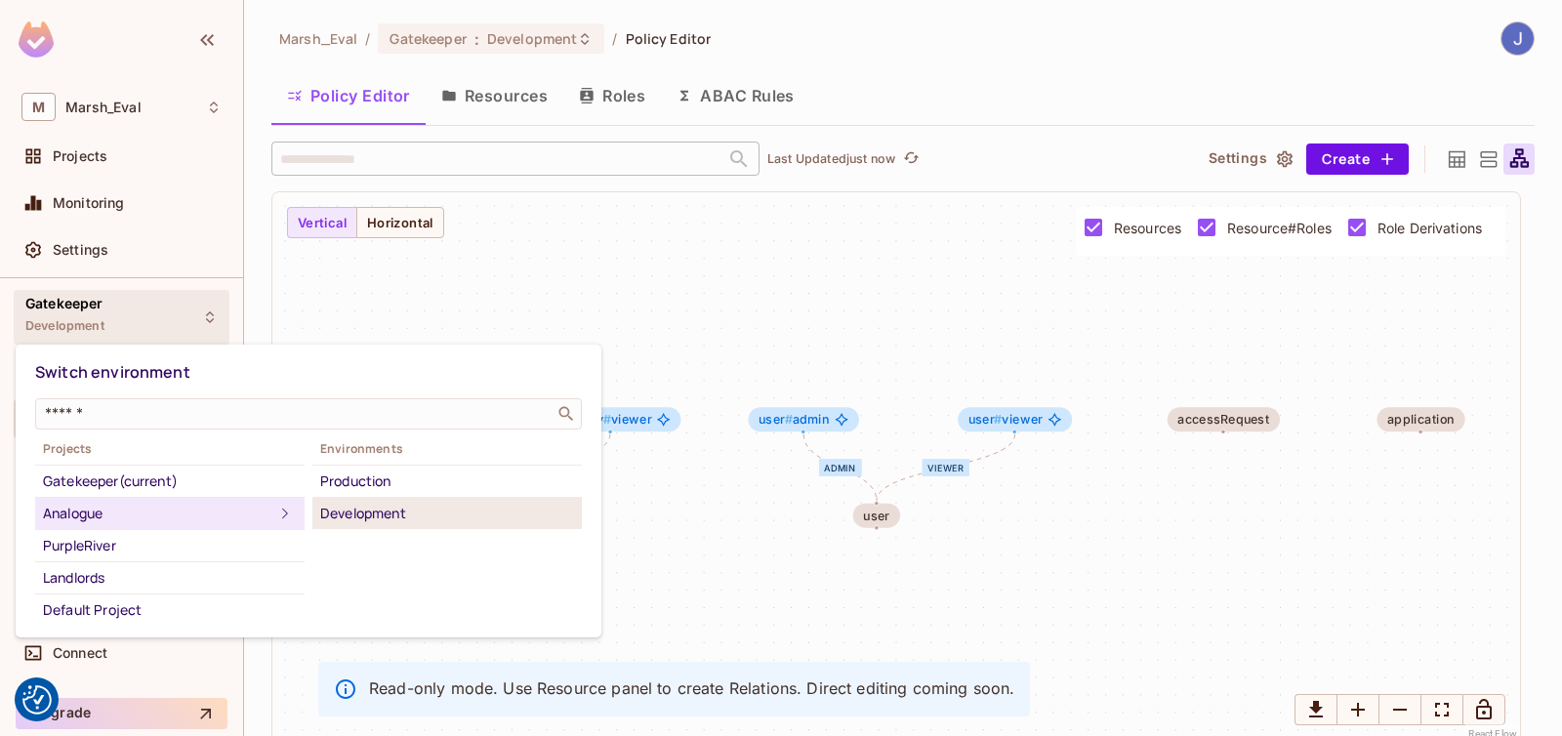
click at [341, 517] on div "Development" at bounding box center [447, 513] width 254 height 23
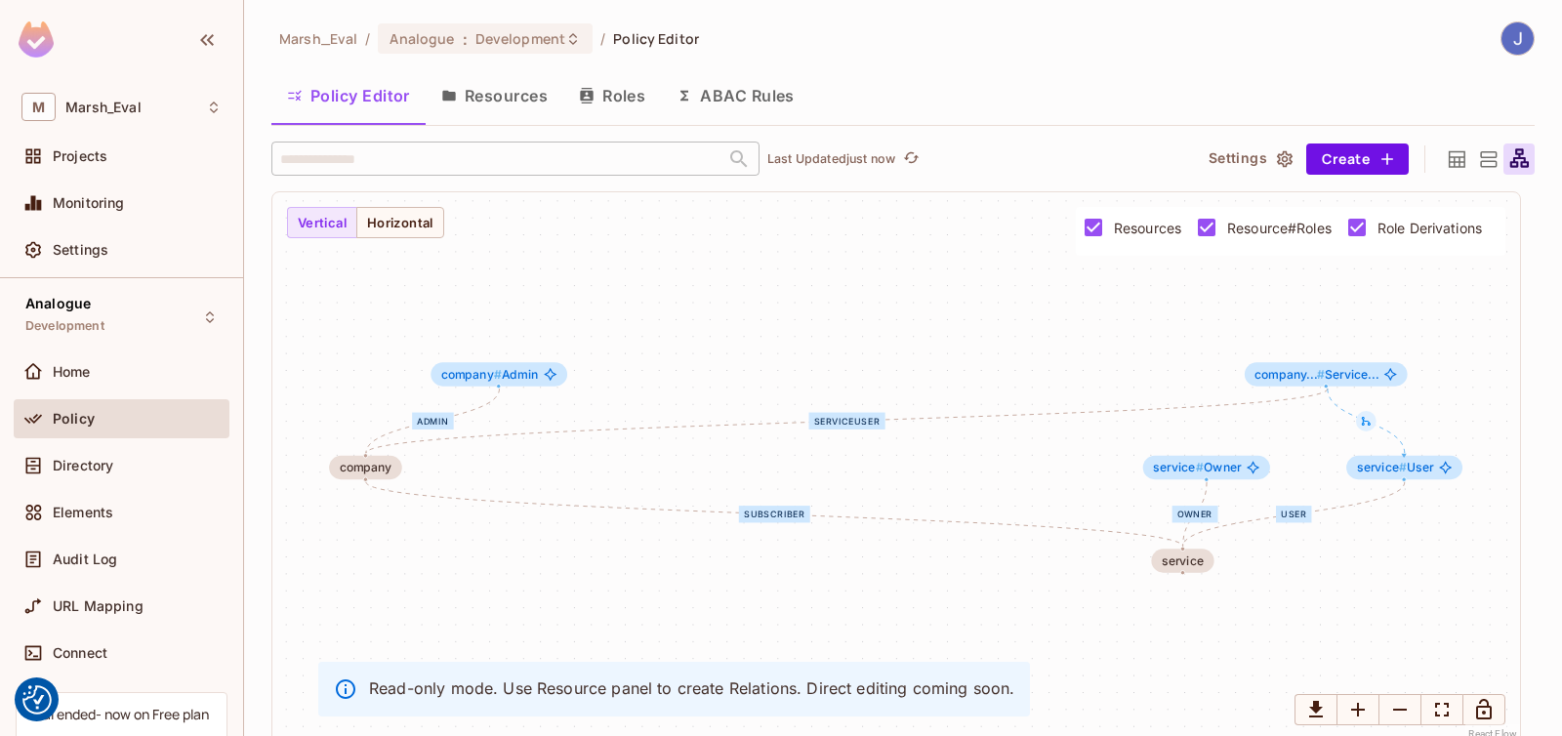
click at [478, 125] on div "Policy Editor Resources Roles ABAC Rules" at bounding box center [902, 98] width 1263 height 55
click at [477, 115] on button "Resources" at bounding box center [495, 95] width 138 height 49
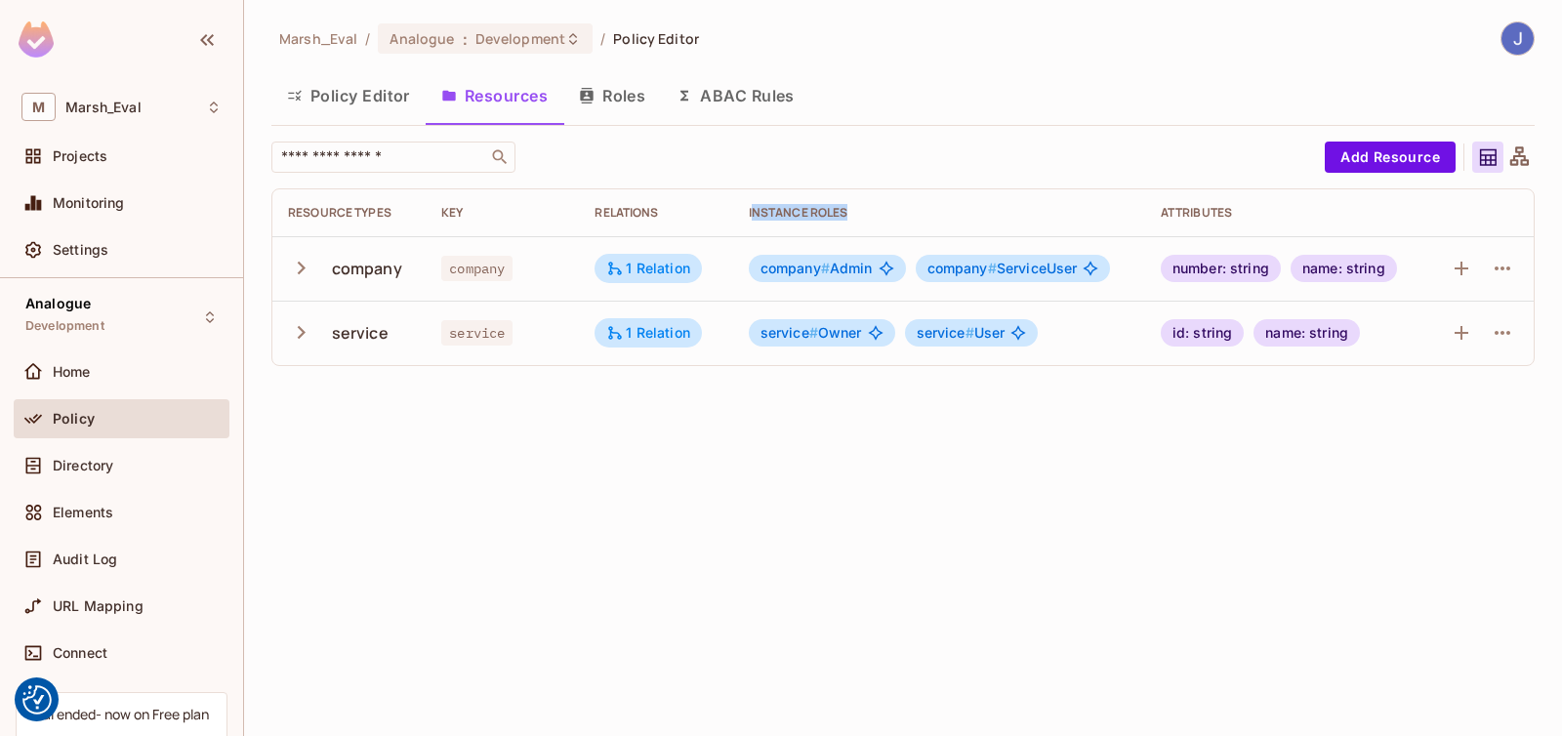
drag, startPoint x: 760, startPoint y: 215, endPoint x: 846, endPoint y: 216, distance: 86.9
click at [846, 216] on div "Instance roles" at bounding box center [939, 213] width 381 height 16
click at [569, 417] on div "Marsh_Eval / Analogue : Development / Policy Editor Policy Editor Resources Rol…" at bounding box center [903, 368] width 1318 height 736
click at [328, 103] on button "Policy Editor" at bounding box center [348, 95] width 154 height 49
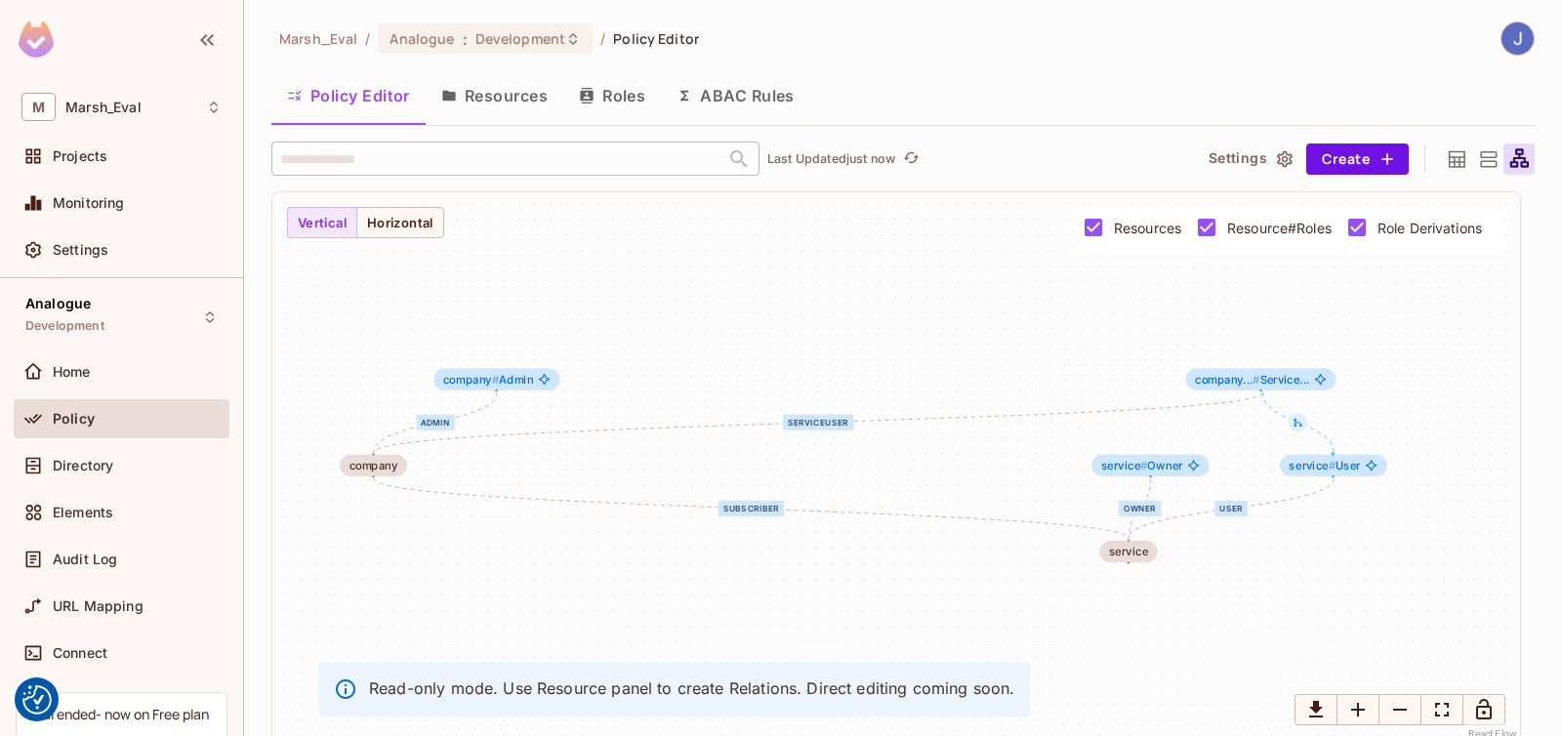
click at [1448, 160] on icon at bounding box center [1457, 159] width 24 height 24
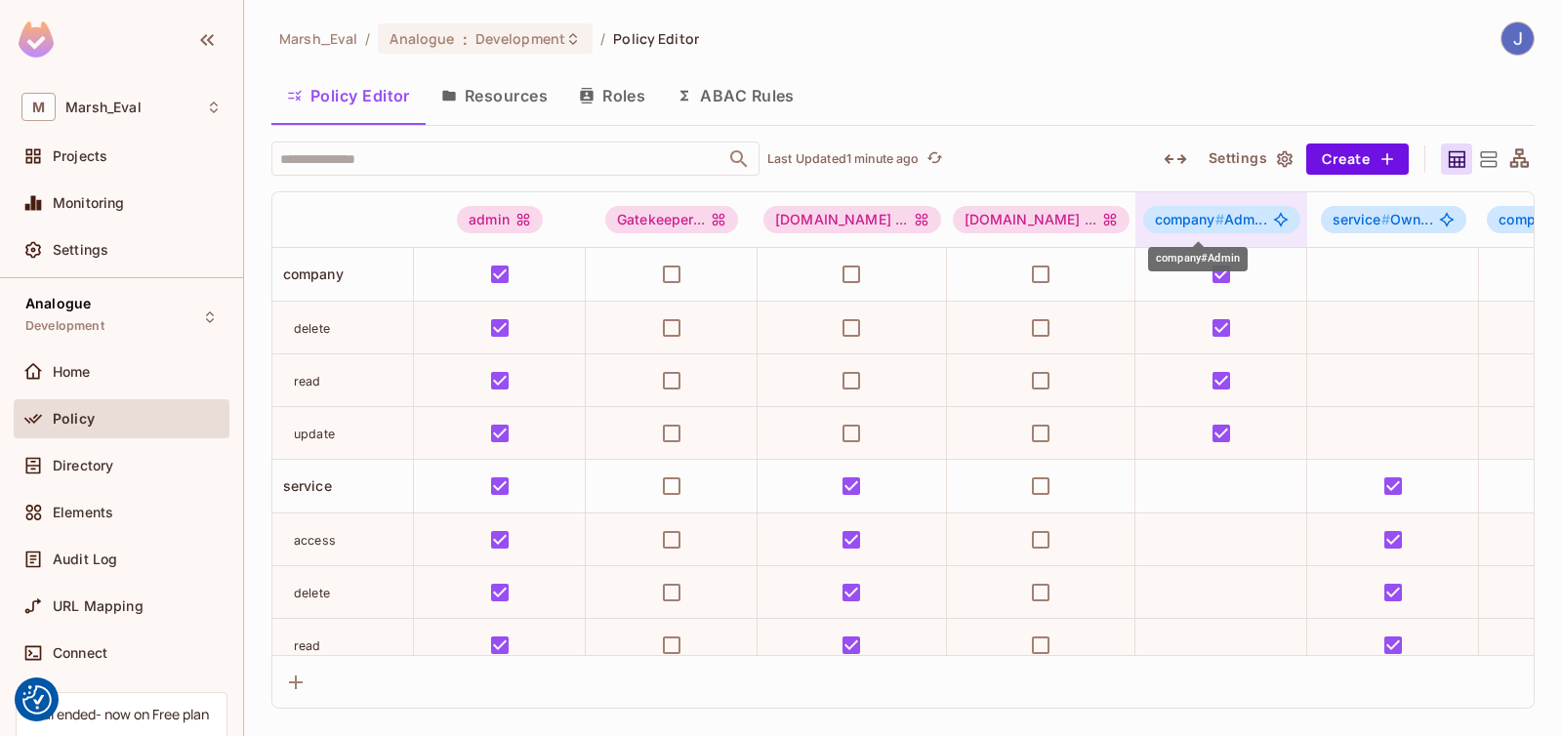
scroll to position [0, 32]
drag, startPoint x: 1192, startPoint y: 223, endPoint x: 1232, endPoint y: 224, distance: 40.0
click at [1232, 224] on span "company # Adm..." at bounding box center [1210, 220] width 112 height 16
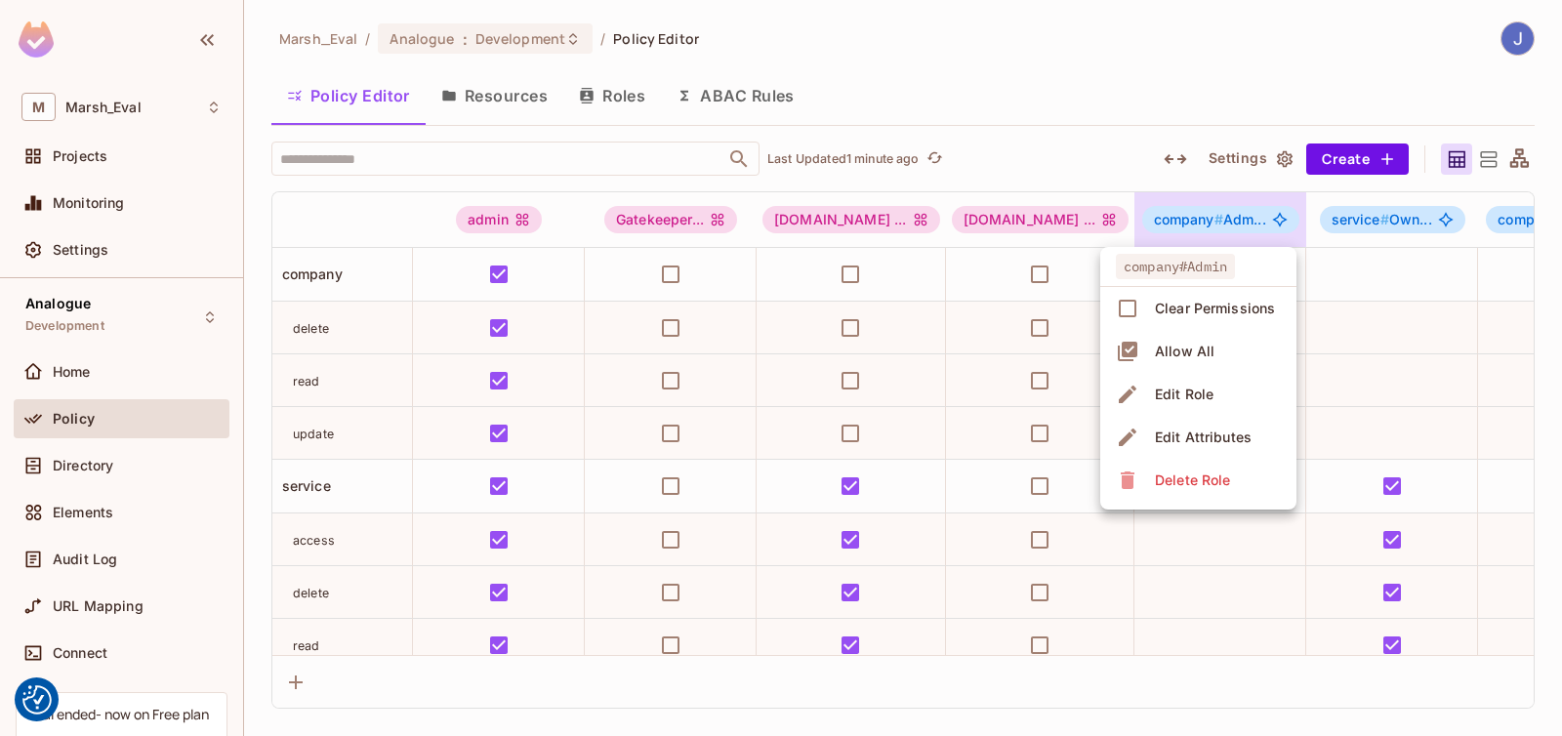
click at [1144, 176] on div at bounding box center [781, 368] width 1562 height 736
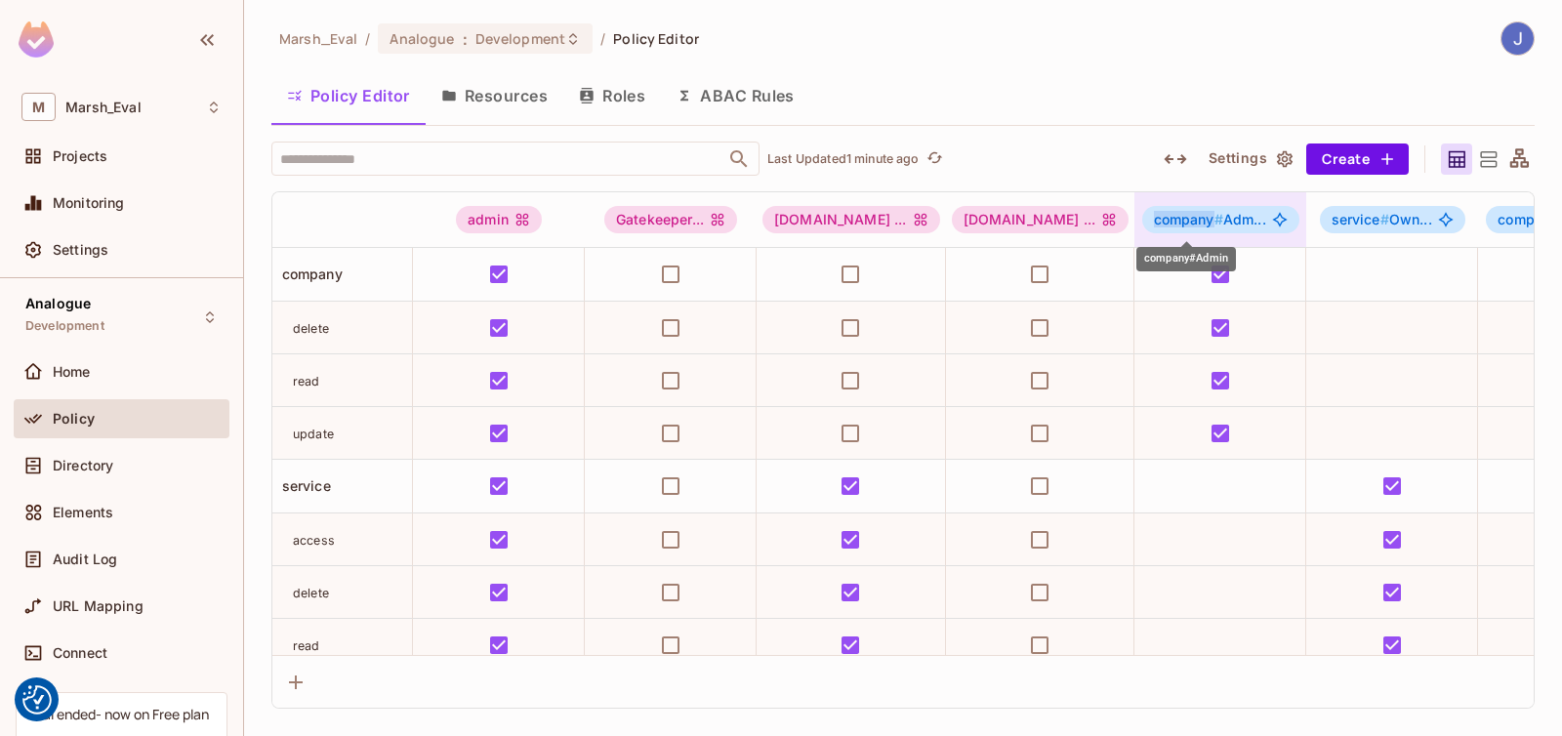
drag, startPoint x: 1179, startPoint y: 222, endPoint x: 1120, endPoint y: 223, distance: 59.6
click at [1154, 223] on span "company #" at bounding box center [1188, 219] width 69 height 17
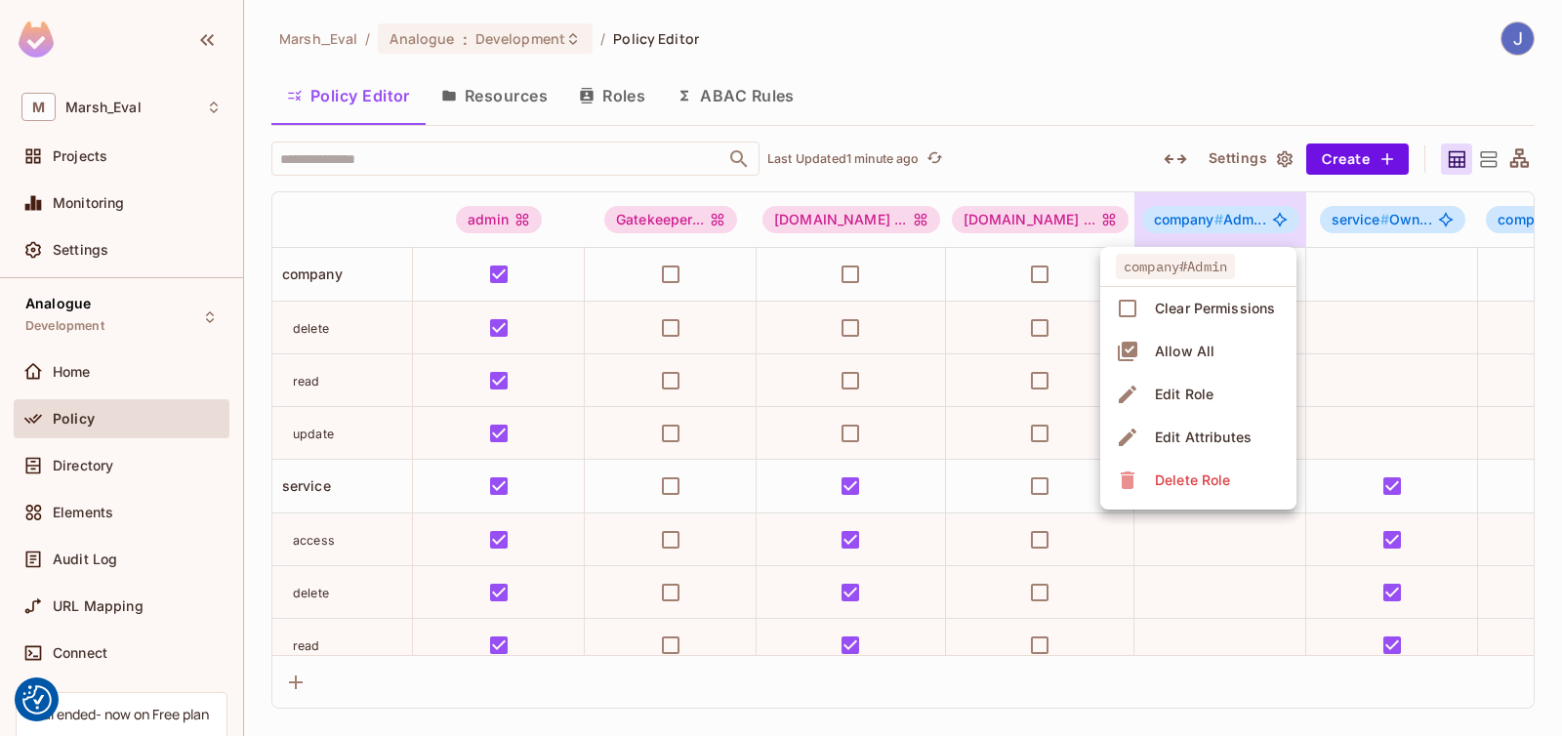
click at [1099, 149] on div at bounding box center [781, 368] width 1562 height 736
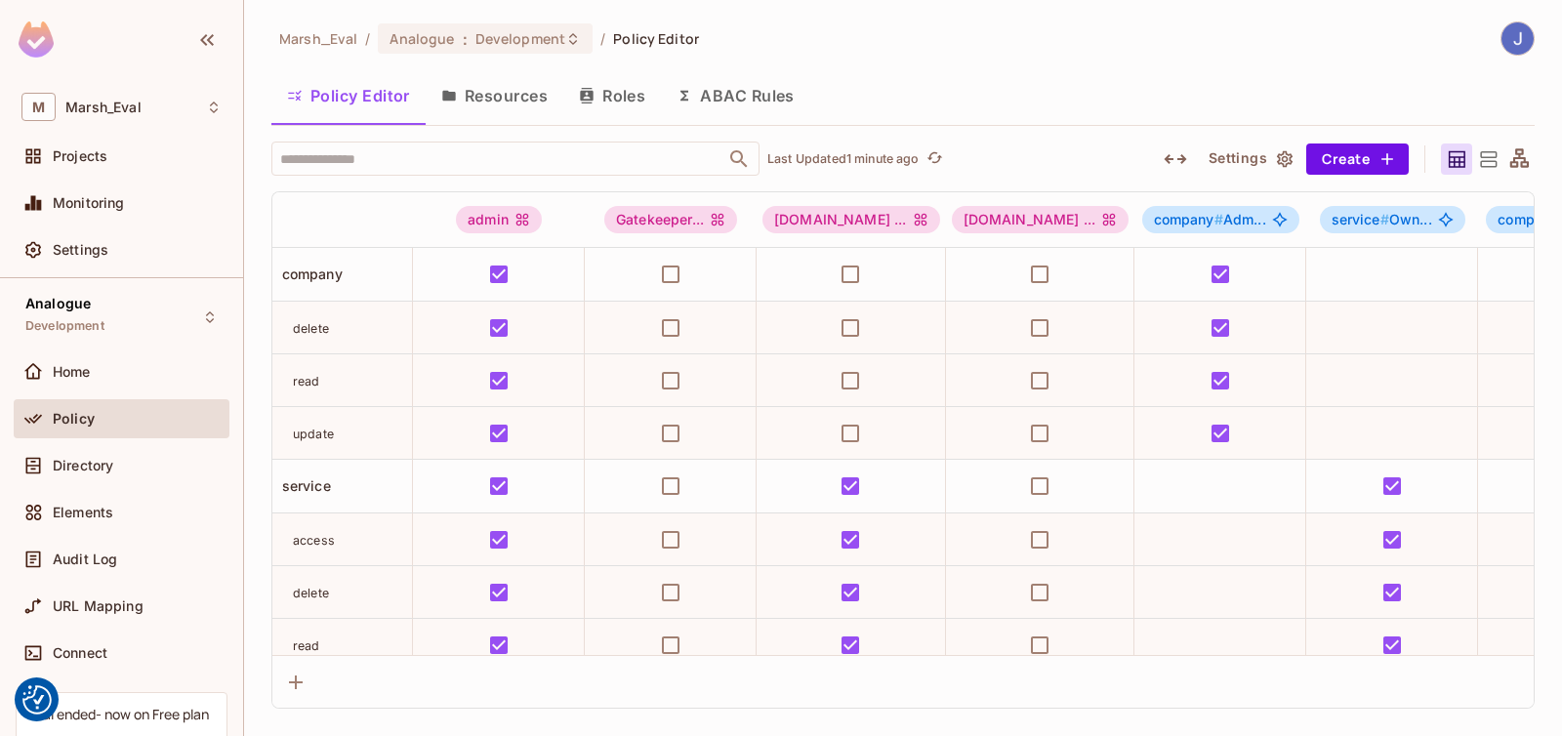
click at [599, 104] on button "Roles" at bounding box center [612, 95] width 98 height 49
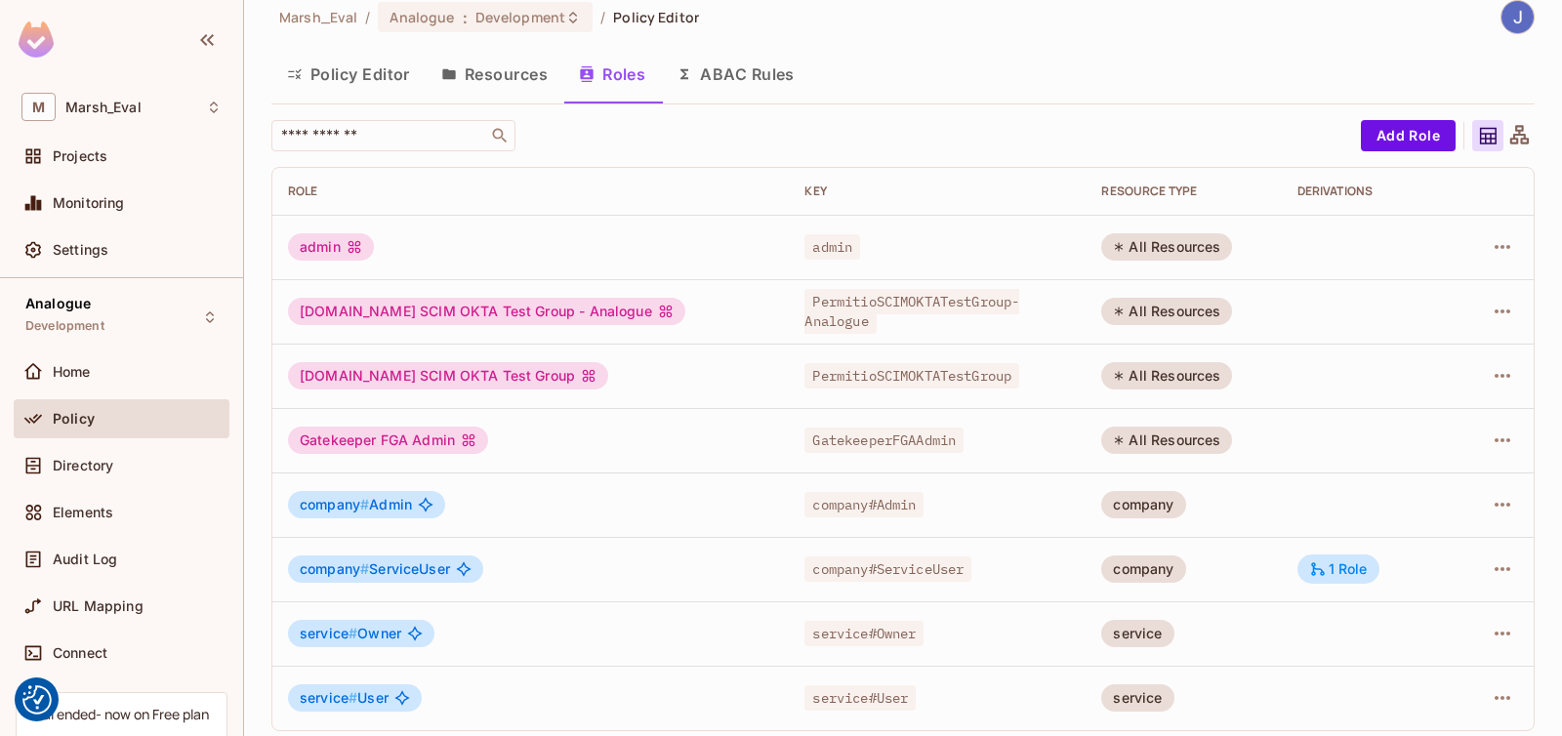
scroll to position [32, 0]
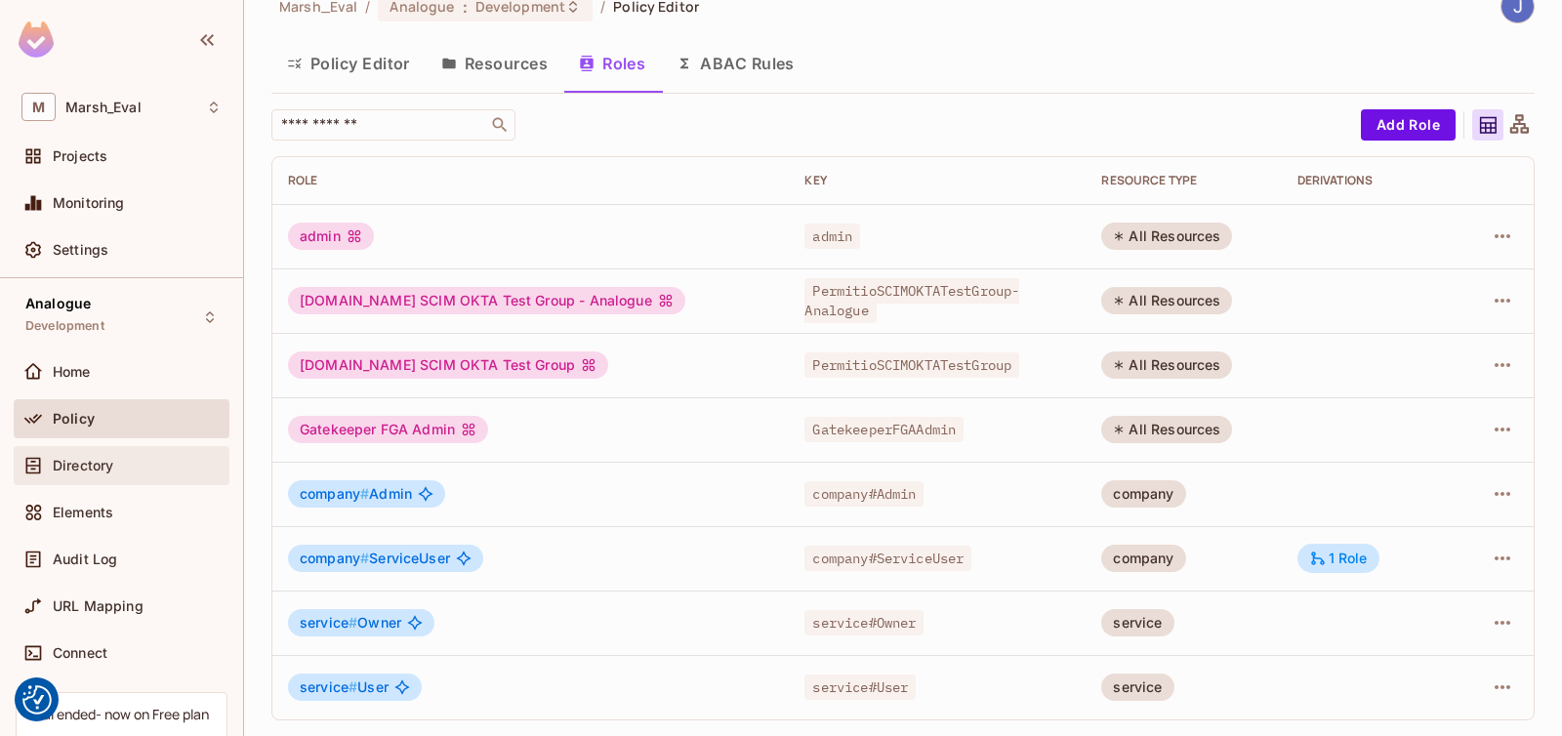
click at [133, 461] on div "Directory" at bounding box center [137, 466] width 169 height 16
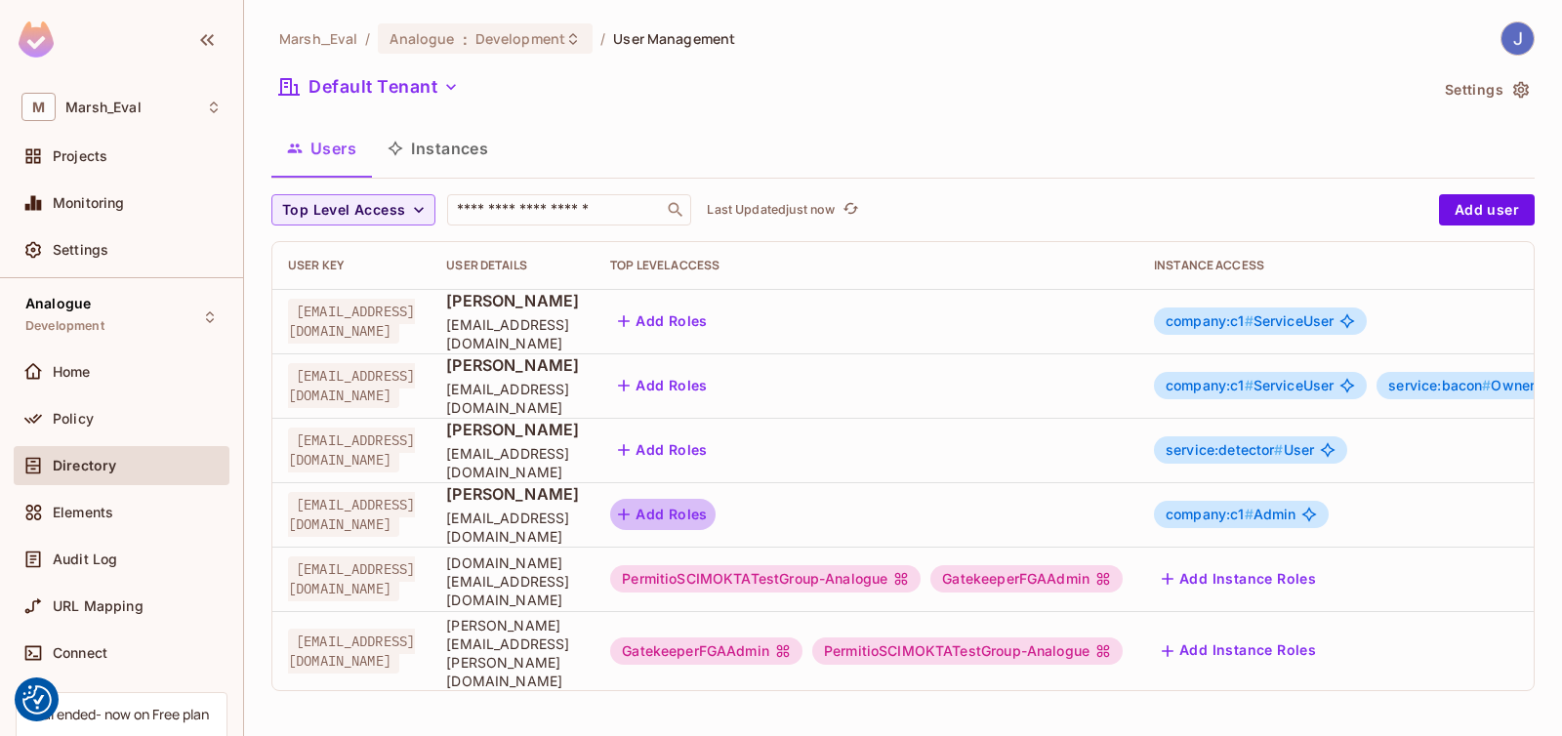
click at [716, 513] on button "Add Roles" at bounding box center [662, 514] width 105 height 31
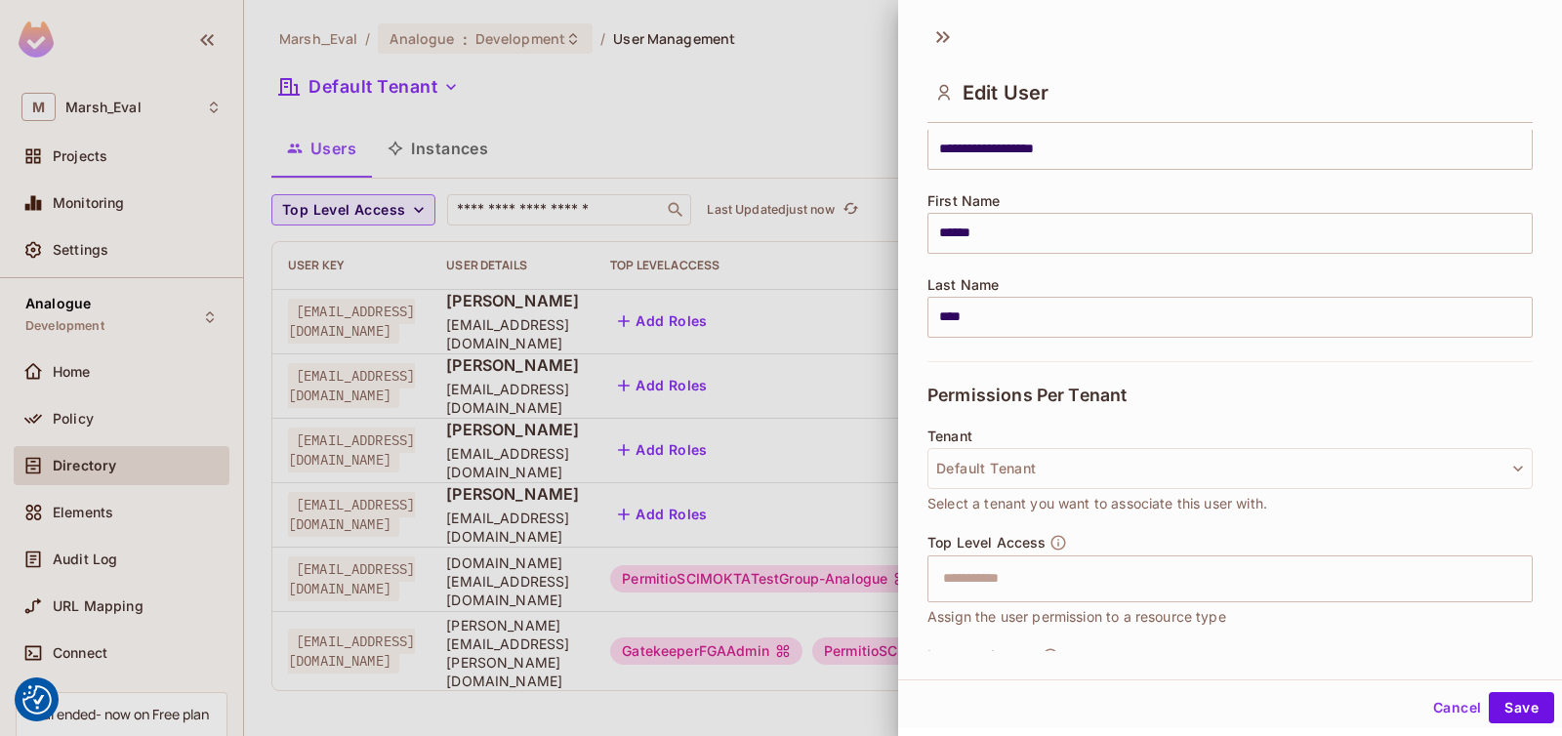
scroll to position [359, 0]
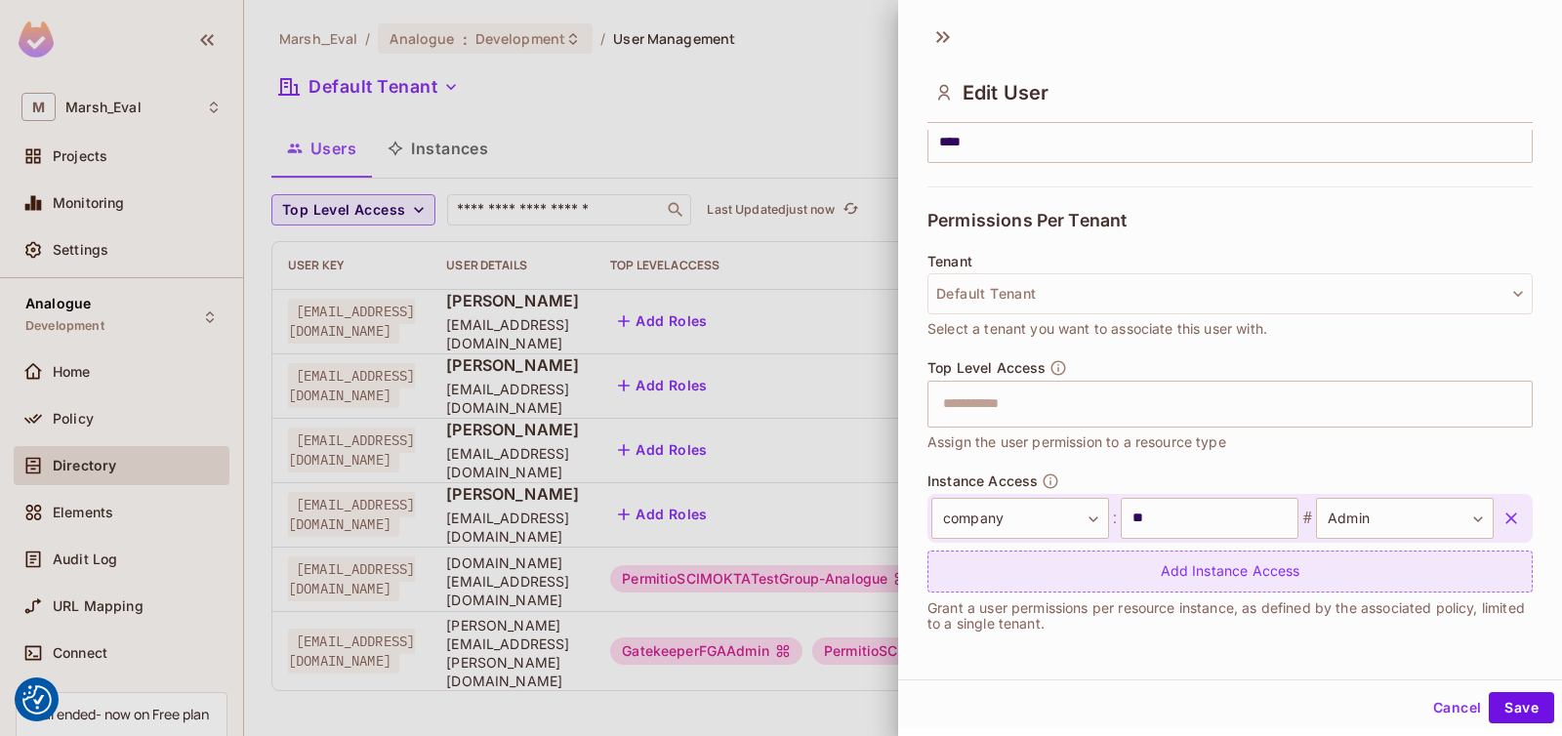
click at [1062, 570] on div "Add Instance Access" at bounding box center [1230, 572] width 605 height 42
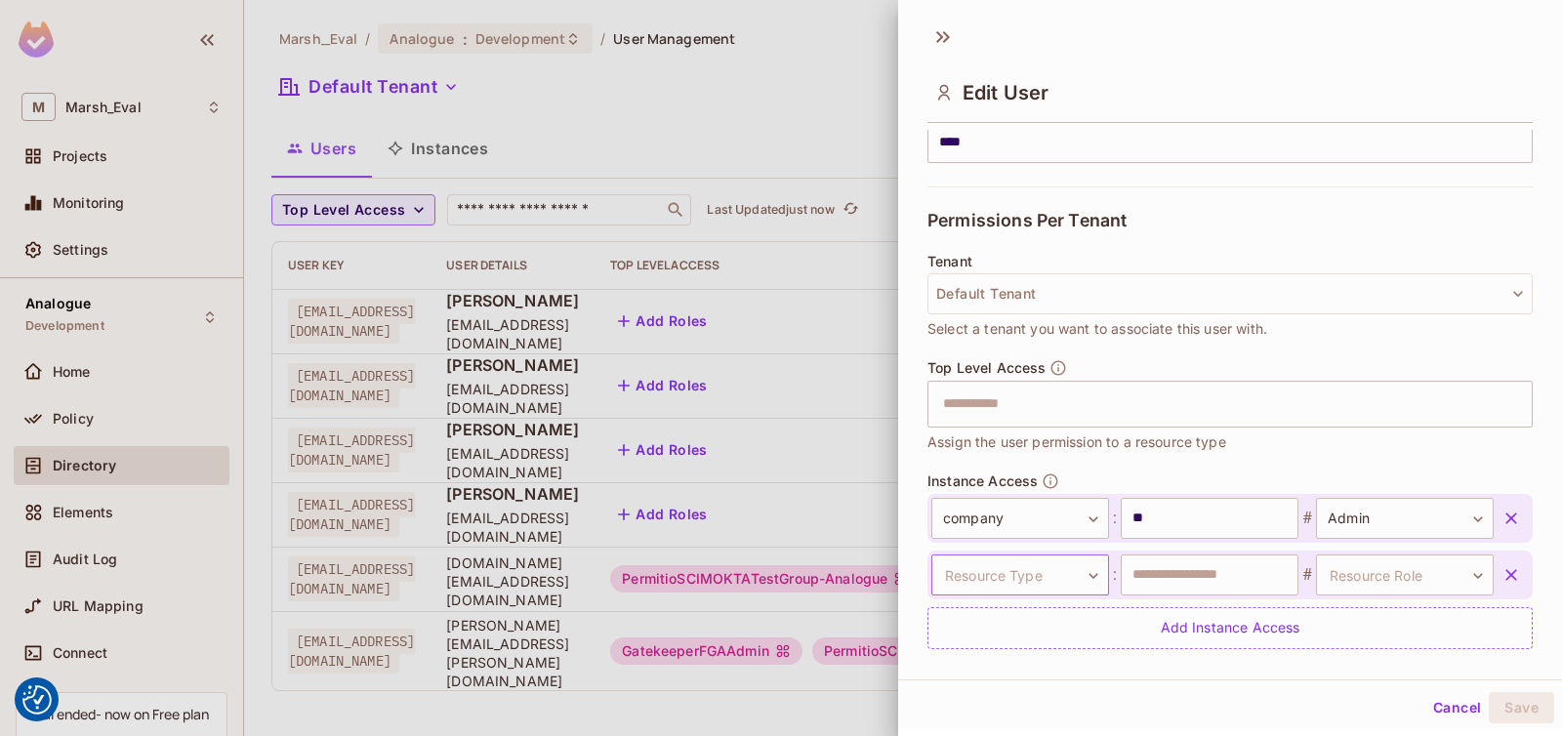
click at [1062, 570] on body "We use cookies to enhance your browsing experience, serve personalized ads or c…" at bounding box center [781, 368] width 1562 height 736
click at [1030, 651] on li "company" at bounding box center [1012, 659] width 180 height 35
click at [1168, 580] on input "text" at bounding box center [1210, 575] width 178 height 41
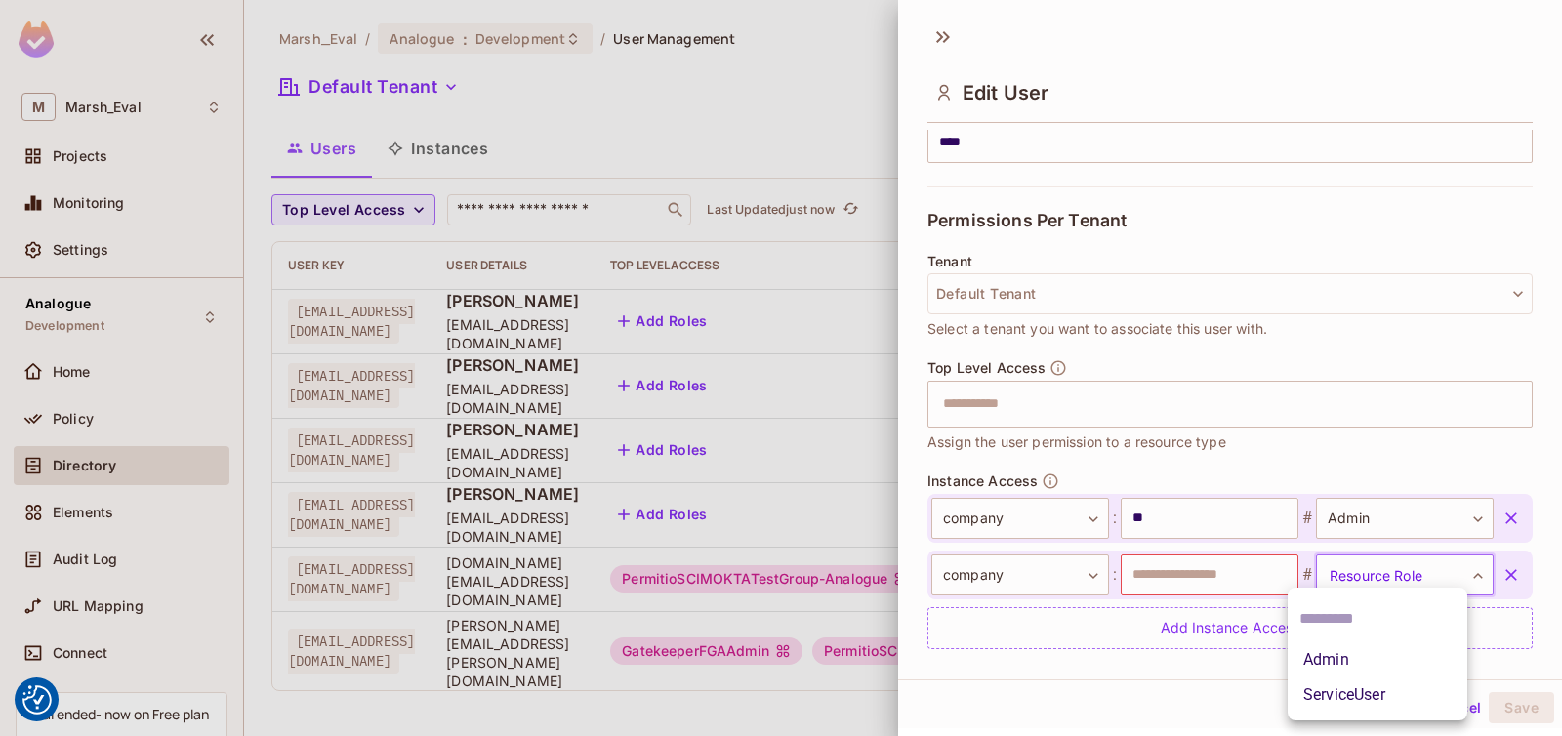
click at [1360, 587] on body "We use cookies to enhance your browsing experience, serve personalized ads or c…" at bounding box center [781, 368] width 1562 height 736
click at [1335, 653] on li "Admin" at bounding box center [1378, 659] width 180 height 35
type input "*****"
click at [1175, 602] on div "company ******* ​ : ** ​ # Admin ***** ​ company ******* ​ : ​ # Admin ***** ​ …" at bounding box center [1230, 571] width 605 height 155
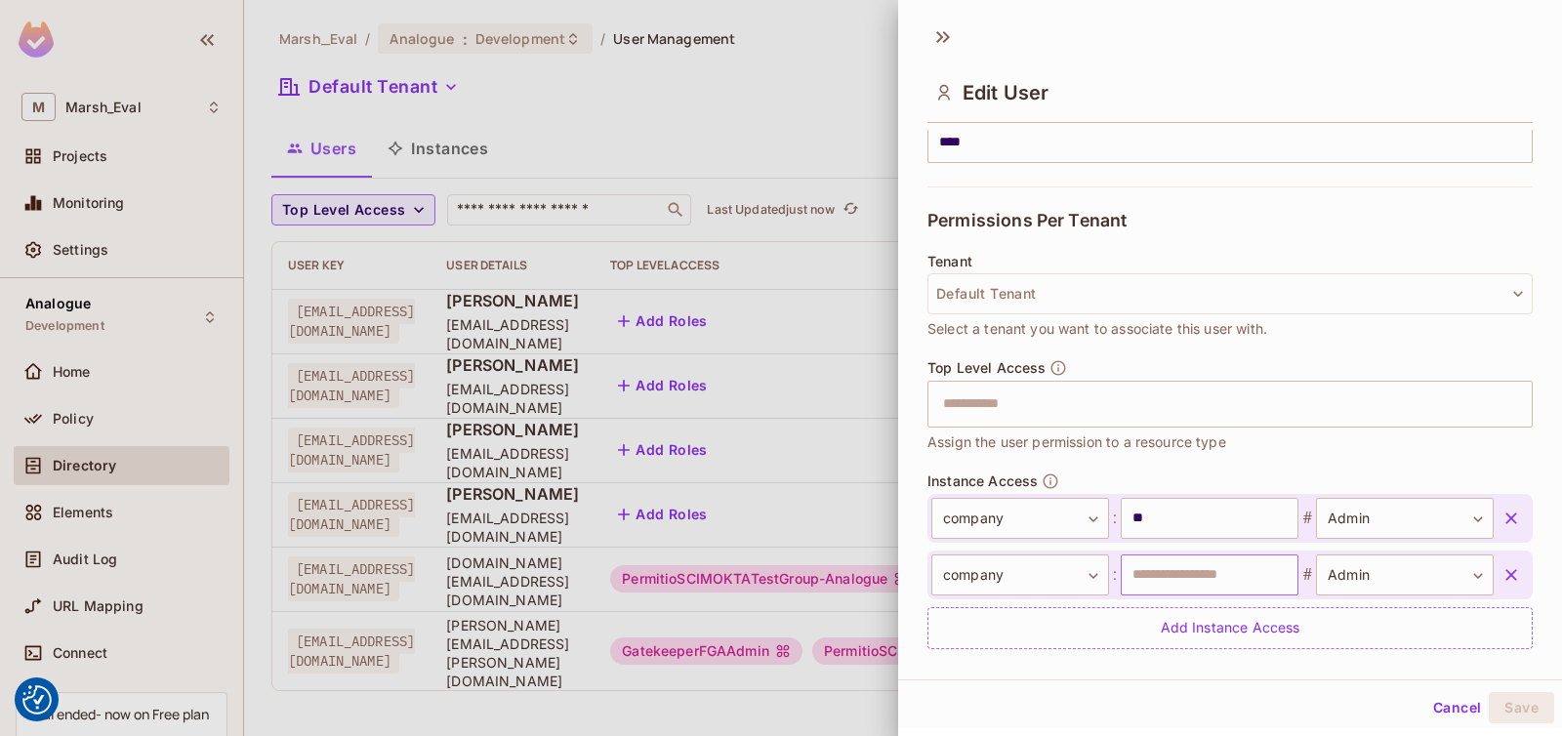
click at [1168, 586] on input "text" at bounding box center [1210, 575] width 178 height 41
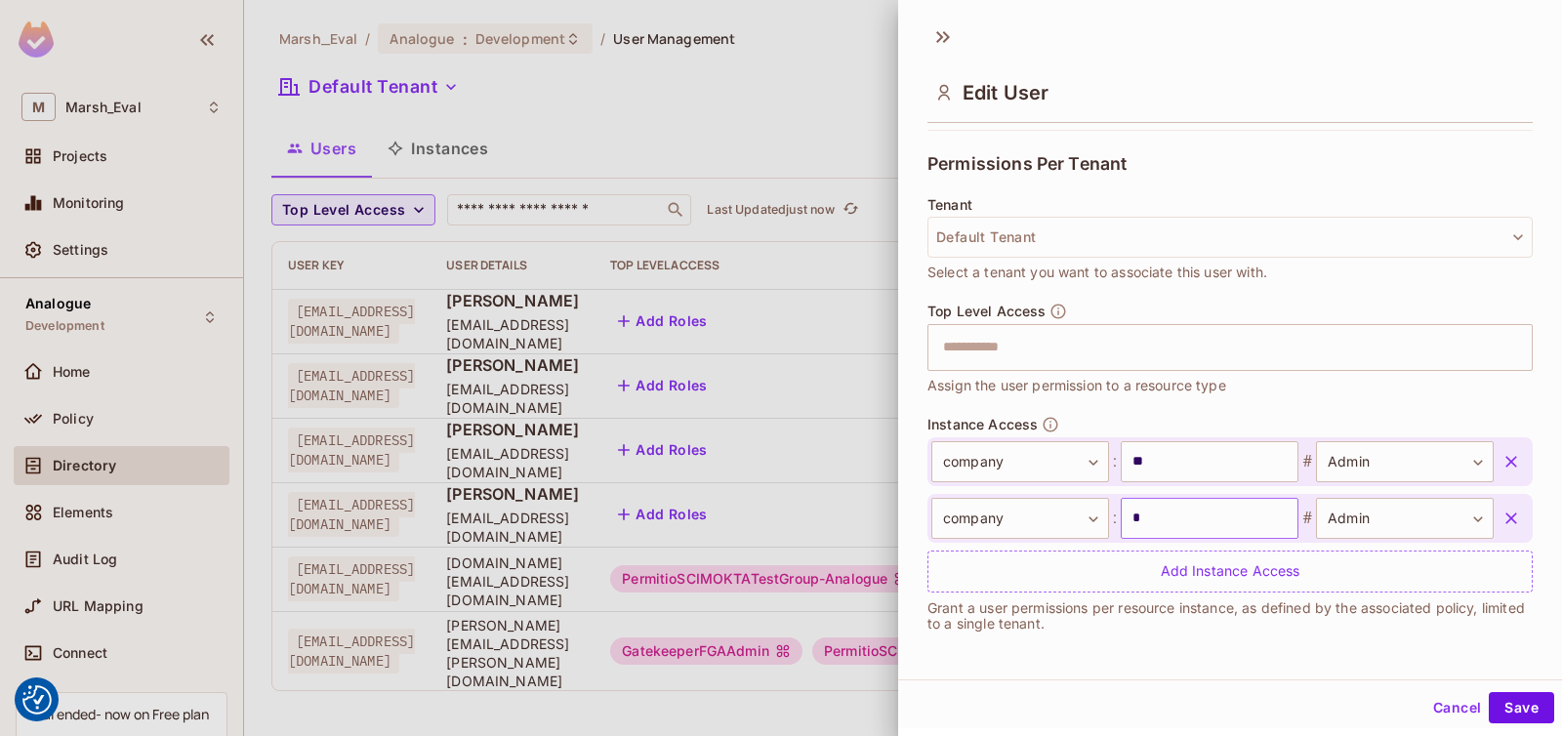
click at [1172, 523] on input "*" at bounding box center [1210, 518] width 178 height 41
click at [1175, 534] on input "text" at bounding box center [1210, 518] width 178 height 41
click at [1177, 526] on input "*" at bounding box center [1210, 518] width 178 height 41
type input "**"
click at [1177, 526] on input "**" at bounding box center [1210, 518] width 178 height 41
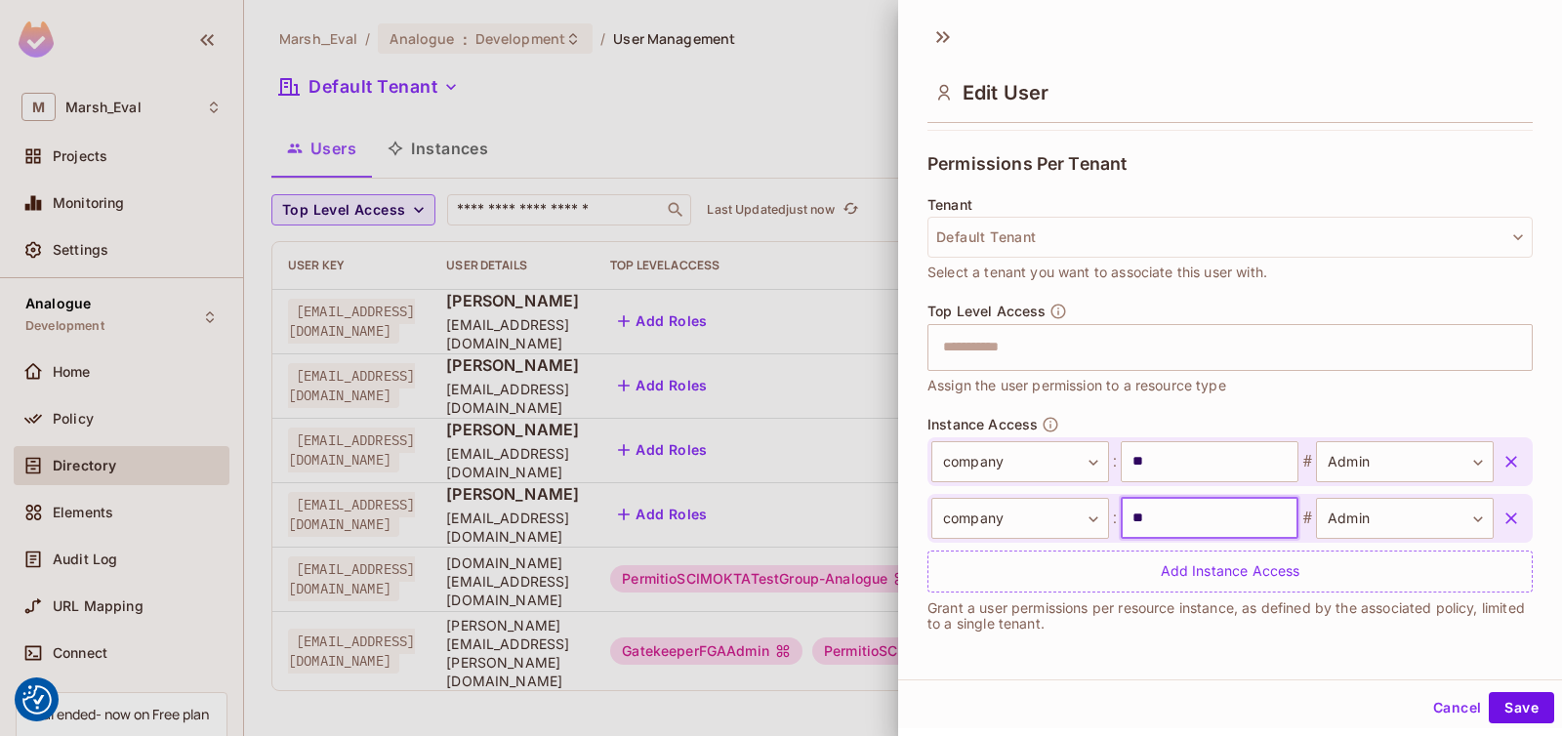
click at [1177, 526] on input "**" at bounding box center [1210, 518] width 178 height 41
click at [1177, 523] on input "text" at bounding box center [1210, 518] width 178 height 41
click at [1177, 523] on input "*" at bounding box center [1210, 518] width 178 height 41
type input "********"
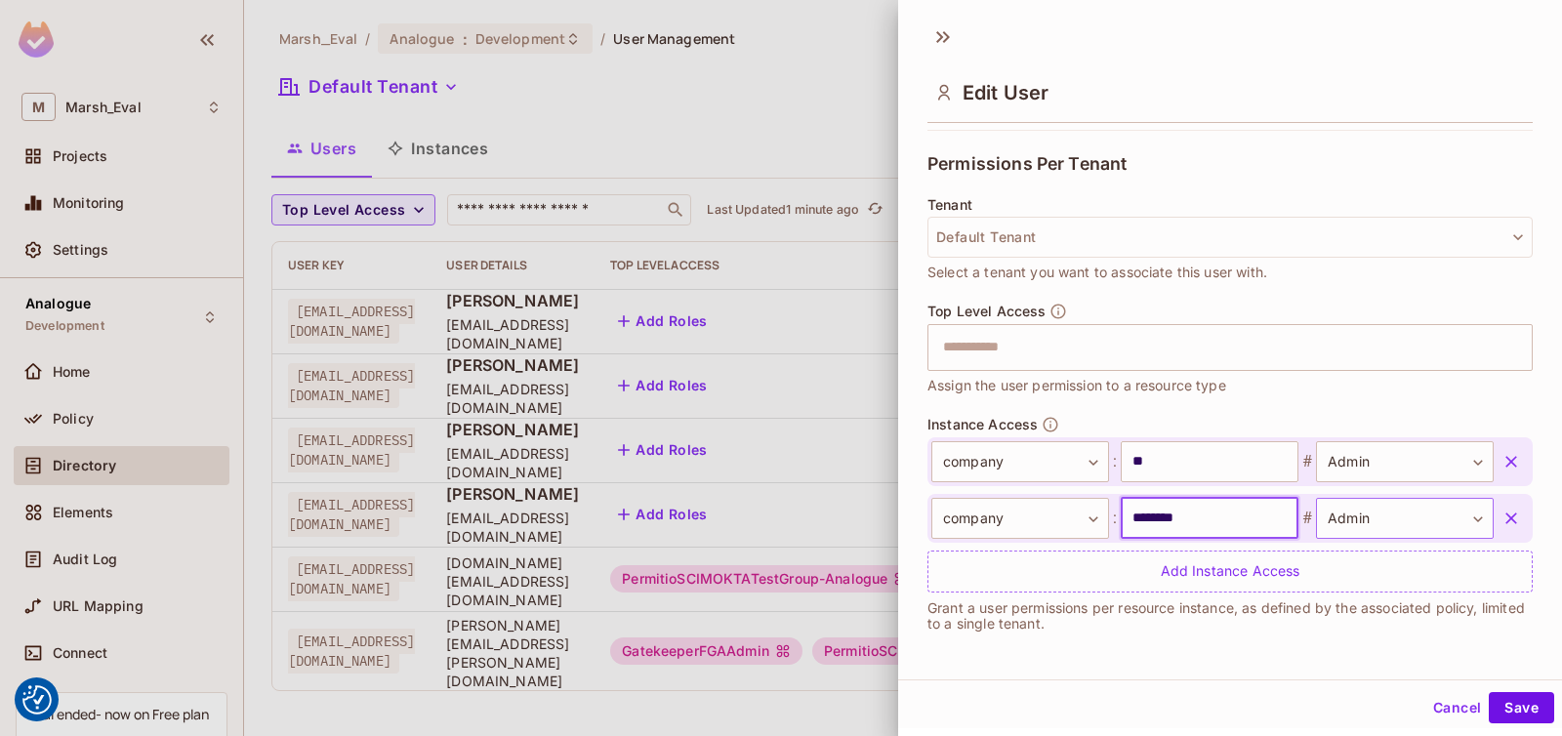
click at [1335, 526] on body "We use cookies to enhance your browsing experience, serve personalized ads or c…" at bounding box center [781, 368] width 1562 height 736
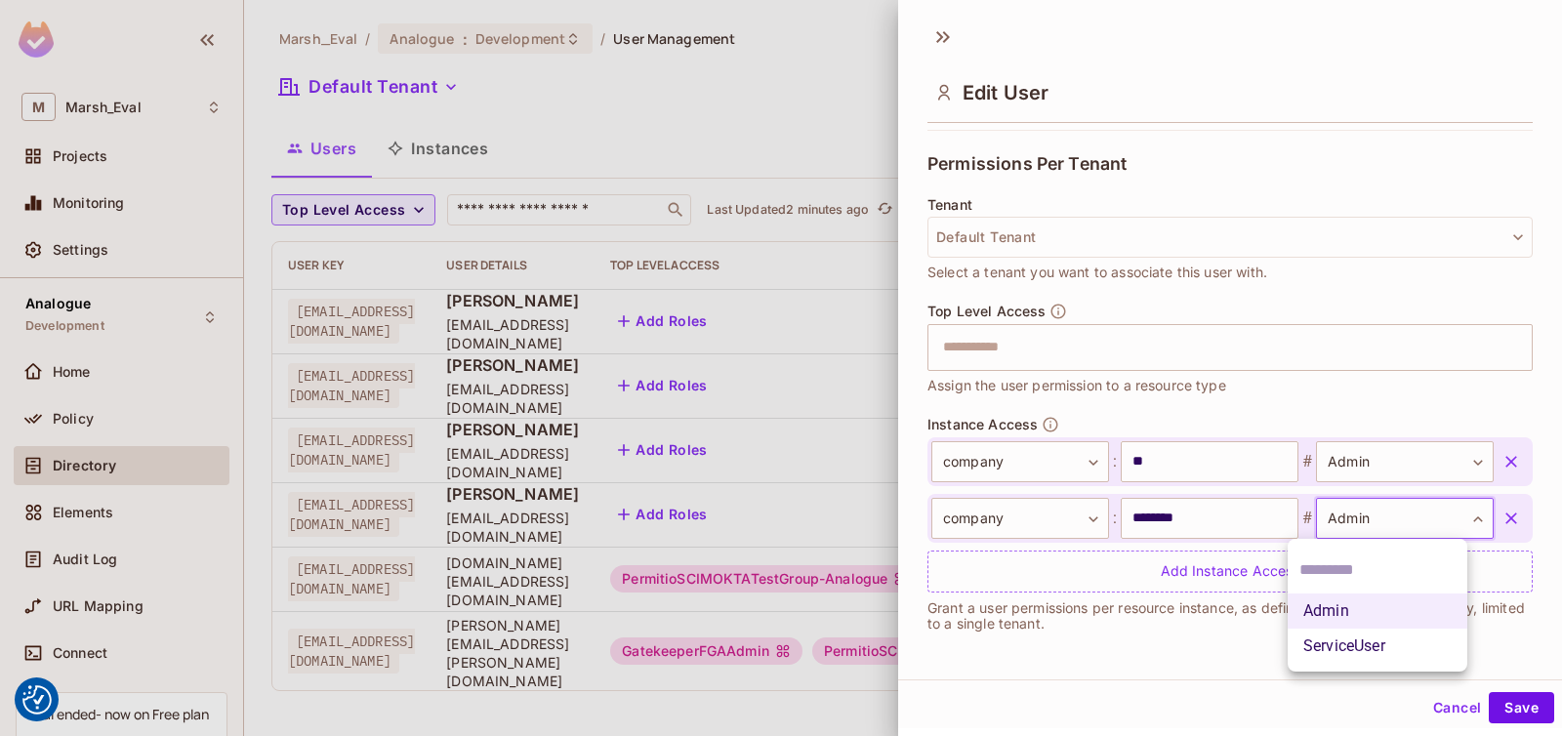
click at [1039, 394] on div at bounding box center [781, 368] width 1562 height 736
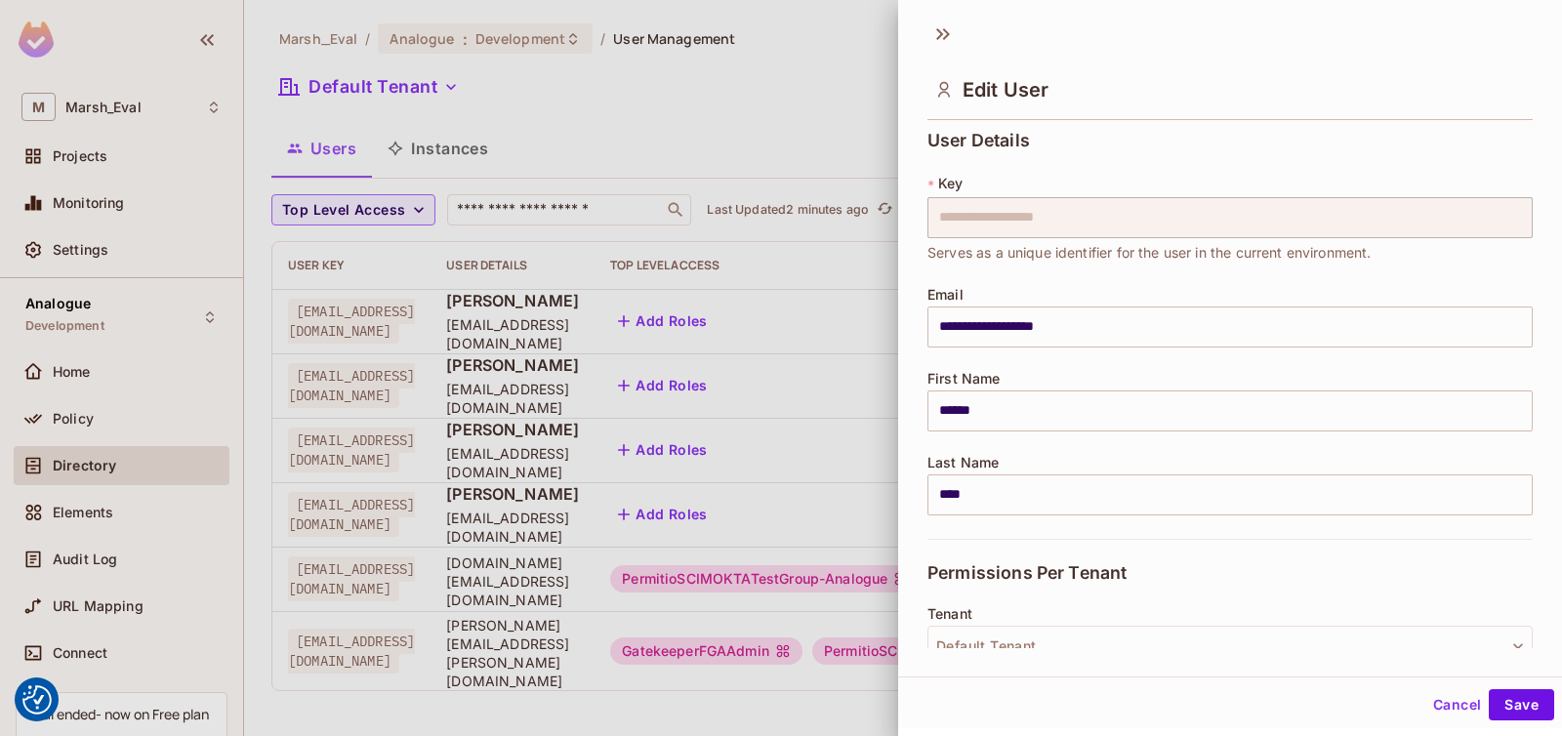
scroll to position [0, 0]
click at [1492, 711] on button "Save" at bounding box center [1521, 704] width 65 height 31
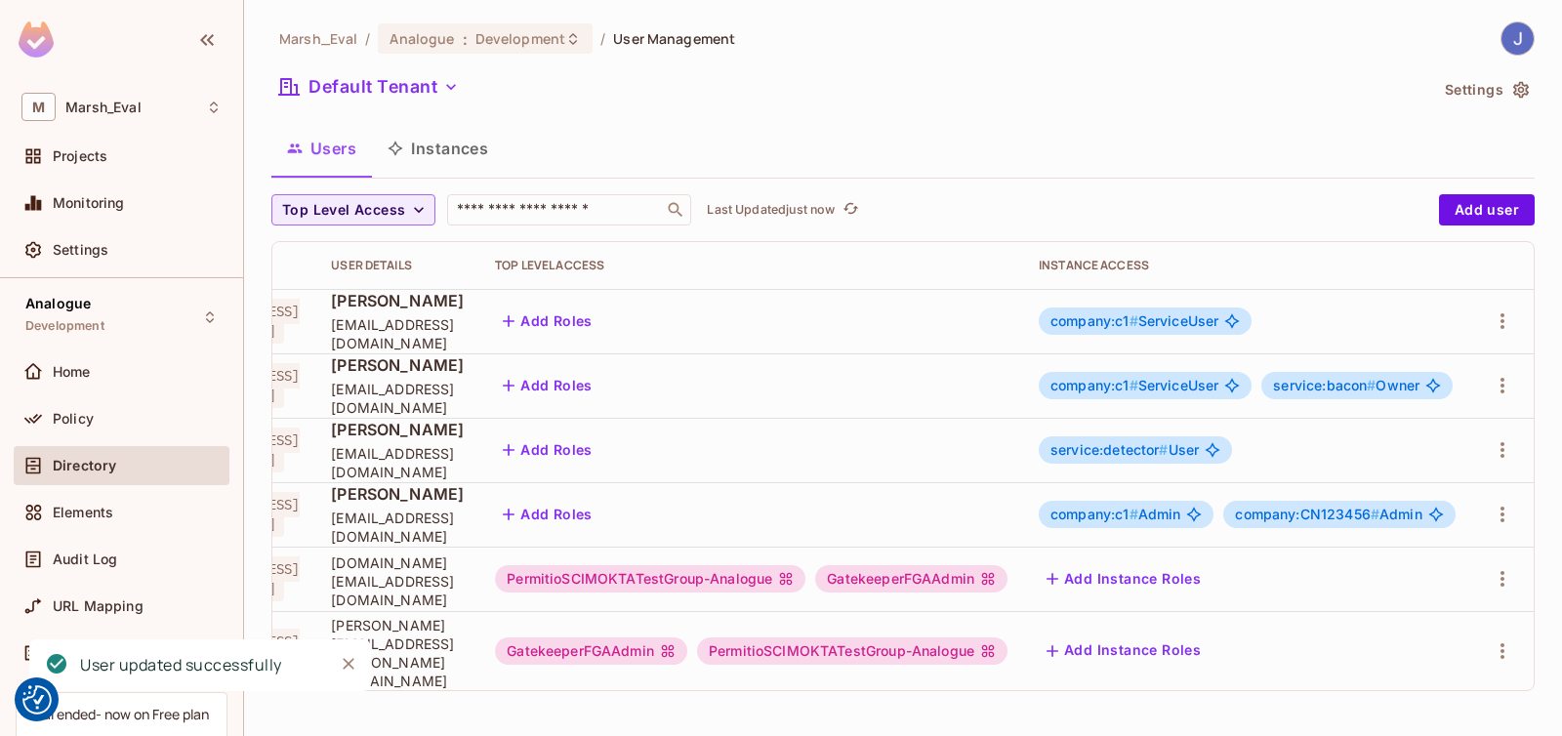
scroll to position [0, 232]
click at [1505, 516] on icon "button" at bounding box center [1502, 514] width 23 height 23
click at [1402, 599] on div "Edit Attributes" at bounding box center [1434, 603] width 97 height 20
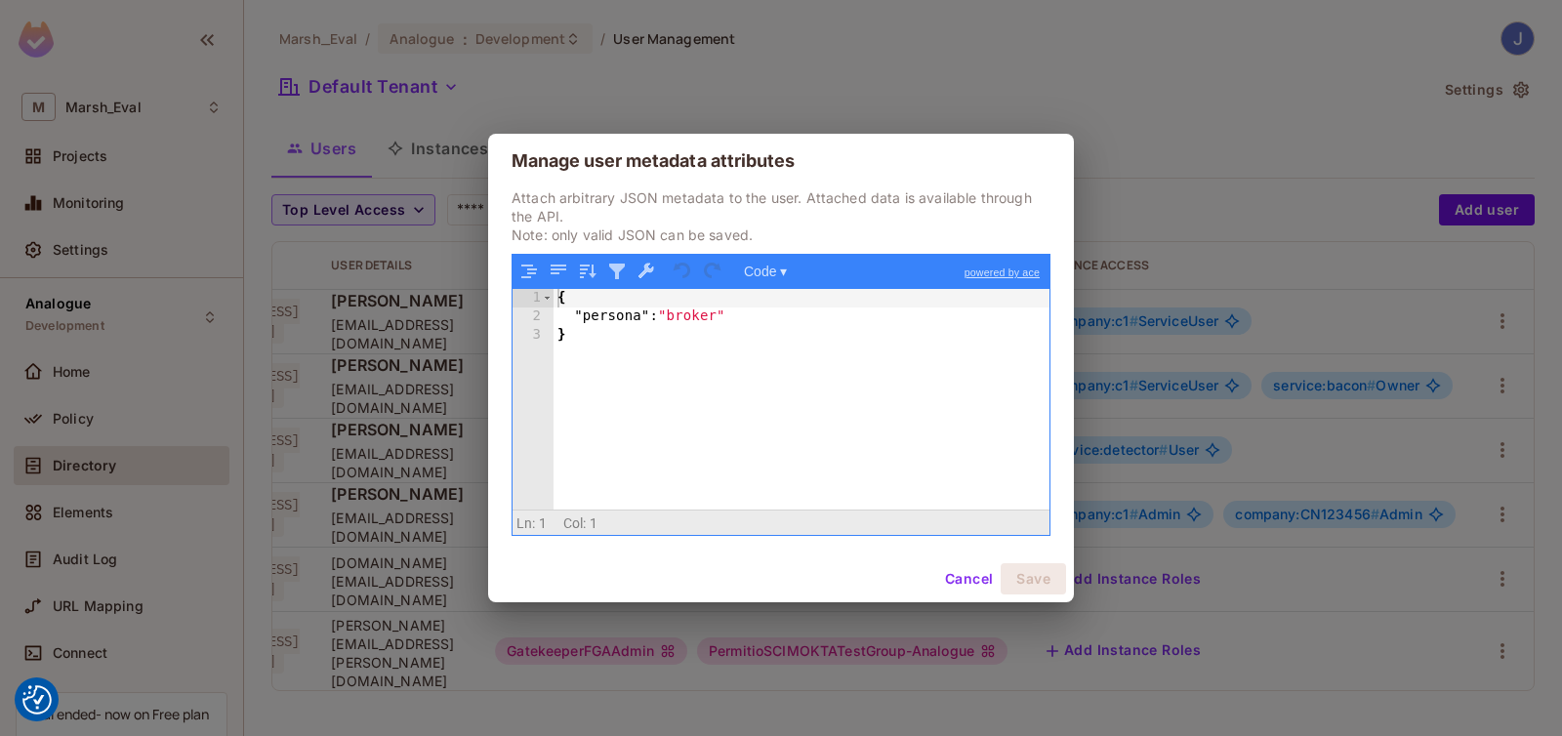
click at [635, 349] on div "{ "persona" : "broker" }" at bounding box center [802, 418] width 496 height 258
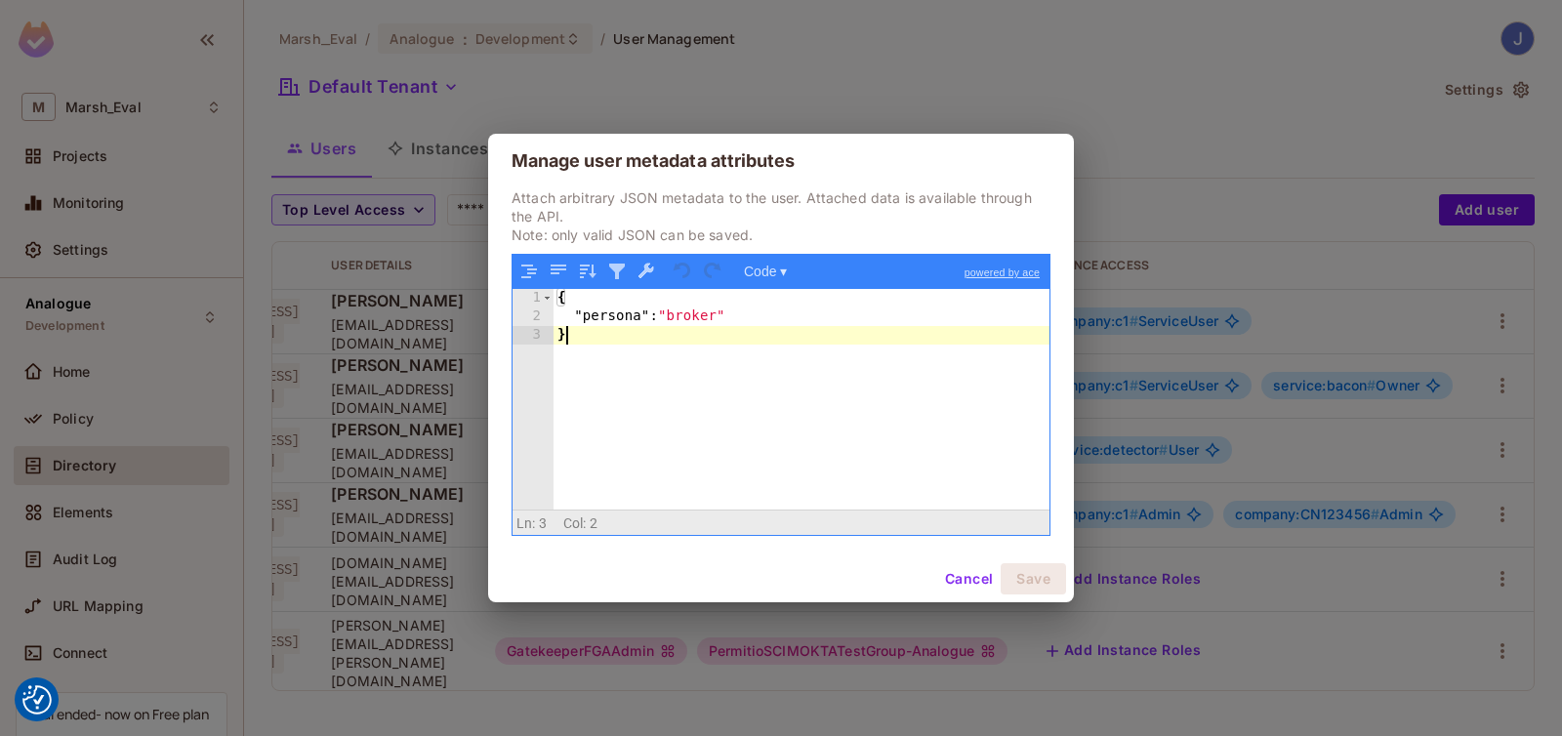
click at [791, 309] on div "{ "persona" : "broker" }" at bounding box center [802, 418] width 496 height 258
click at [966, 574] on button "Cancel" at bounding box center [968, 578] width 63 height 31
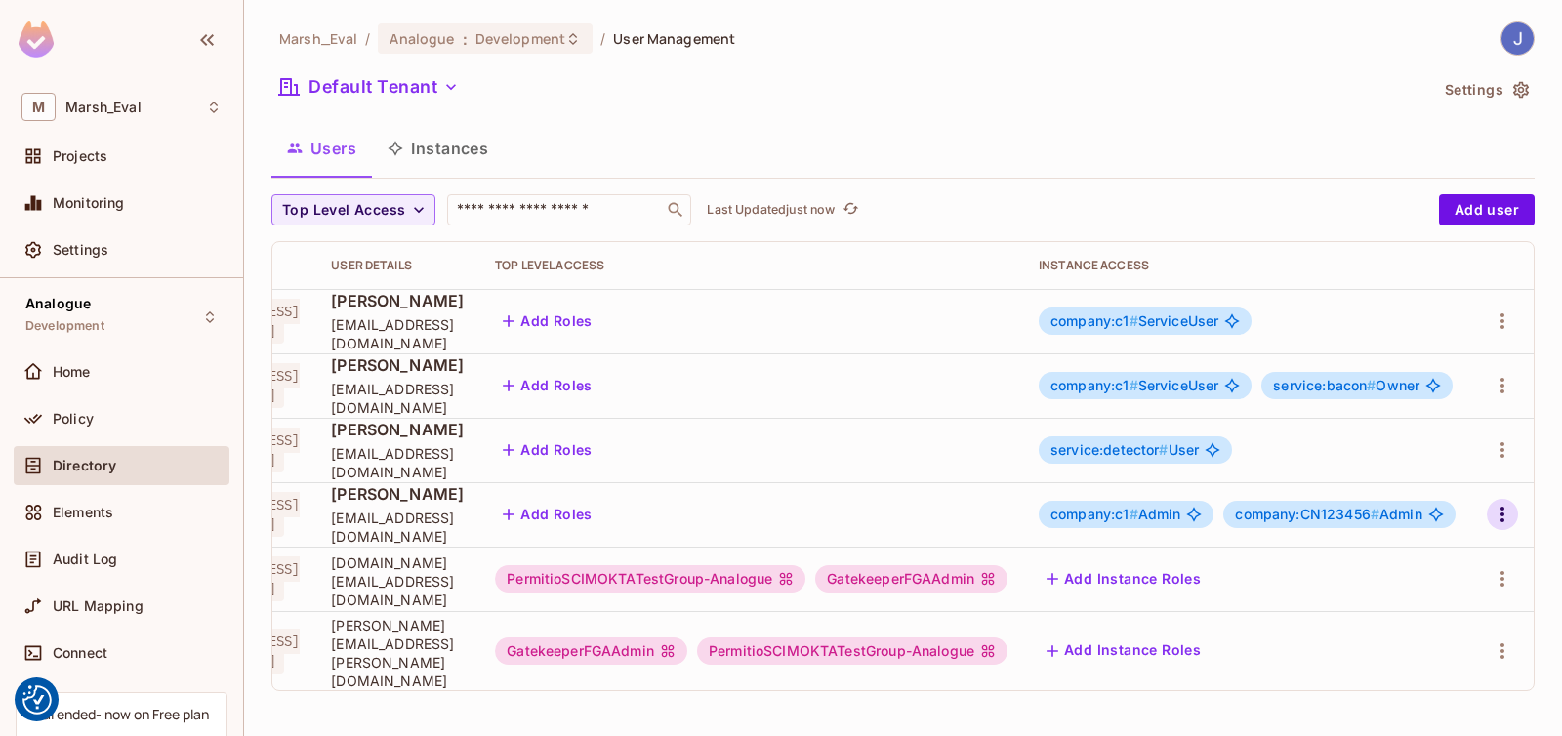
click at [1503, 512] on icon "button" at bounding box center [1502, 514] width 23 height 23
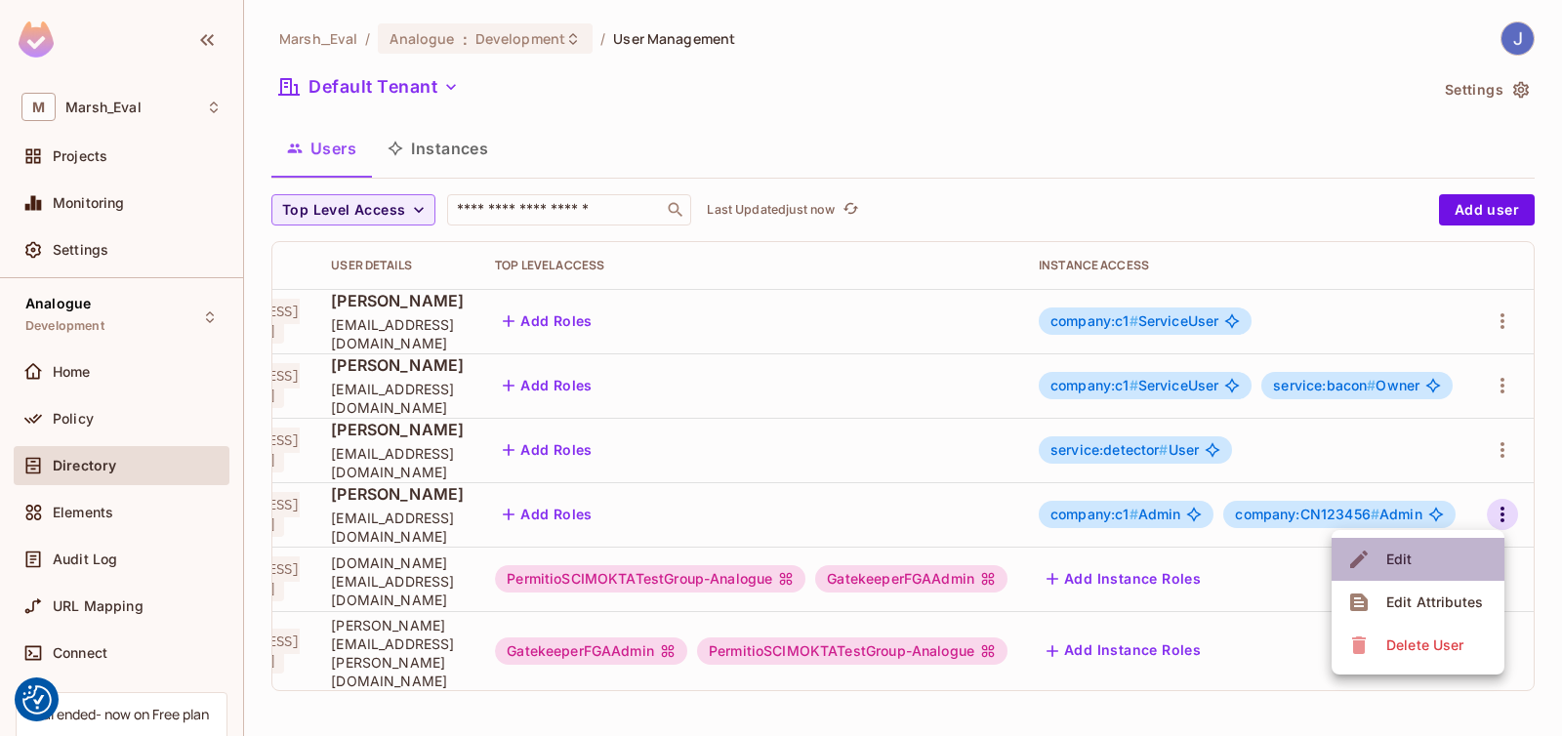
click at [1424, 563] on li "Edit" at bounding box center [1418, 559] width 173 height 43
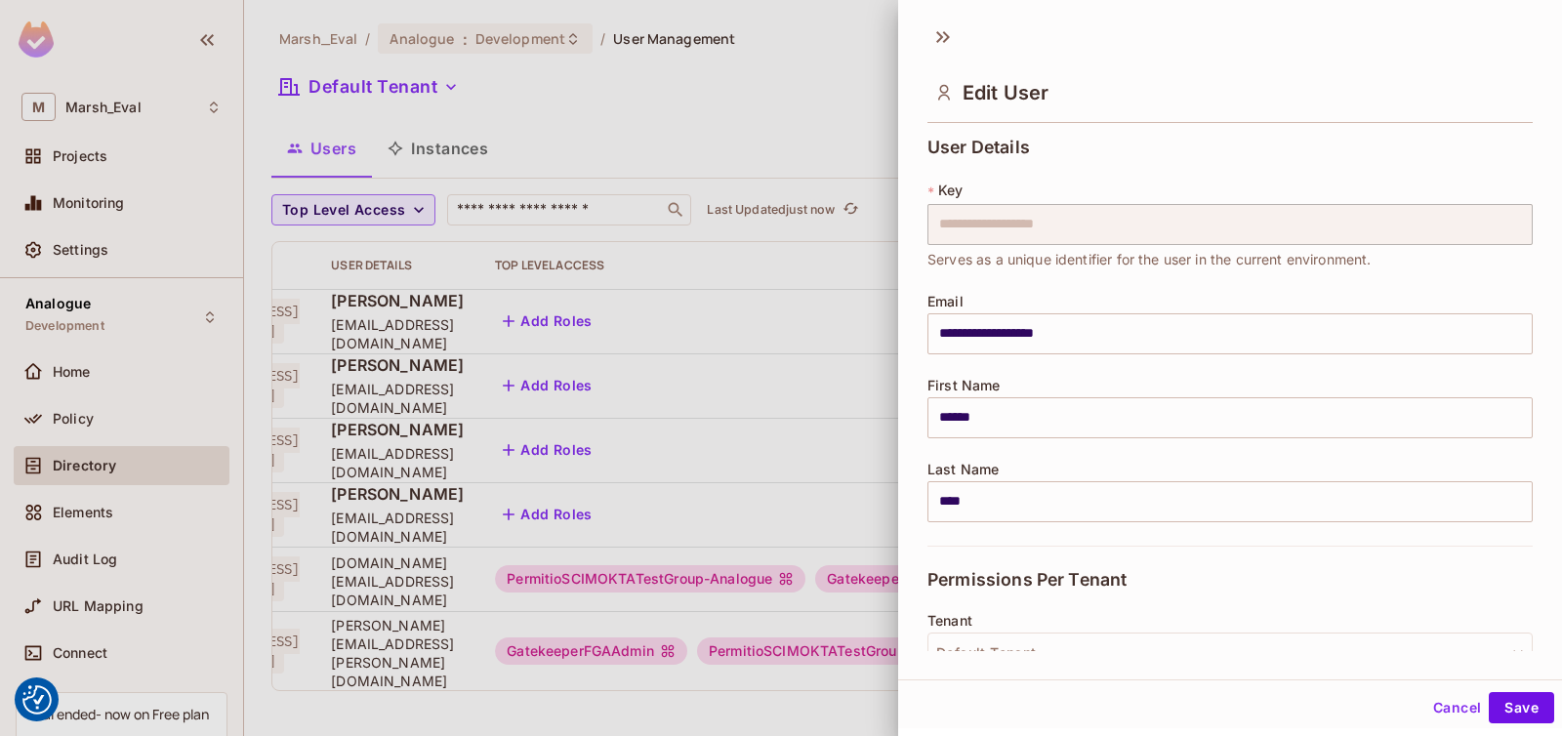
scroll to position [416, 0]
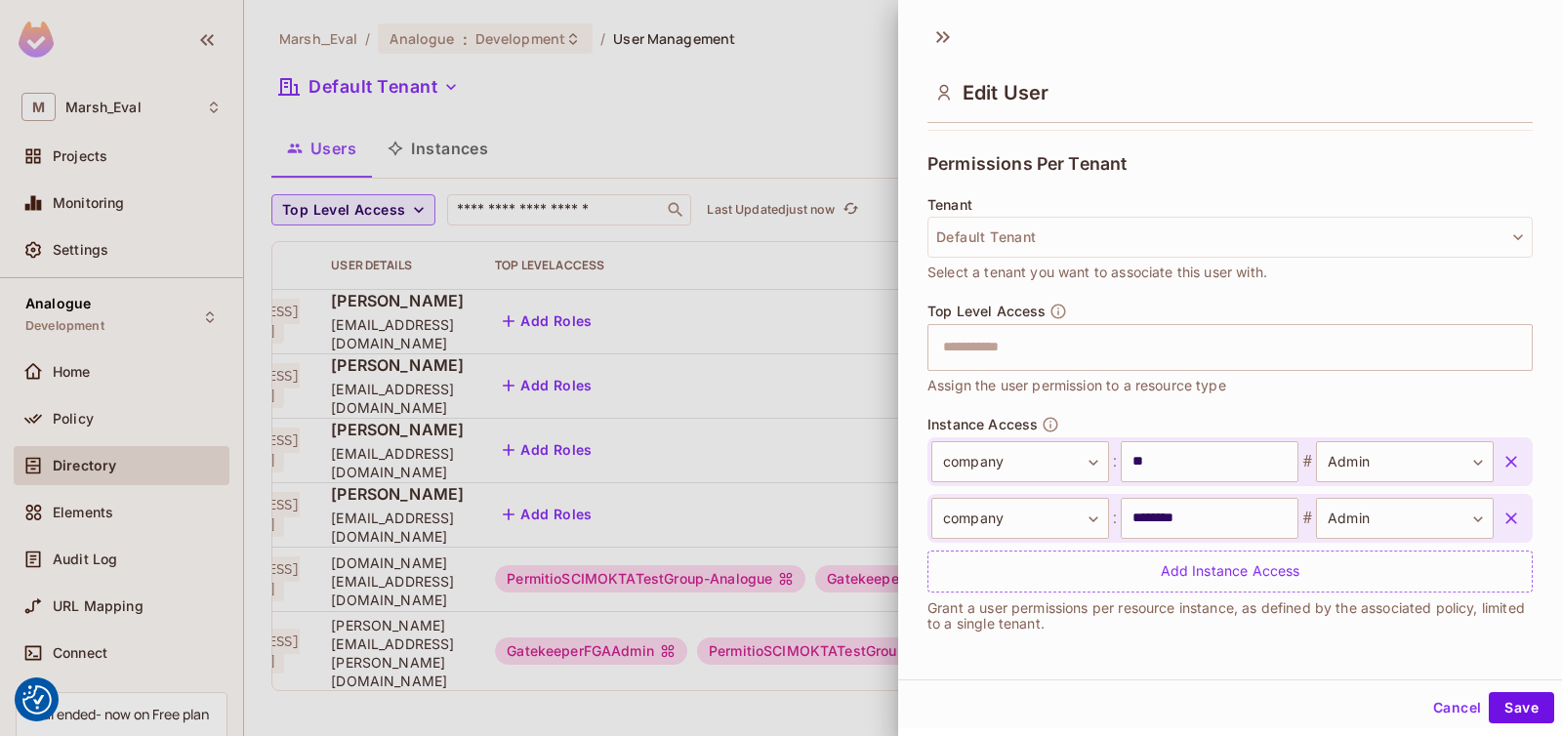
click at [1494, 534] on button "button" at bounding box center [1511, 518] width 35 height 35
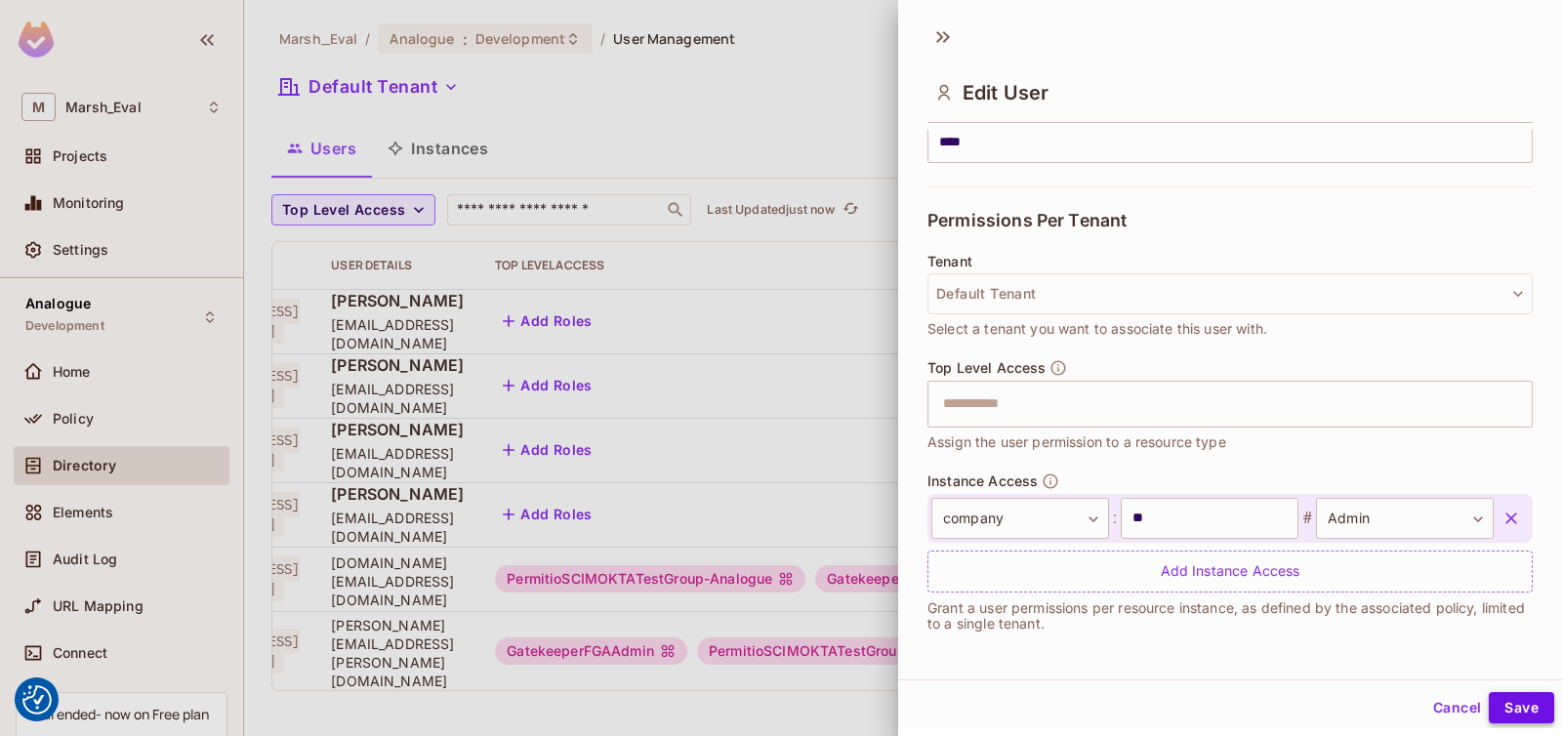
click at [1525, 695] on button "Save" at bounding box center [1521, 707] width 65 height 31
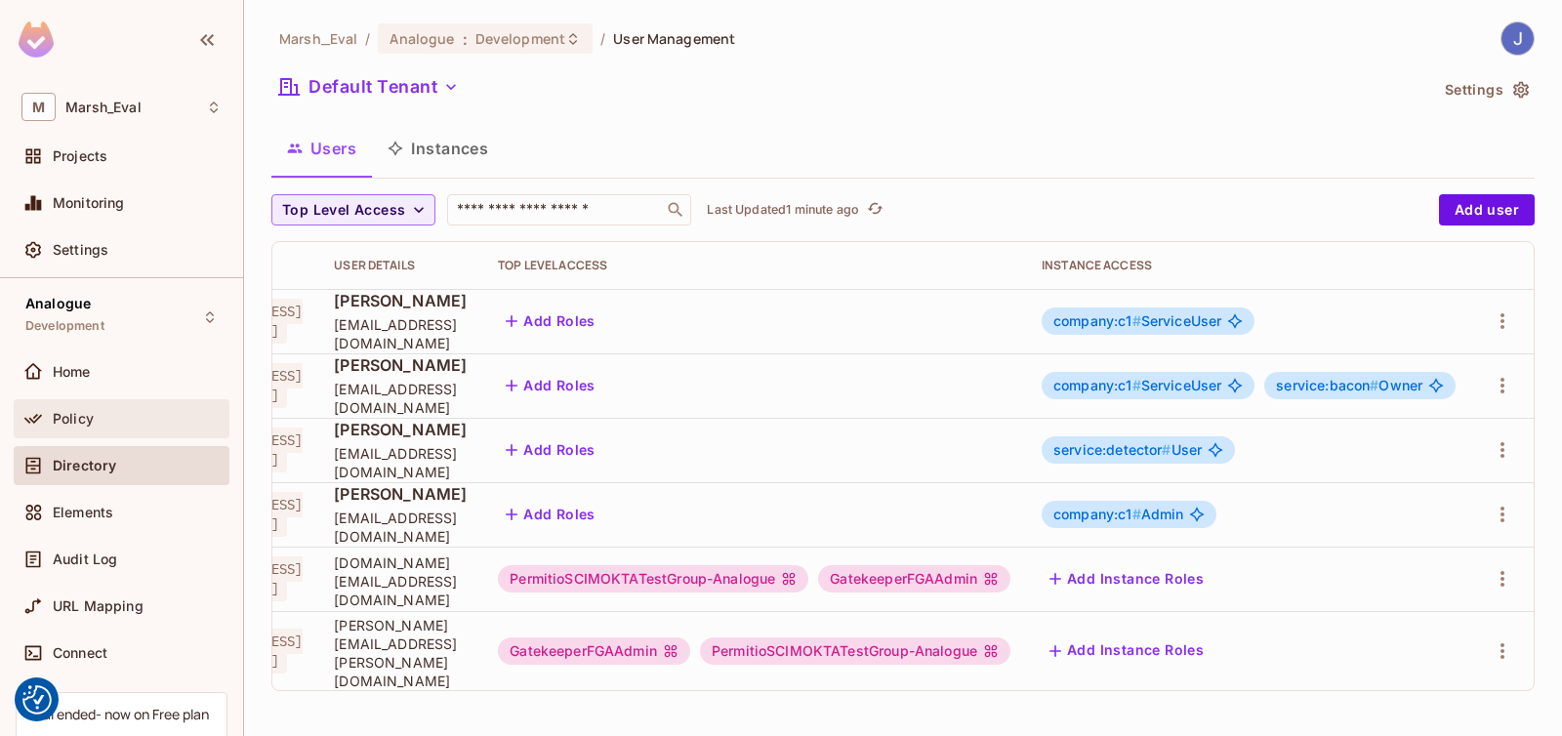
click at [71, 421] on span "Policy" at bounding box center [73, 419] width 41 height 16
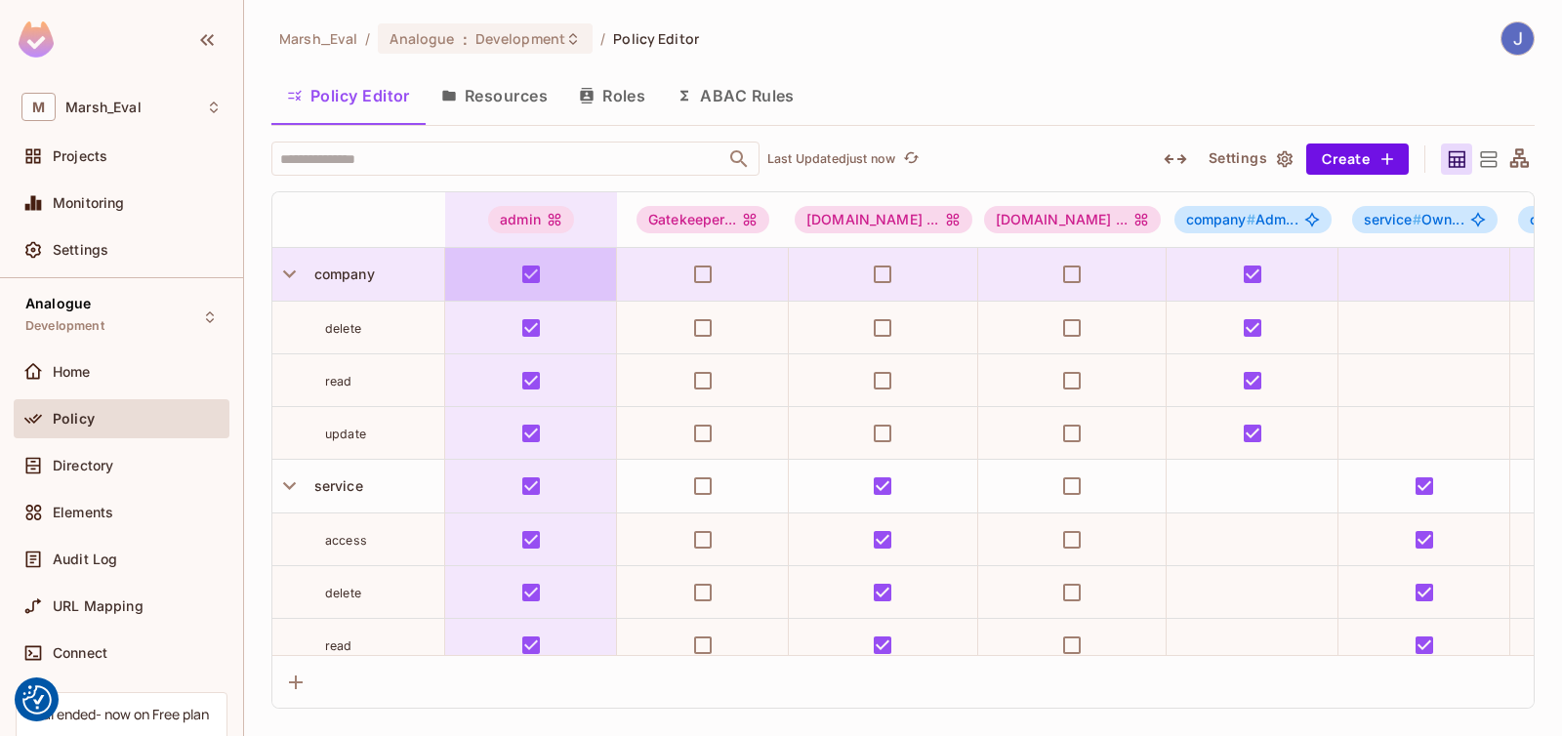
click at [718, 87] on button "ABAC Rules" at bounding box center [735, 95] width 149 height 49
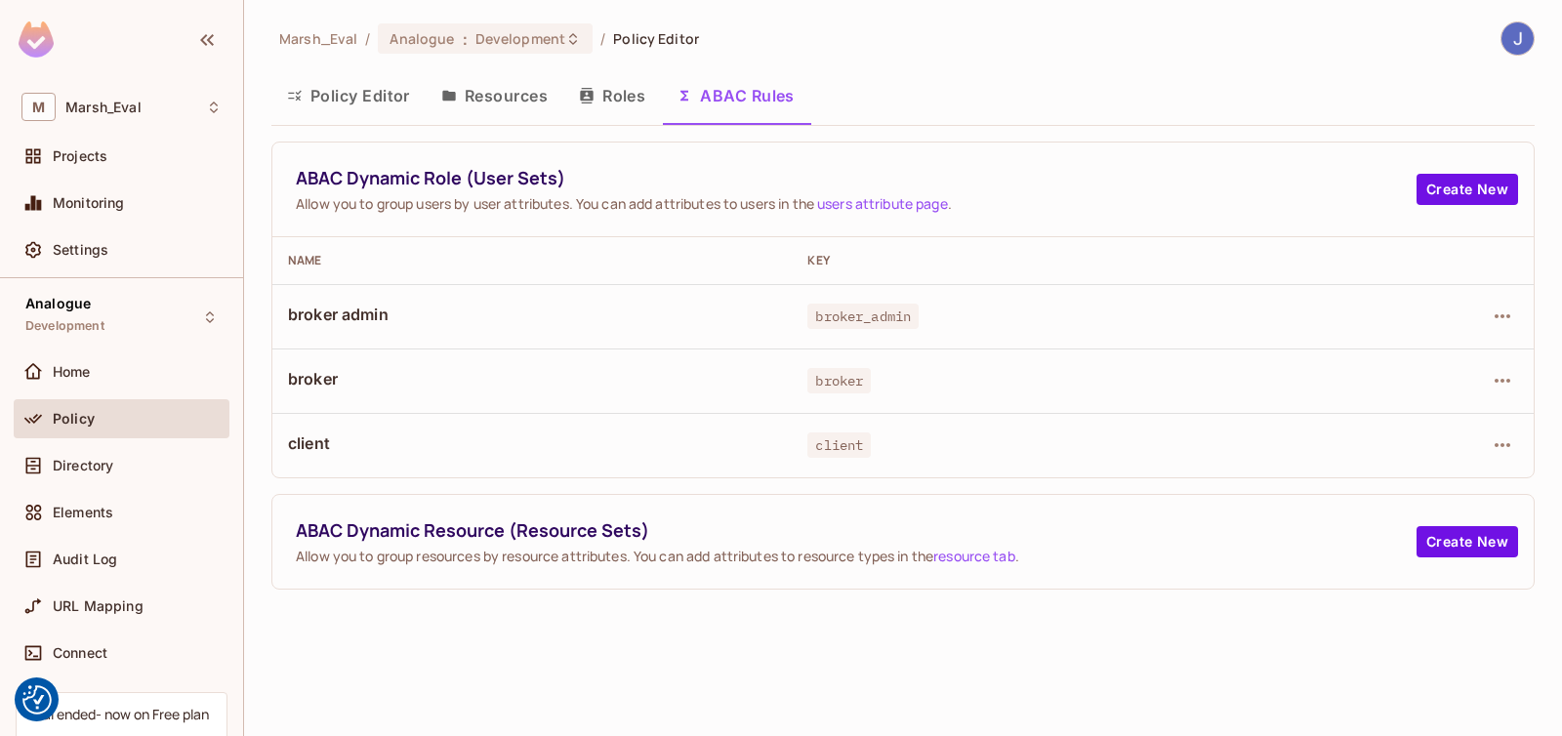
click at [348, 114] on button "Policy Editor" at bounding box center [348, 95] width 154 height 49
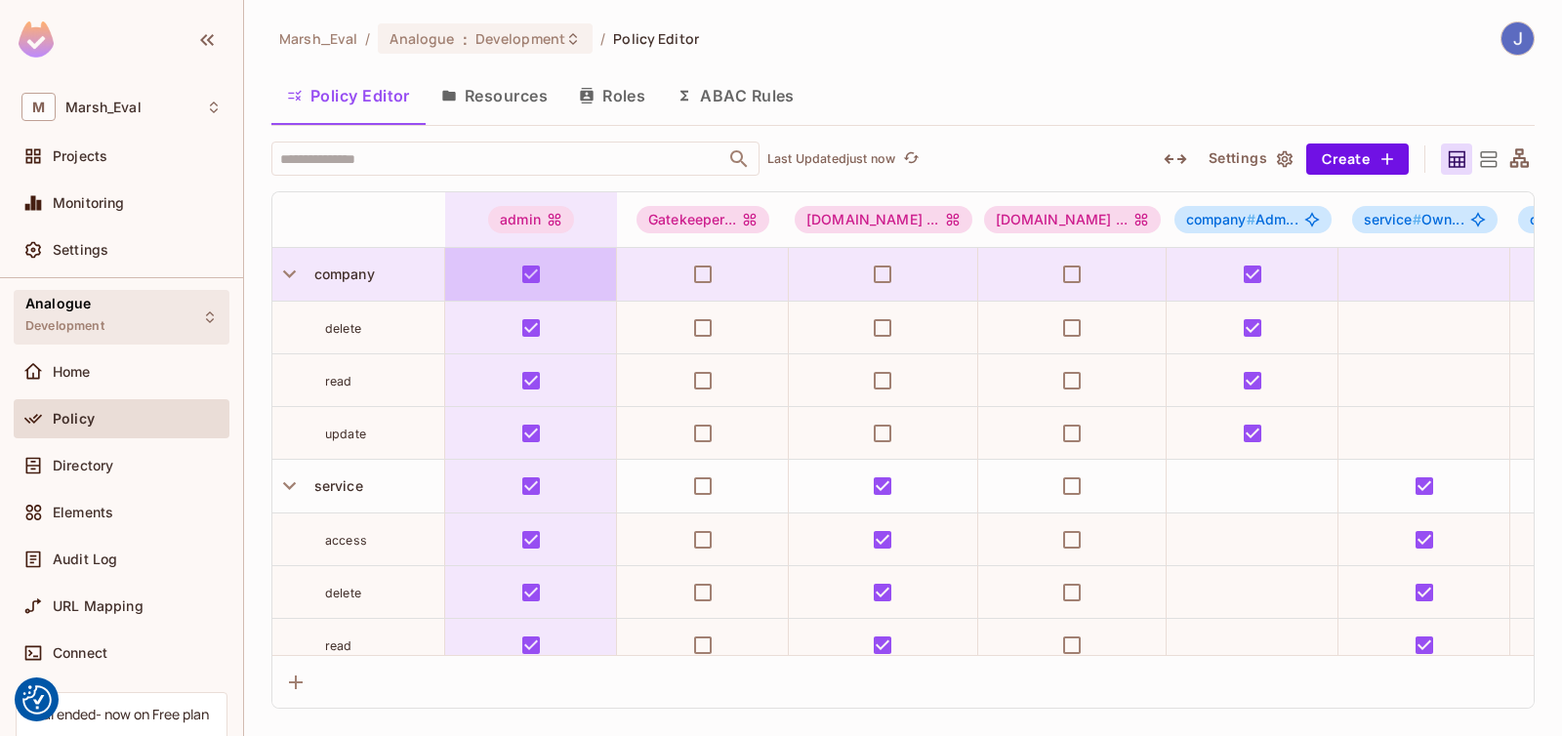
click at [127, 315] on div "Analogue Development" at bounding box center [122, 317] width 216 height 54
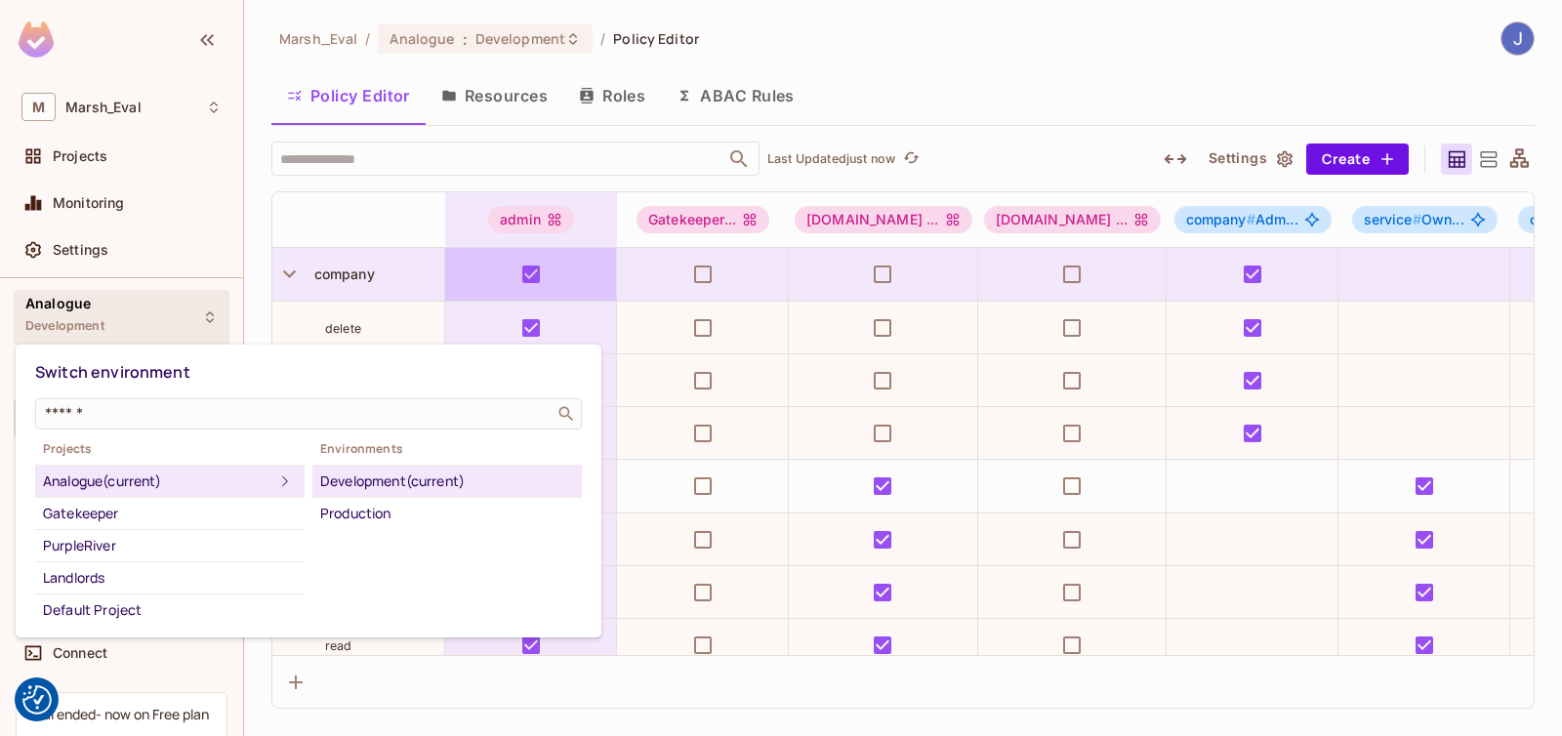
click at [127, 315] on div at bounding box center [781, 368] width 1562 height 736
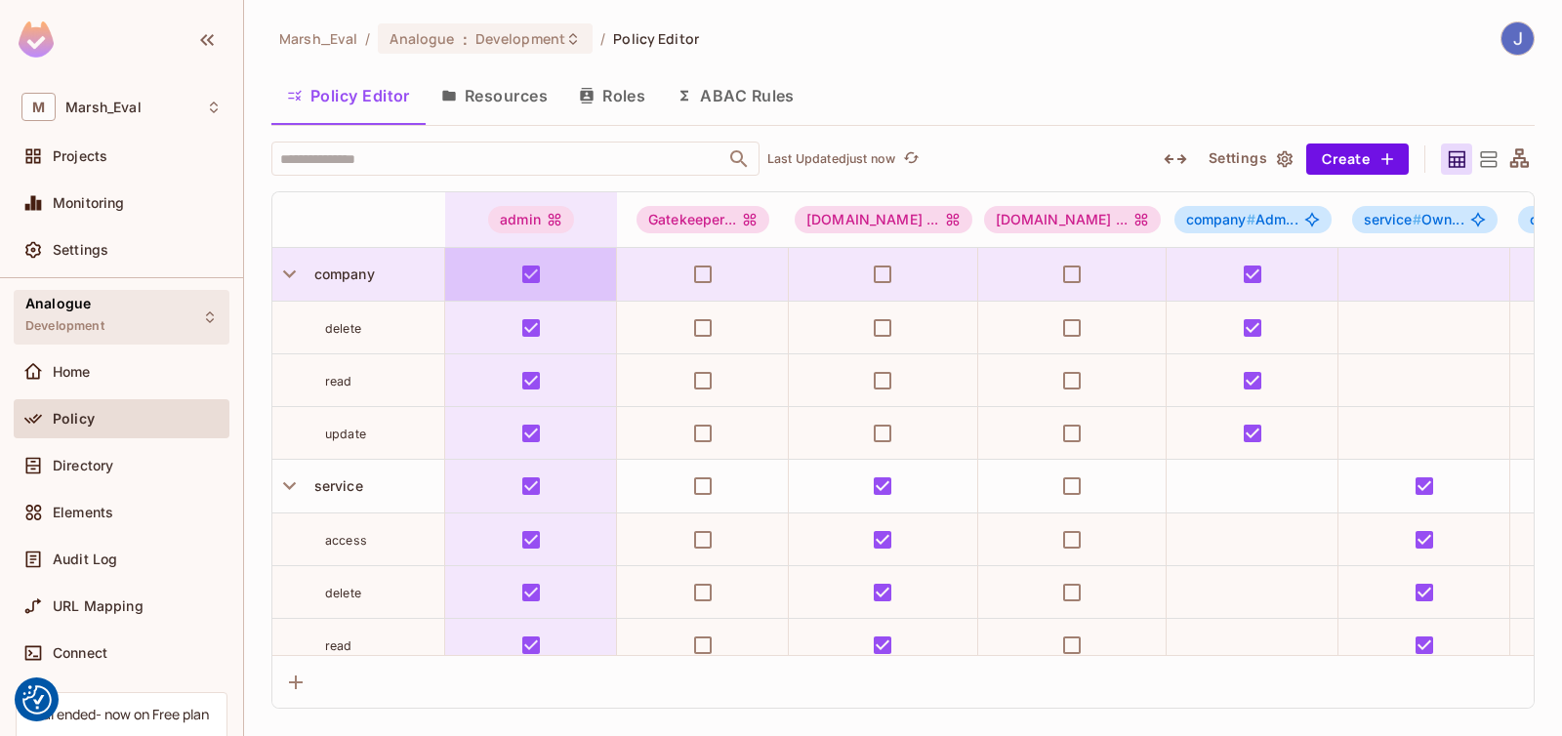
click at [127, 315] on div "Analogue Development" at bounding box center [122, 317] width 216 height 54
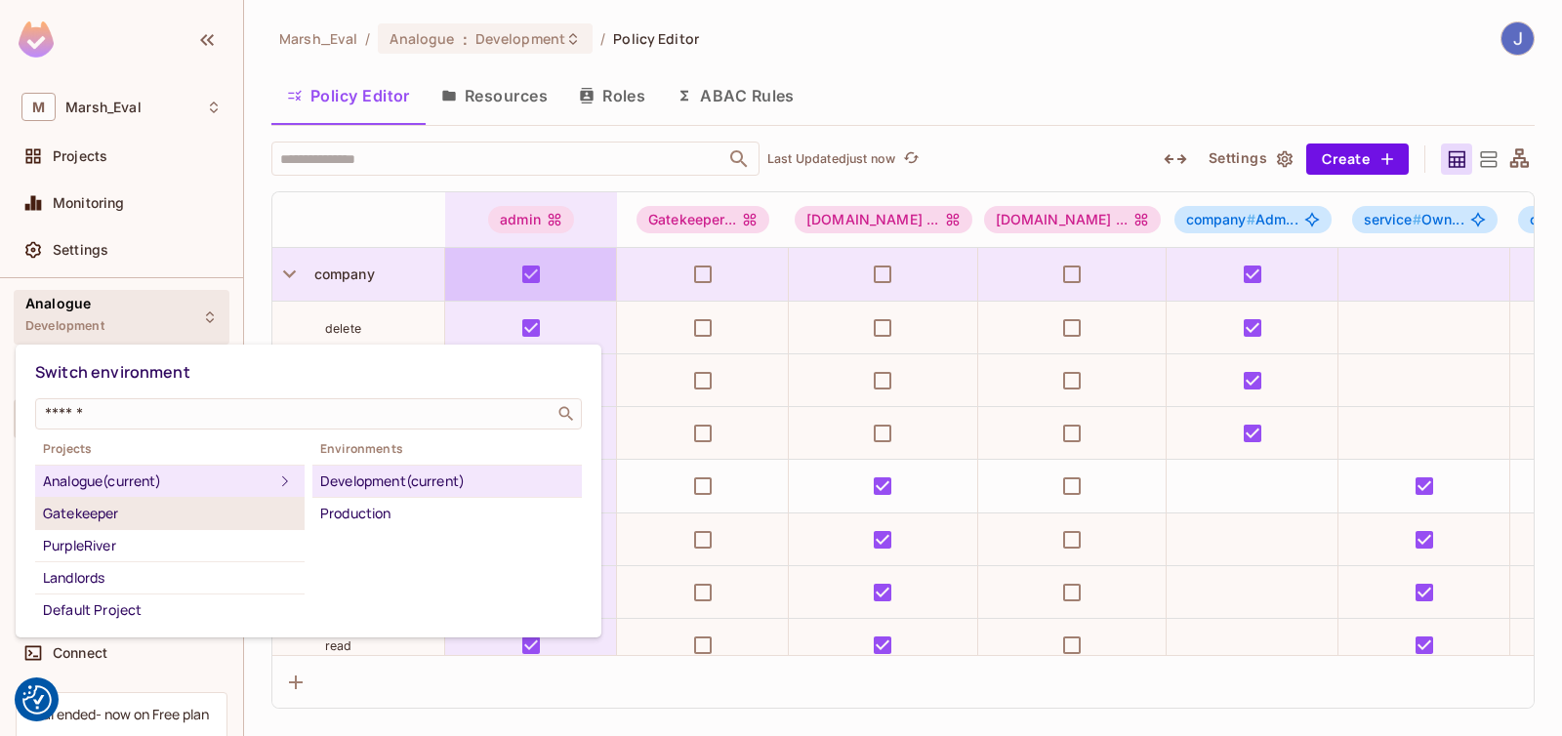
click at [122, 518] on div "Gatekeeper" at bounding box center [170, 513] width 254 height 23
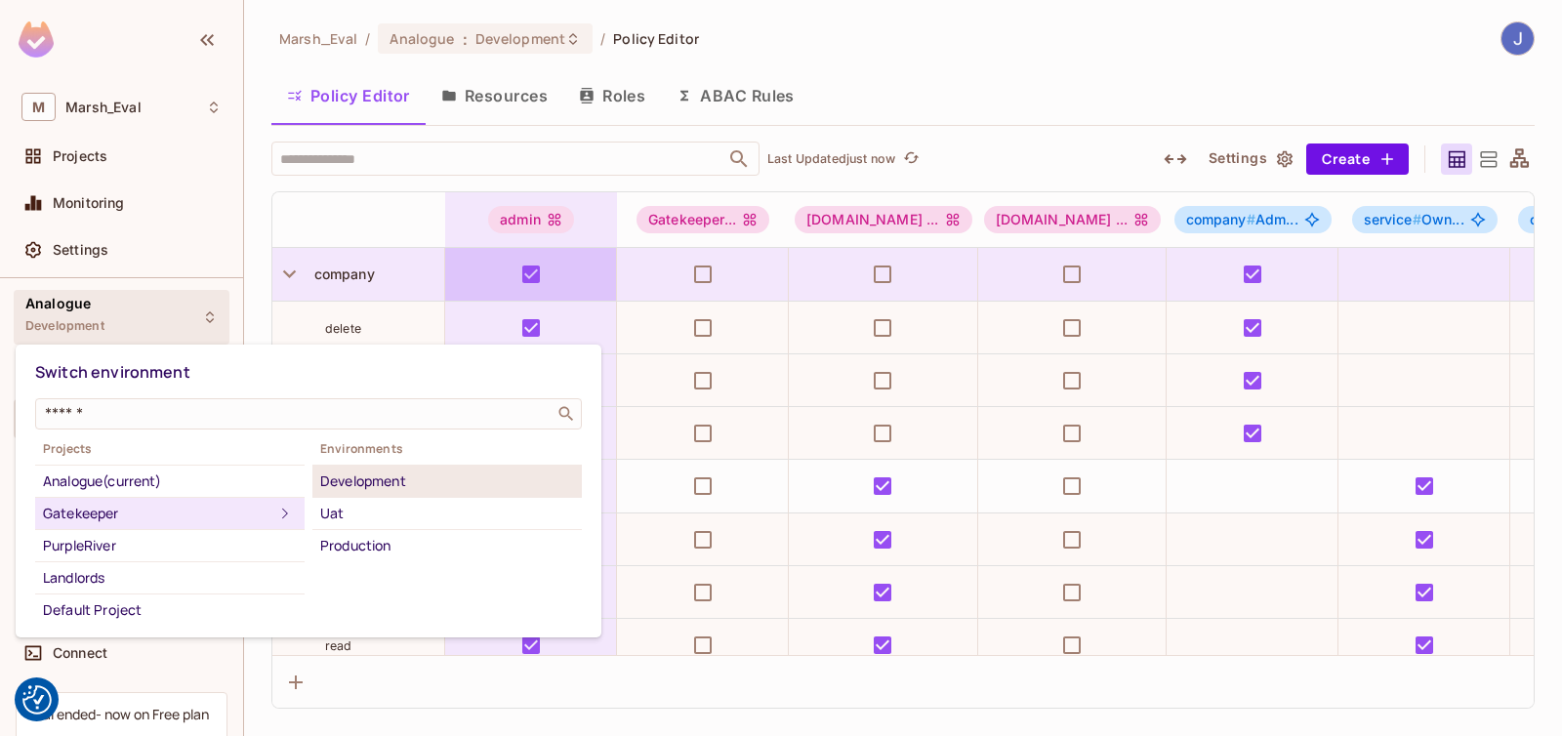
click at [351, 476] on div "Development" at bounding box center [447, 481] width 254 height 23
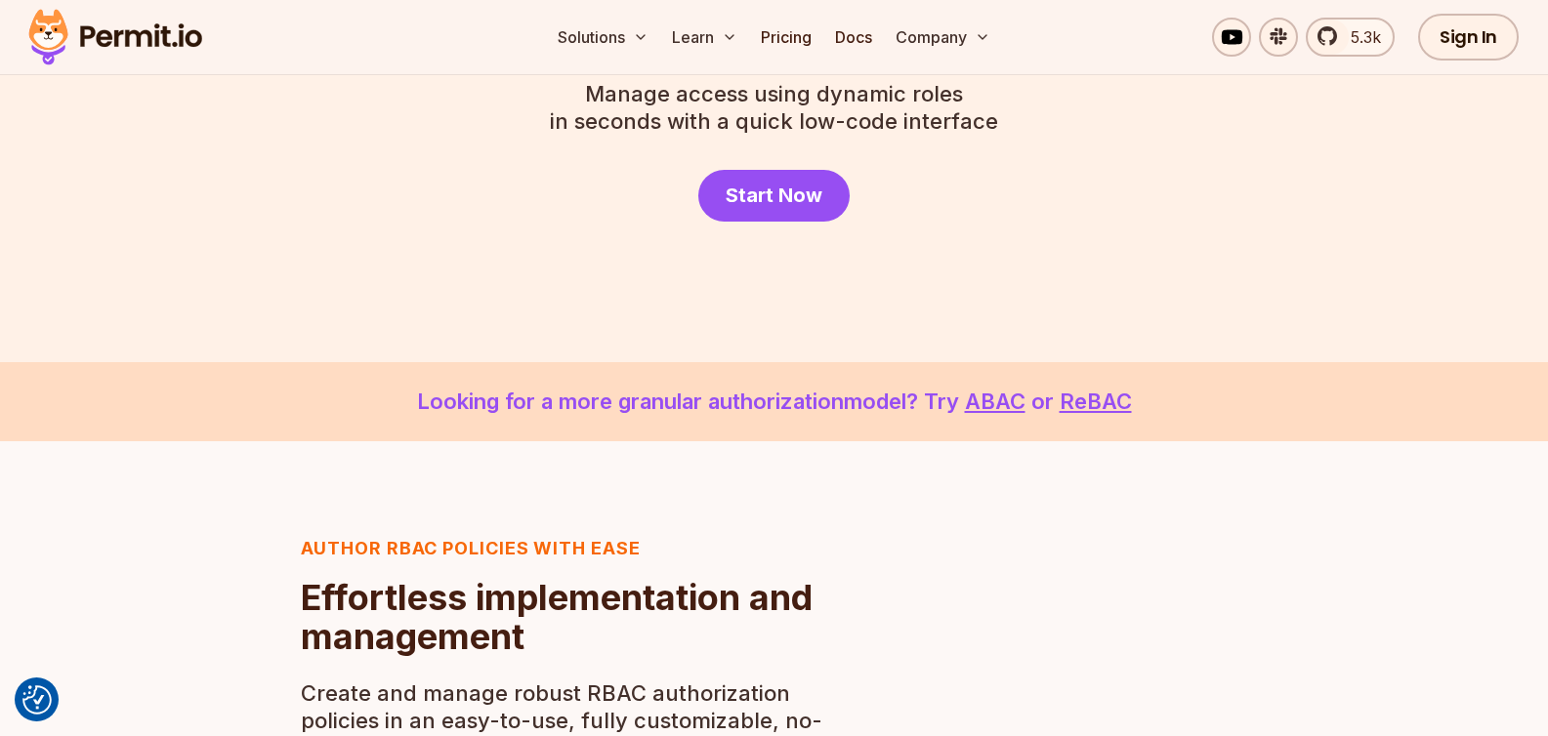
scroll to position [367, 0]
